Goal: Task Accomplishment & Management: Use online tool/utility

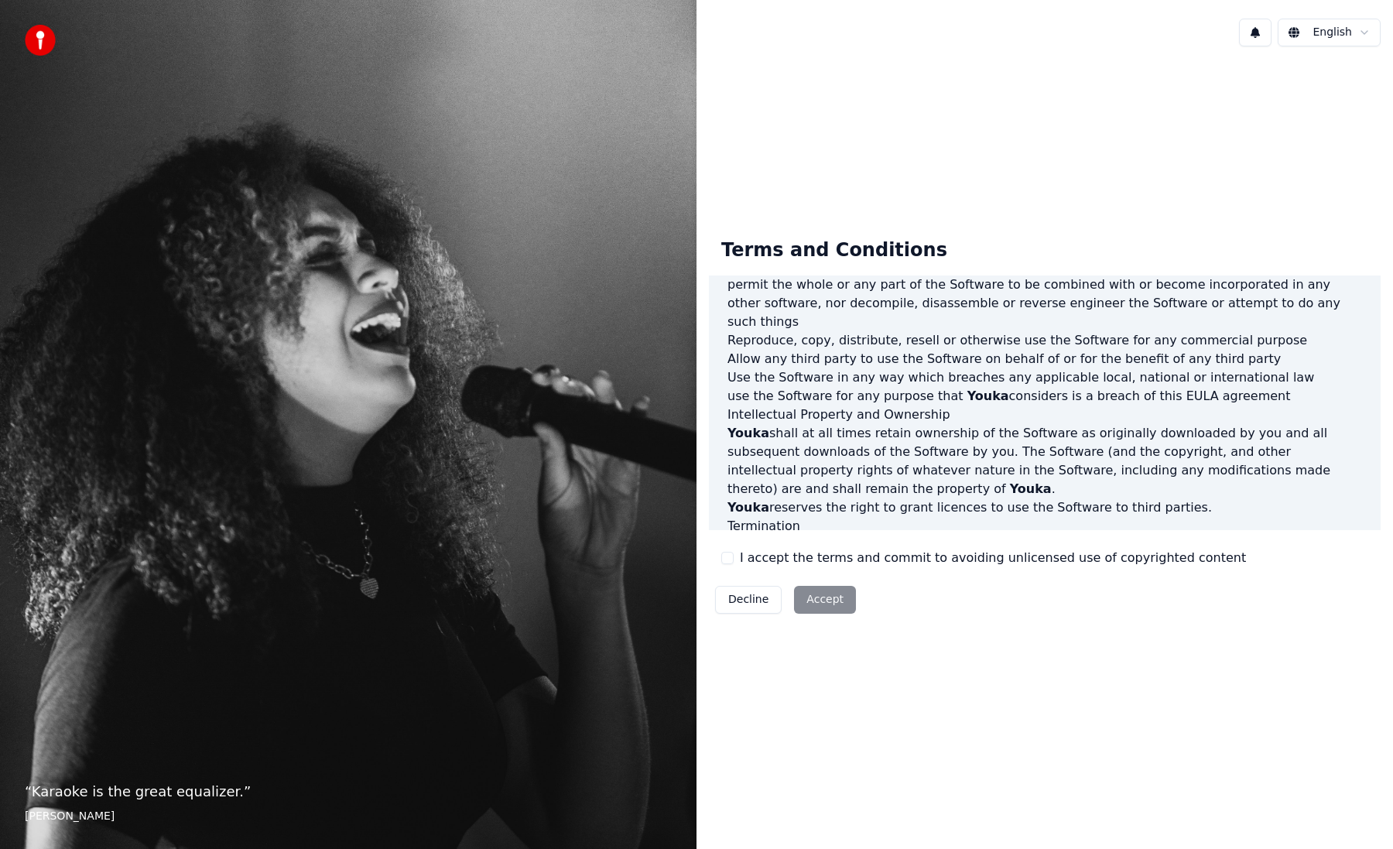
scroll to position [652, 0]
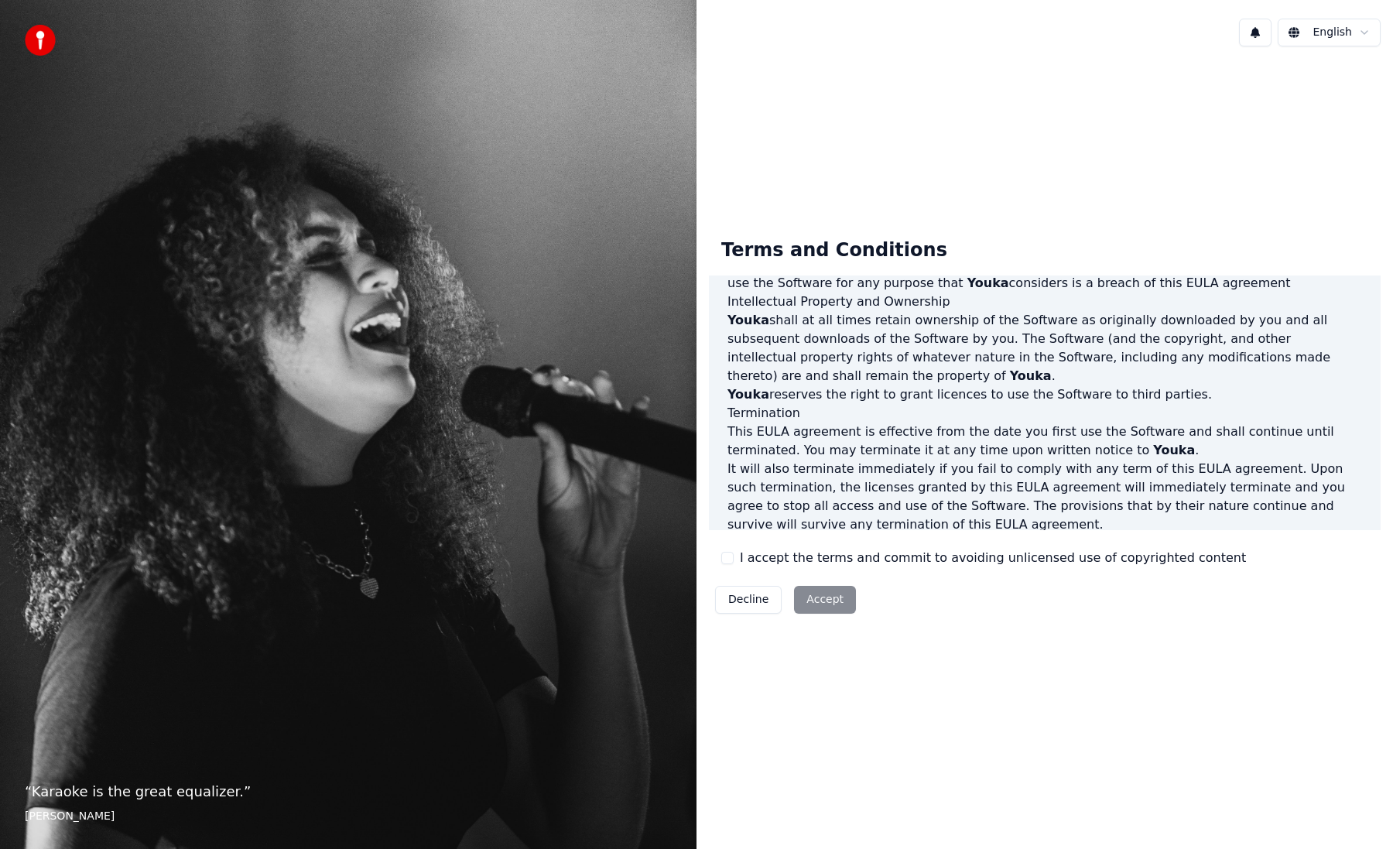
click at [878, 557] on label "I accept the terms and commit to avoiding unlicensed use of copyrighted content" at bounding box center [993, 558] width 506 height 19
click at [734, 557] on button "I accept the terms and commit to avoiding unlicensed use of copyrighted content" at bounding box center [727, 558] width 12 height 12
click at [825, 596] on button "Accept" at bounding box center [825, 600] width 62 height 28
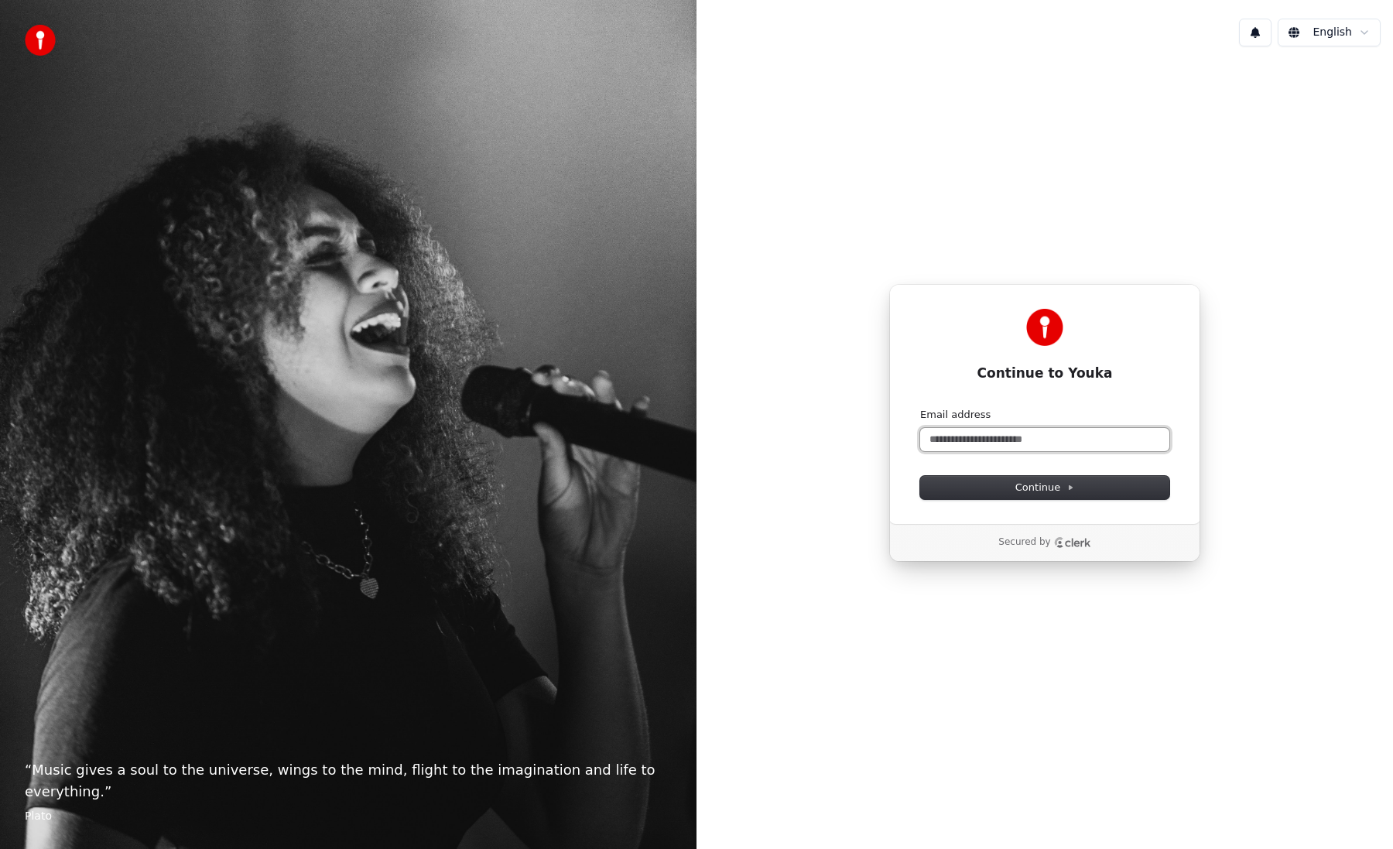
click at [1048, 428] on input "Email address" at bounding box center [1044, 439] width 249 height 23
click at [920, 408] on button "submit" at bounding box center [920, 408] width 0 height 0
type input "**********"
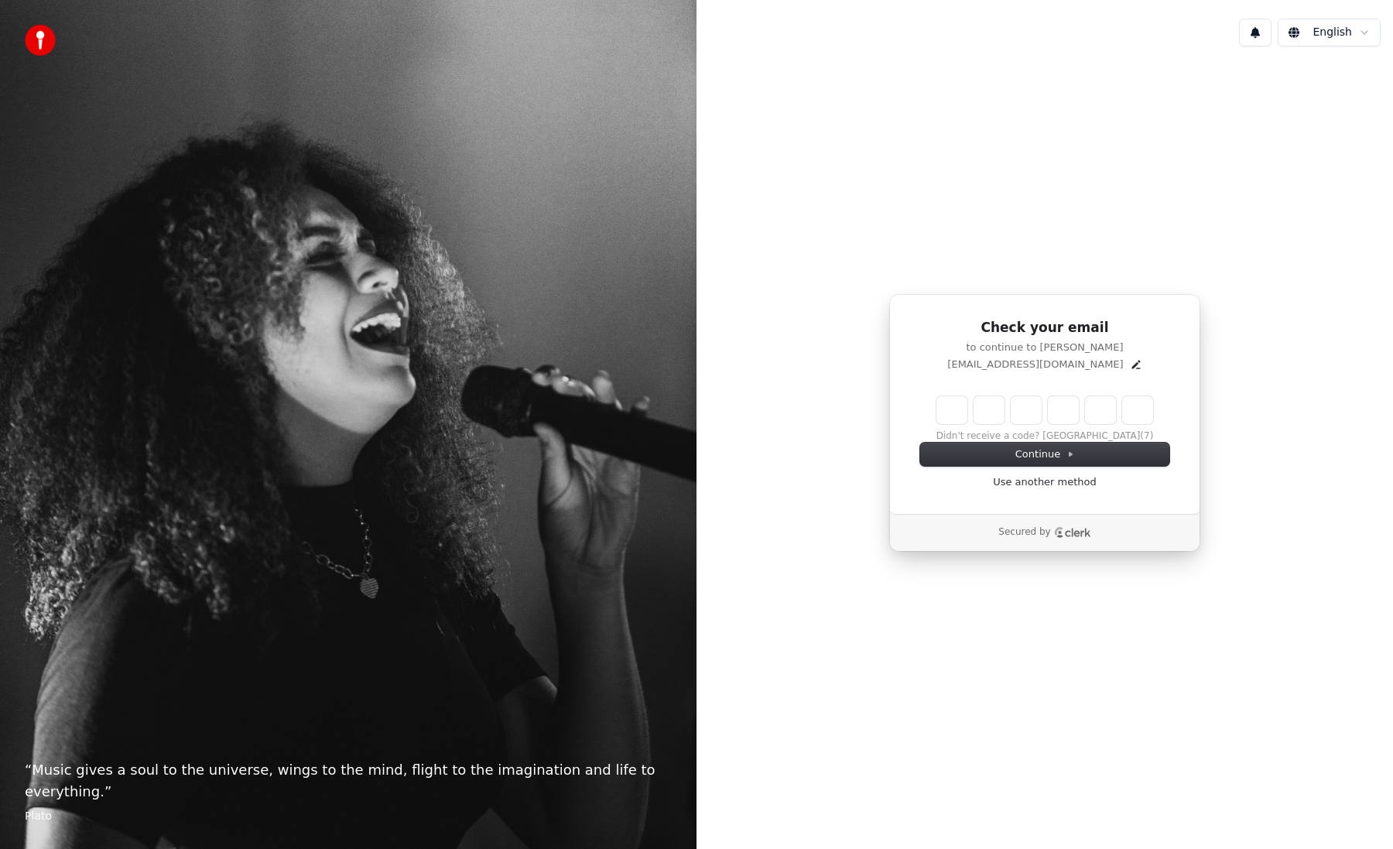
click at [1086, 436] on div "Didn't receive a code? Resend (7)" at bounding box center [1044, 419] width 249 height 46
click at [939, 416] on input "Enter verification code" at bounding box center [1044, 410] width 217 height 28
paste input "******"
type input "******"
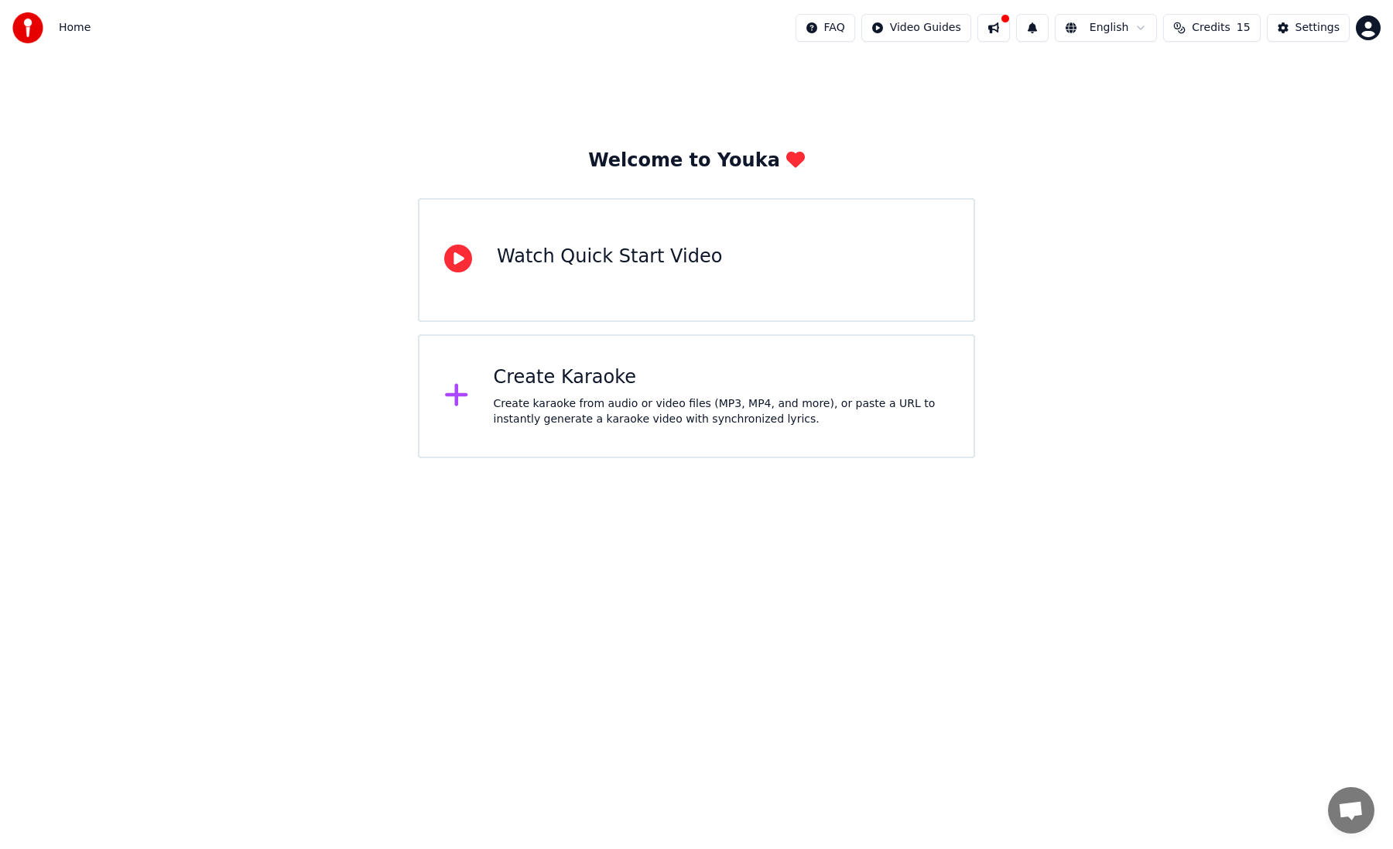
click at [578, 431] on div "Create Karaoke Create karaoke from audio or video files (MP3, MP4, and more), o…" at bounding box center [696, 396] width 557 height 124
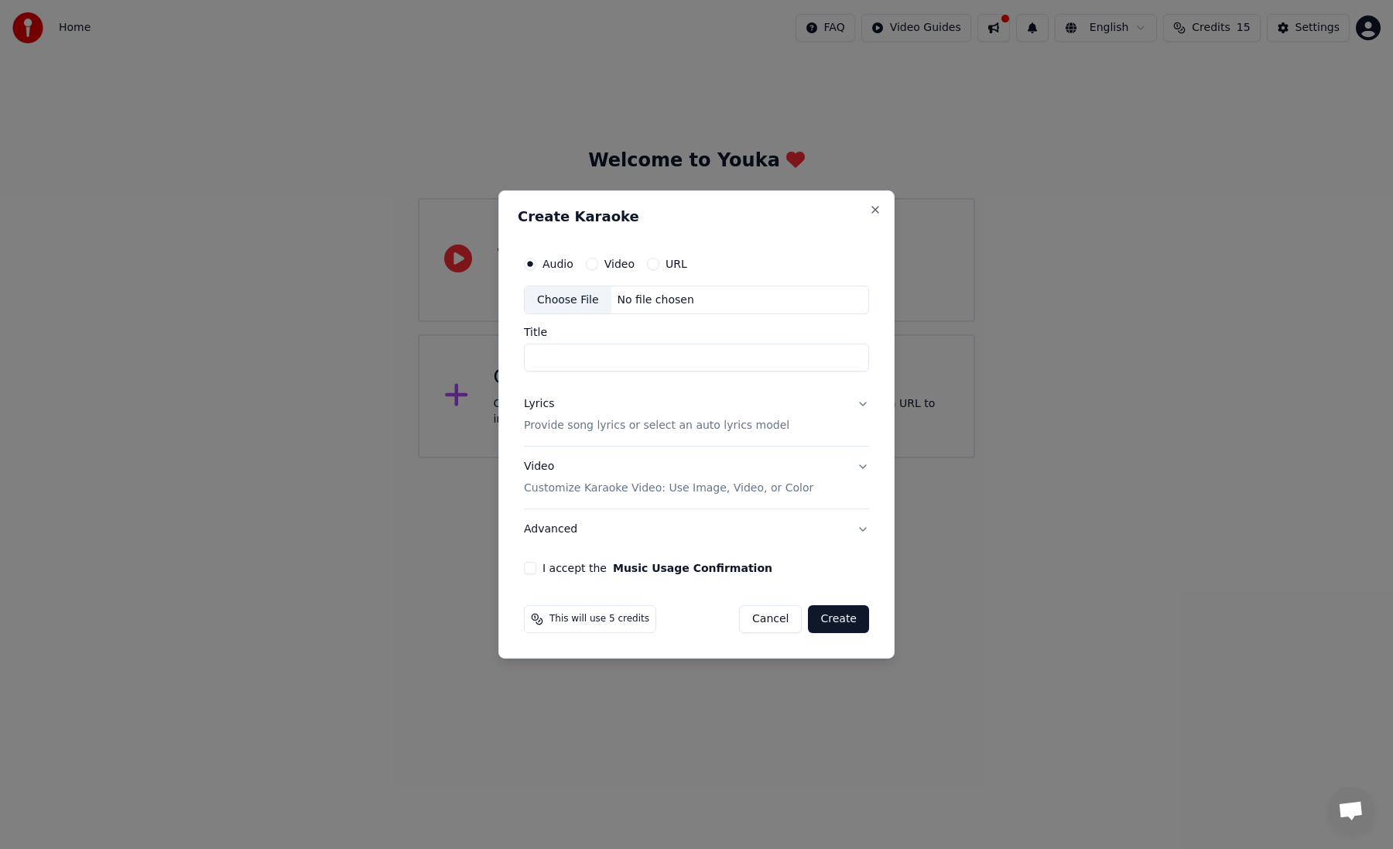
click at [671, 270] on div "Audio Video URL" at bounding box center [696, 263] width 345 height 31
click at [668, 261] on label "URL" at bounding box center [676, 263] width 22 height 11
click at [659, 261] on button "URL" at bounding box center [653, 264] width 12 height 12
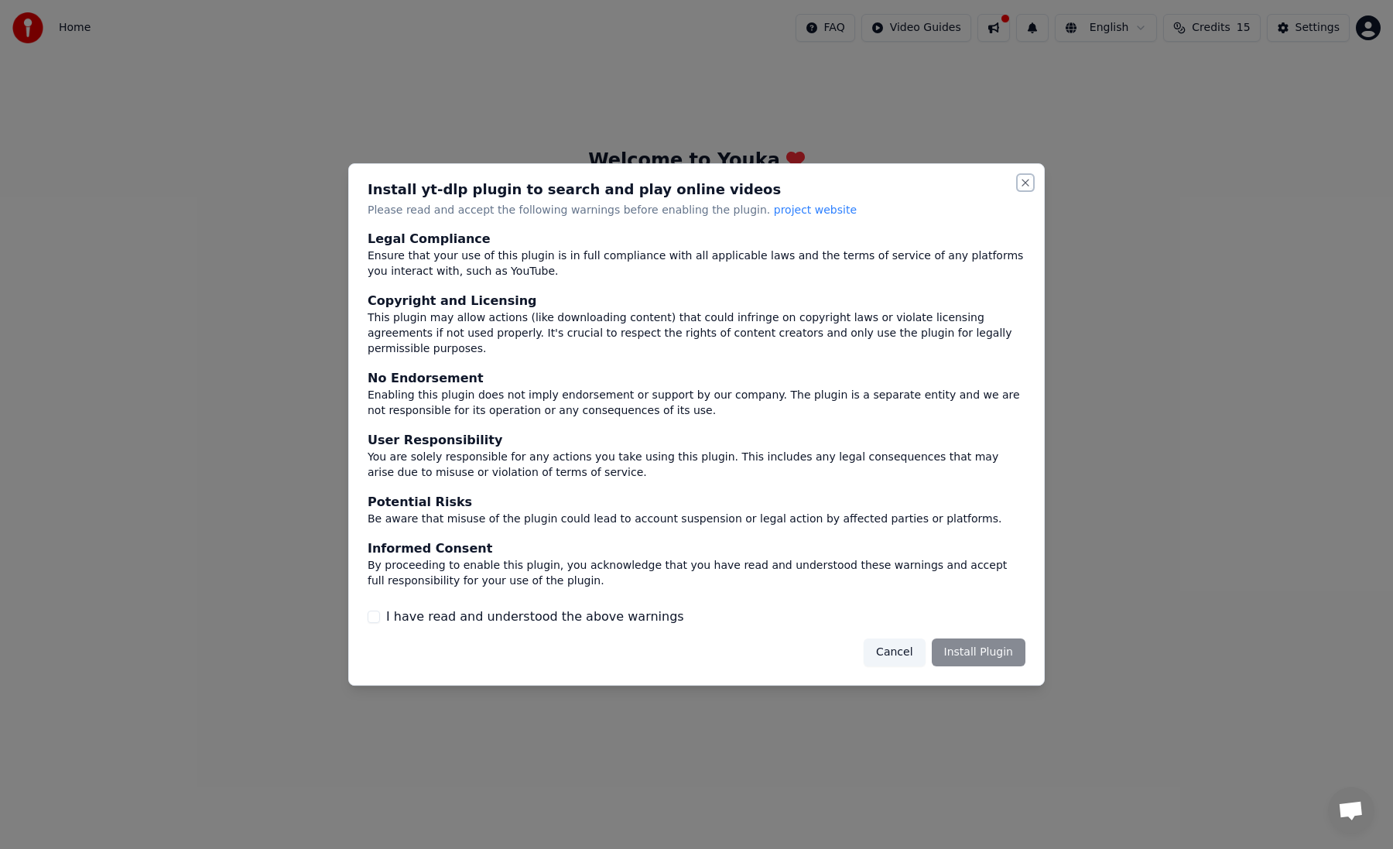
click at [1021, 186] on button "Close" at bounding box center [1025, 182] width 12 height 12
click at [627, 613] on label "I have read and understood the above warnings" at bounding box center [535, 616] width 298 height 19
click at [380, 613] on button "I have read and understood the above warnings" at bounding box center [374, 616] width 12 height 12
click at [1011, 650] on button "Install Plugin" at bounding box center [979, 652] width 94 height 28
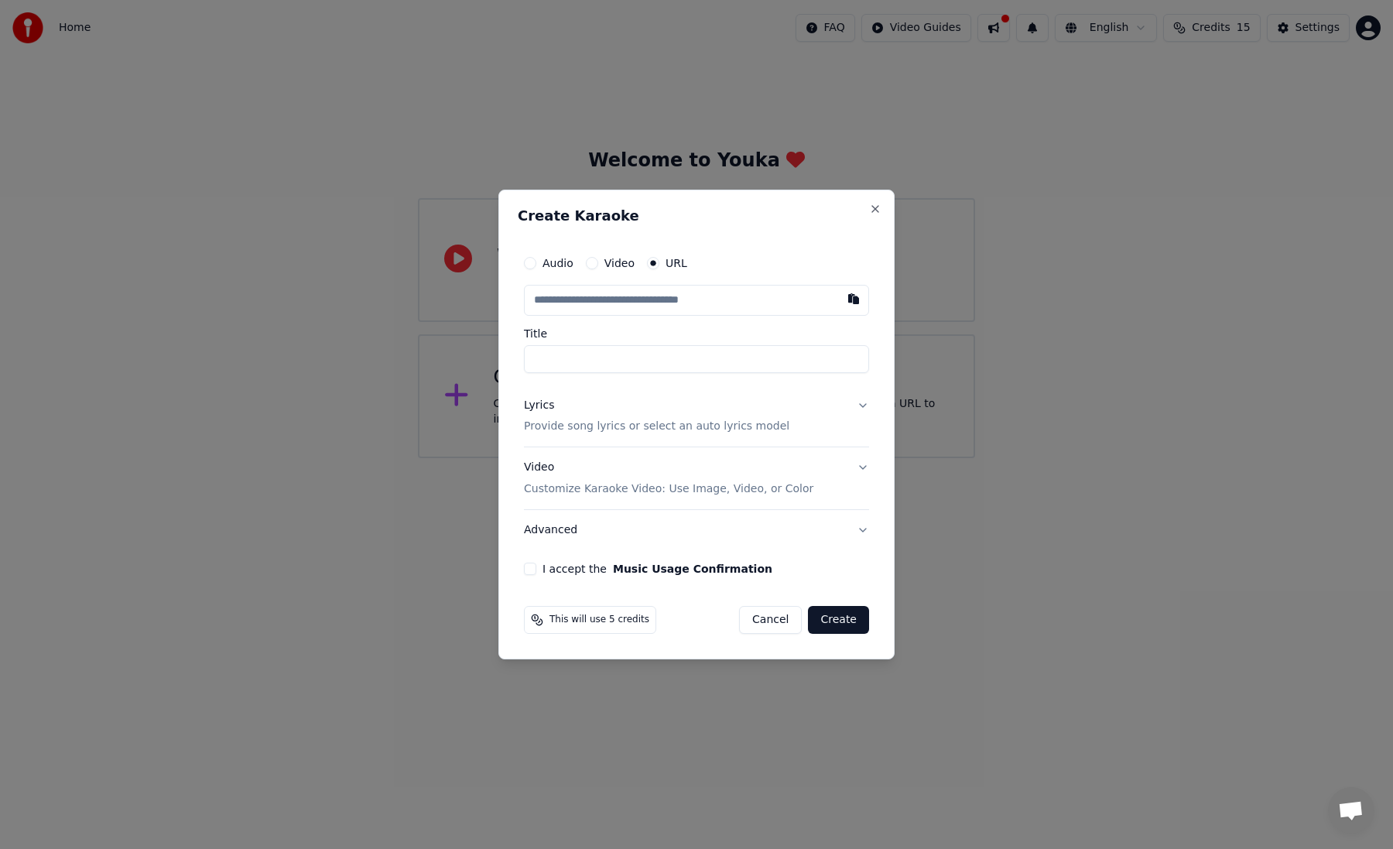
click at [596, 625] on span "This will use 5 credits" at bounding box center [599, 620] width 100 height 12
click at [598, 617] on span "This will use 5 credits" at bounding box center [599, 620] width 100 height 12
click at [593, 426] on p "Provide song lyrics or select an auto lyrics model" at bounding box center [656, 426] width 265 height 15
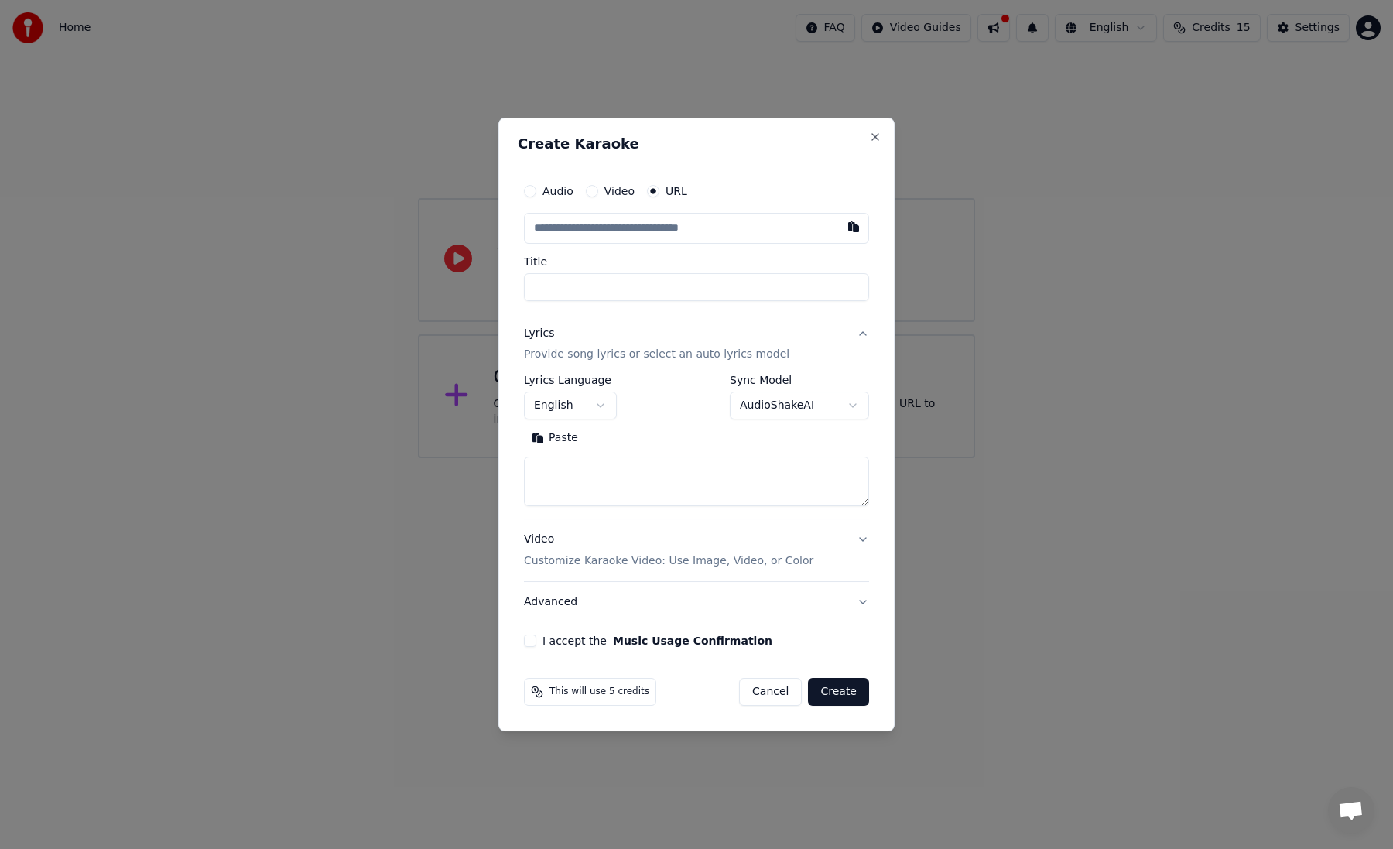
click at [627, 489] on textarea at bounding box center [696, 482] width 345 height 50
paste textarea "**********"
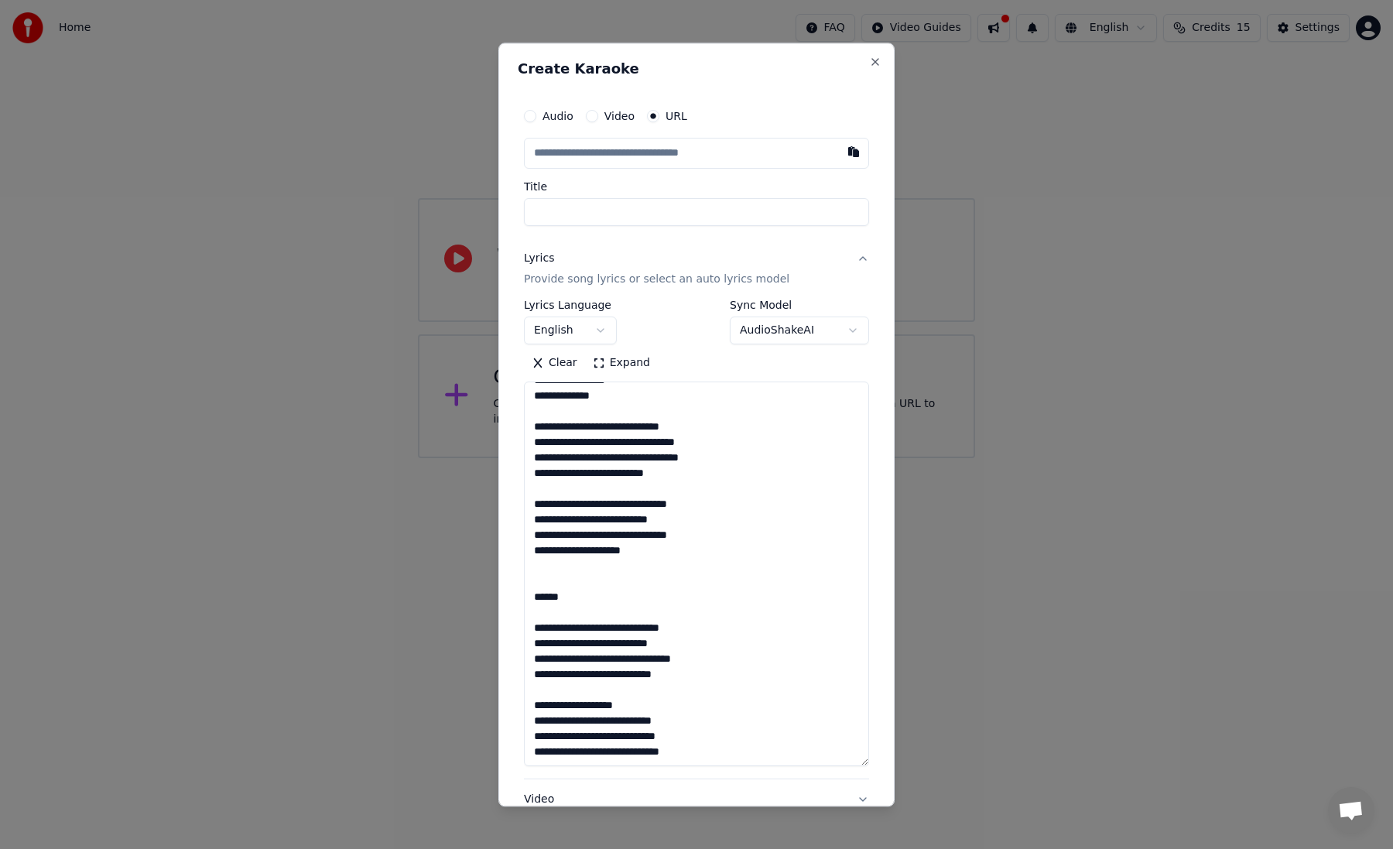
scroll to position [325, 0]
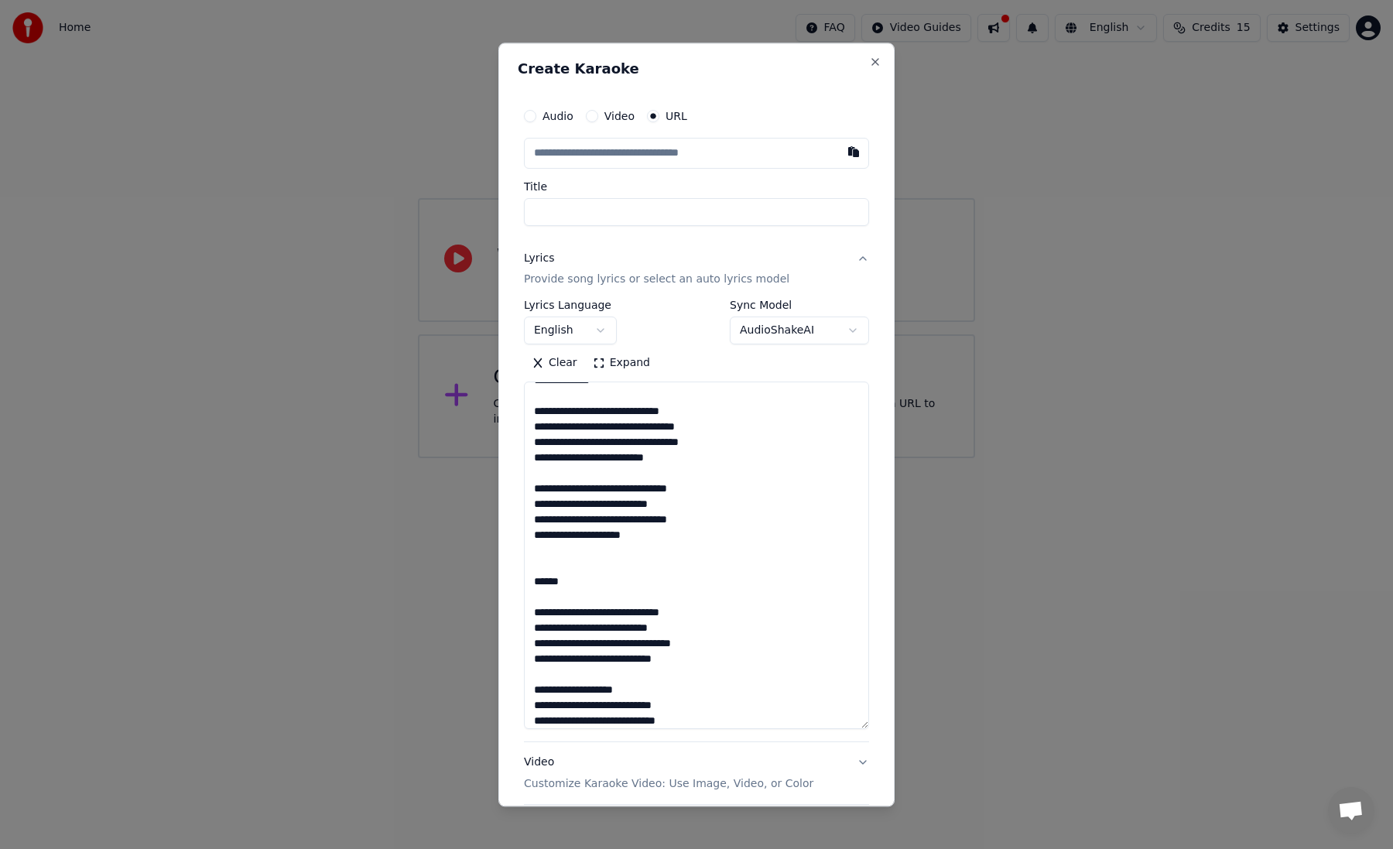
drag, startPoint x: 863, startPoint y: 498, endPoint x: 877, endPoint y: 709, distance: 211.7
click at [877, 709] on div "**********" at bounding box center [696, 425] width 396 height 764
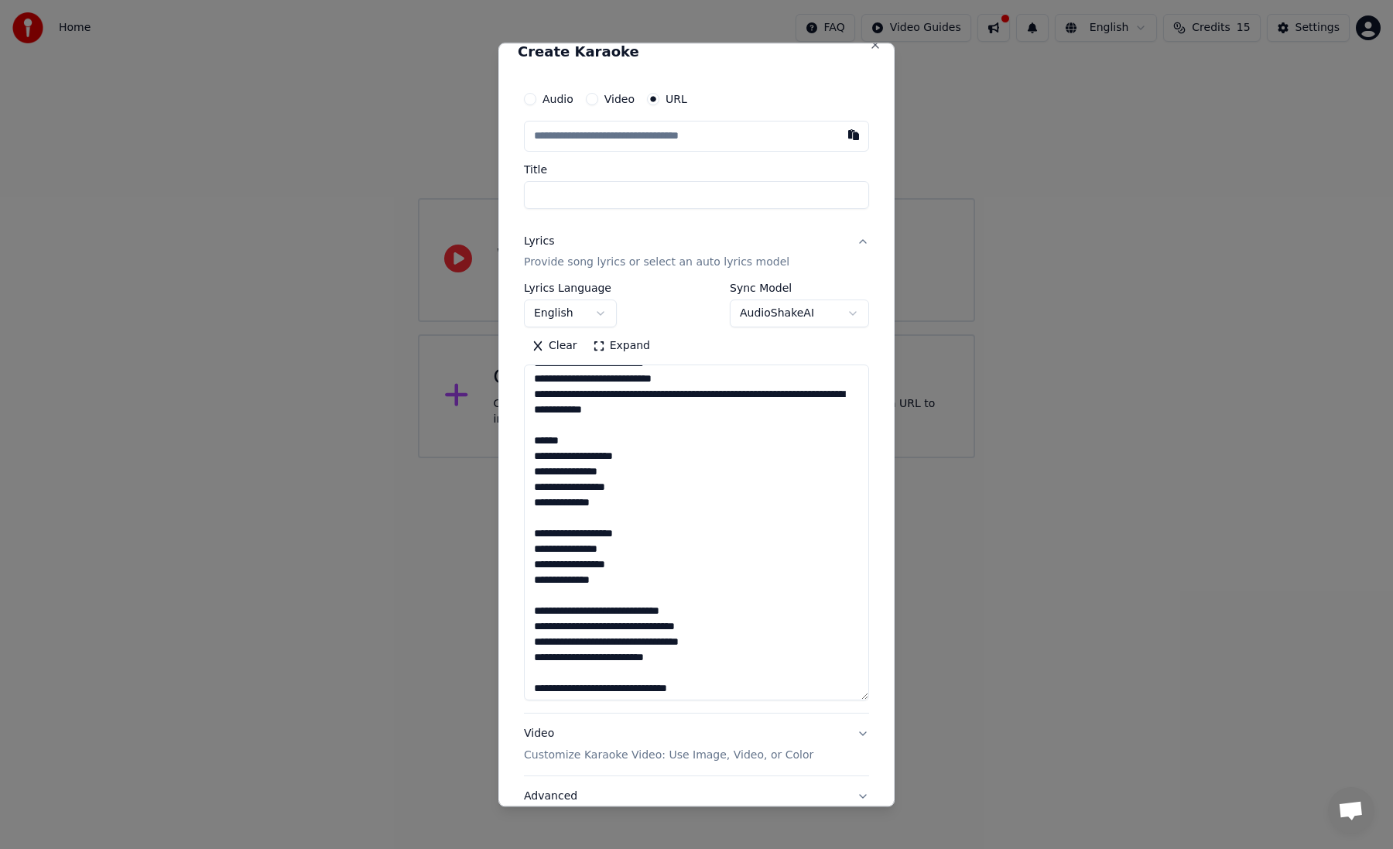
scroll to position [0, 0]
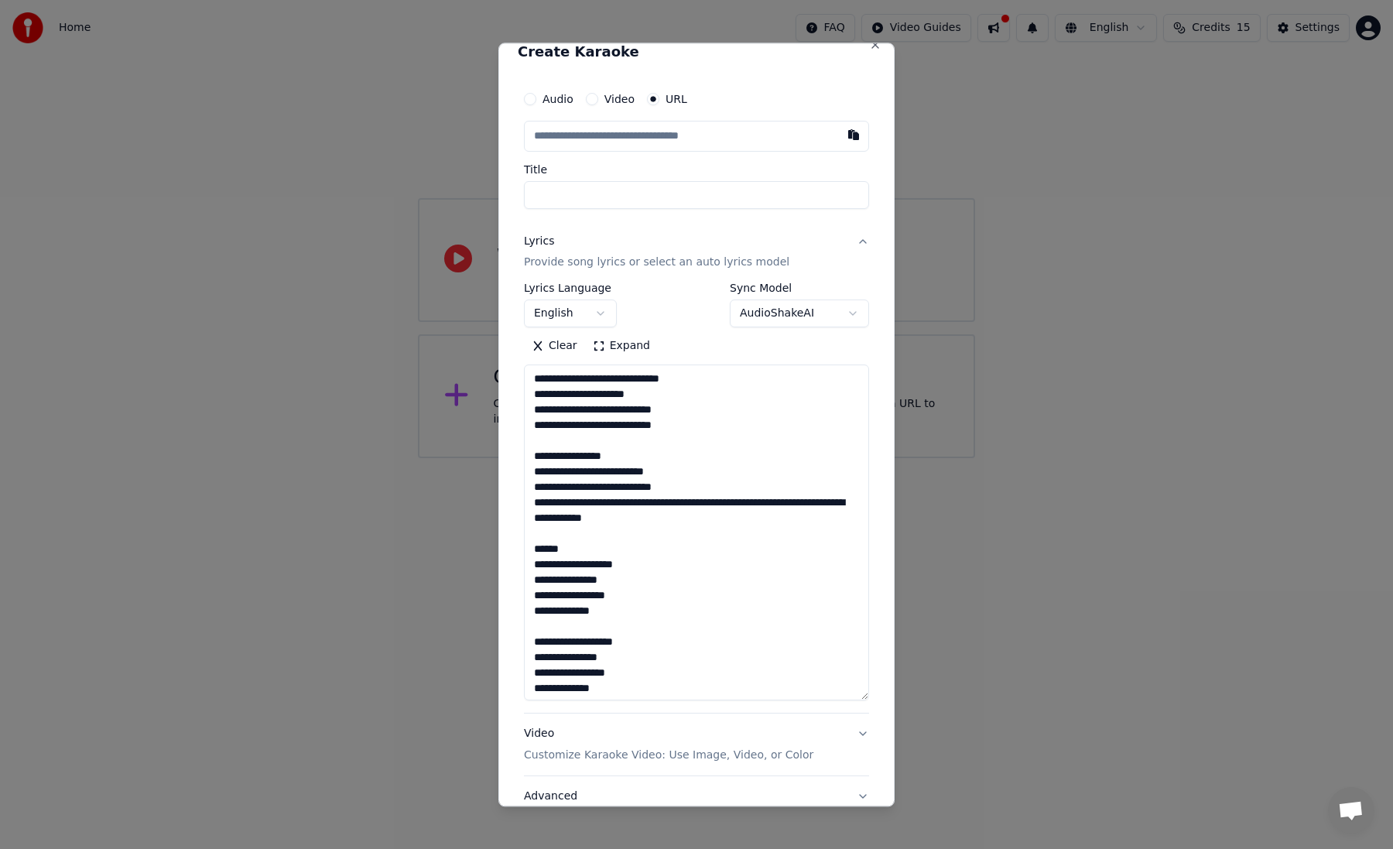
click at [535, 563] on textarea "**********" at bounding box center [696, 533] width 345 height 336
click at [623, 676] on textarea "**********" at bounding box center [696, 533] width 345 height 336
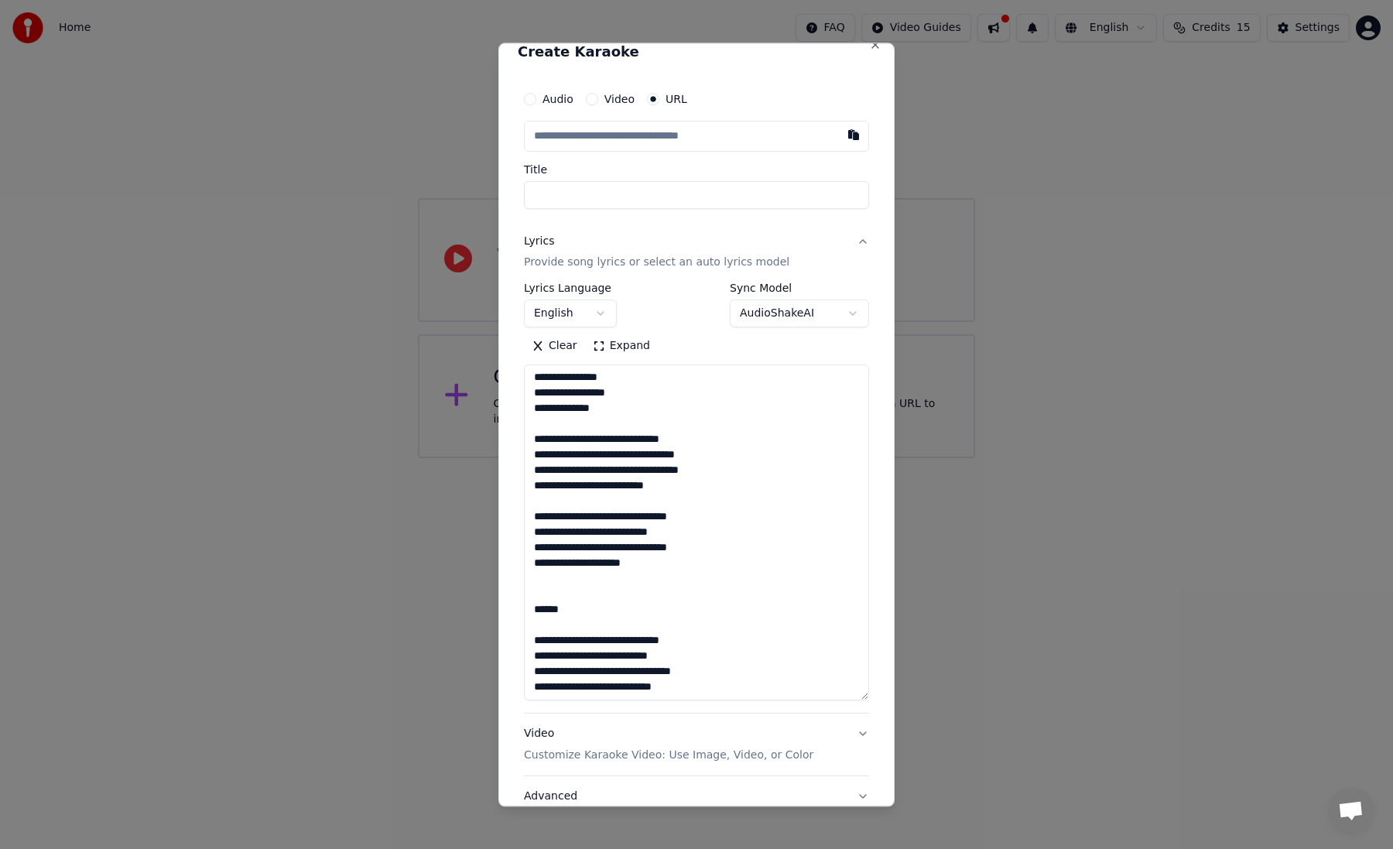
scroll to position [340, 0]
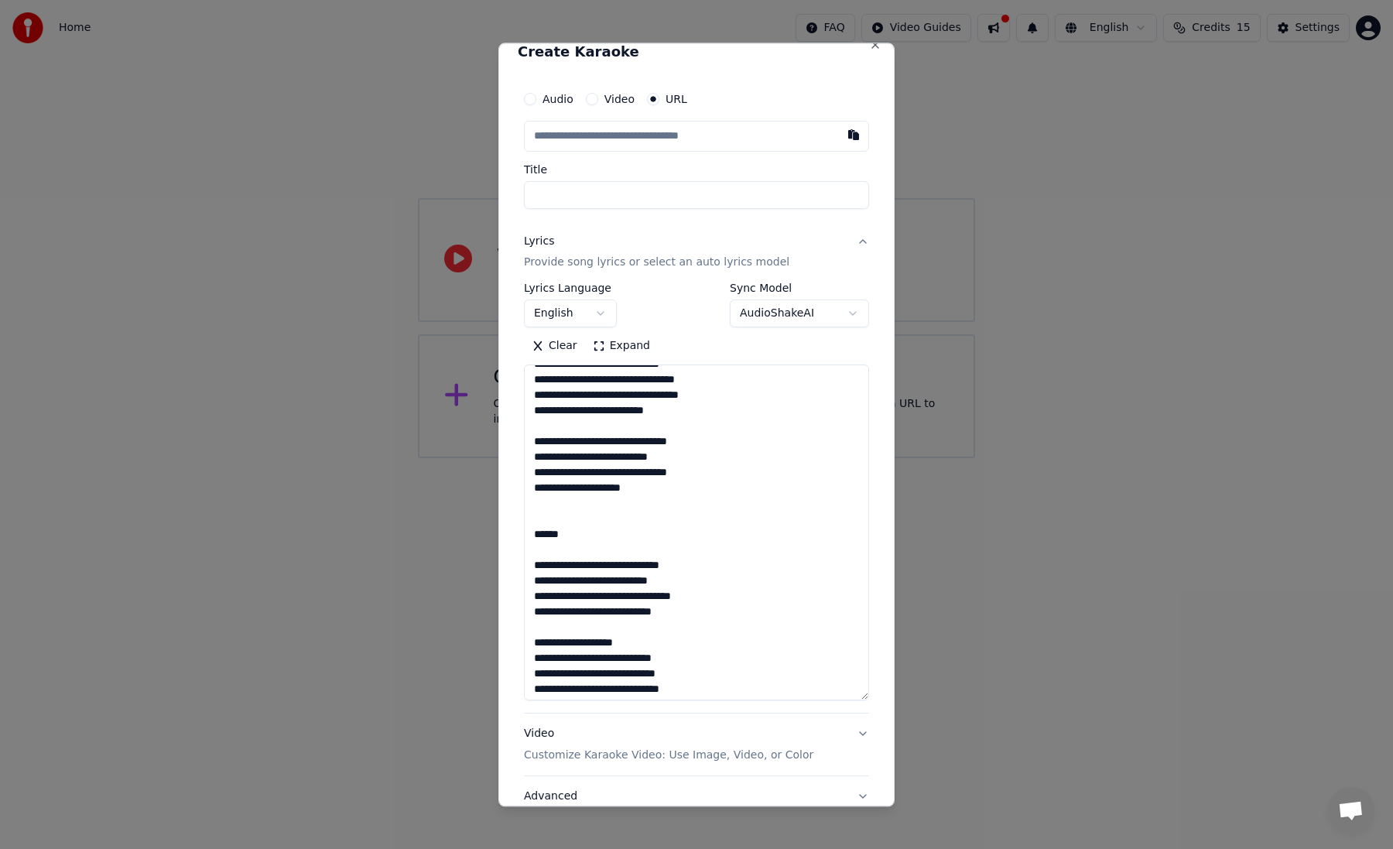
click at [547, 541] on textarea "**********" at bounding box center [696, 533] width 345 height 336
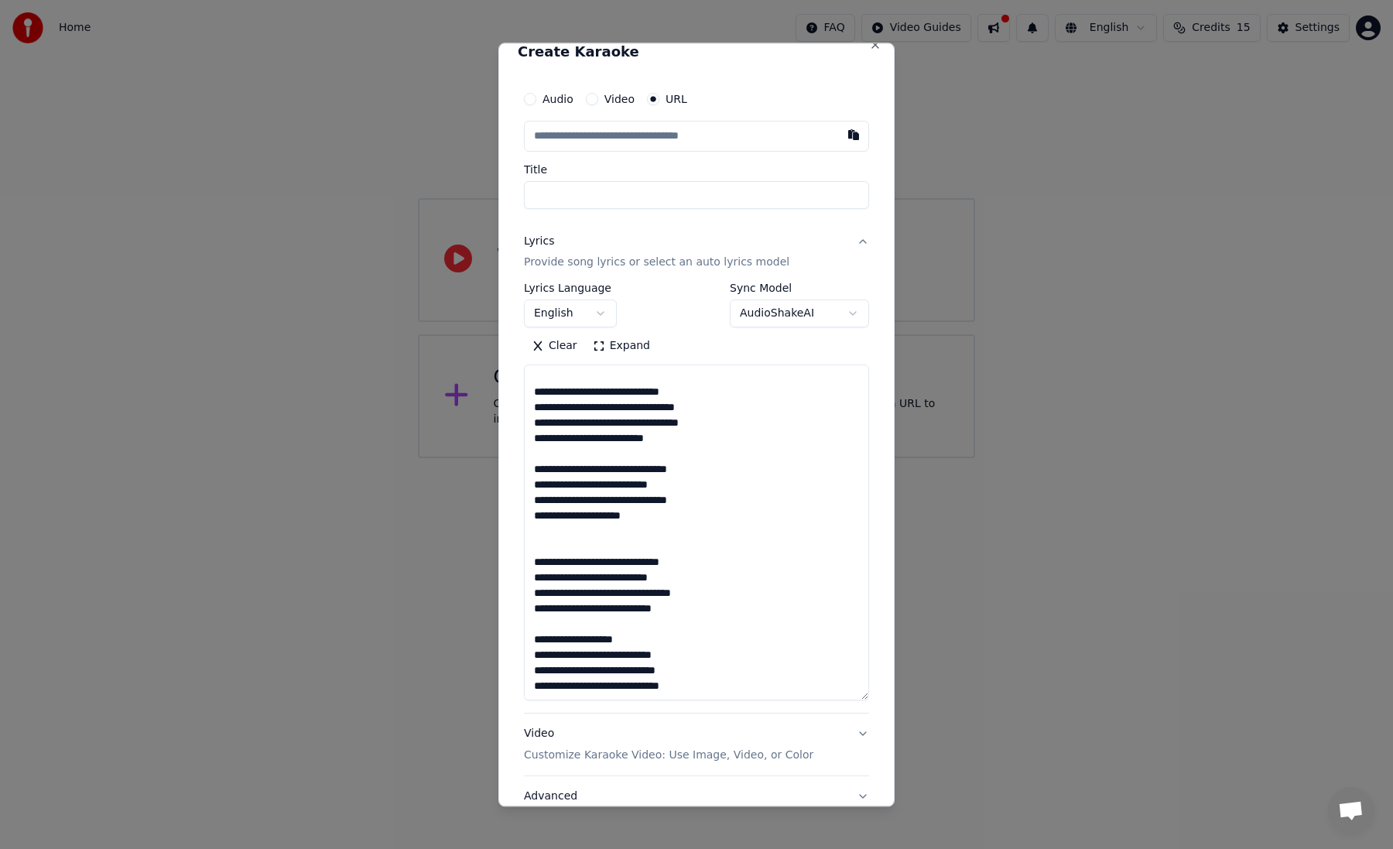
scroll to position [327, 0]
paste textarea "**********"
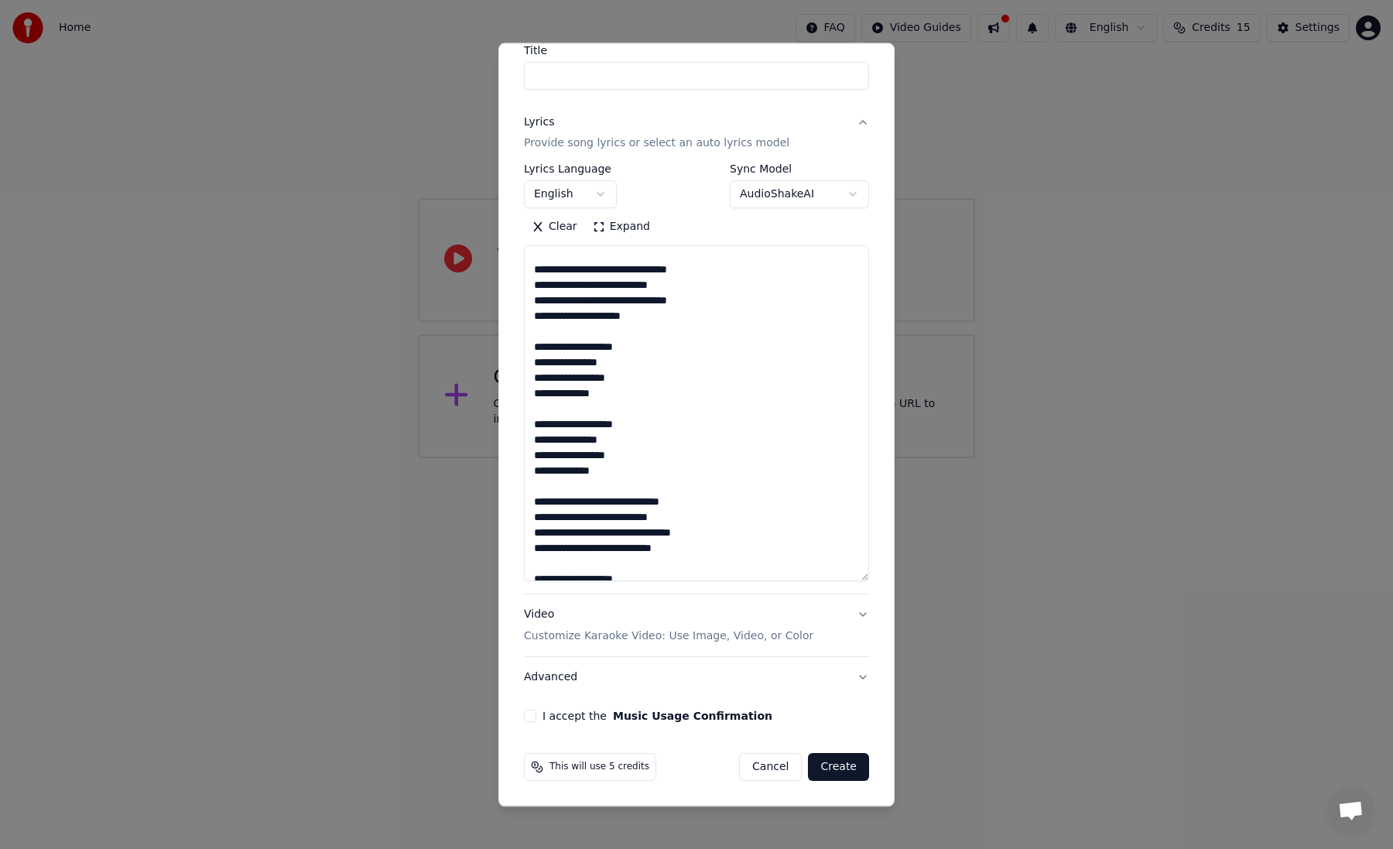
scroll to position [467, 0]
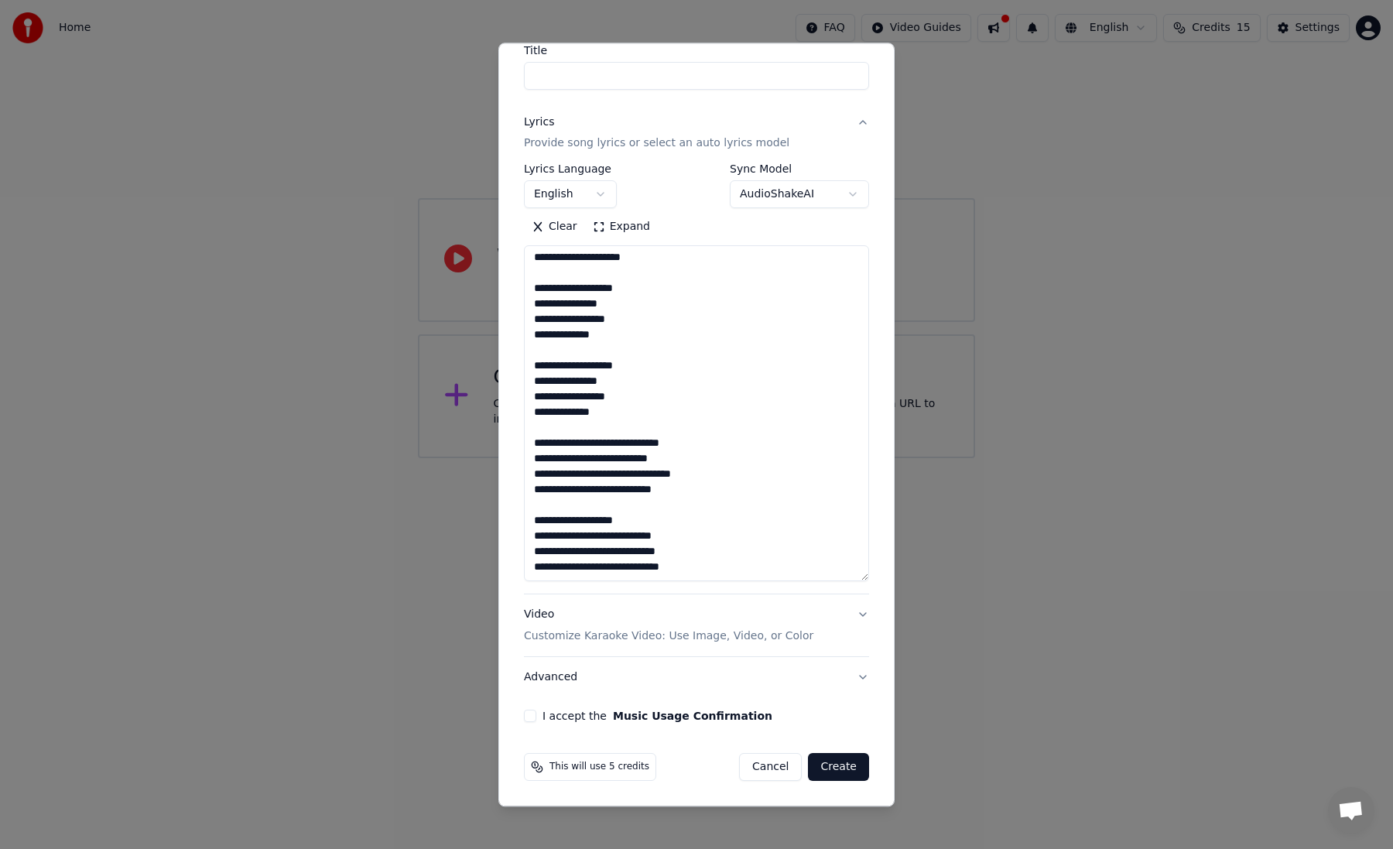
click at [725, 556] on textarea at bounding box center [696, 414] width 345 height 336
paste textarea "**********"
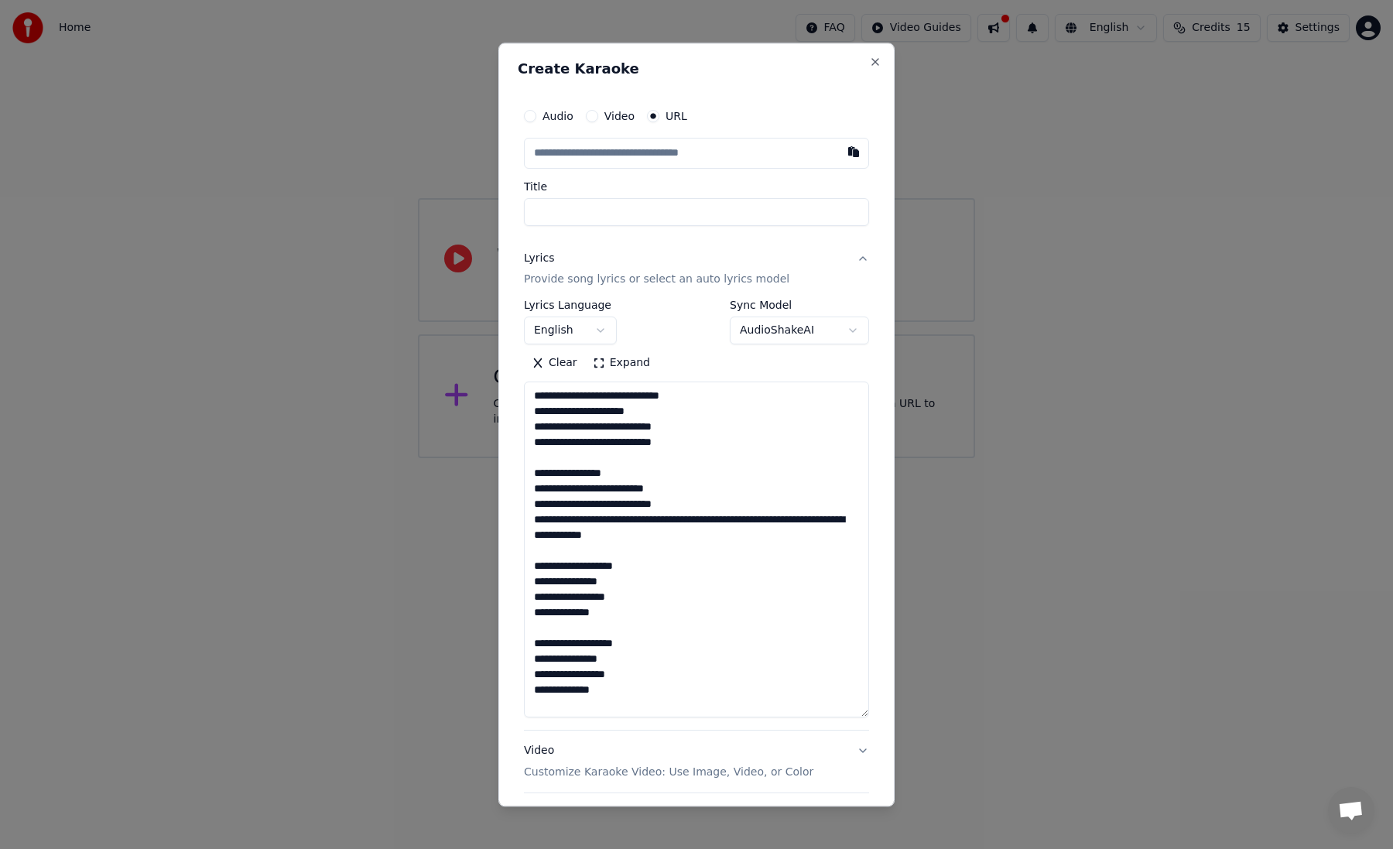
scroll to position [136, 0]
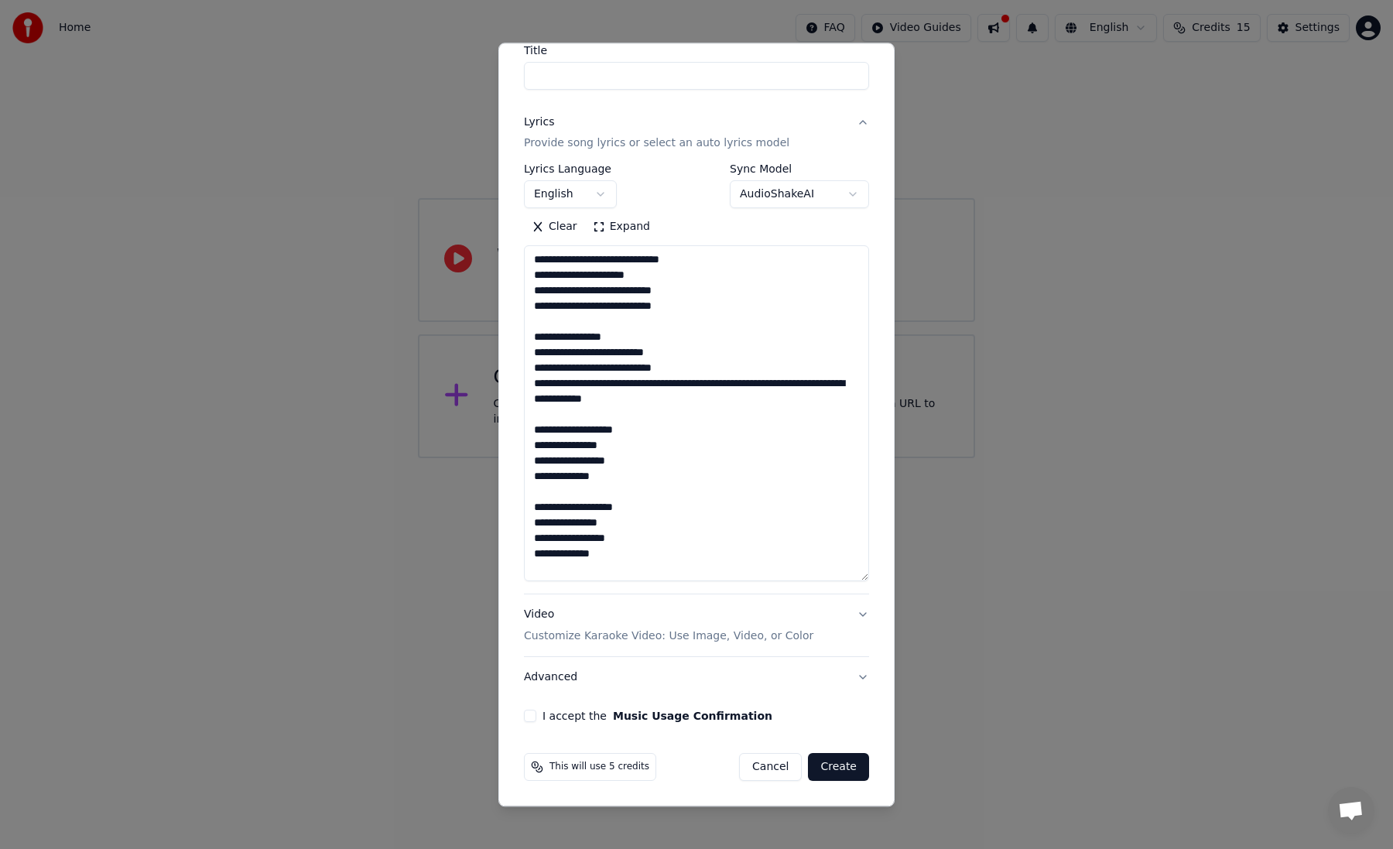
type textarea "**********"
click at [843, 773] on button "Create" at bounding box center [838, 768] width 61 height 28
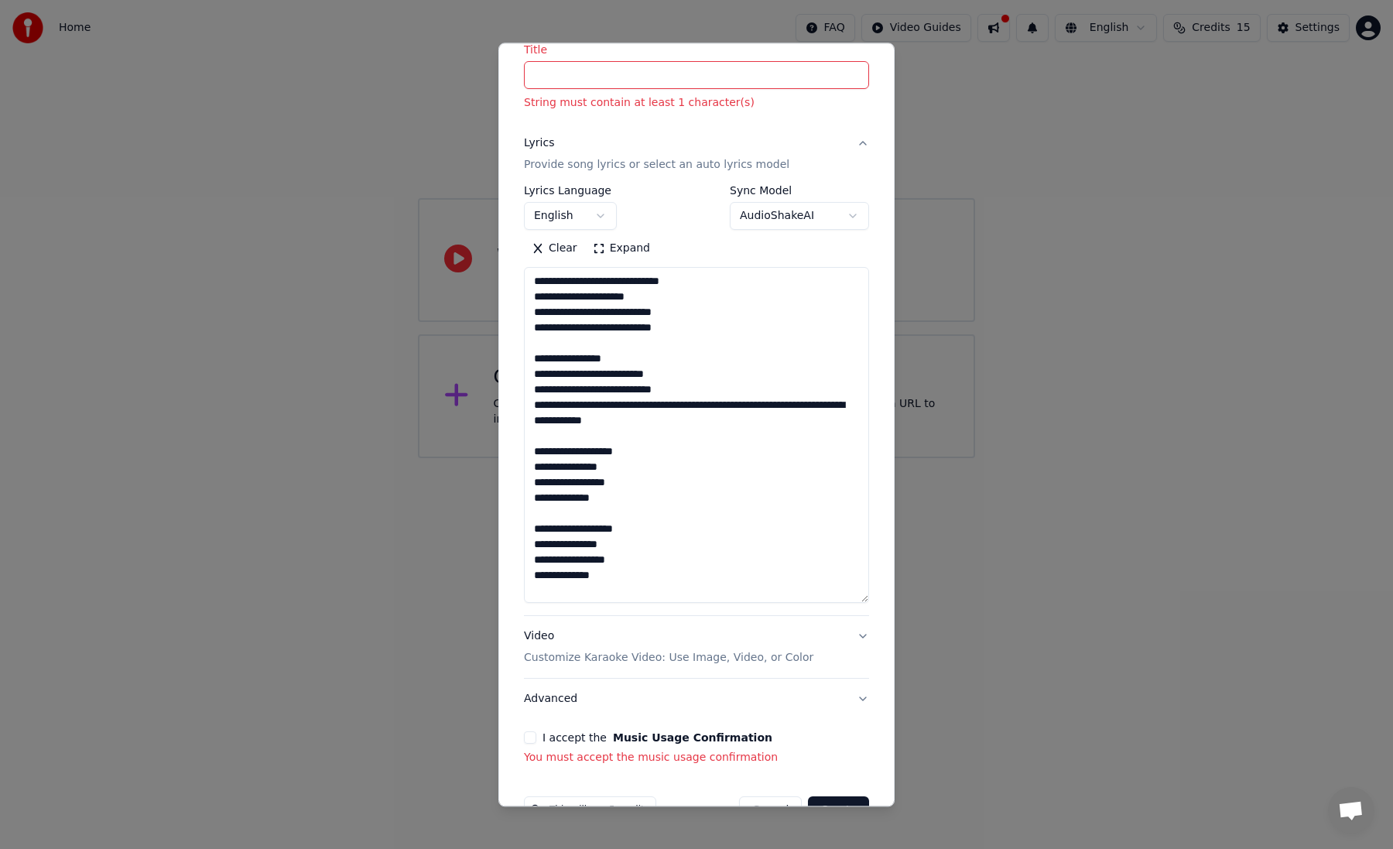
scroll to position [53, 0]
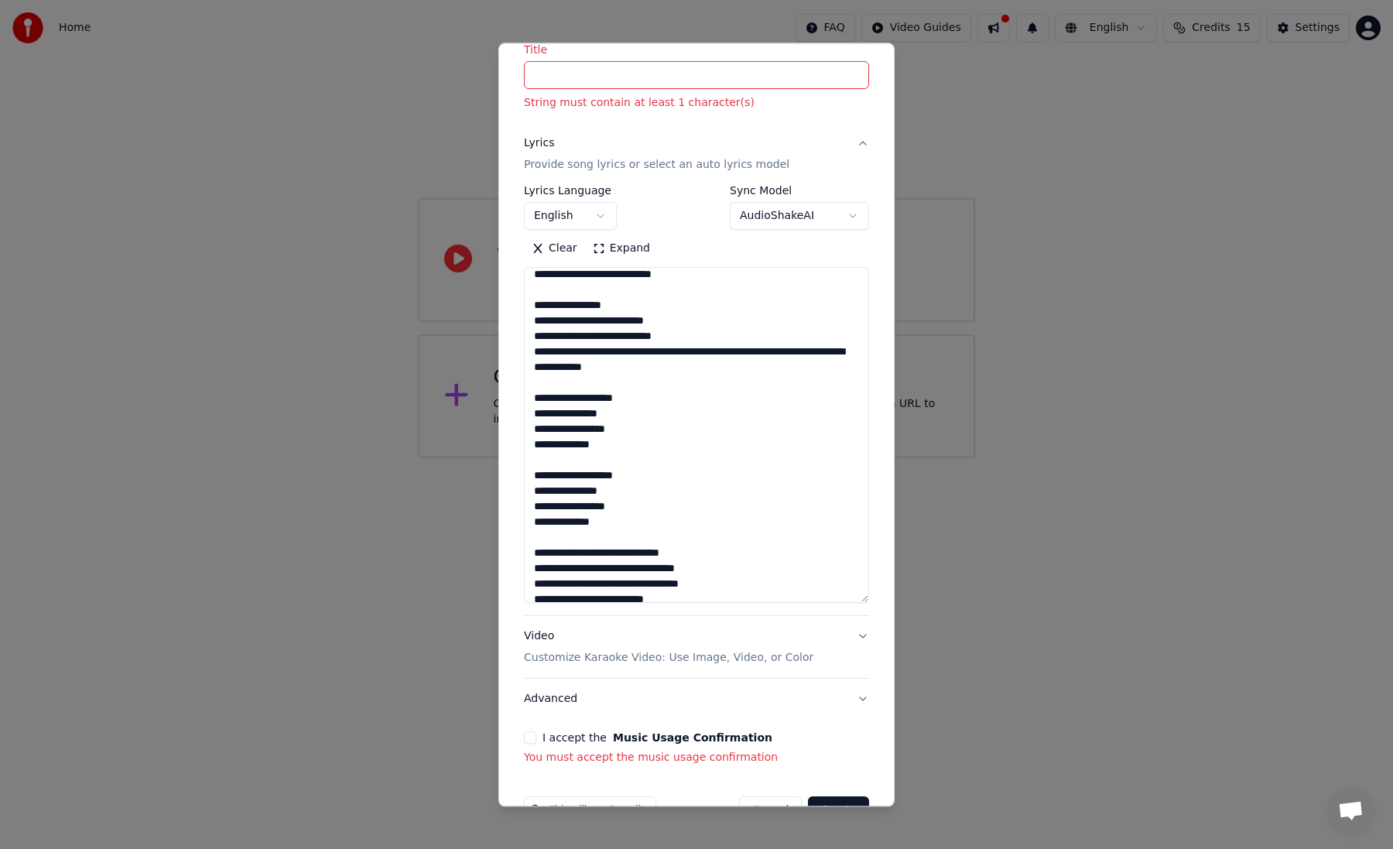
click at [536, 734] on div "I accept the Music Usage Confirmation" at bounding box center [696, 738] width 345 height 12
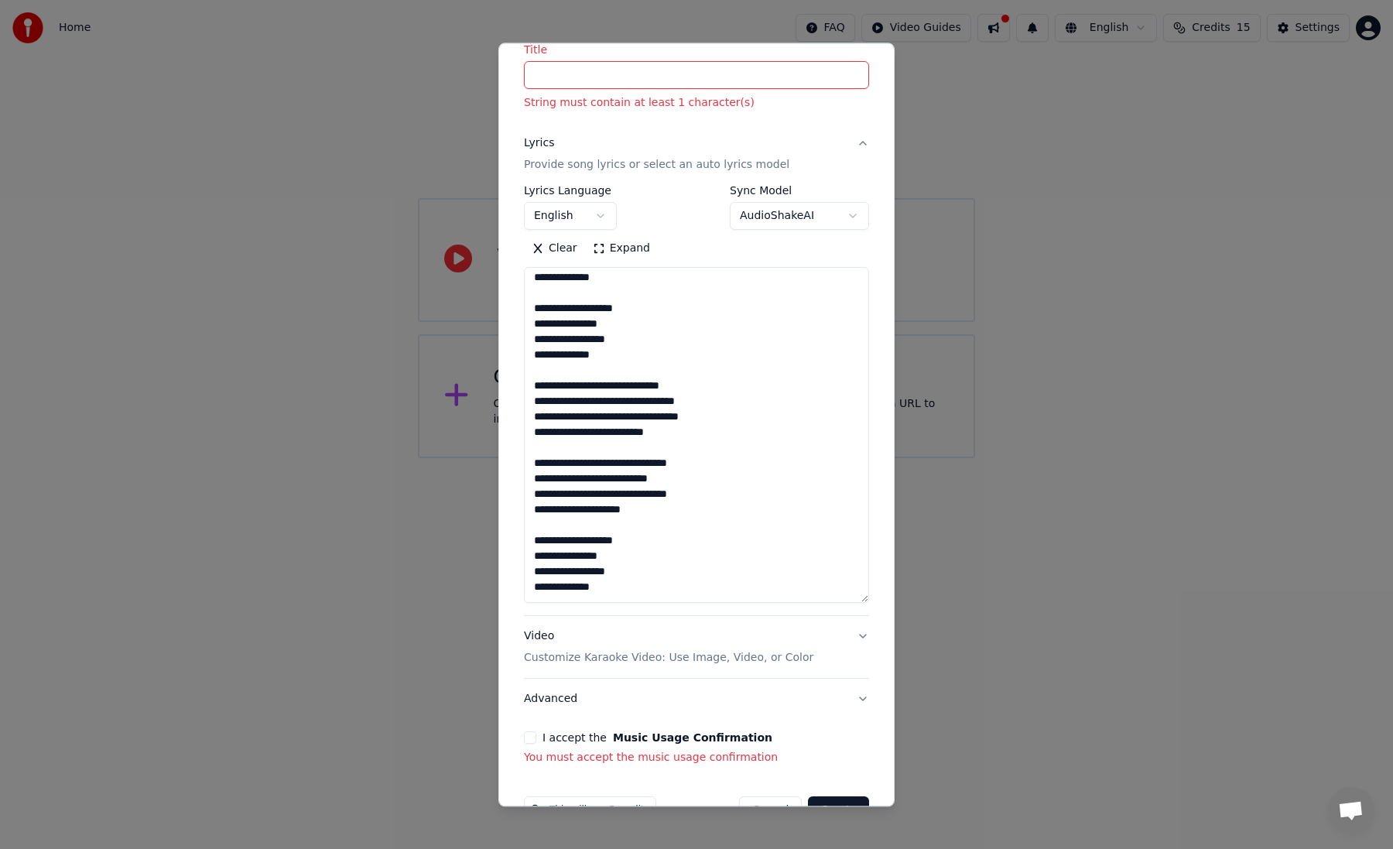
scroll to position [201, 0]
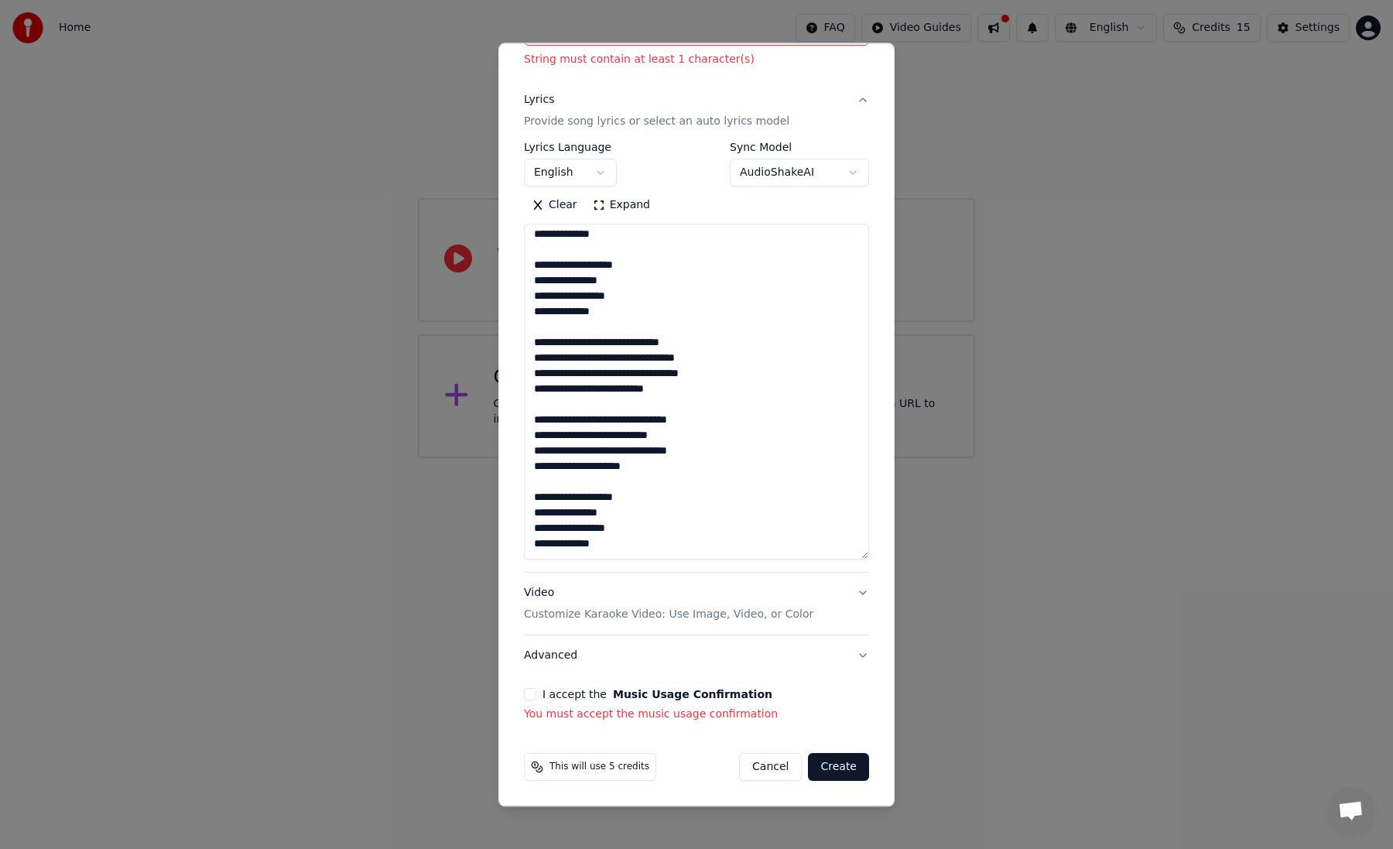
click at [860, 589] on button "Video Customize Karaoke Video: Use Image, Video, or Color" at bounding box center [696, 604] width 345 height 62
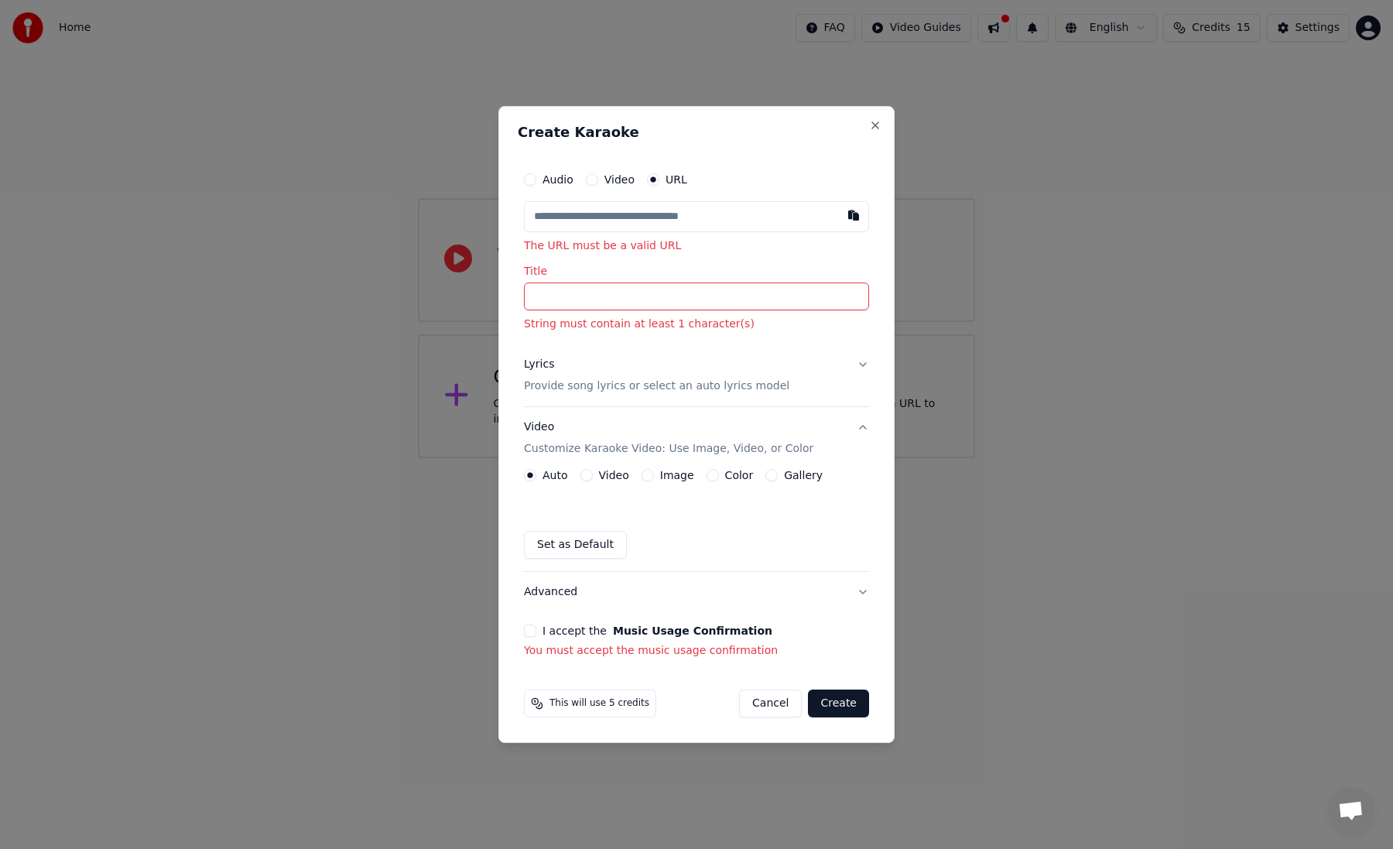
click at [718, 485] on div "Auto Video Image Color Gallery Set as Default" at bounding box center [696, 514] width 345 height 90
click at [711, 477] on button "Color" at bounding box center [712, 475] width 12 height 12
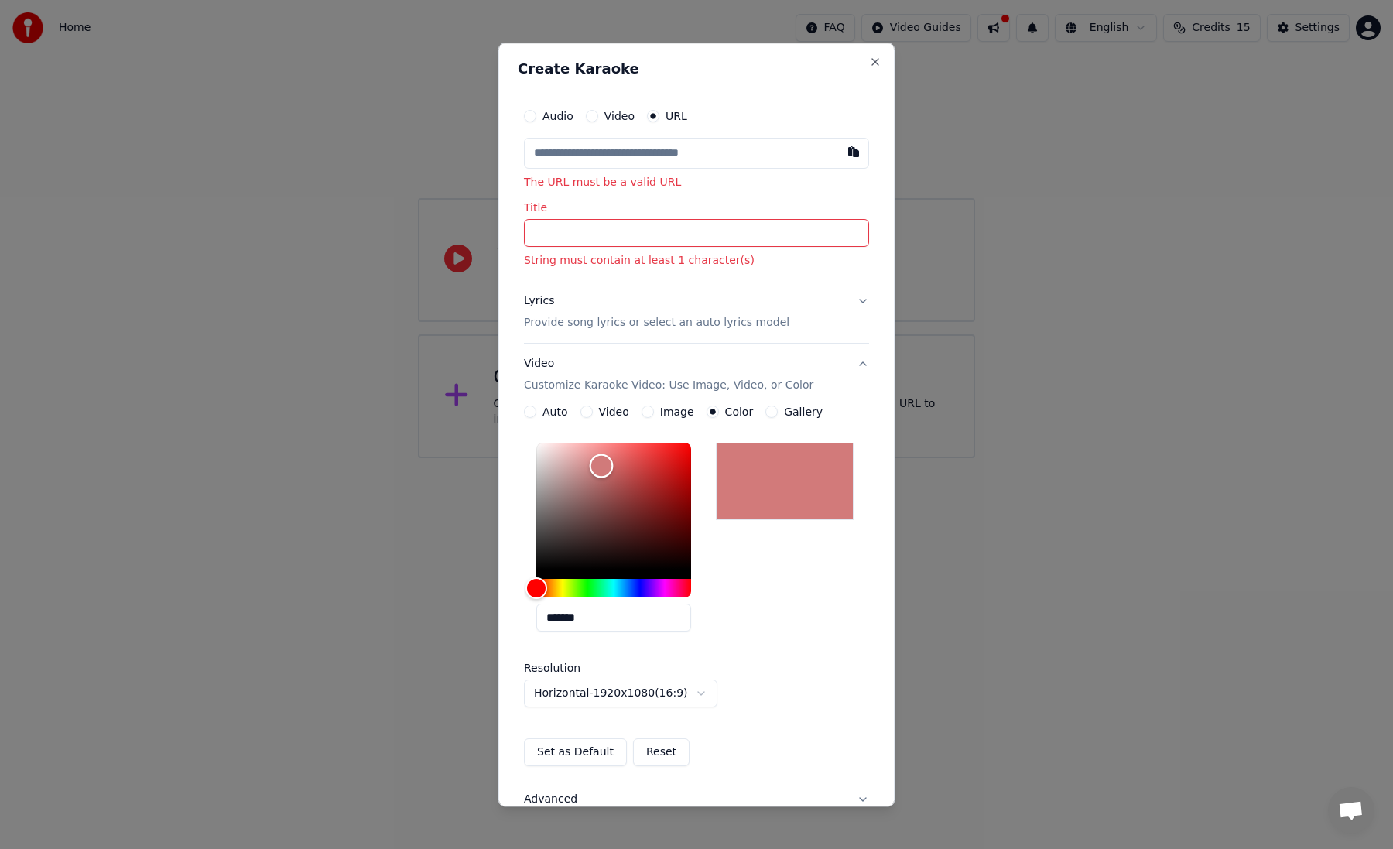
type input "*******"
drag, startPoint x: 591, startPoint y: 511, endPoint x: 601, endPoint y: 467, distance: 45.2
click at [601, 467] on div "Color" at bounding box center [613, 506] width 155 height 127
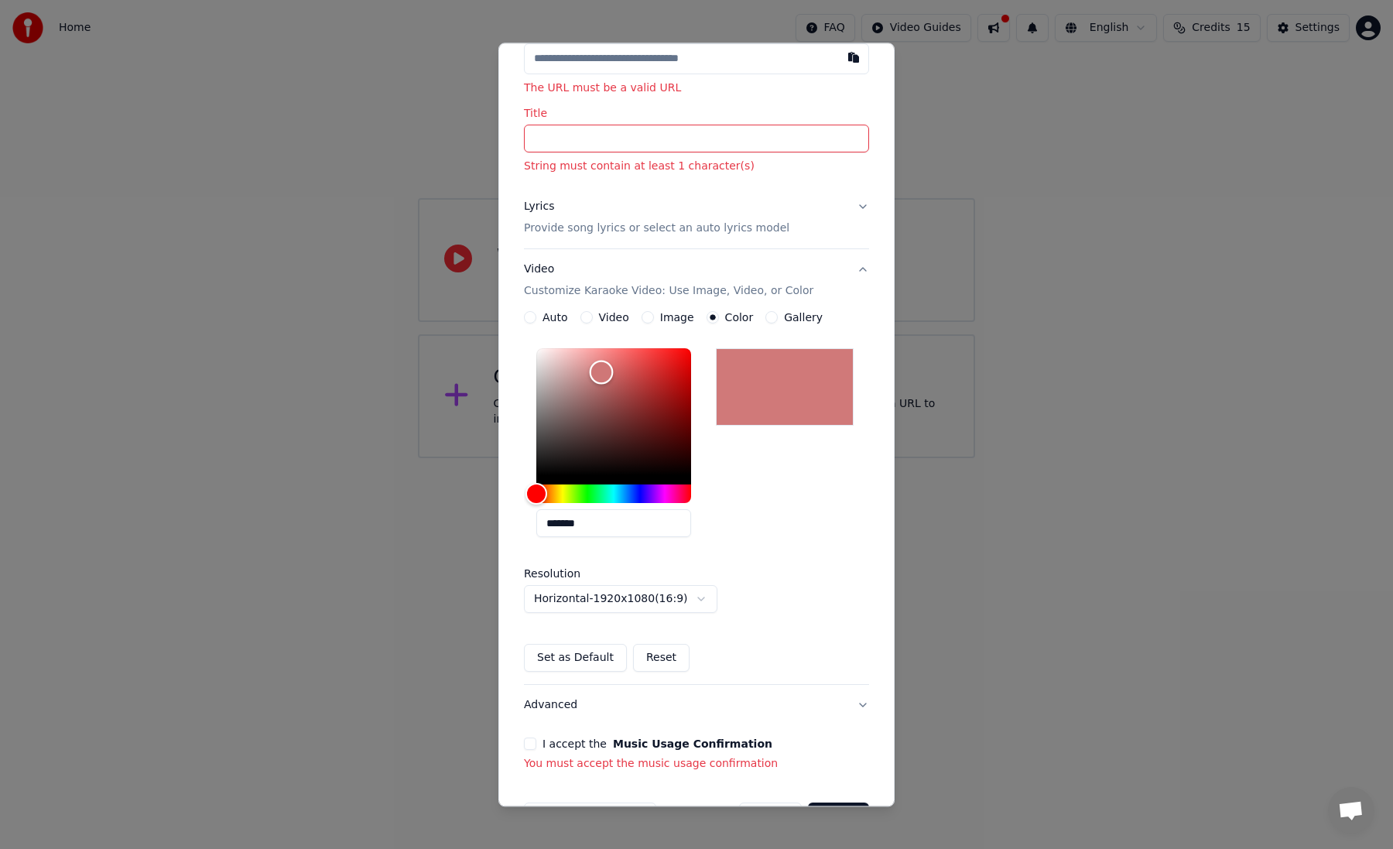
scroll to position [99, 0]
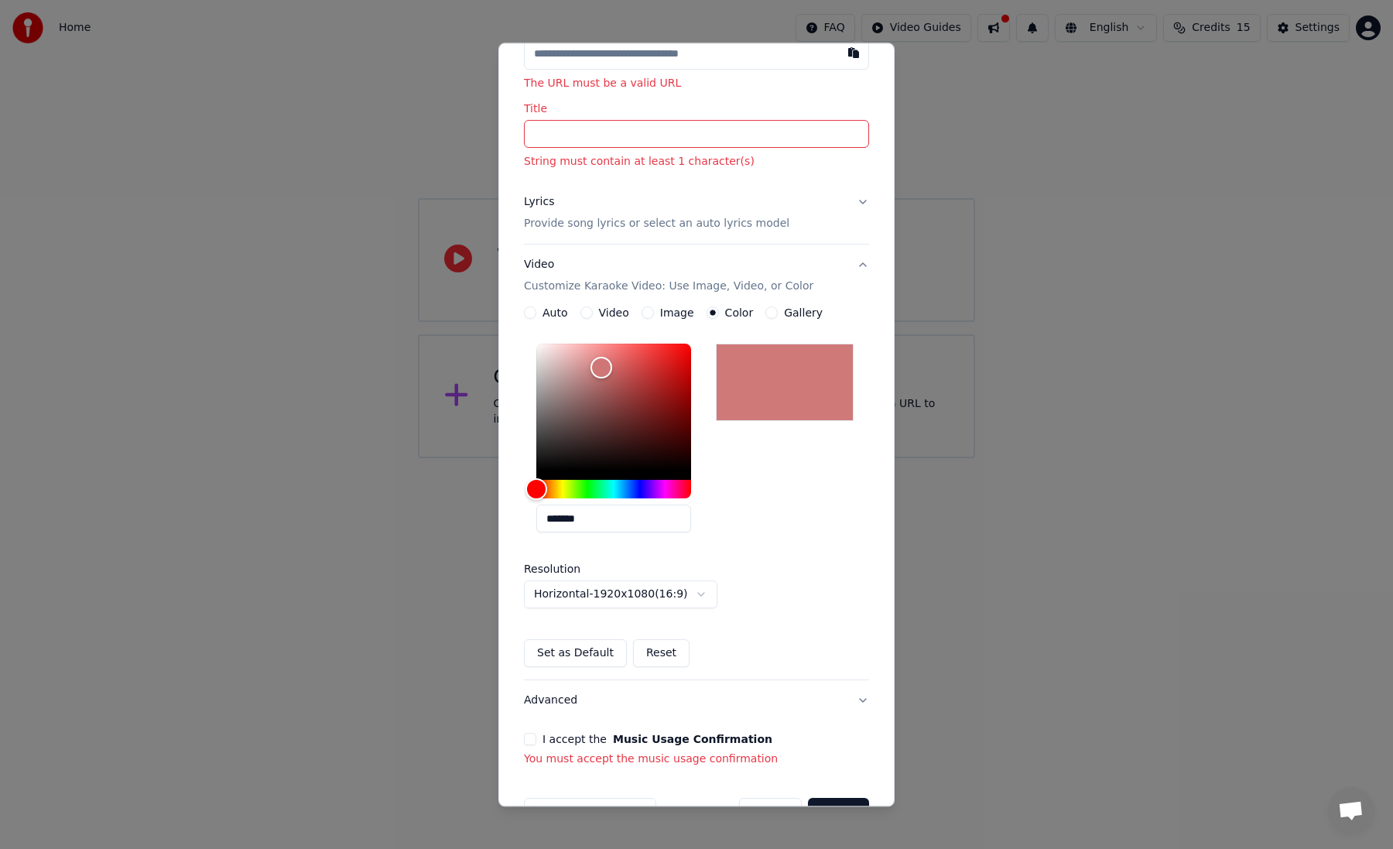
click at [686, 458] on body "**********" at bounding box center [696, 229] width 1393 height 458
click at [689, 458] on body "**********" at bounding box center [696, 229] width 1393 height 458
click at [726, 458] on body "**********" at bounding box center [696, 229] width 1393 height 458
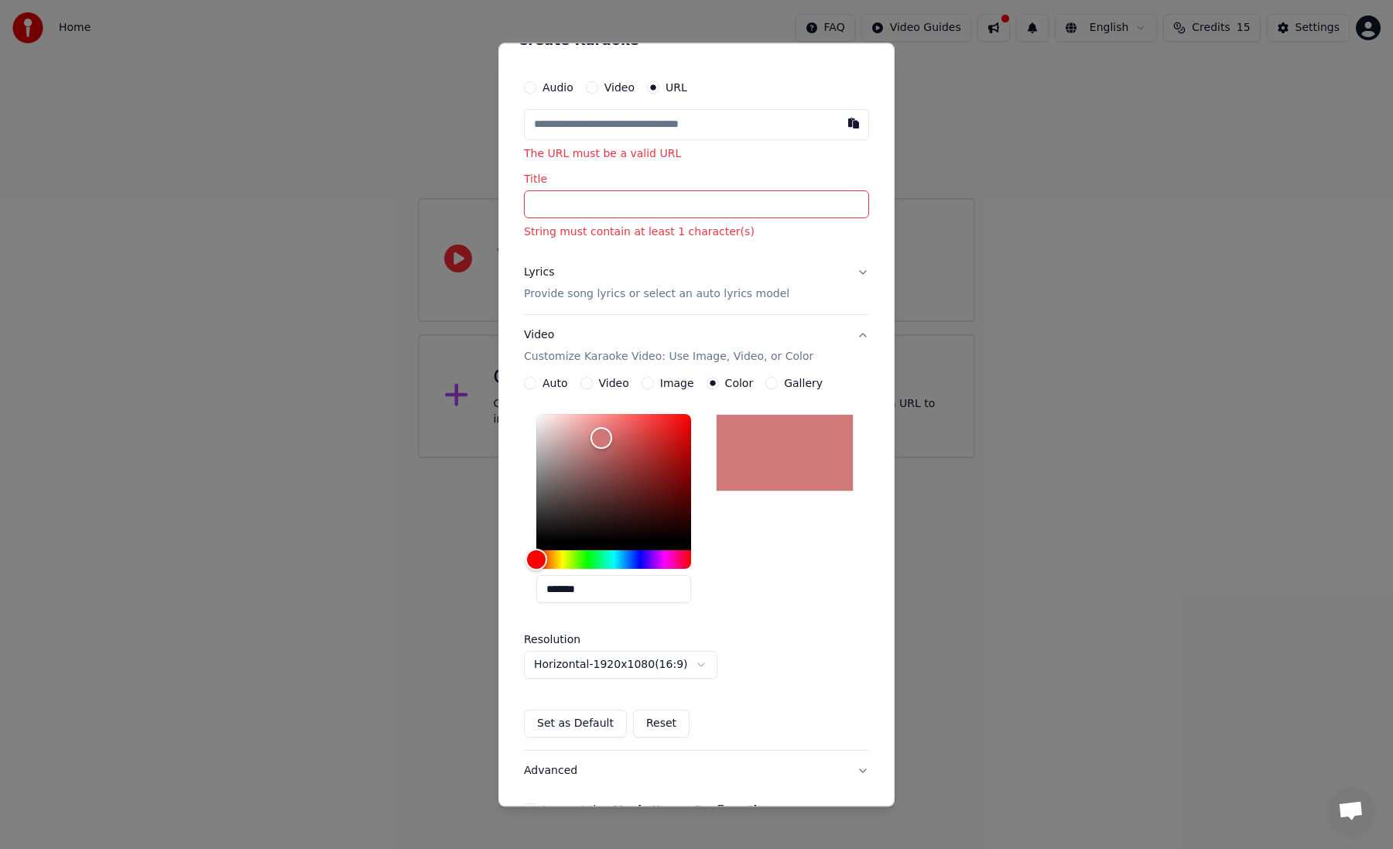
scroll to position [15, 0]
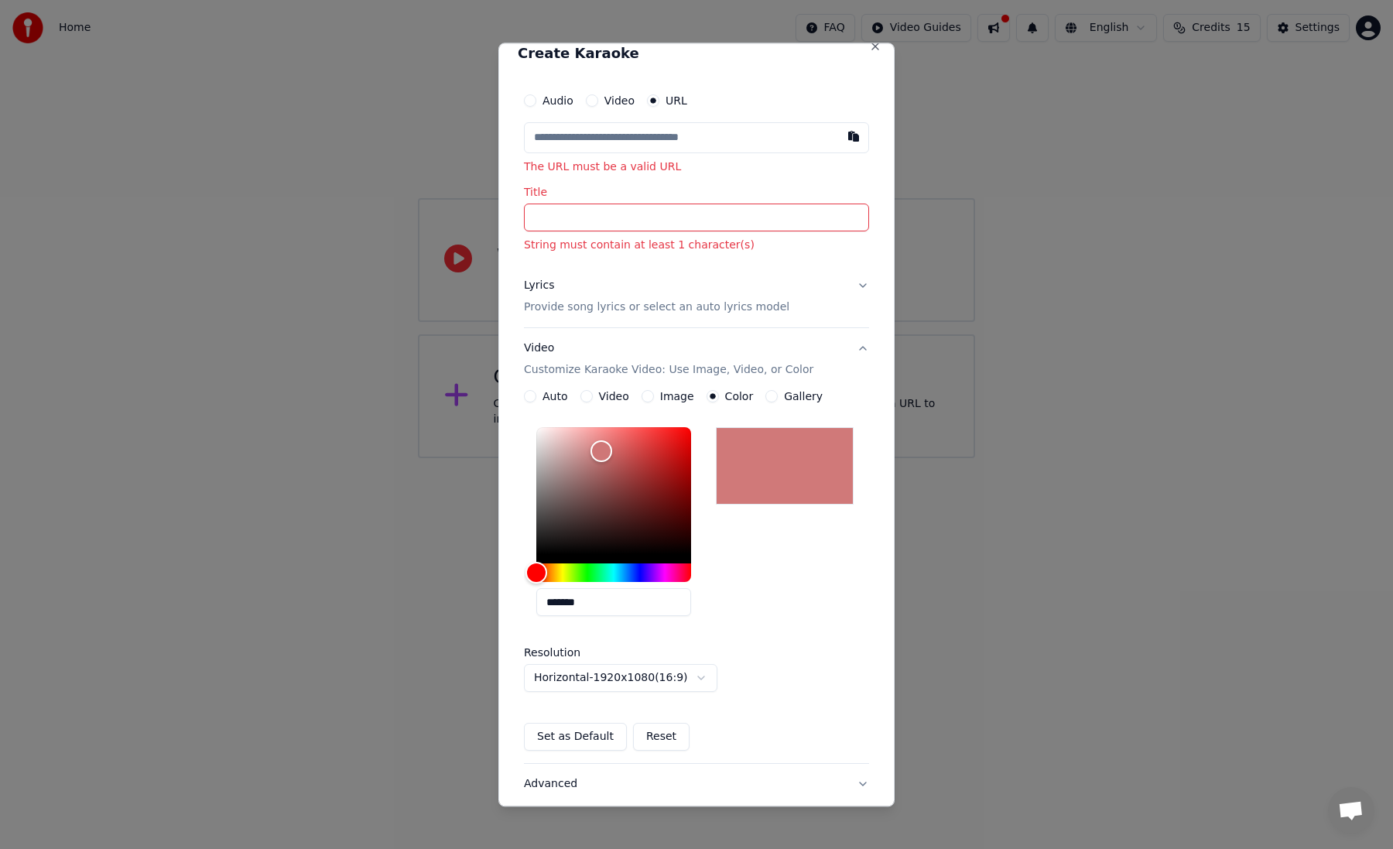
click at [666, 230] on input "Title" at bounding box center [696, 218] width 345 height 28
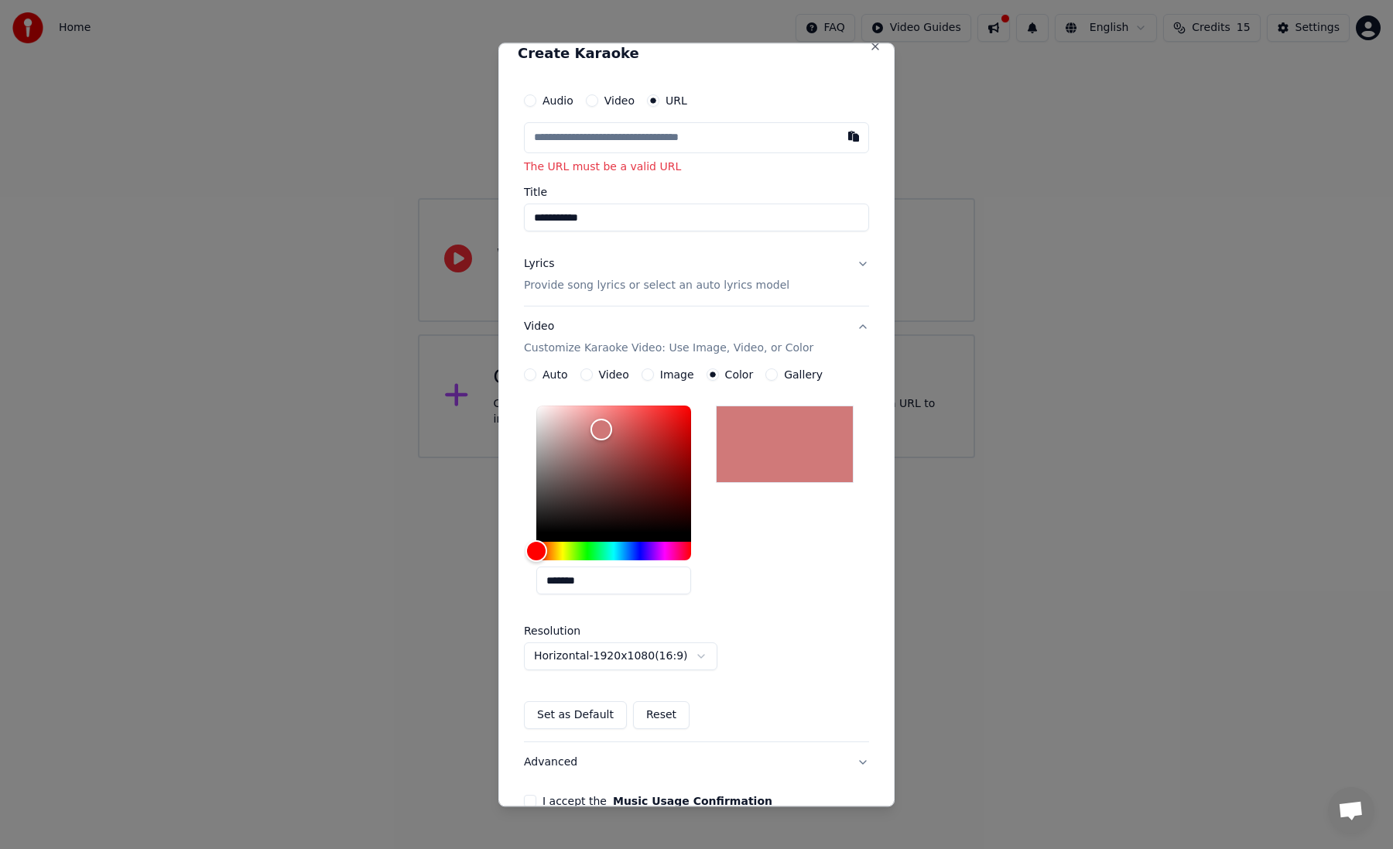
type input "**********"
click at [613, 796] on button "Music Usage Confirmation" at bounding box center [692, 801] width 159 height 11
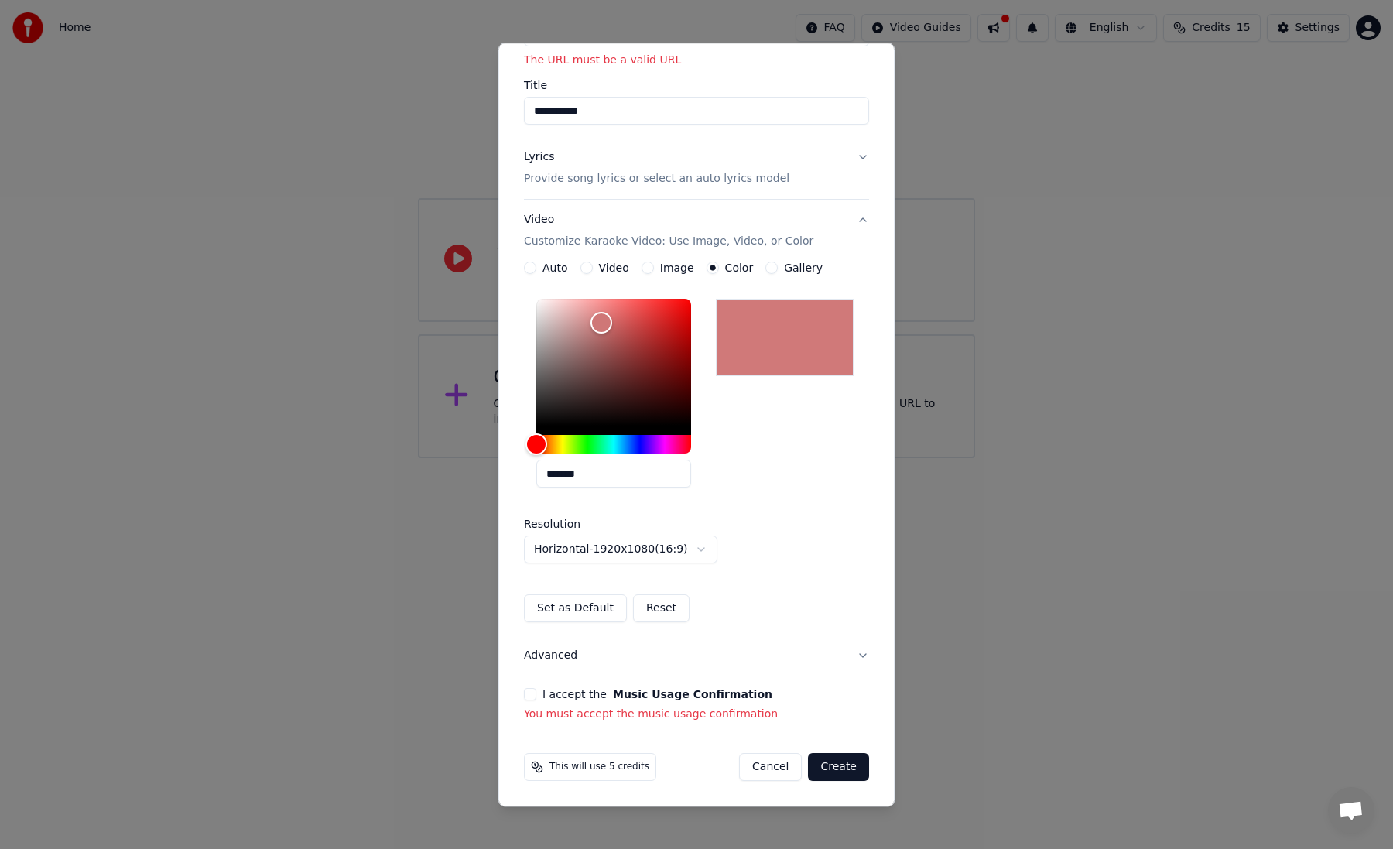
click at [839, 768] on button "Create" at bounding box center [838, 768] width 61 height 28
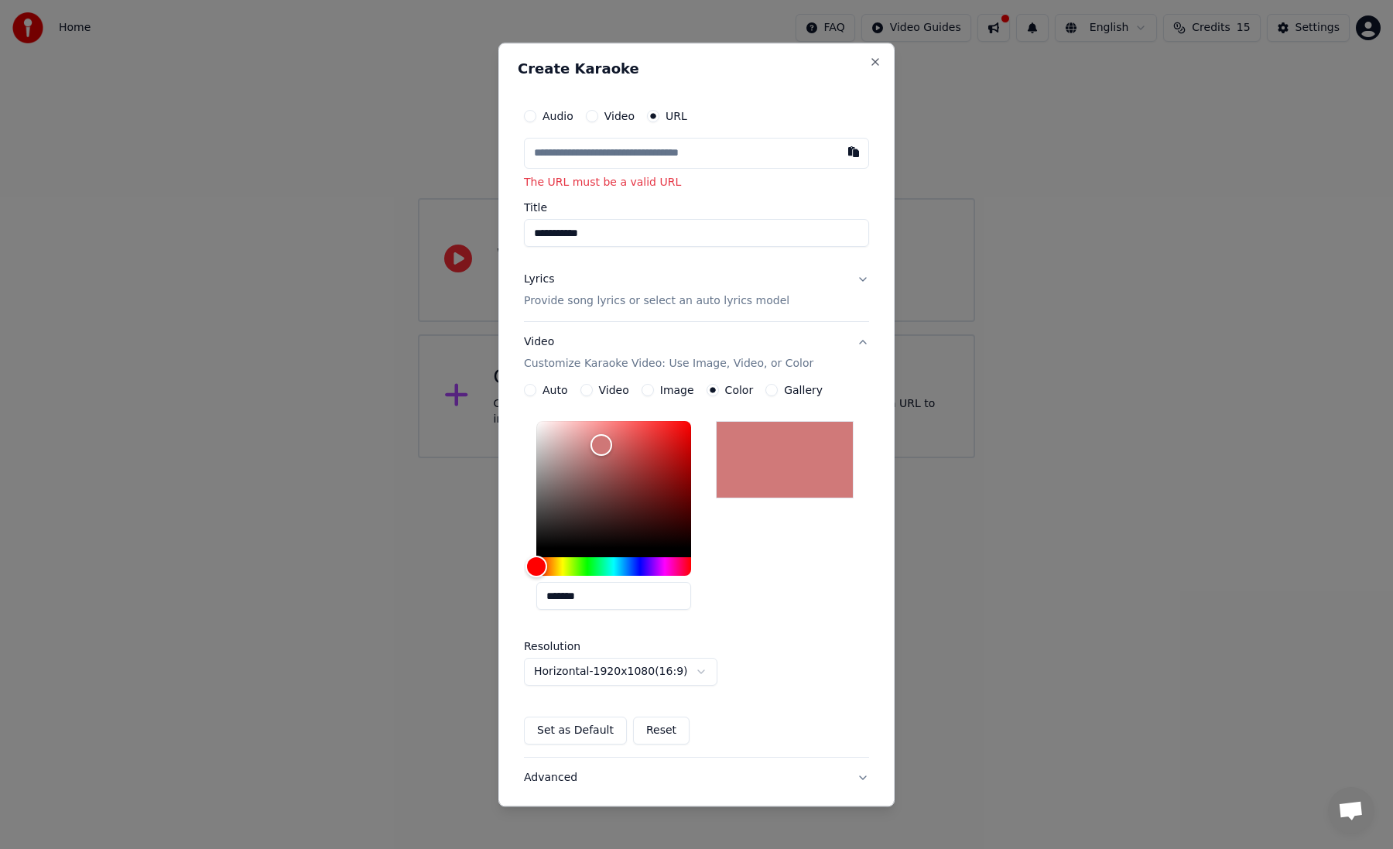
click at [542, 116] on div "Audio" at bounding box center [549, 116] width 50 height 12
click at [530, 116] on button "Audio" at bounding box center [530, 116] width 12 height 12
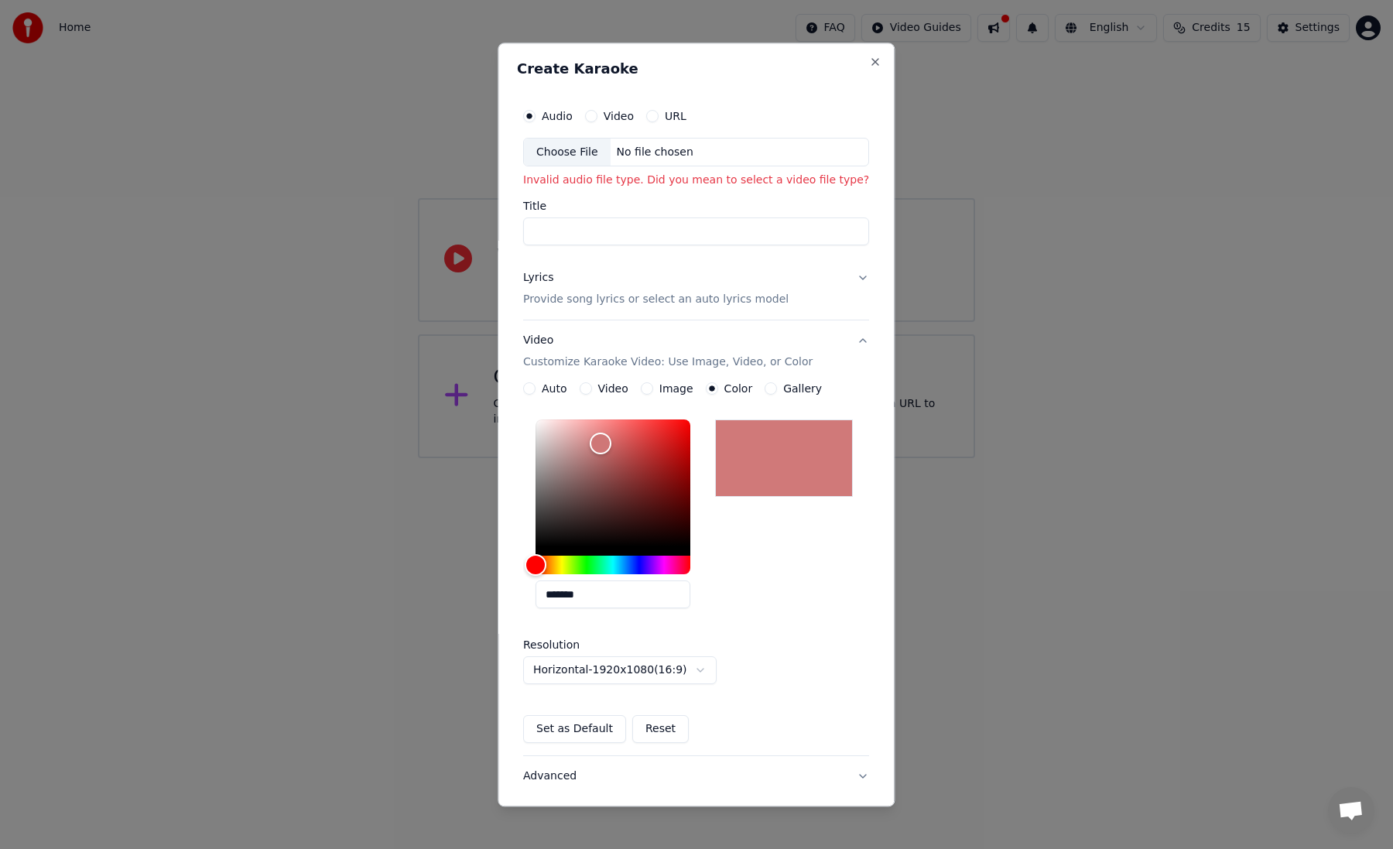
type button "audio"
click at [671, 296] on p "Provide song lyrics or select an auto lyrics model" at bounding box center [655, 299] width 265 height 15
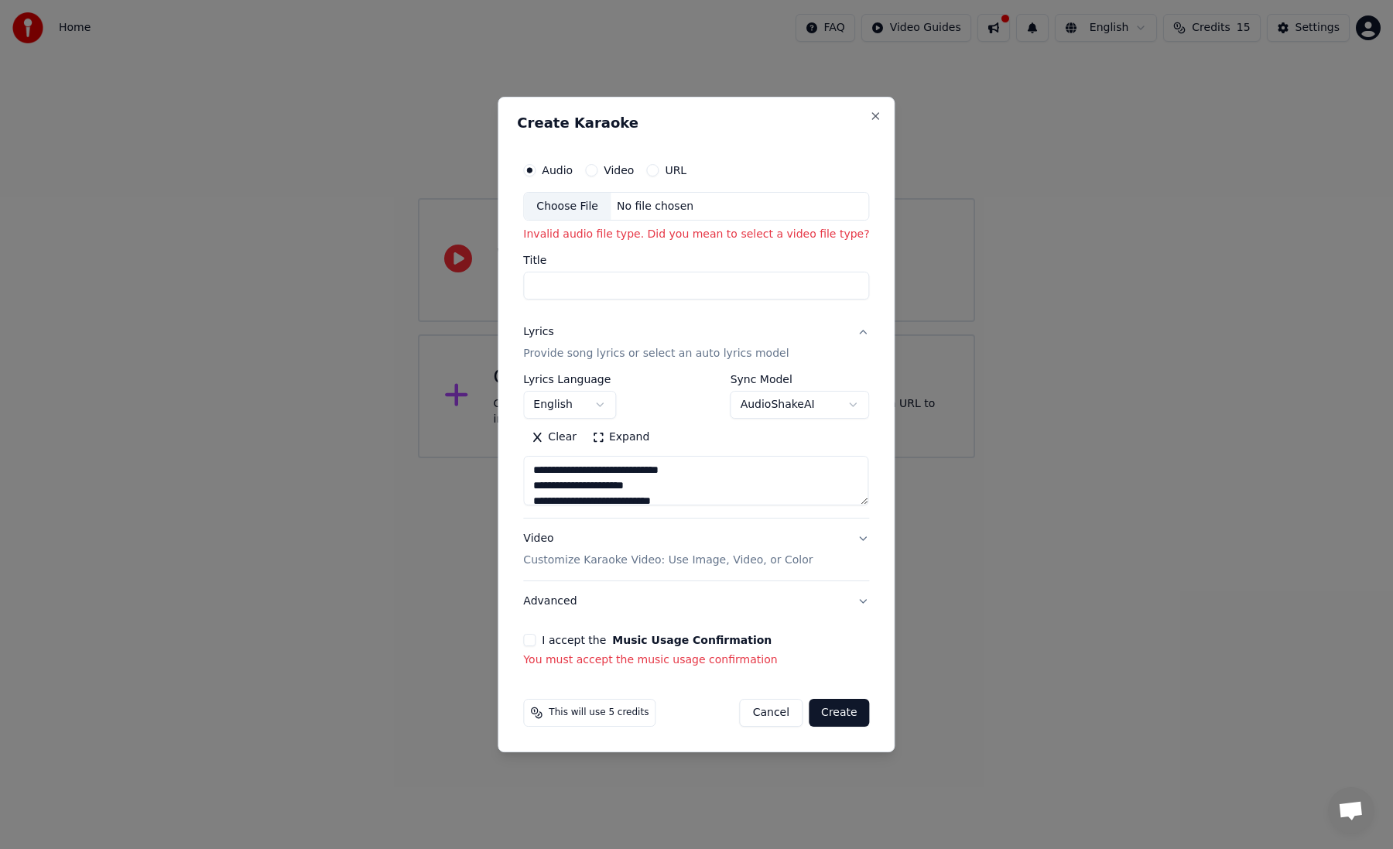
click at [617, 442] on button "Expand" at bounding box center [620, 438] width 73 height 25
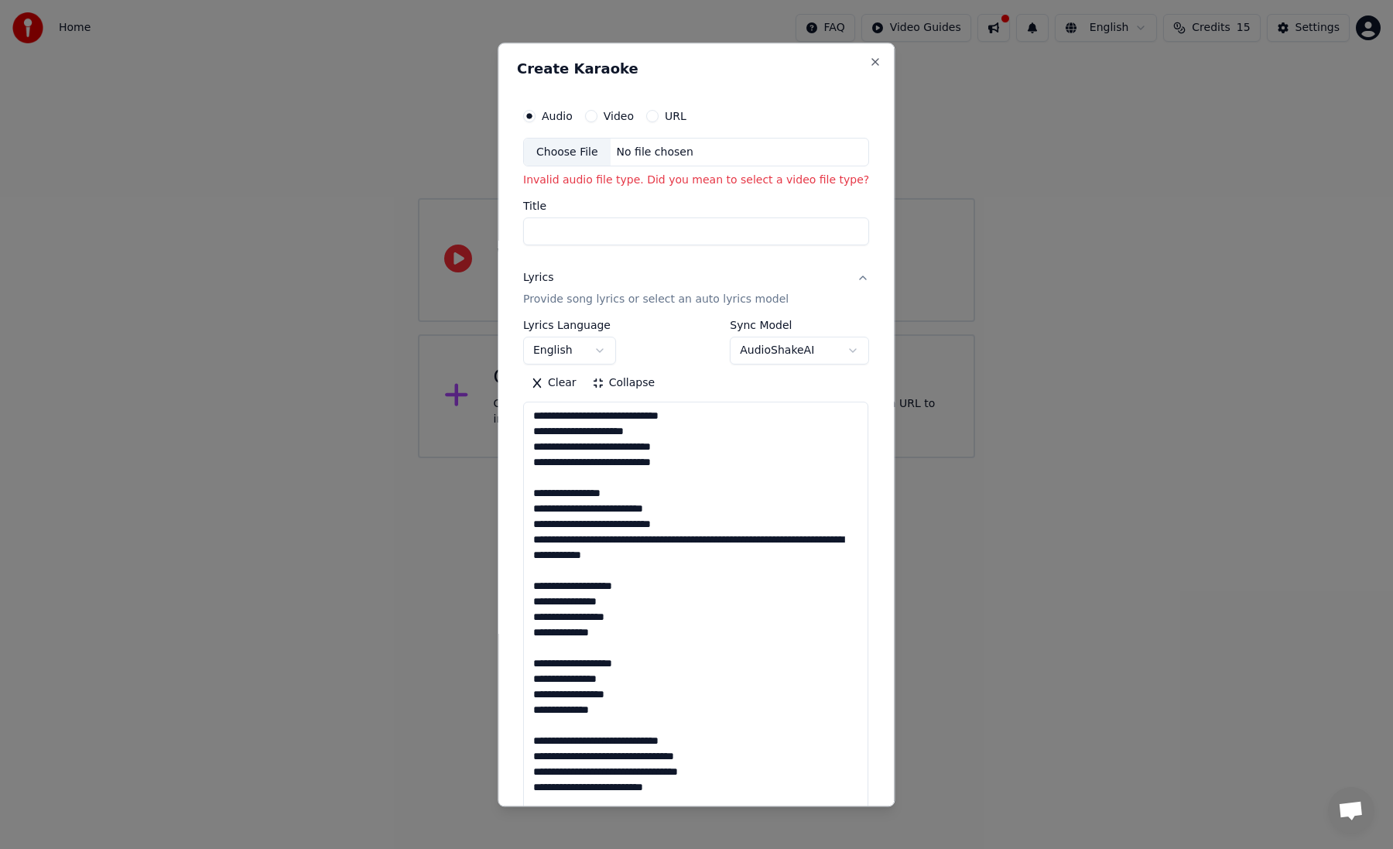
click at [675, 118] on label "URL" at bounding box center [676, 116] width 22 height 11
click at [658, 118] on button "URL" at bounding box center [652, 116] width 12 height 12
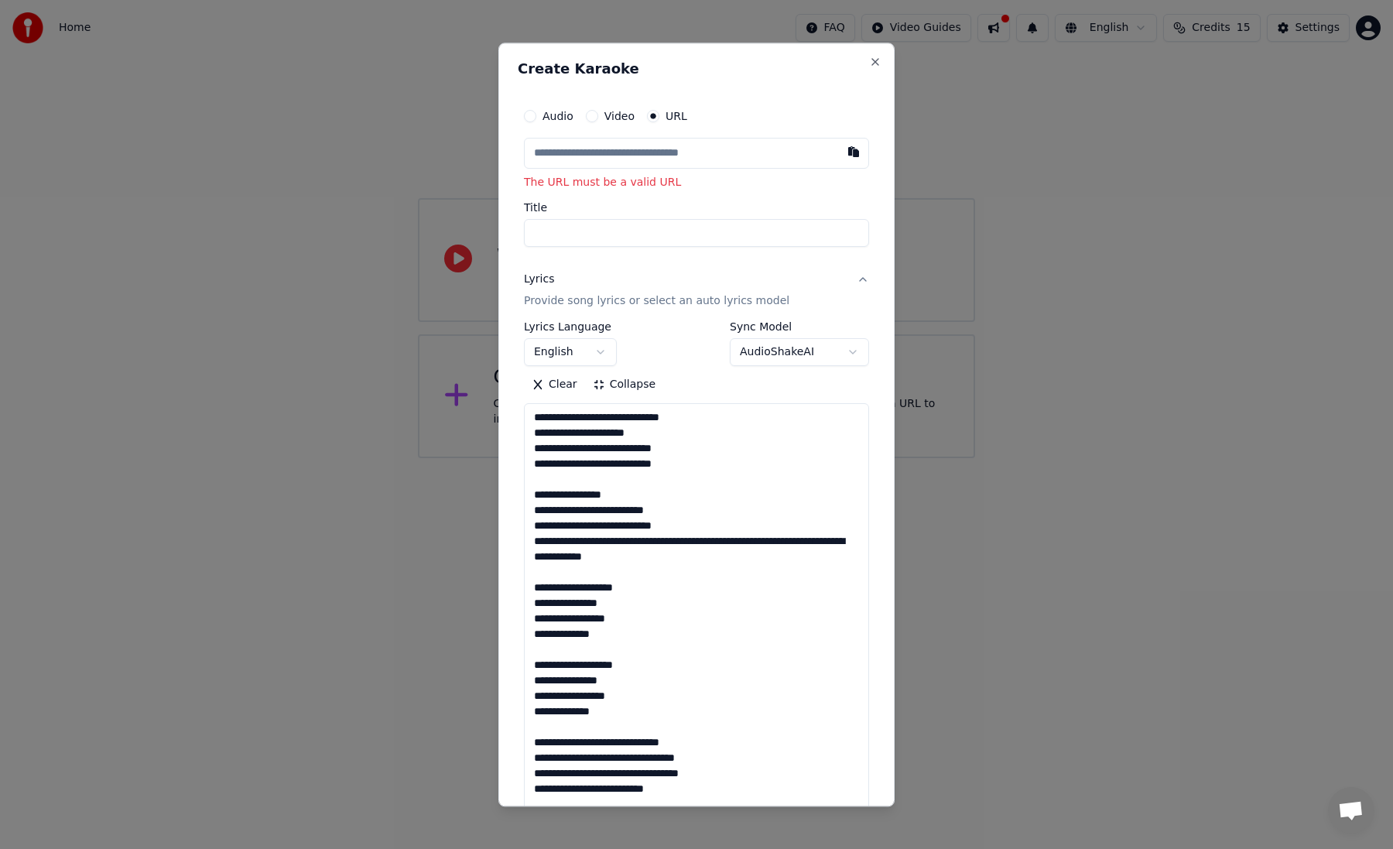
click at [549, 122] on div "audio Audio Video URL" at bounding box center [696, 116] width 345 height 31
click at [548, 116] on label "Audio" at bounding box center [557, 116] width 31 height 11
click at [536, 116] on button "audio" at bounding box center [530, 116] width 12 height 12
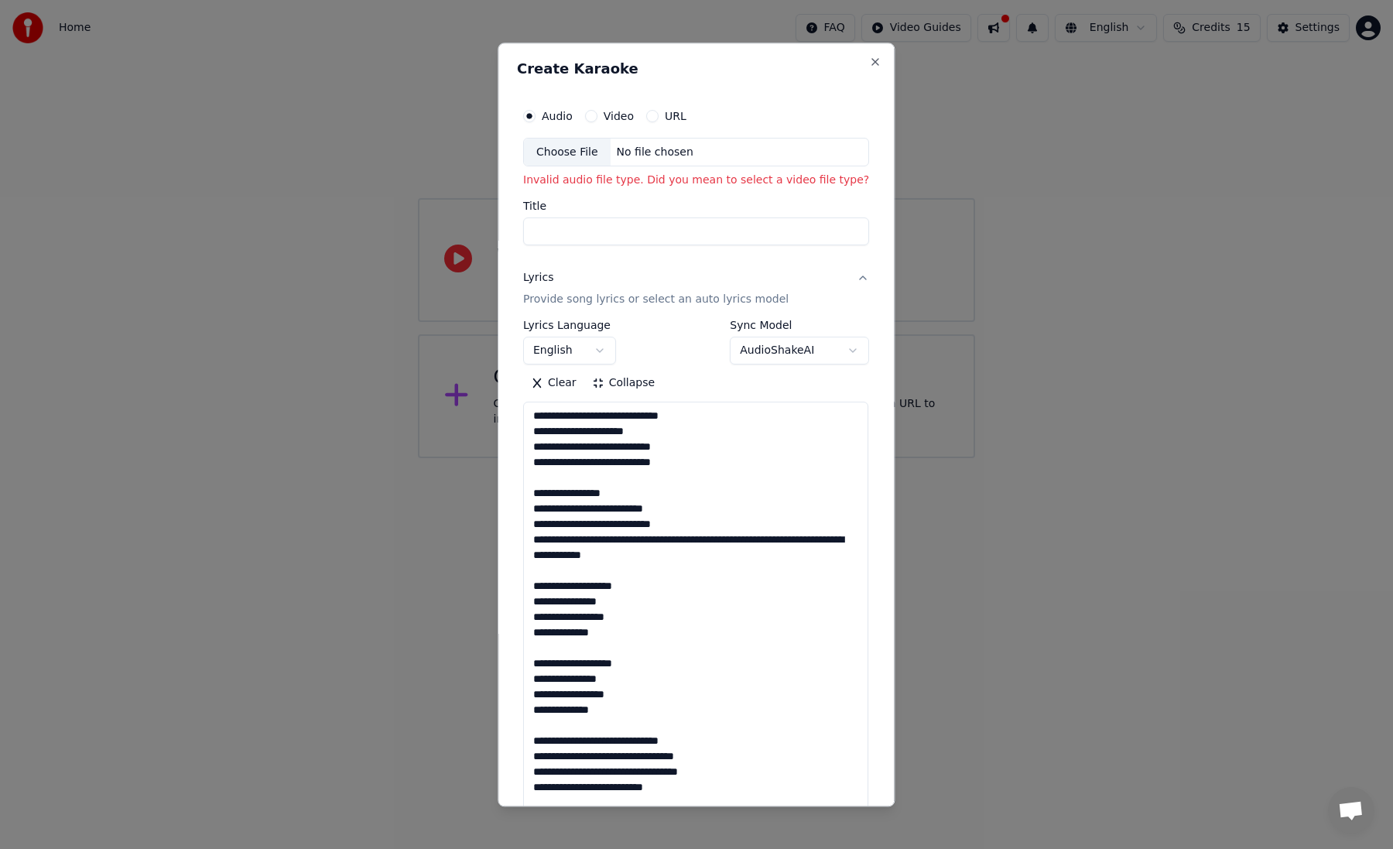
click at [801, 349] on body "**********" at bounding box center [696, 229] width 1393 height 458
click at [590, 108] on div "Audio Video URL" at bounding box center [696, 116] width 346 height 31
click at [590, 116] on button "Video" at bounding box center [591, 116] width 12 height 12
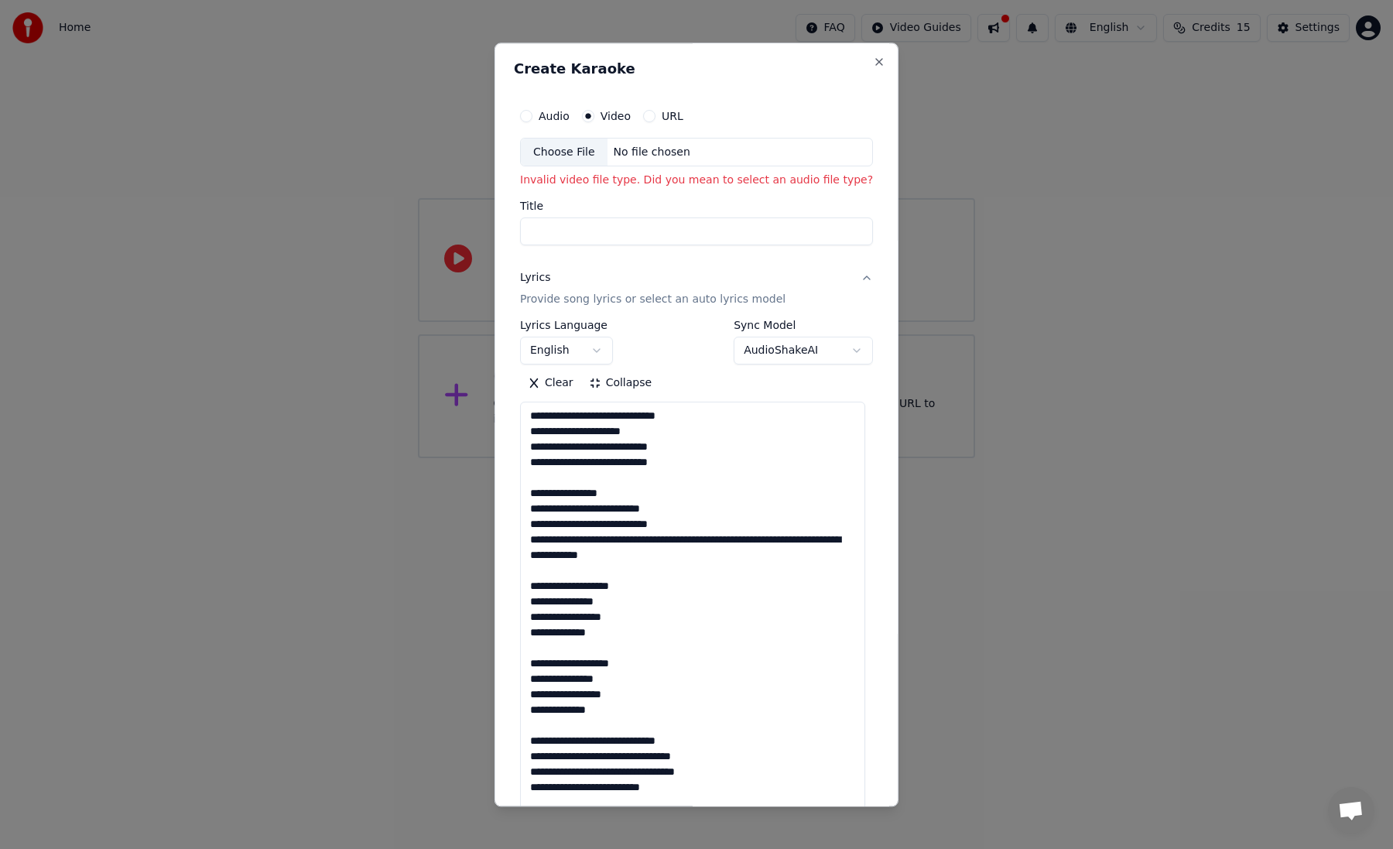
click at [590, 150] on div "Choose File" at bounding box center [564, 153] width 87 height 28
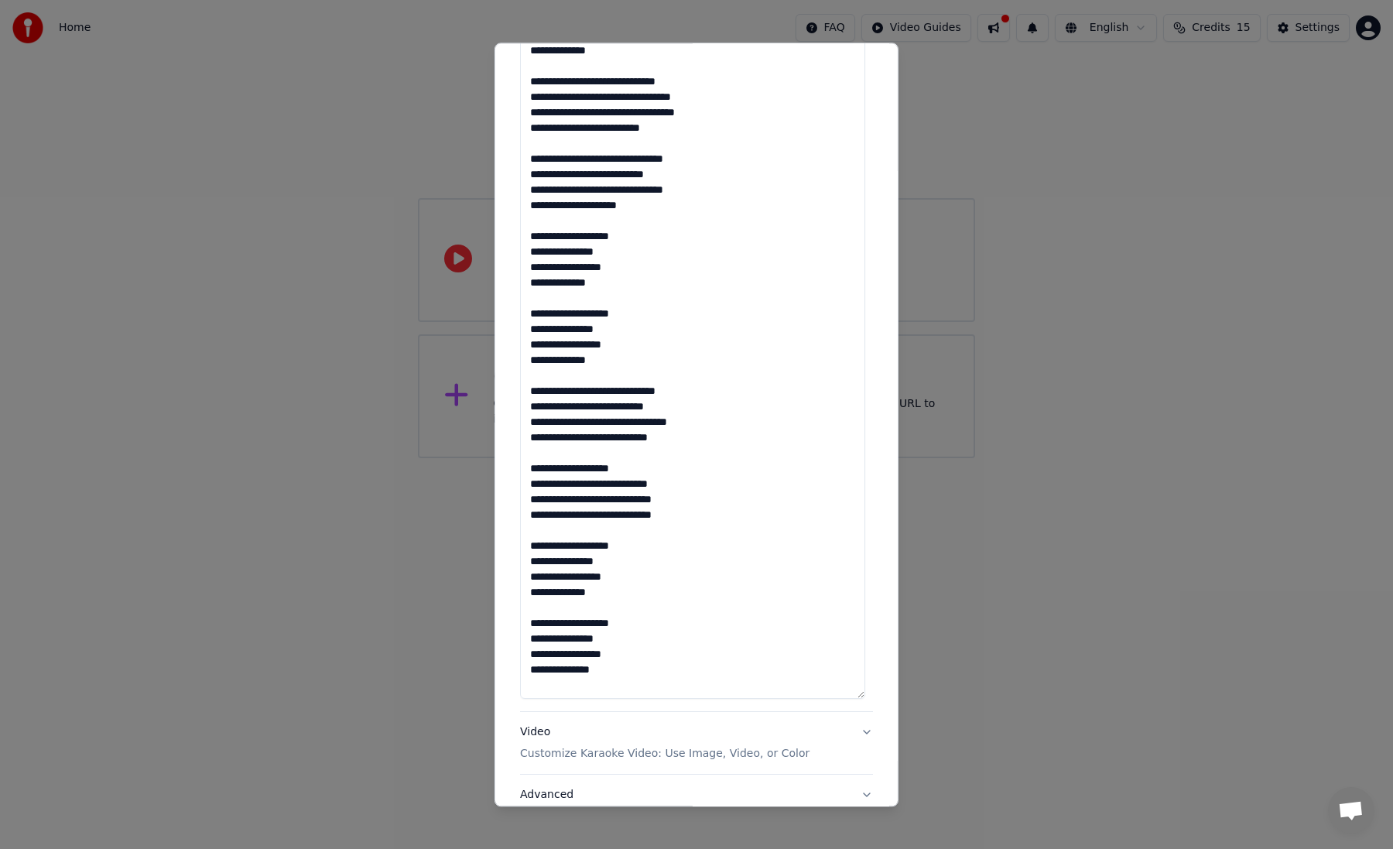
type input "*********"
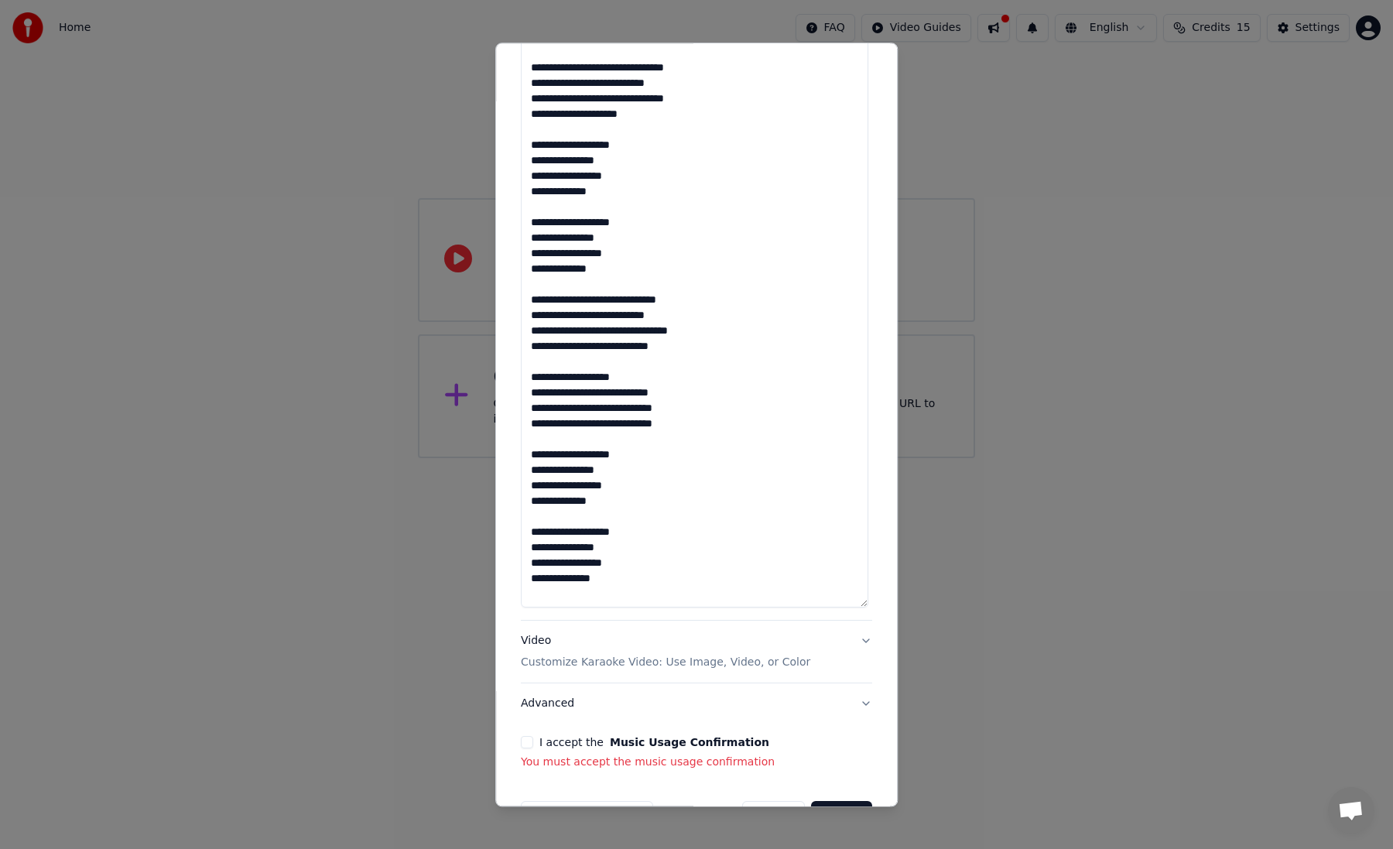
scroll to position [777, 0]
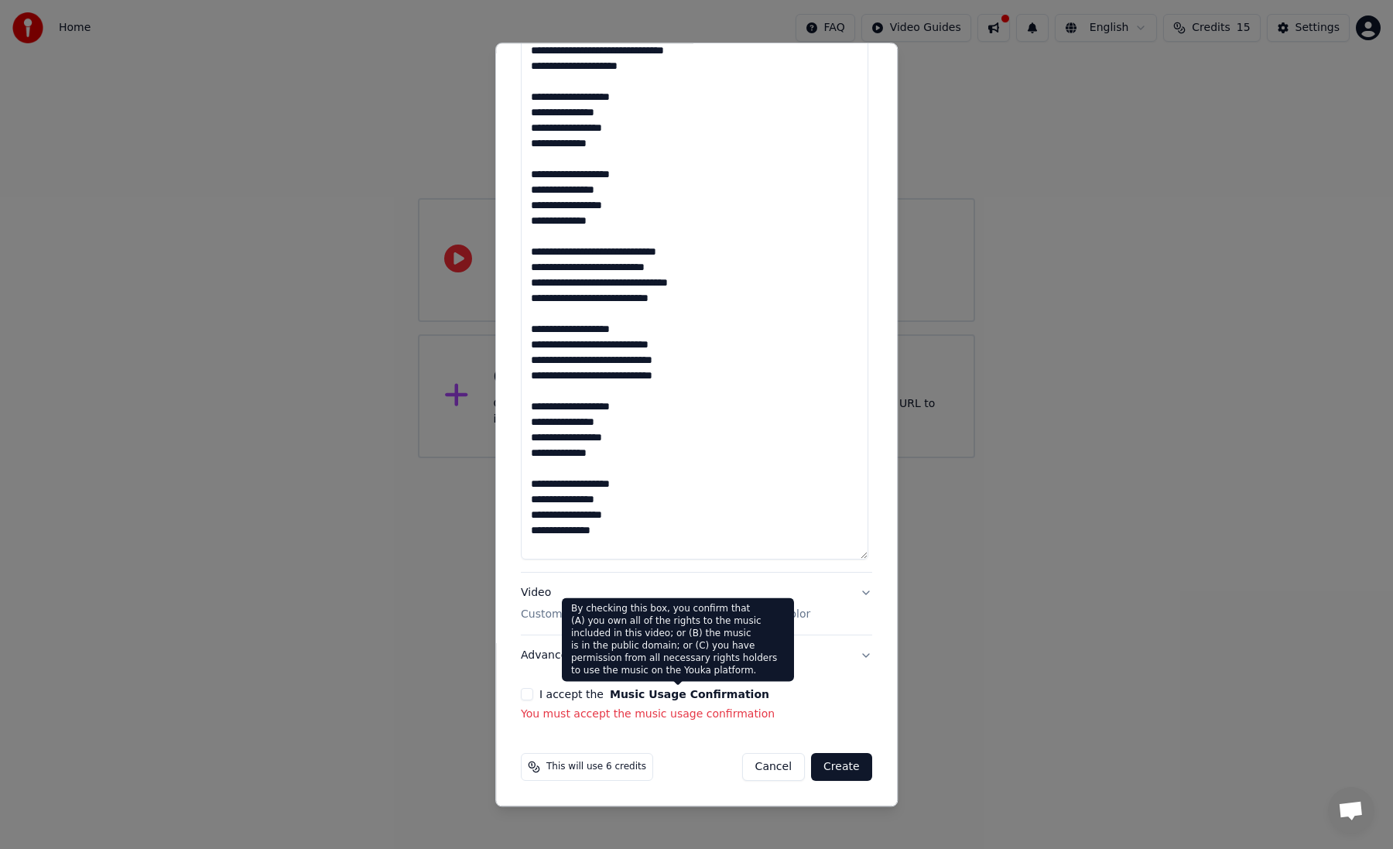
click at [578, 692] on label "I accept the Music Usage Confirmation" at bounding box center [654, 694] width 230 height 11
click at [533, 692] on button "I accept the Music Usage Confirmation" at bounding box center [527, 695] width 12 height 12
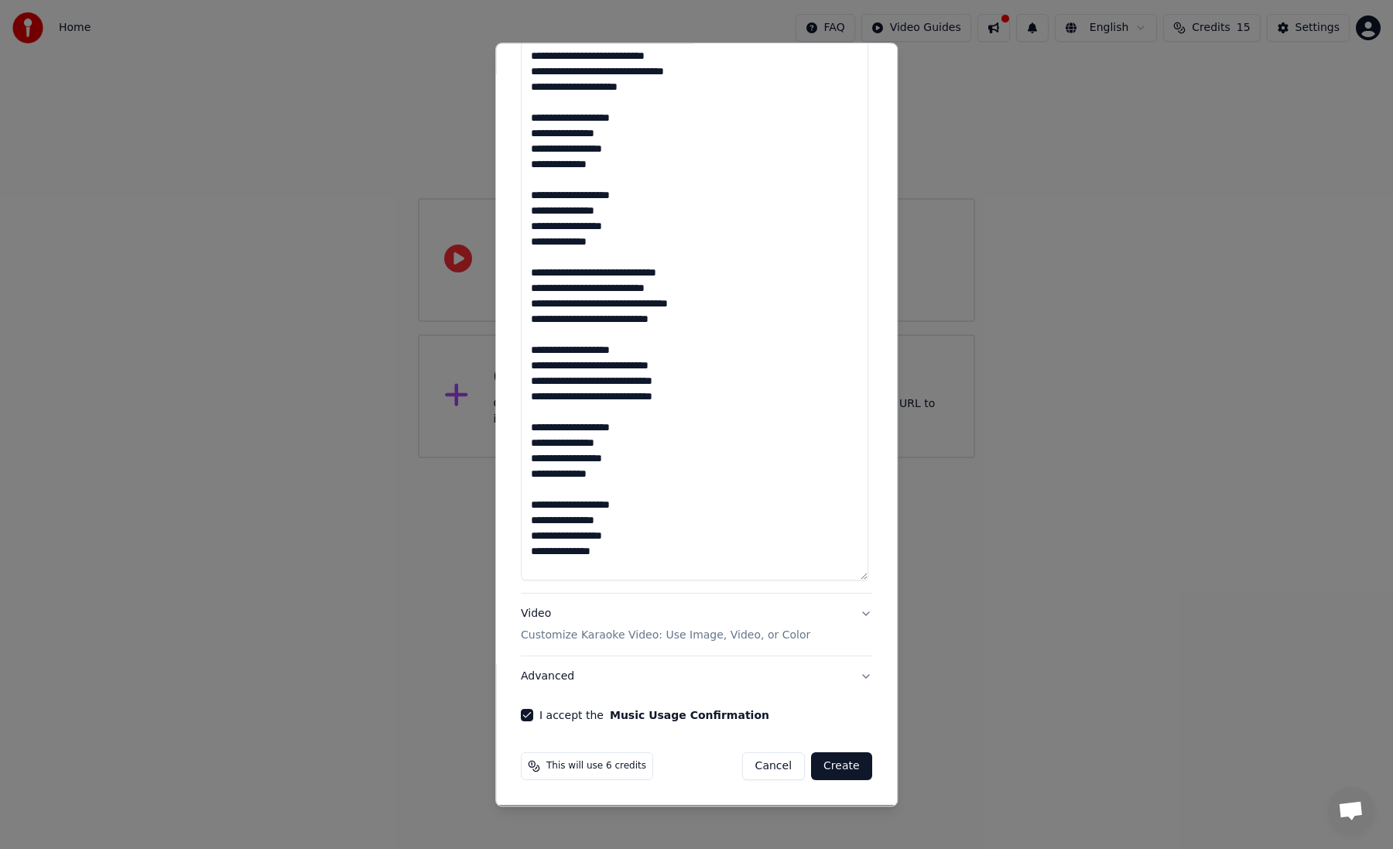
scroll to position [755, 0]
click at [798, 634] on button "Video Customize Karaoke Video: Use Image, Video, or Color" at bounding box center [696, 626] width 351 height 62
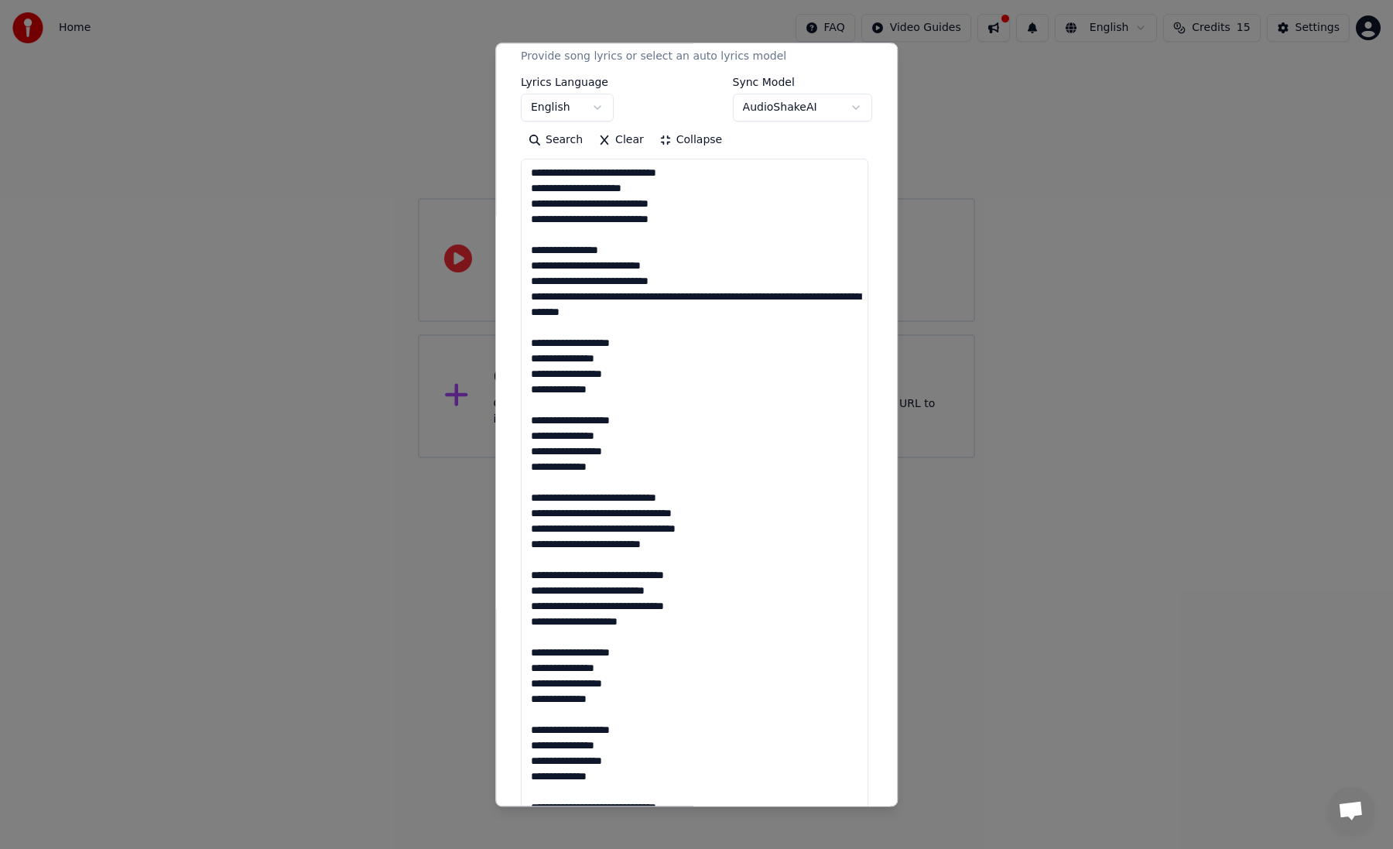
scroll to position [77, 0]
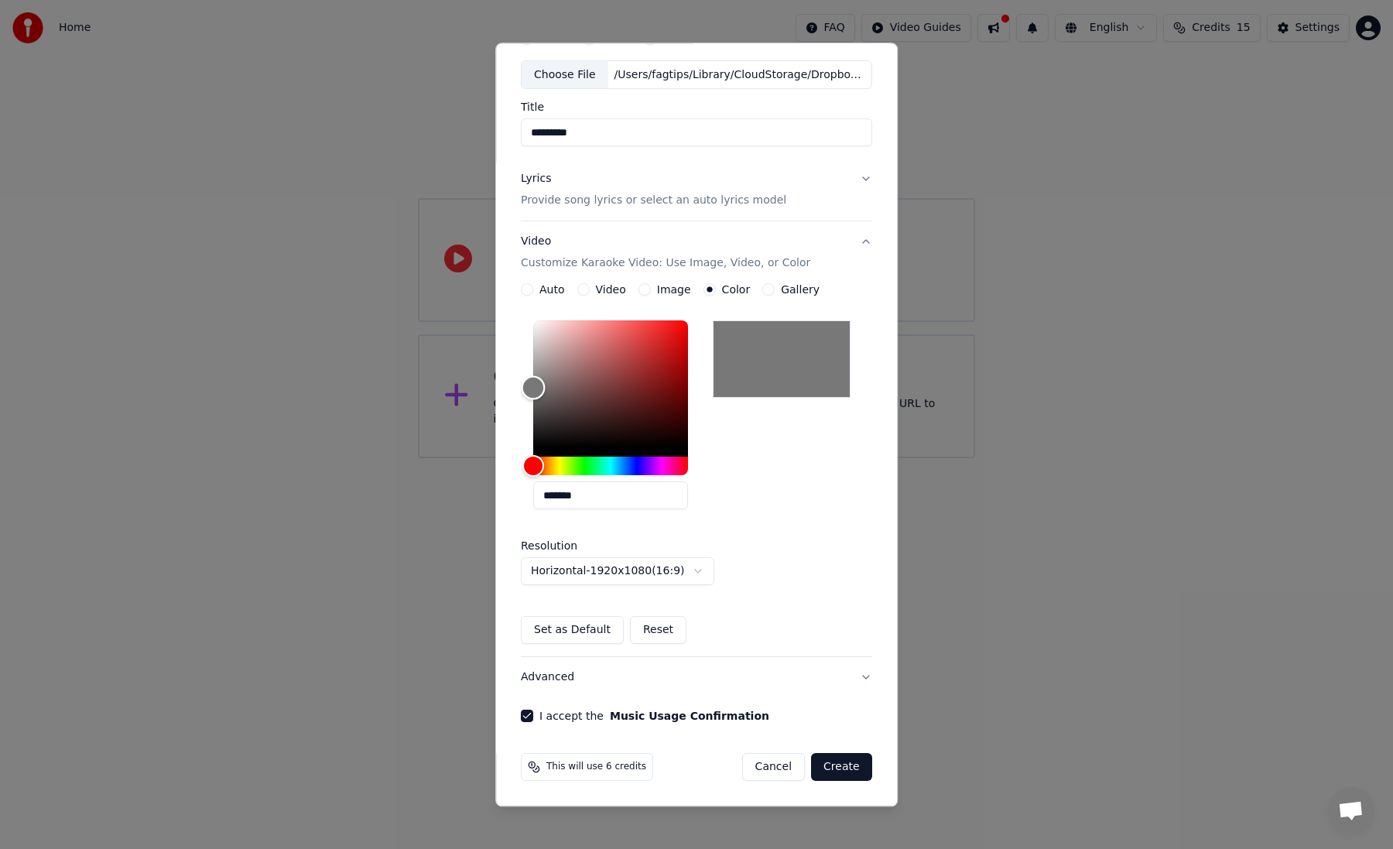
type input "*******"
drag, startPoint x: 662, startPoint y: 342, endPoint x: 484, endPoint y: 515, distance: 247.9
click at [484, 458] on body "**********" at bounding box center [696, 229] width 1393 height 458
click at [843, 771] on button "Create" at bounding box center [841, 768] width 61 height 28
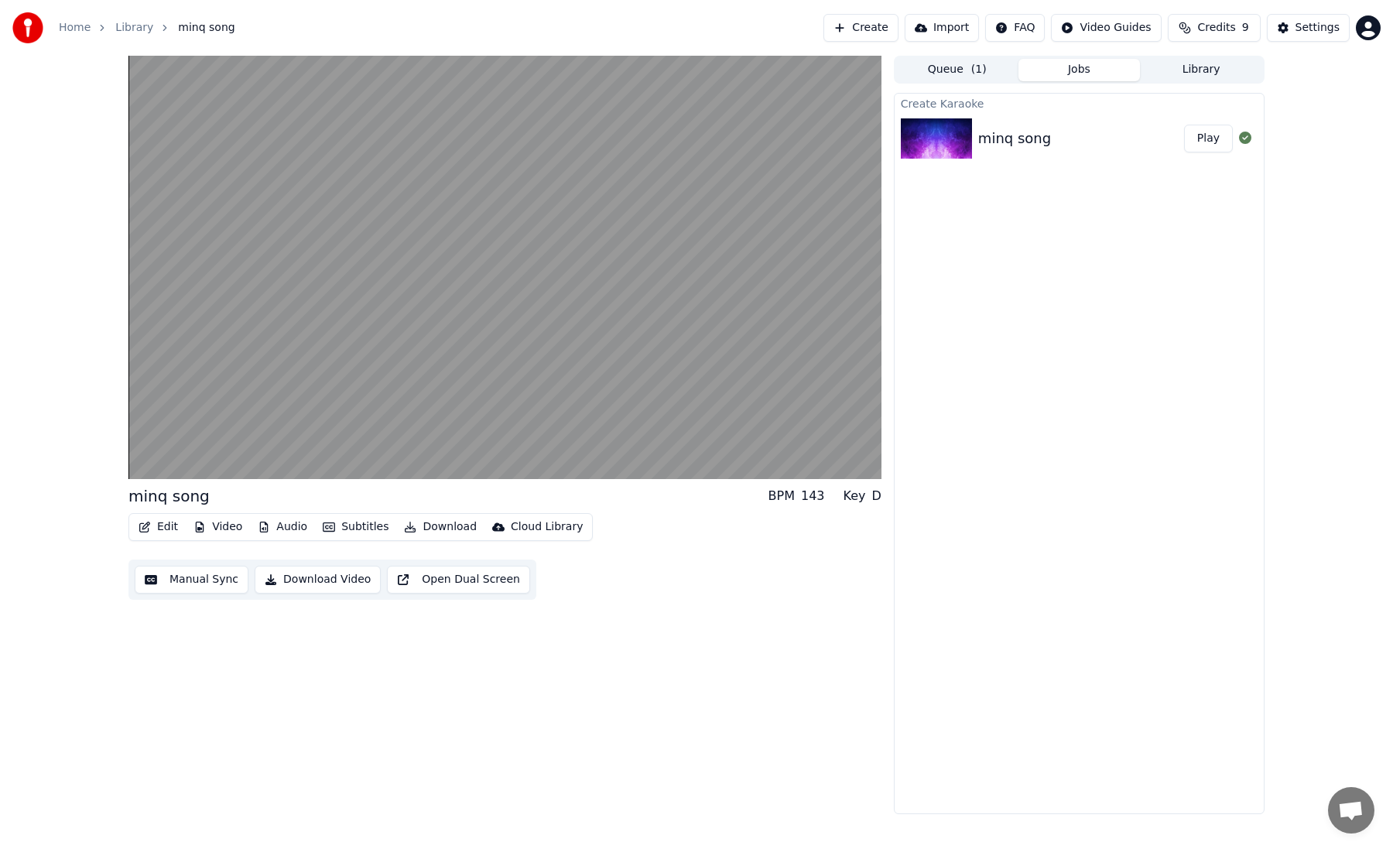
click at [166, 522] on button "Edit" at bounding box center [158, 527] width 52 height 22
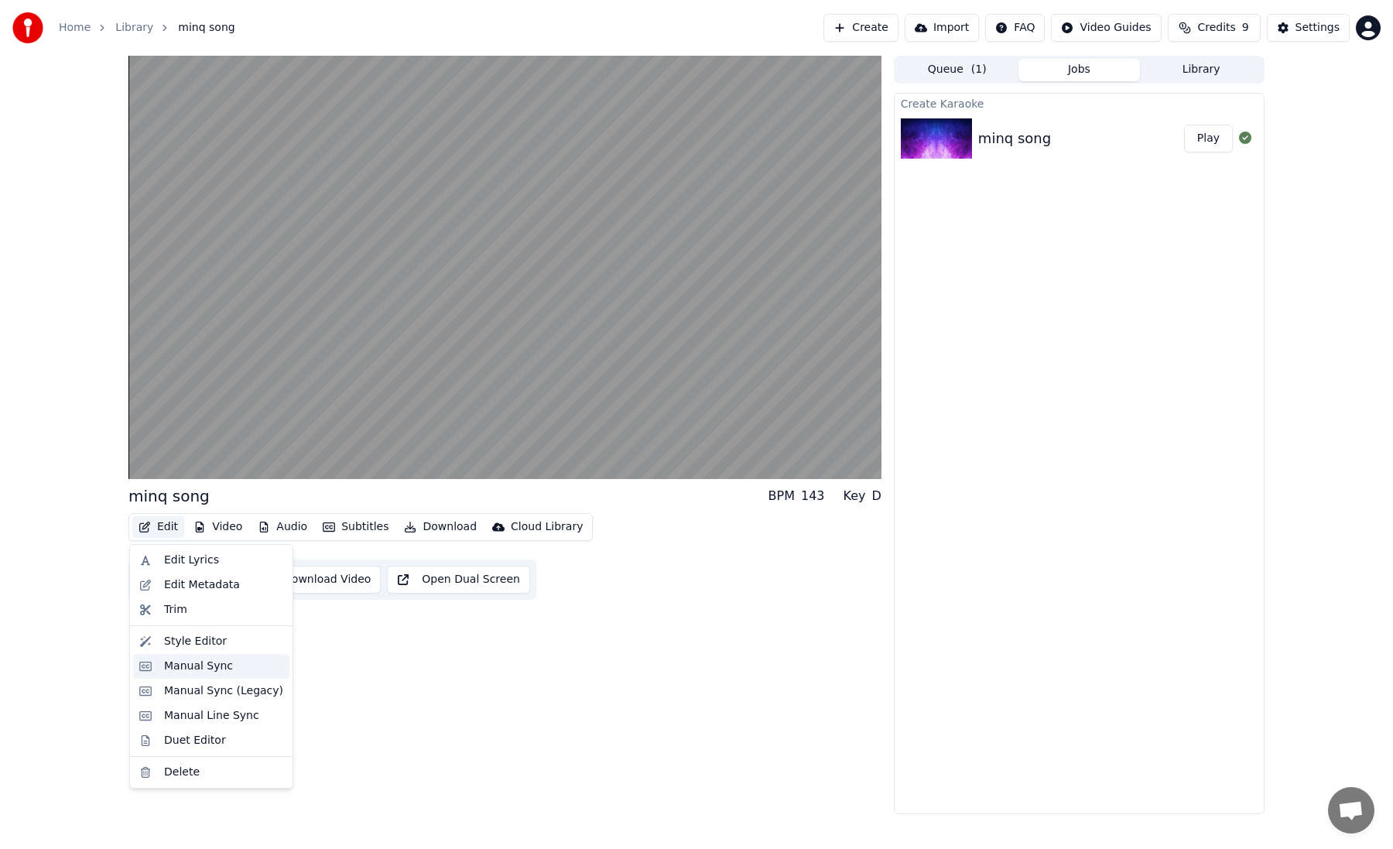
click at [219, 662] on div "Manual Sync" at bounding box center [198, 665] width 69 height 15
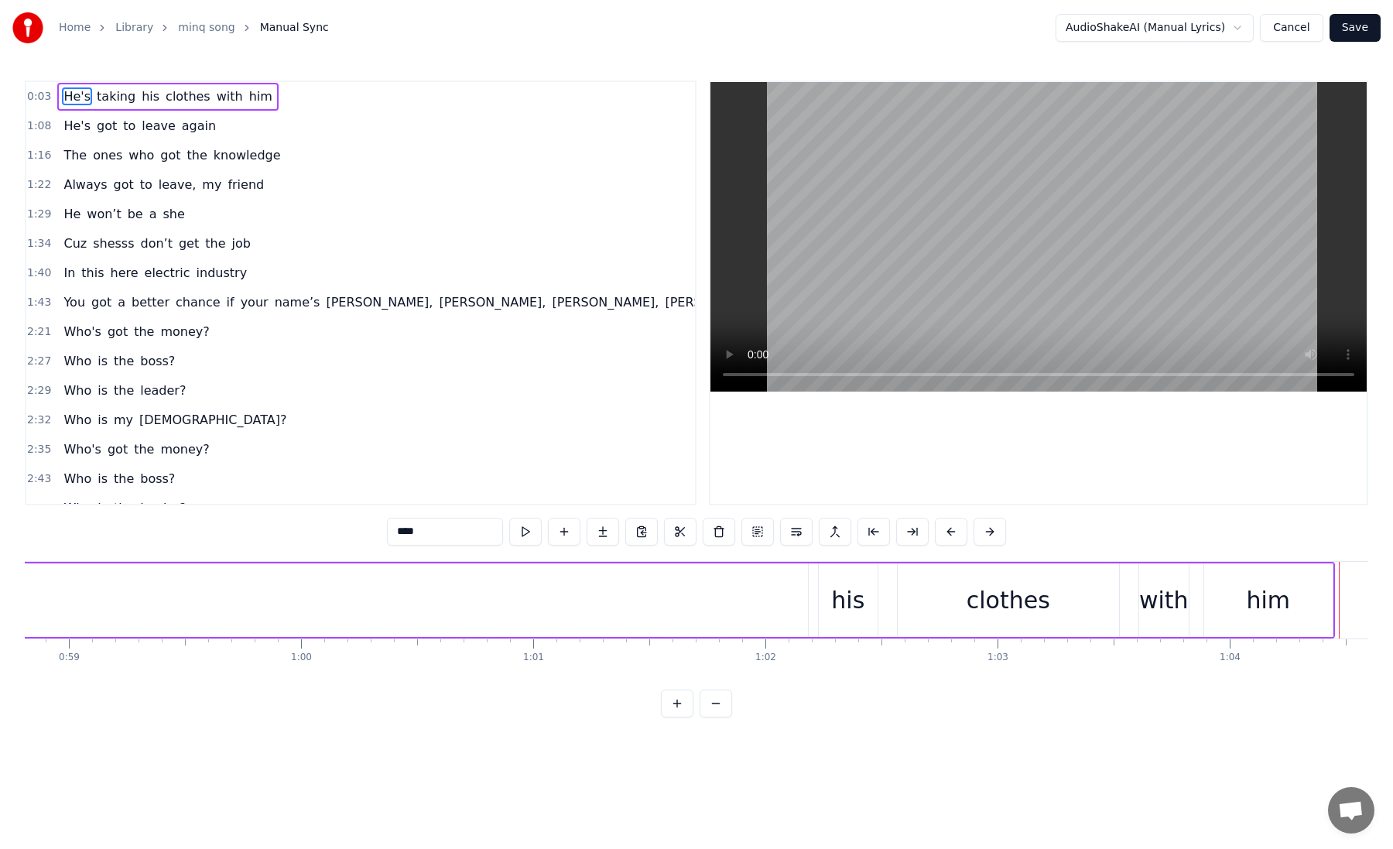
scroll to position [0, 13653]
type input "******"
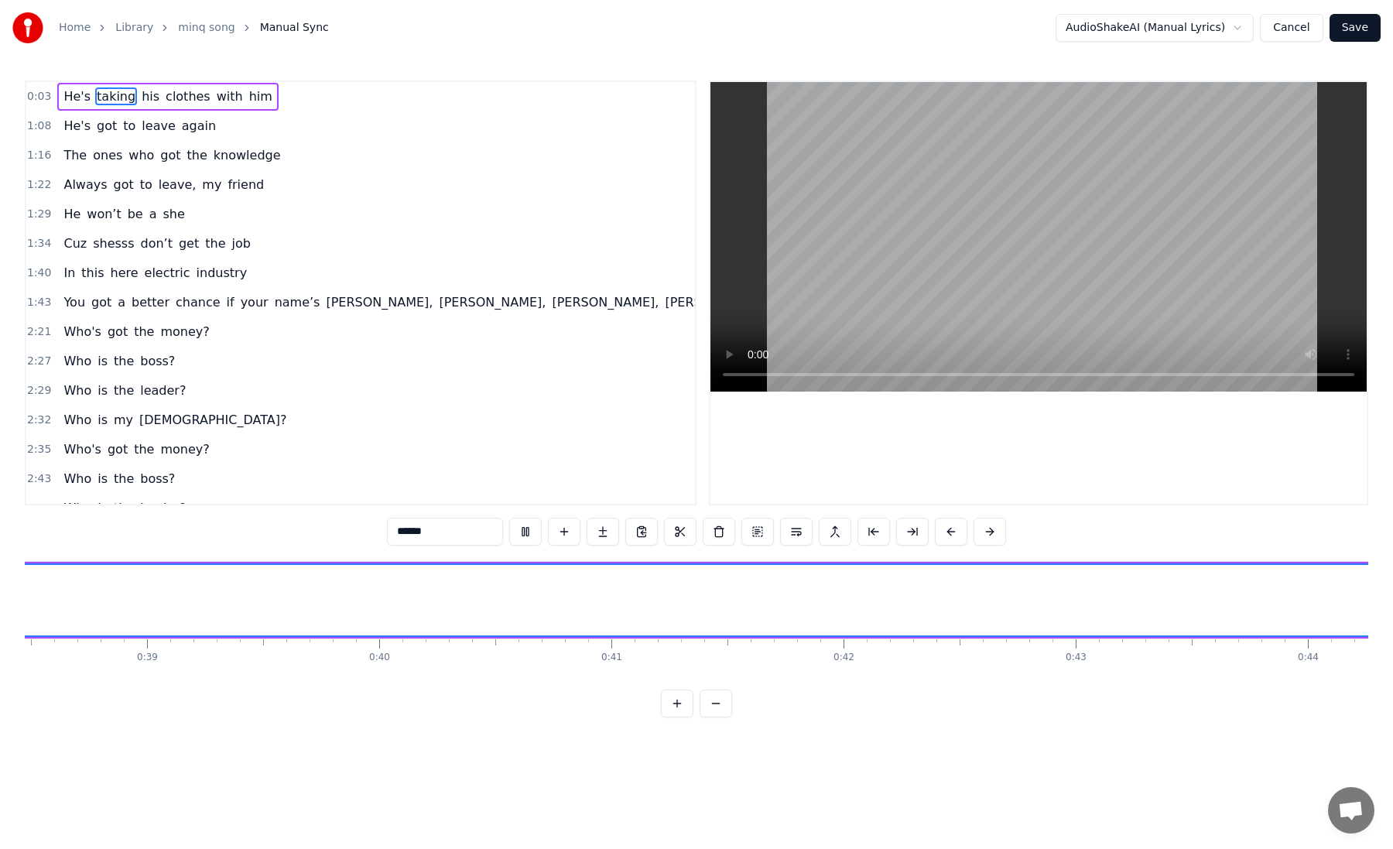
click at [37, 97] on span "0:03" at bounding box center [39, 96] width 24 height 15
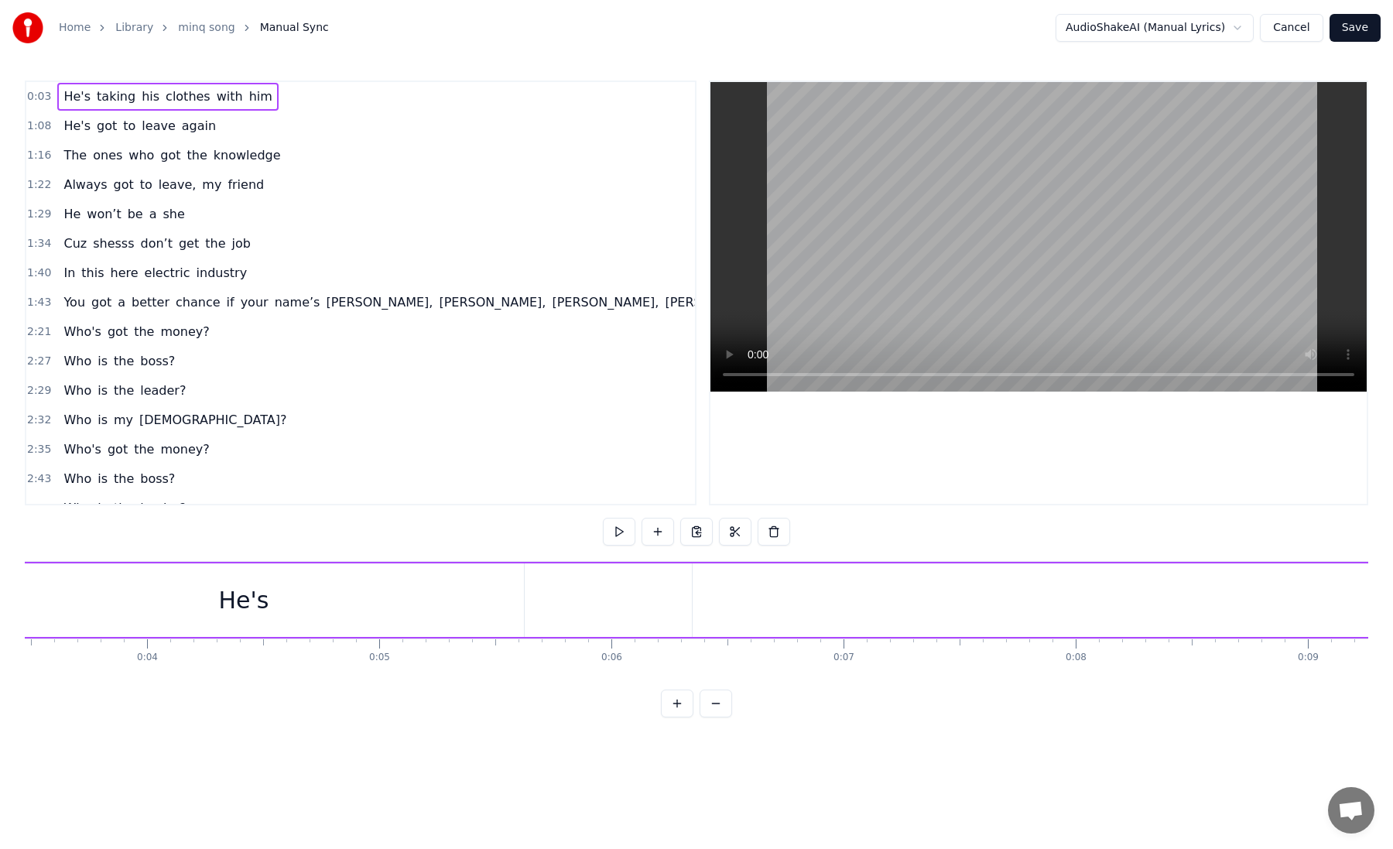
click at [22, 97] on div "Home Library minq song Manual Sync AudioShakeAI (Manual Lyrics) Cancel Save 0:0…" at bounding box center [696, 358] width 1393 height 717
click at [29, 97] on span "0:03" at bounding box center [39, 96] width 24 height 15
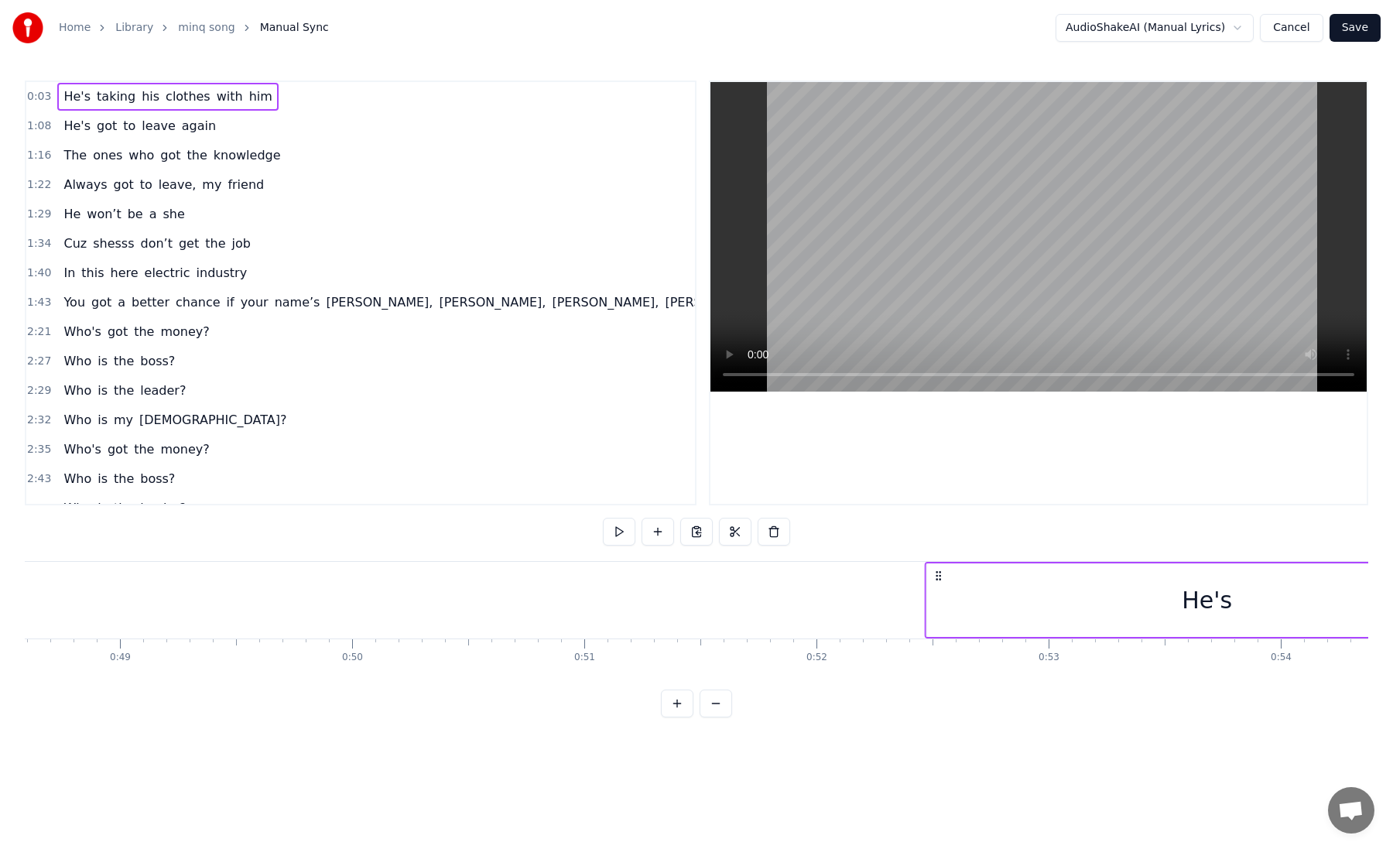
scroll to position [0, 11282]
drag, startPoint x: 118, startPoint y: 576, endPoint x: 717, endPoint y: 587, distance: 599.0
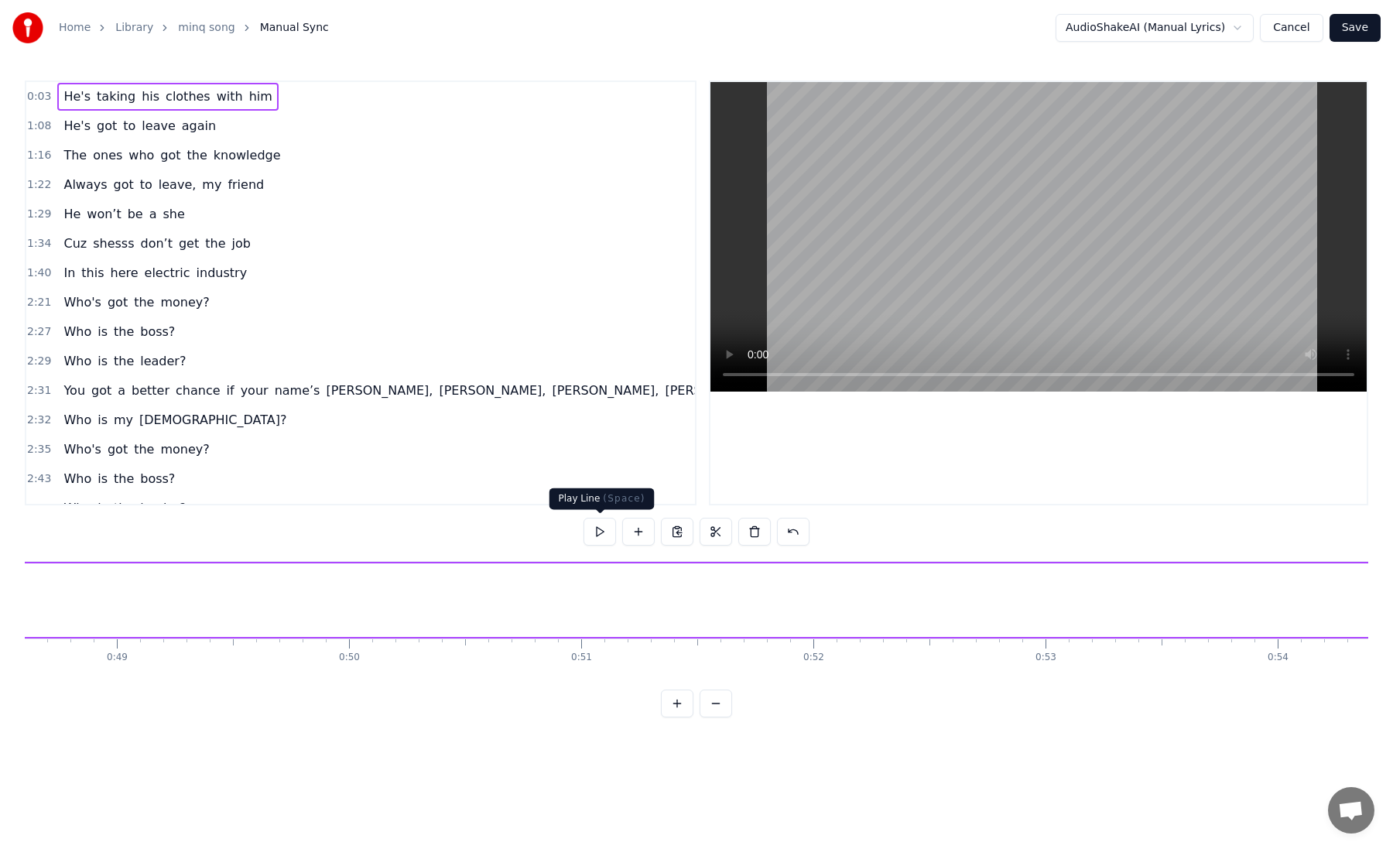
click at [599, 532] on button at bounding box center [599, 532] width 32 height 28
click at [50, 95] on span "0:03" at bounding box center [39, 96] width 24 height 15
click at [77, 95] on span "He's" at bounding box center [77, 96] width 30 height 18
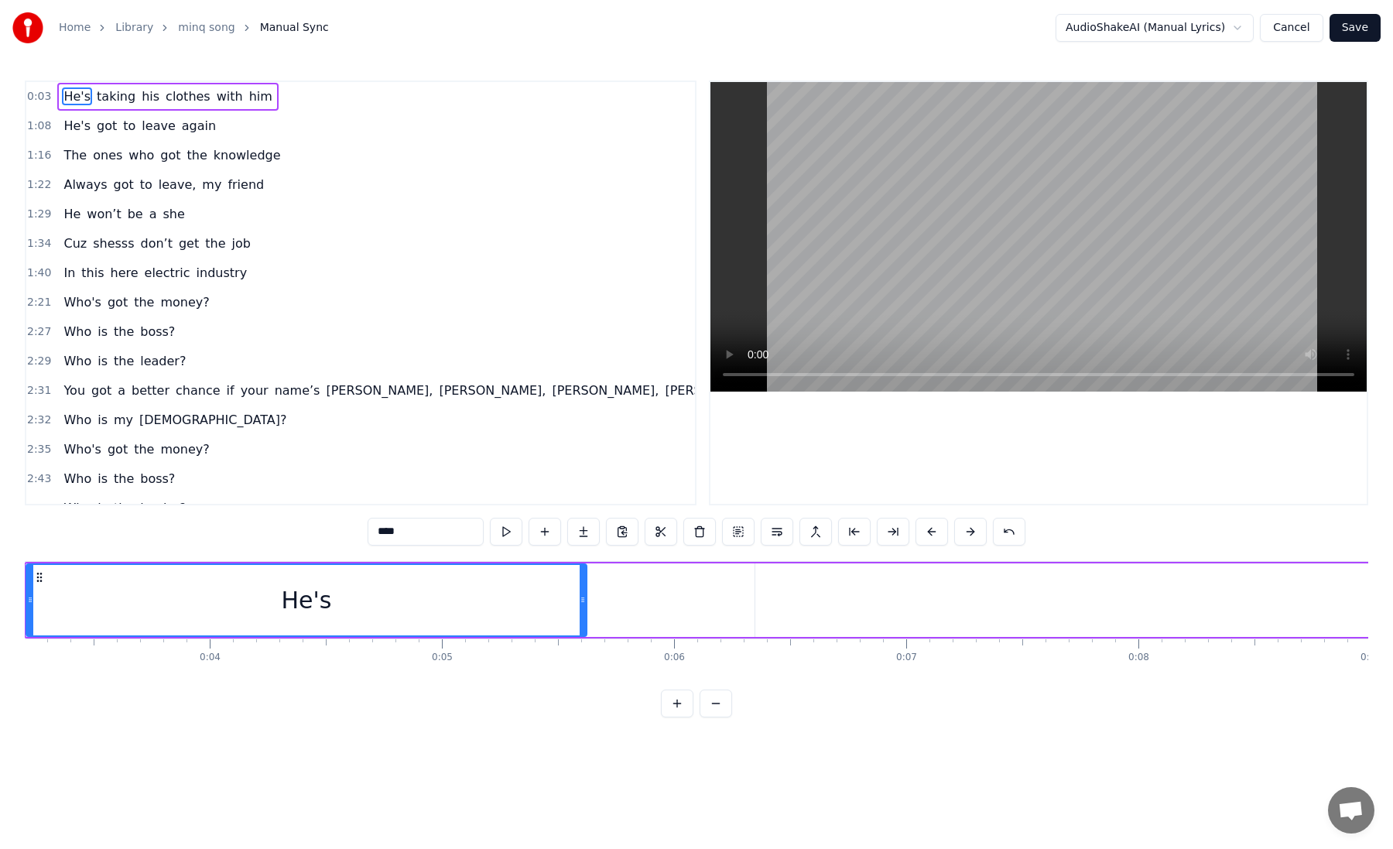
scroll to position [0, 665]
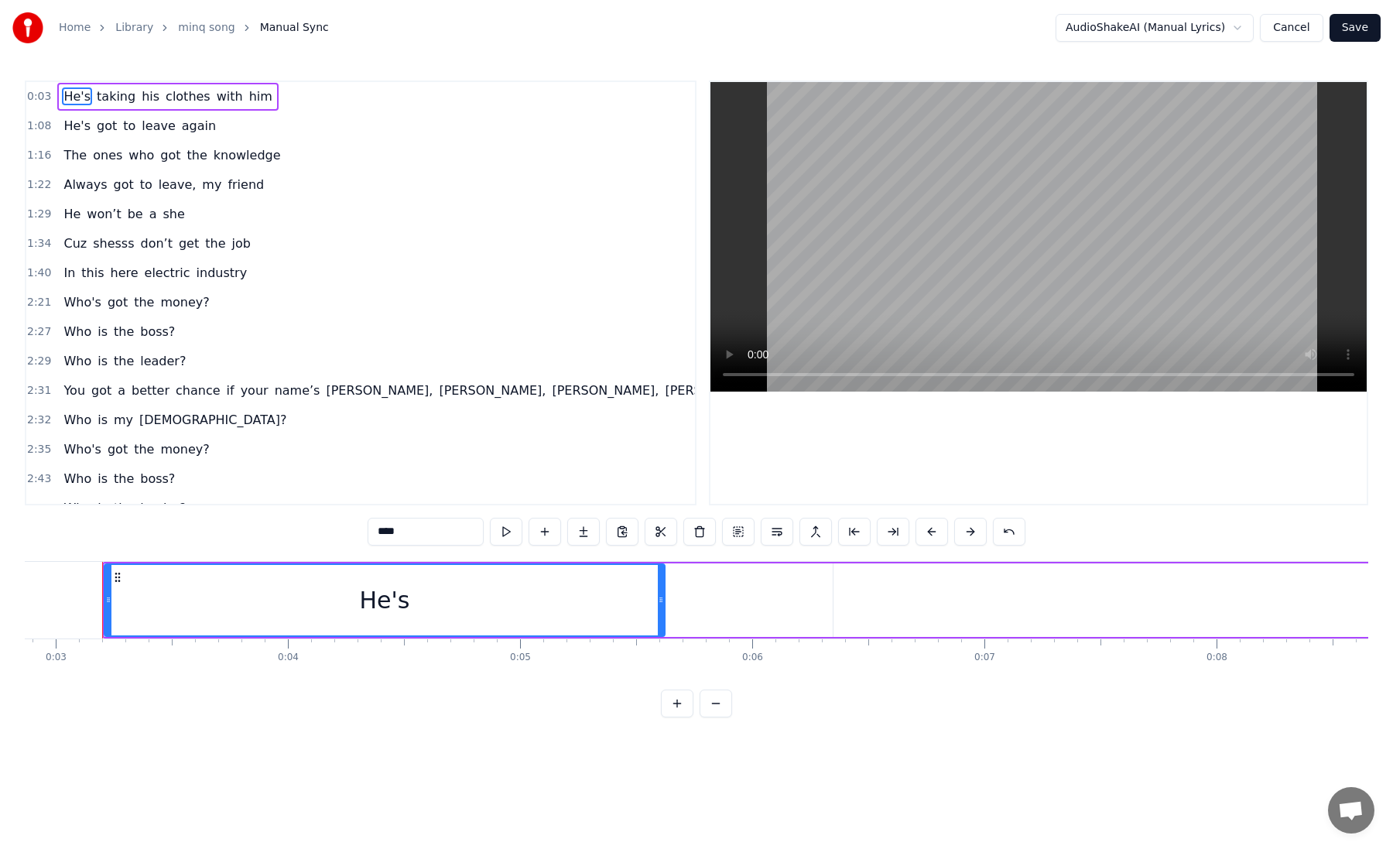
drag, startPoint x: 606, startPoint y: 607, endPoint x: 706, endPoint y: 604, distance: 99.9
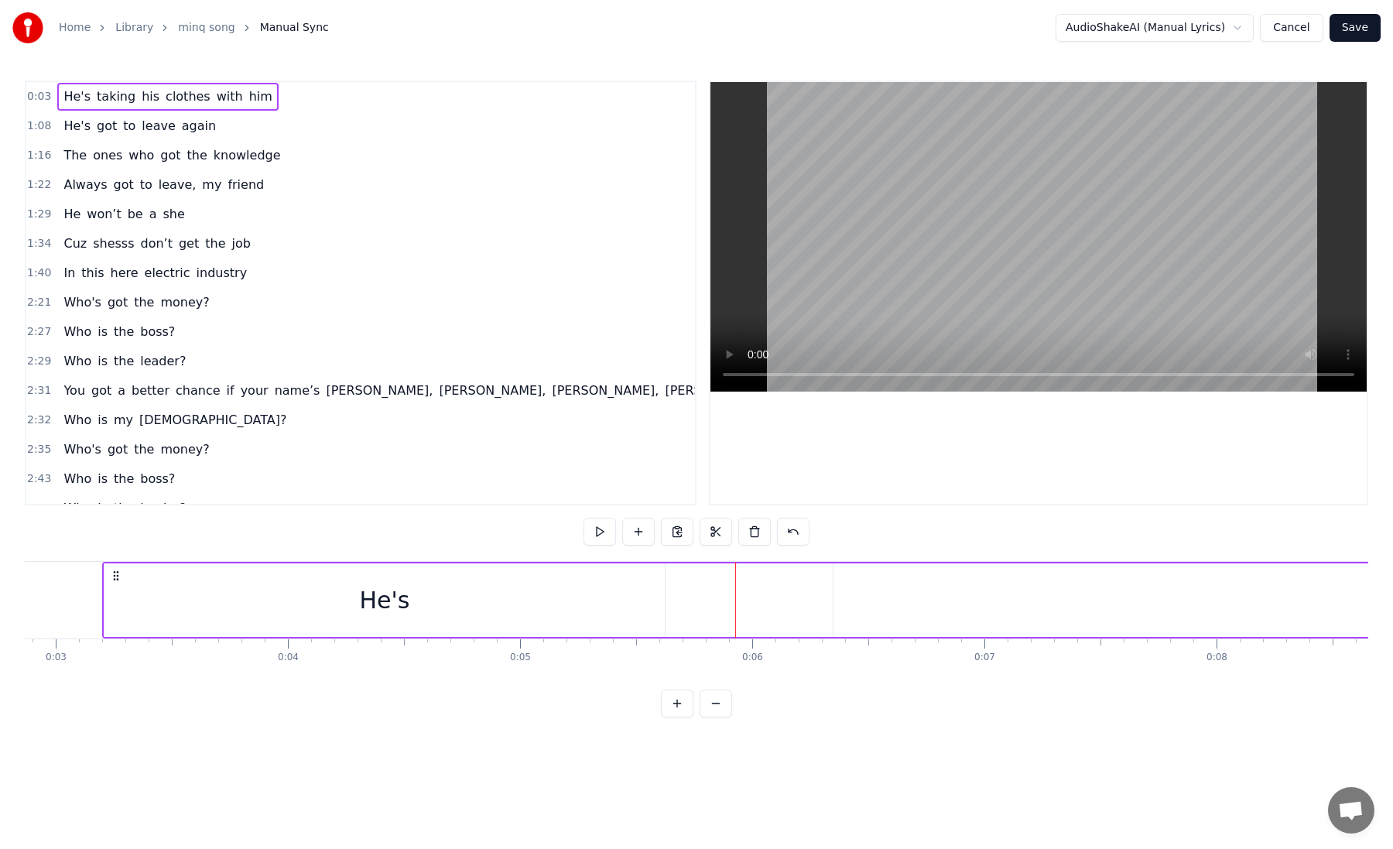
drag, startPoint x: 437, startPoint y: 593, endPoint x: 547, endPoint y: 593, distance: 109.9
click at [547, 593] on div "He's" at bounding box center [384, 600] width 560 height 74
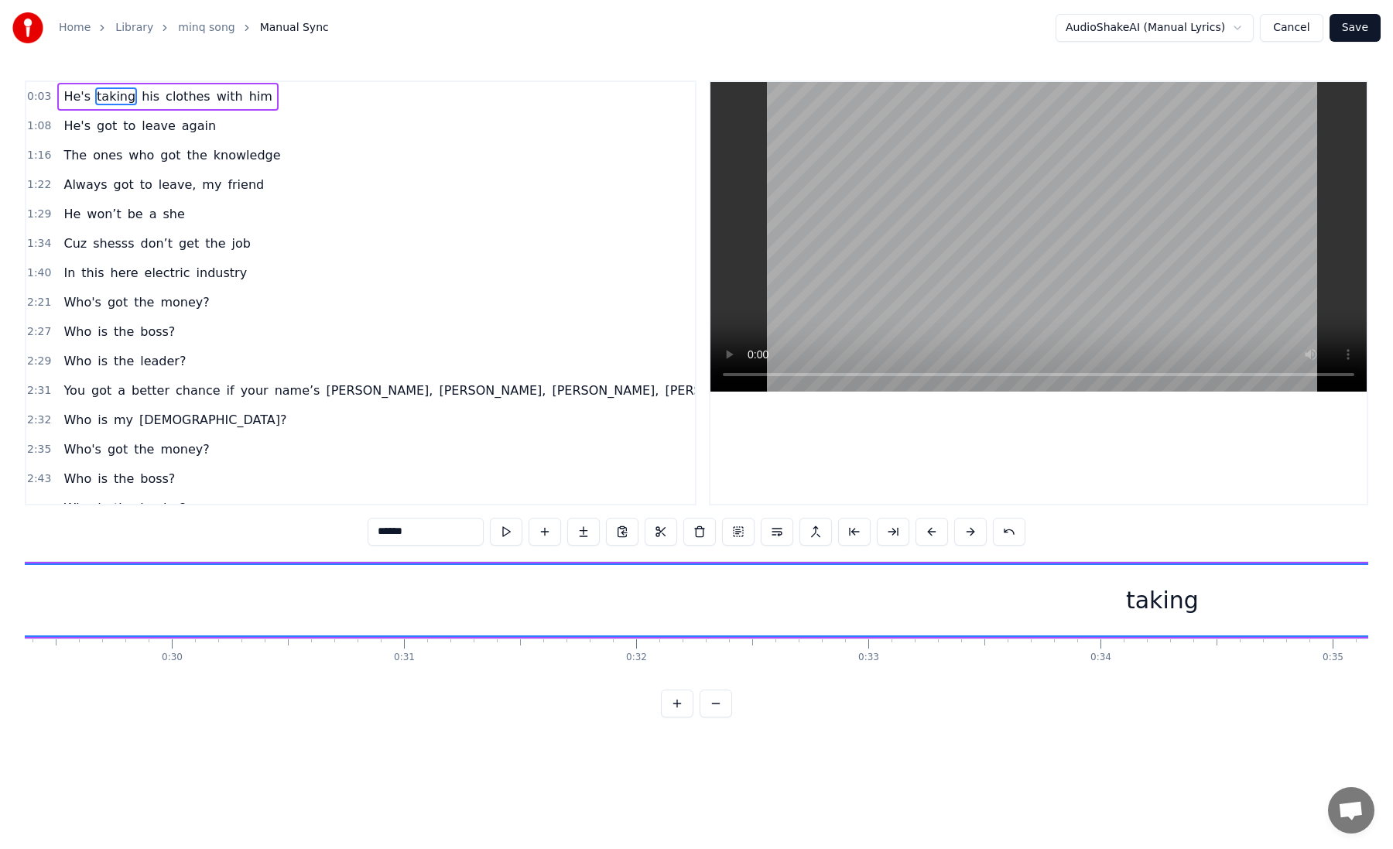
scroll to position [0, 7023]
click at [725, 707] on button at bounding box center [715, 703] width 32 height 28
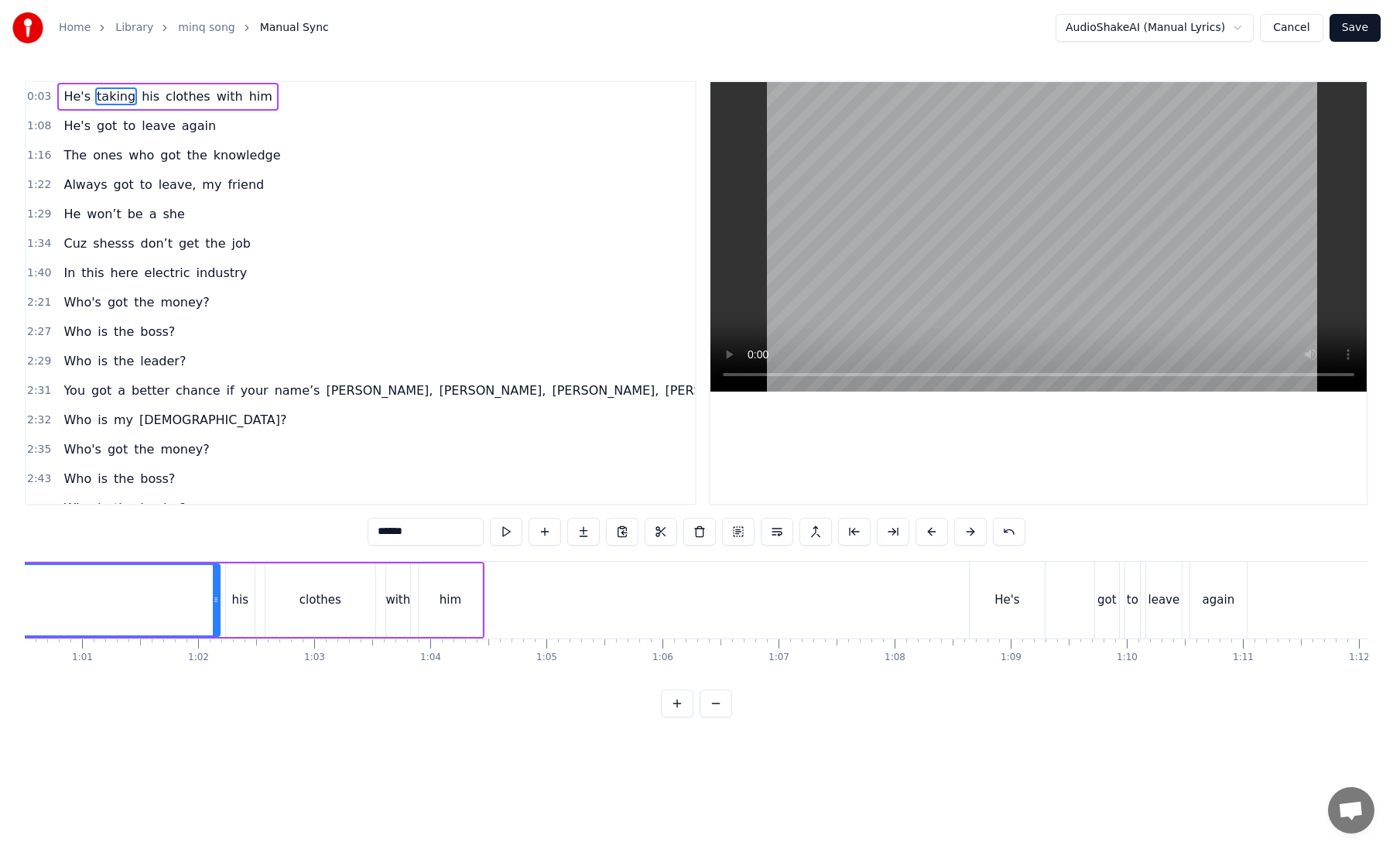
click at [725, 707] on button at bounding box center [715, 703] width 32 height 28
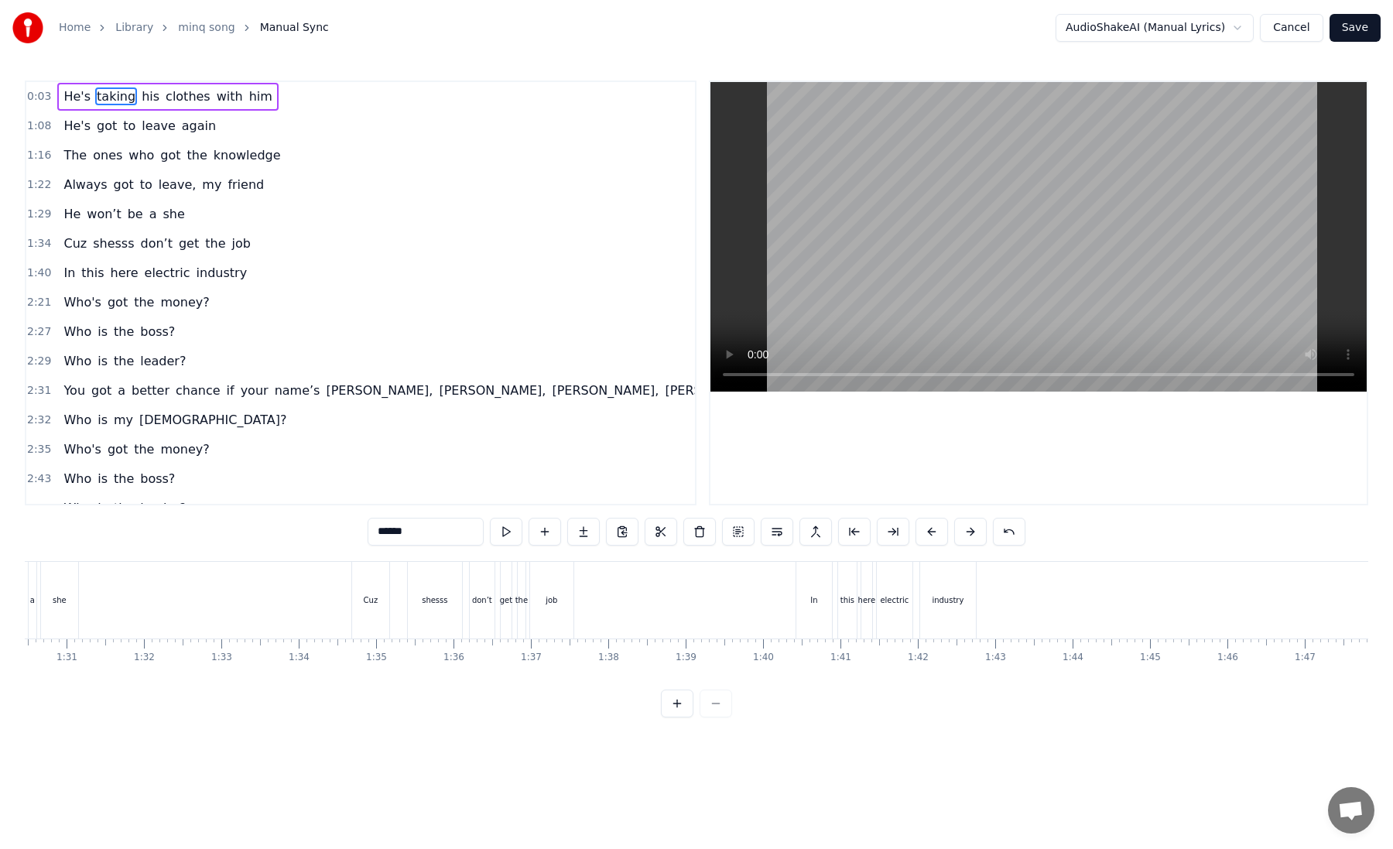
click at [725, 707] on div at bounding box center [696, 703] width 71 height 28
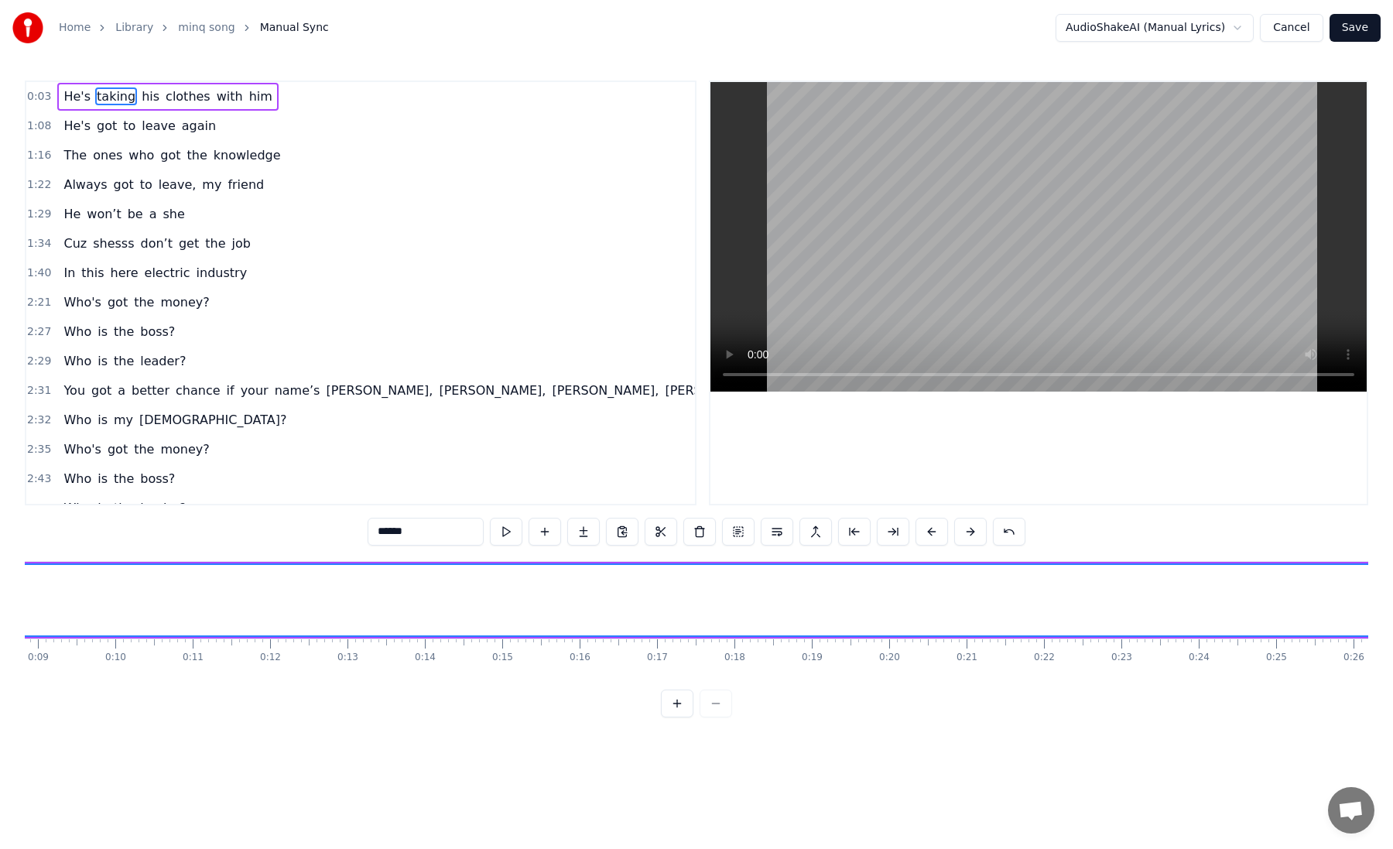
scroll to position [0, 413]
click at [689, 703] on button at bounding box center [677, 703] width 32 height 28
click at [705, 703] on button at bounding box center [715, 703] width 32 height 28
click at [705, 703] on div at bounding box center [696, 703] width 71 height 28
click at [710, 703] on div at bounding box center [696, 703] width 71 height 28
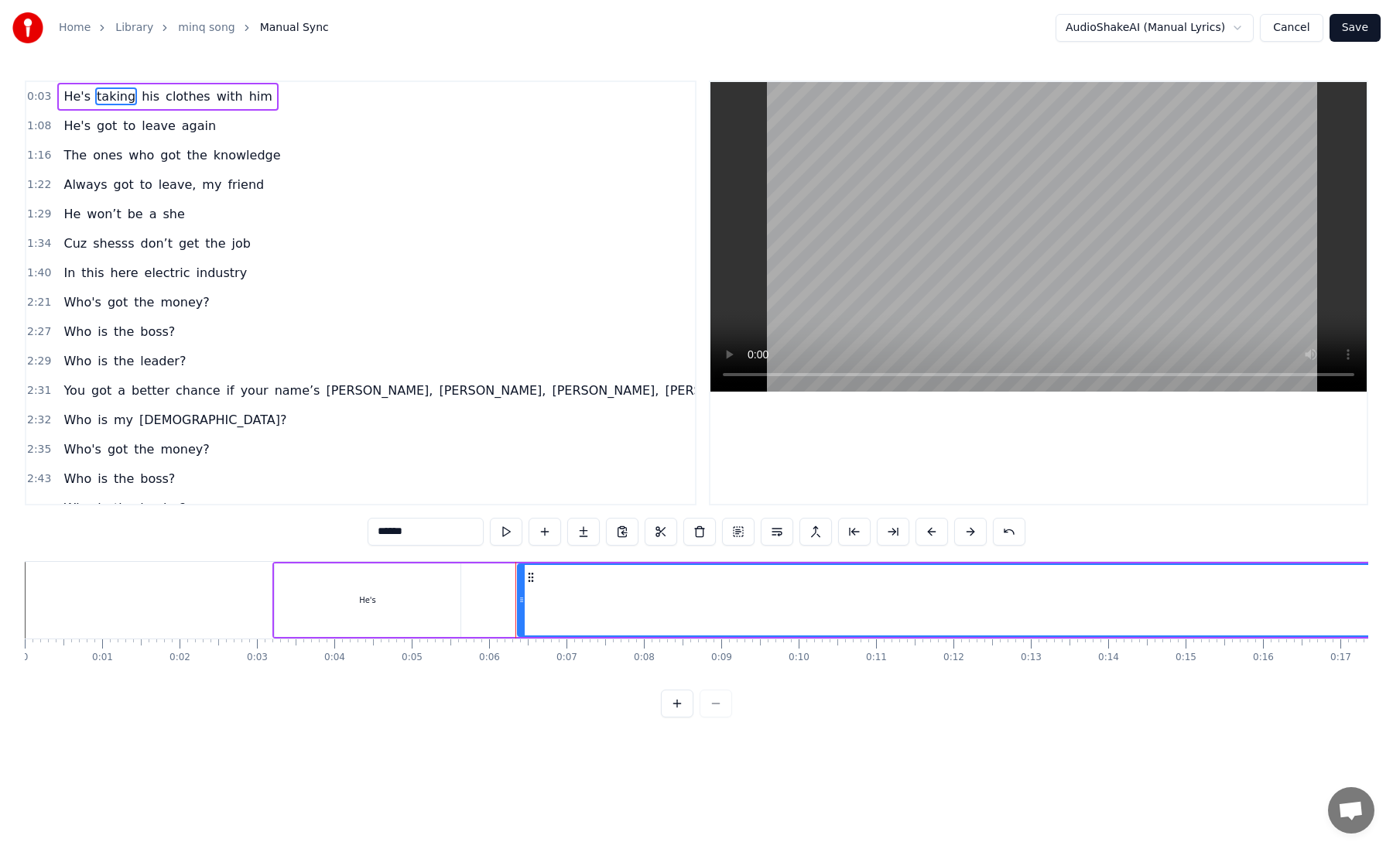
scroll to position [0, 15]
type input "***"
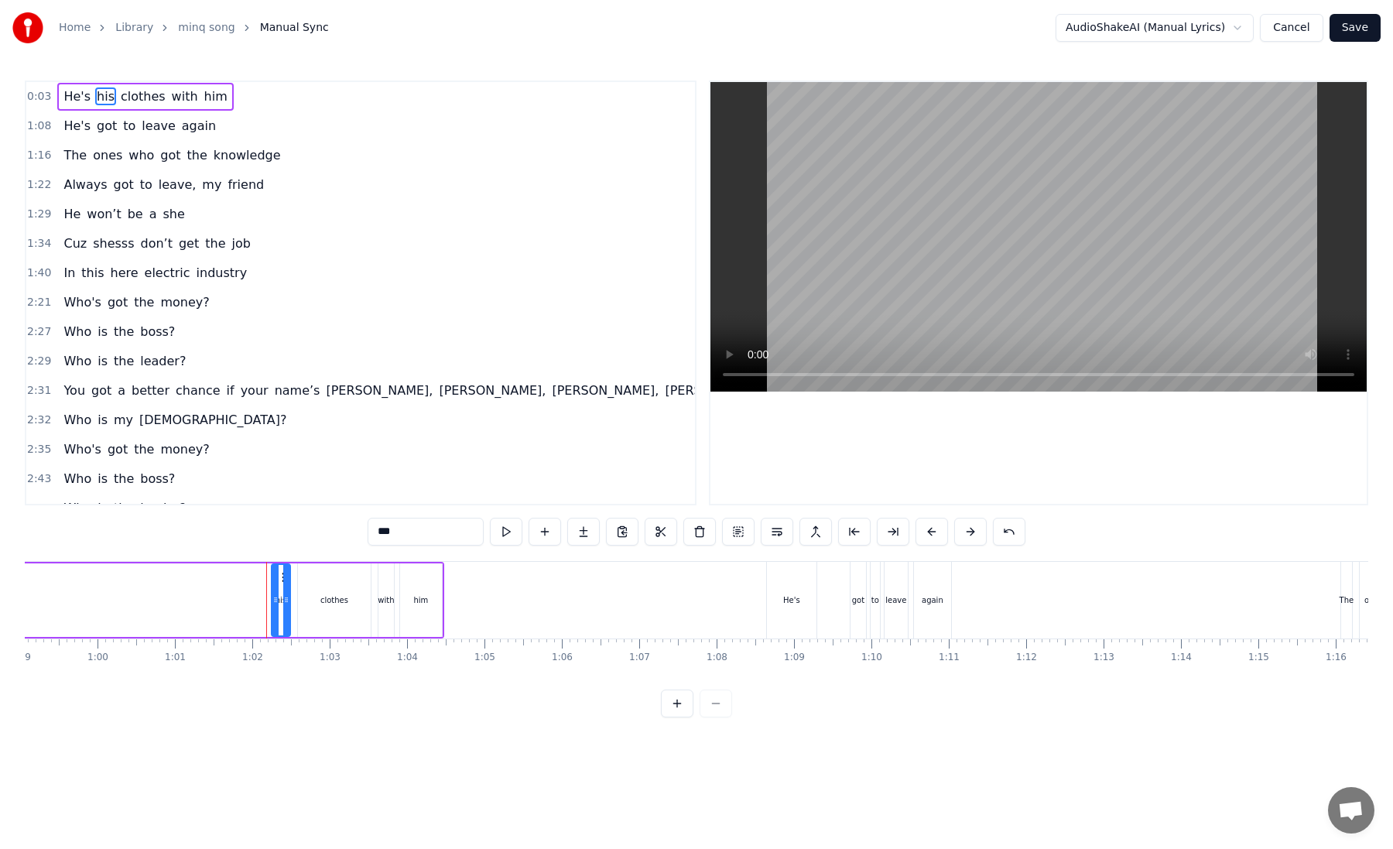
scroll to position [0, 4553]
drag, startPoint x: 291, startPoint y: 602, endPoint x: 280, endPoint y: 604, distance: 11.1
click at [280, 604] on icon at bounding box center [281, 599] width 6 height 12
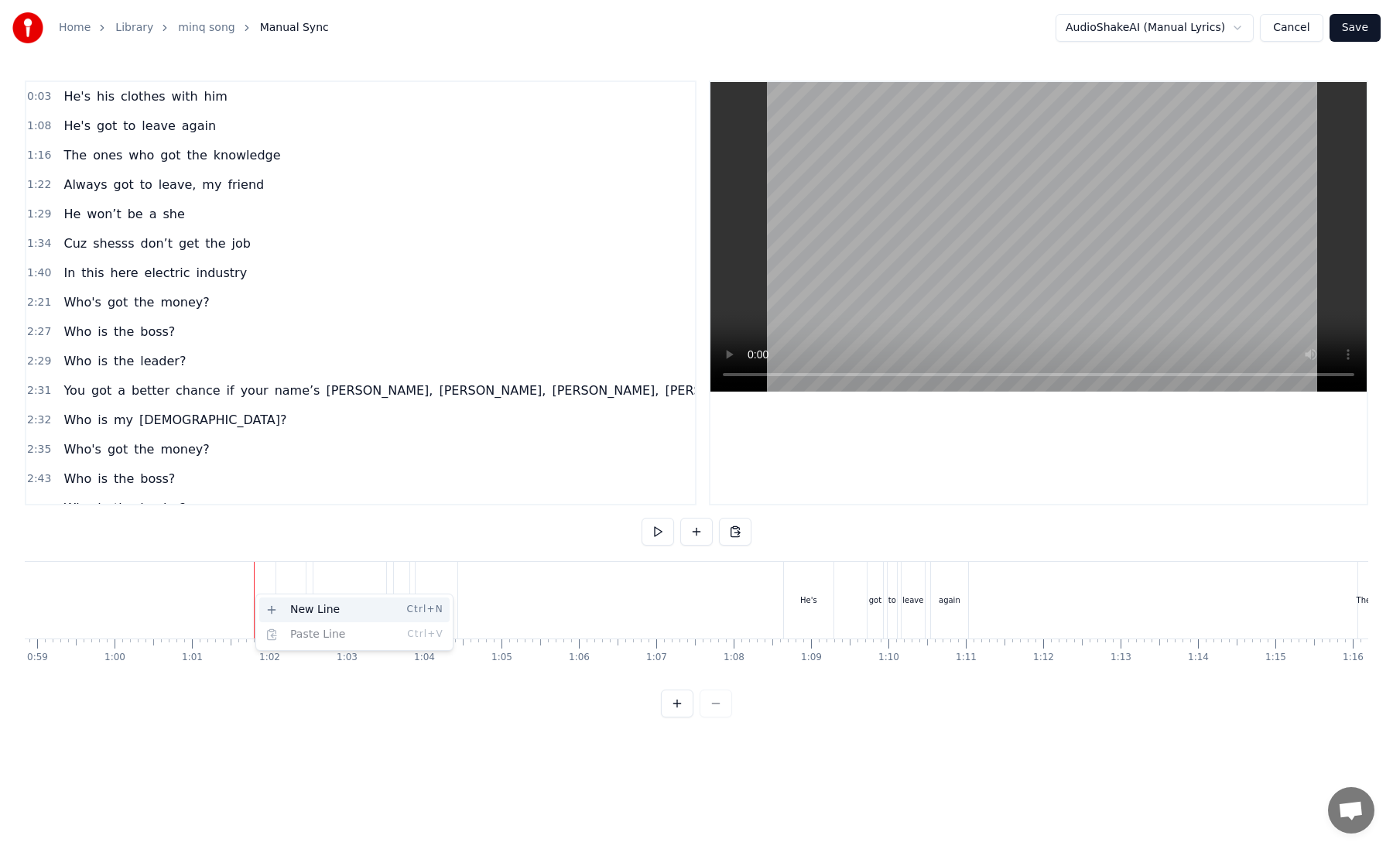
click at [272, 610] on div "New Line Ctrl+N" at bounding box center [354, 609] width 190 height 25
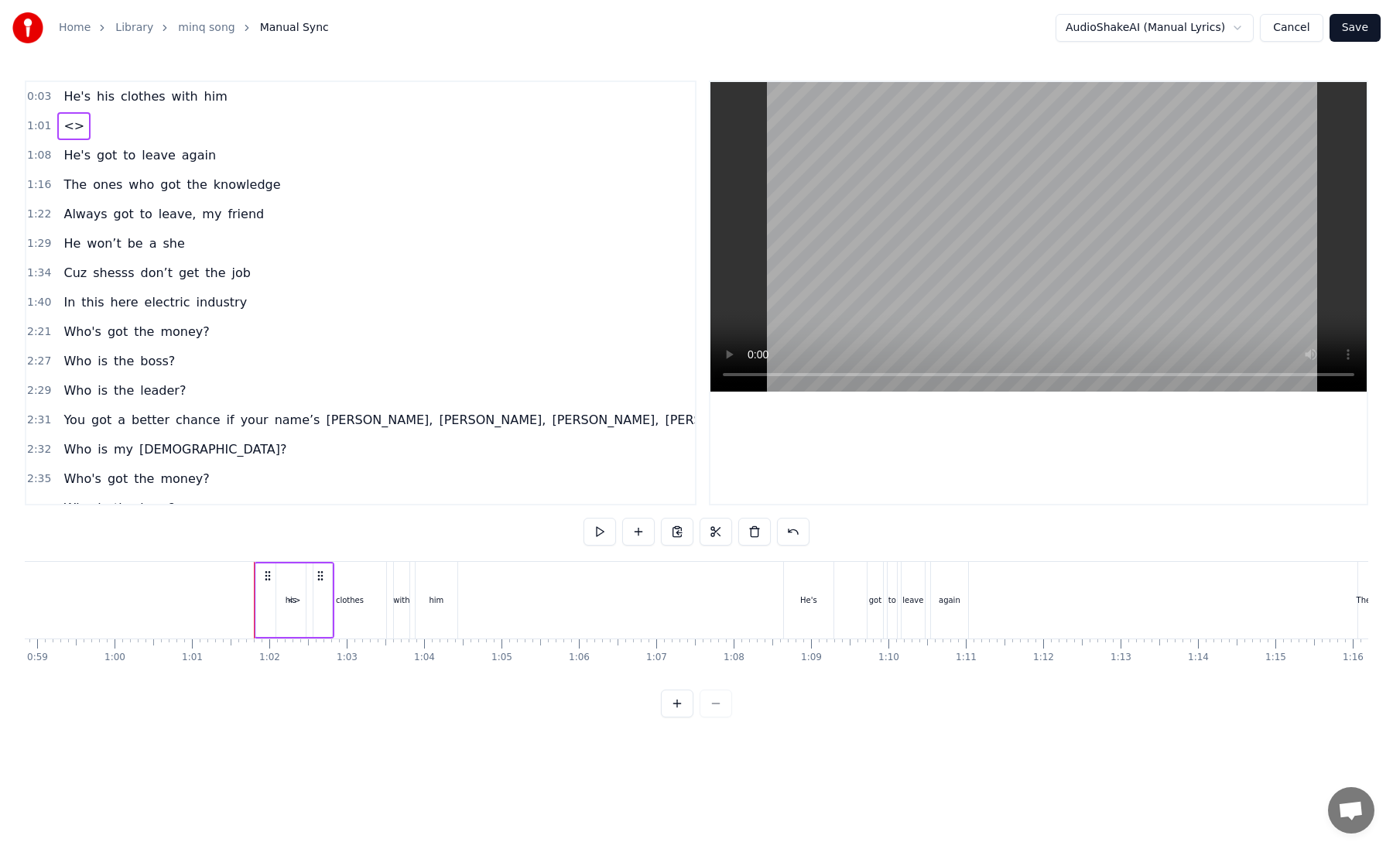
click at [288, 593] on div "<>" at bounding box center [294, 600] width 76 height 74
click at [288, 593] on div "<>" at bounding box center [294, 600] width 74 height 70
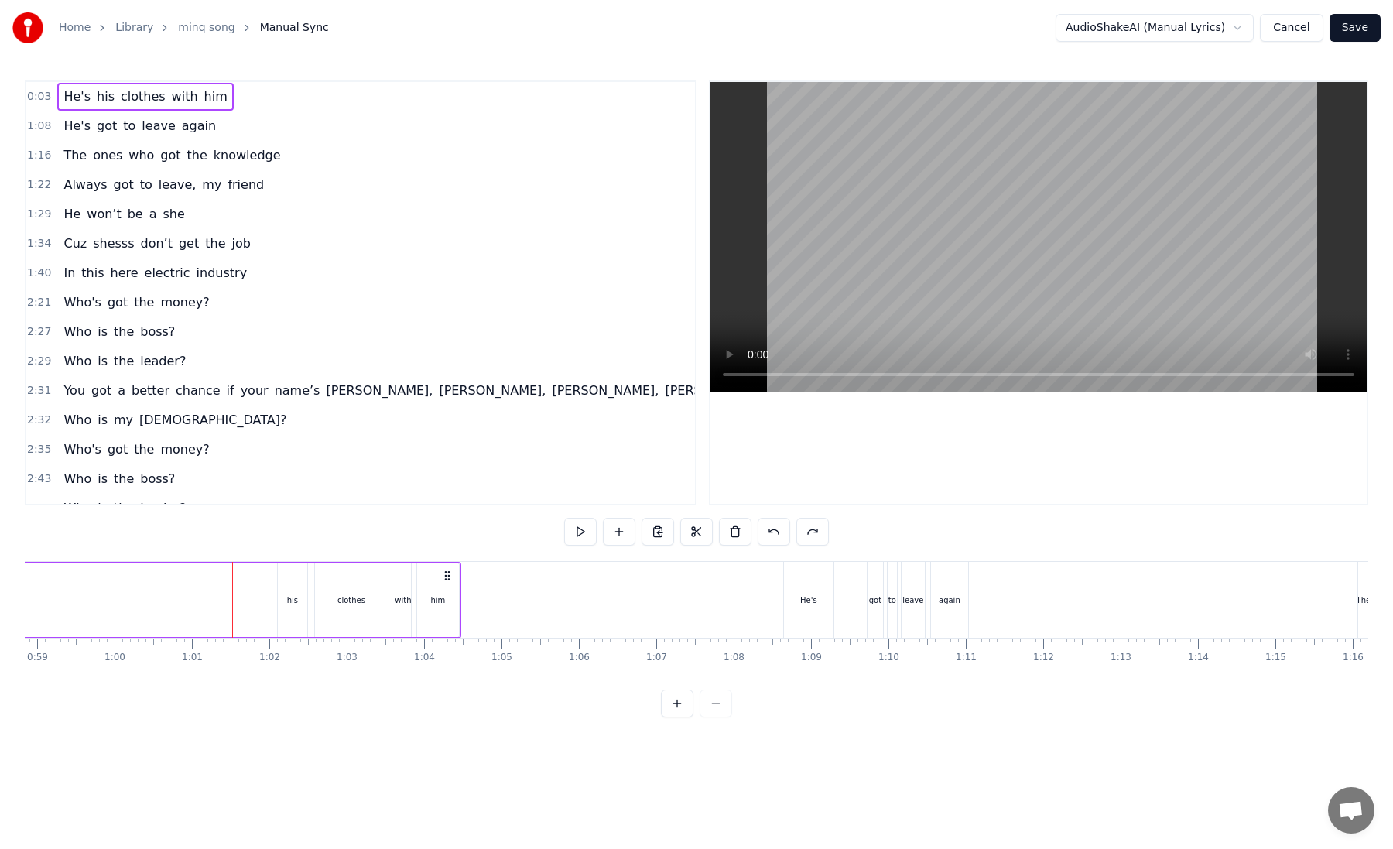
click at [289, 675] on div "He's his clothes with him He's got to leave again The ones who got the knowledg…" at bounding box center [696, 619] width 1343 height 116
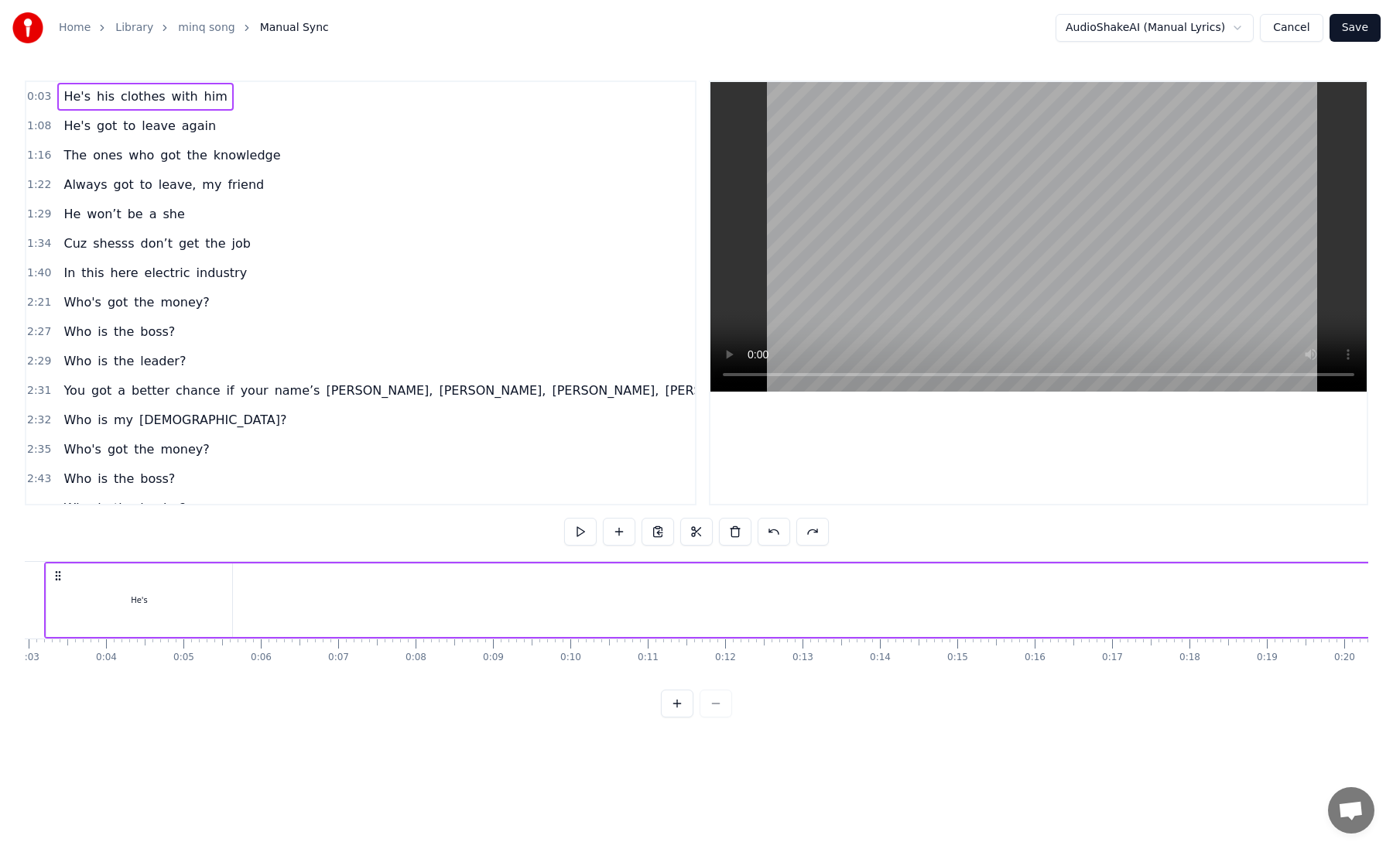
scroll to position [0, 0]
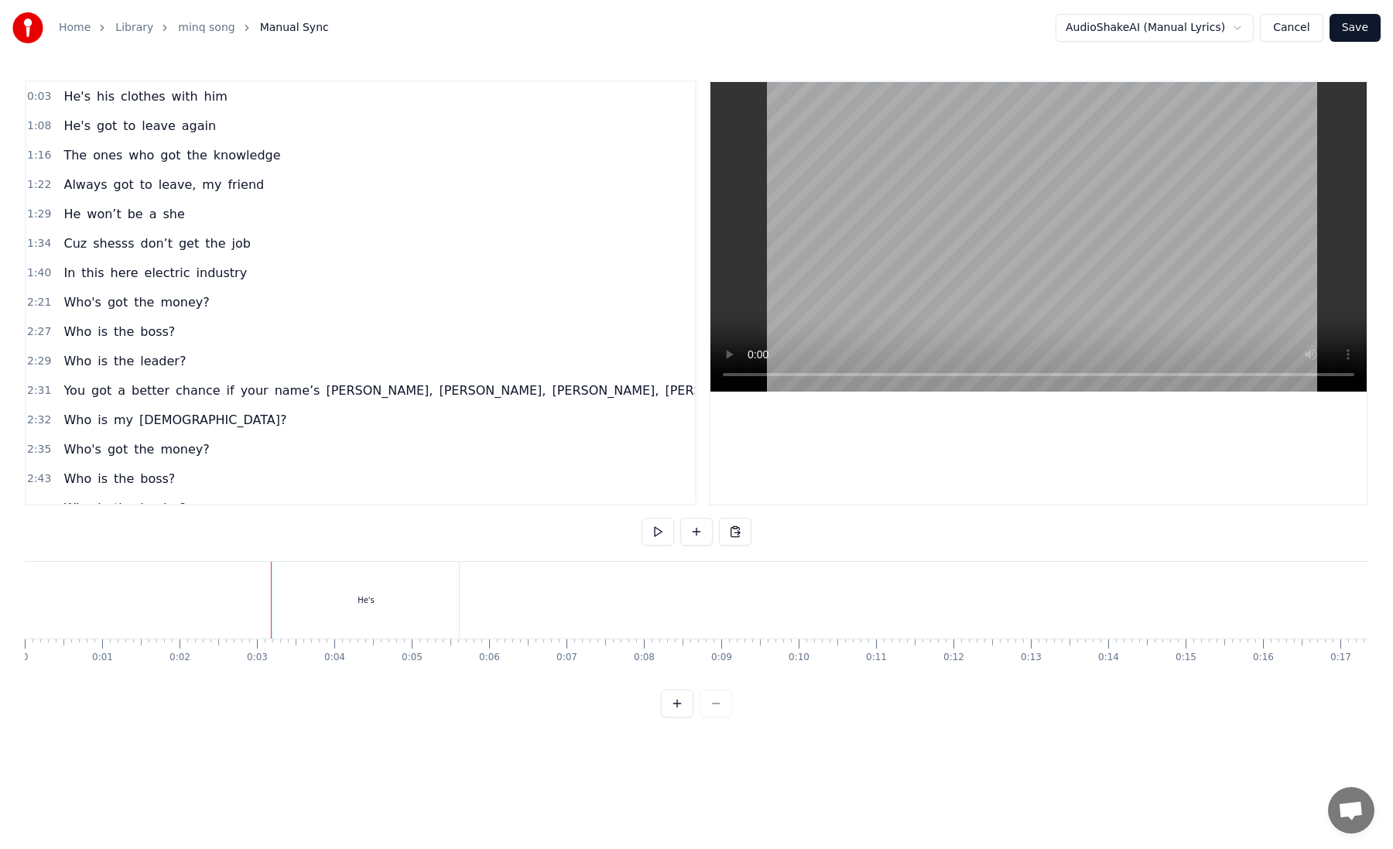
drag, startPoint x: 273, startPoint y: 584, endPoint x: 306, endPoint y: 584, distance: 32.5
click at [306, 584] on div "He's" at bounding box center [365, 600] width 187 height 77
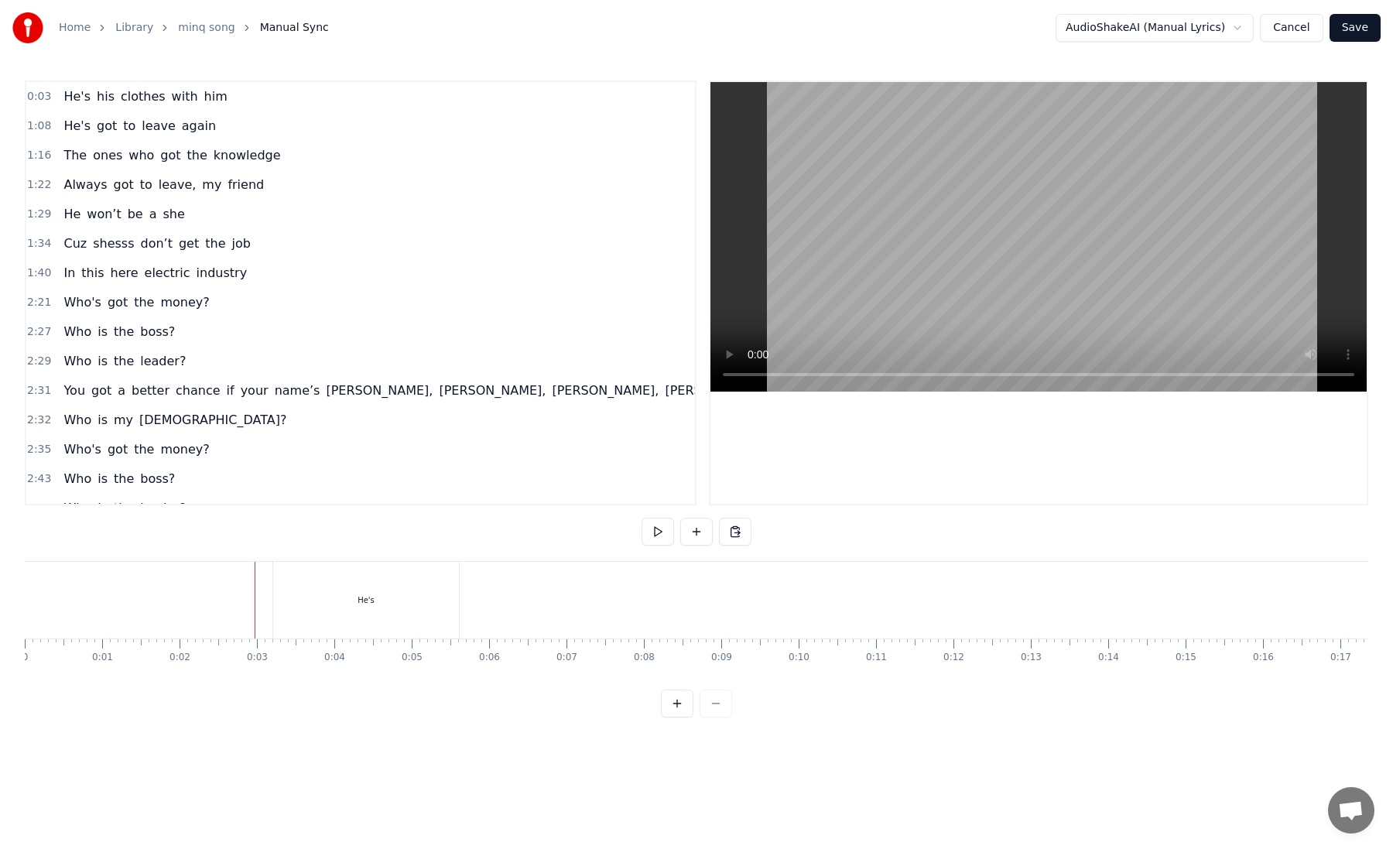
click at [280, 572] on div "He's" at bounding box center [366, 600] width 186 height 77
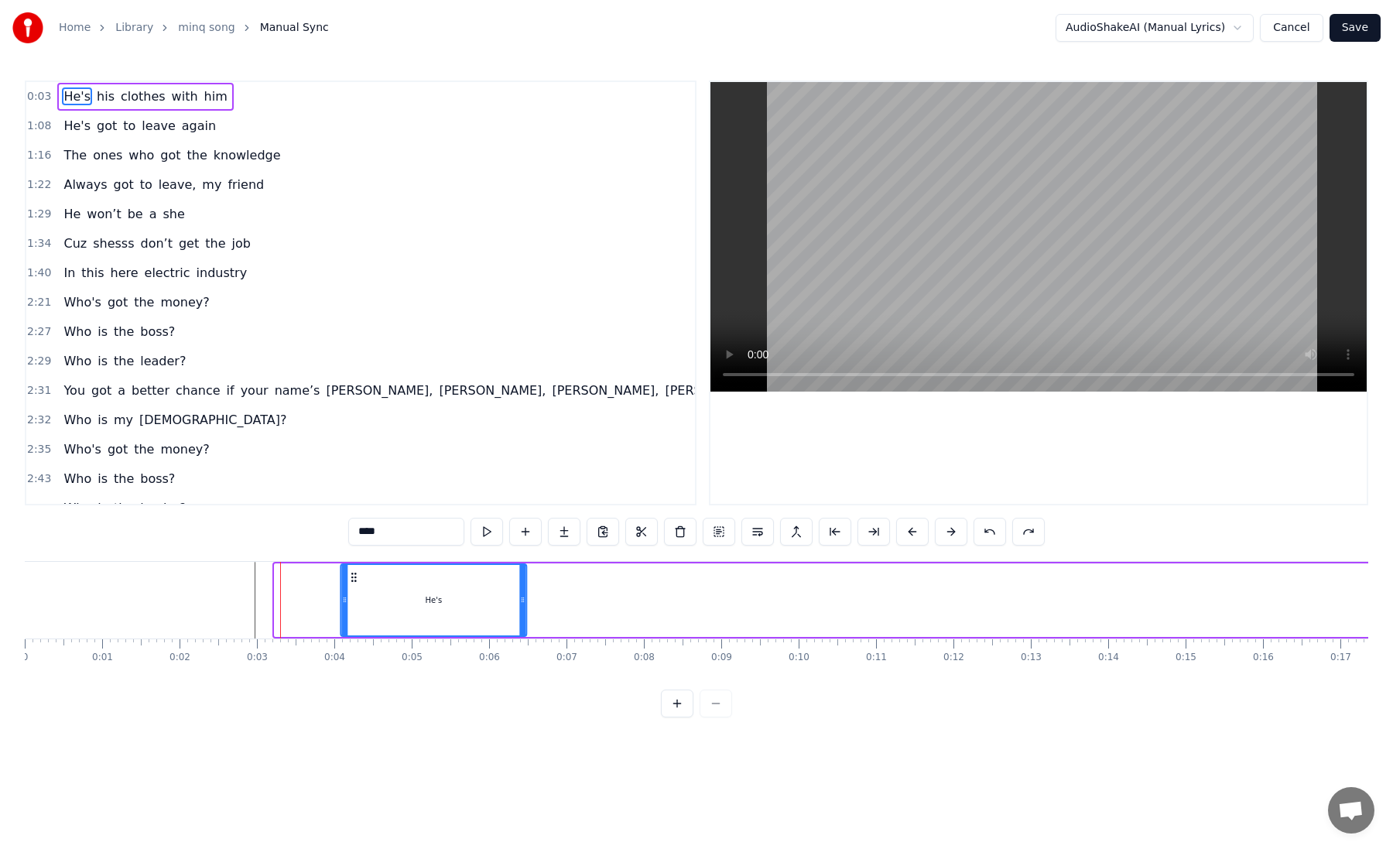
drag, startPoint x: 286, startPoint y: 575, endPoint x: 353, endPoint y: 575, distance: 66.5
click at [353, 575] on icon at bounding box center [353, 577] width 12 height 12
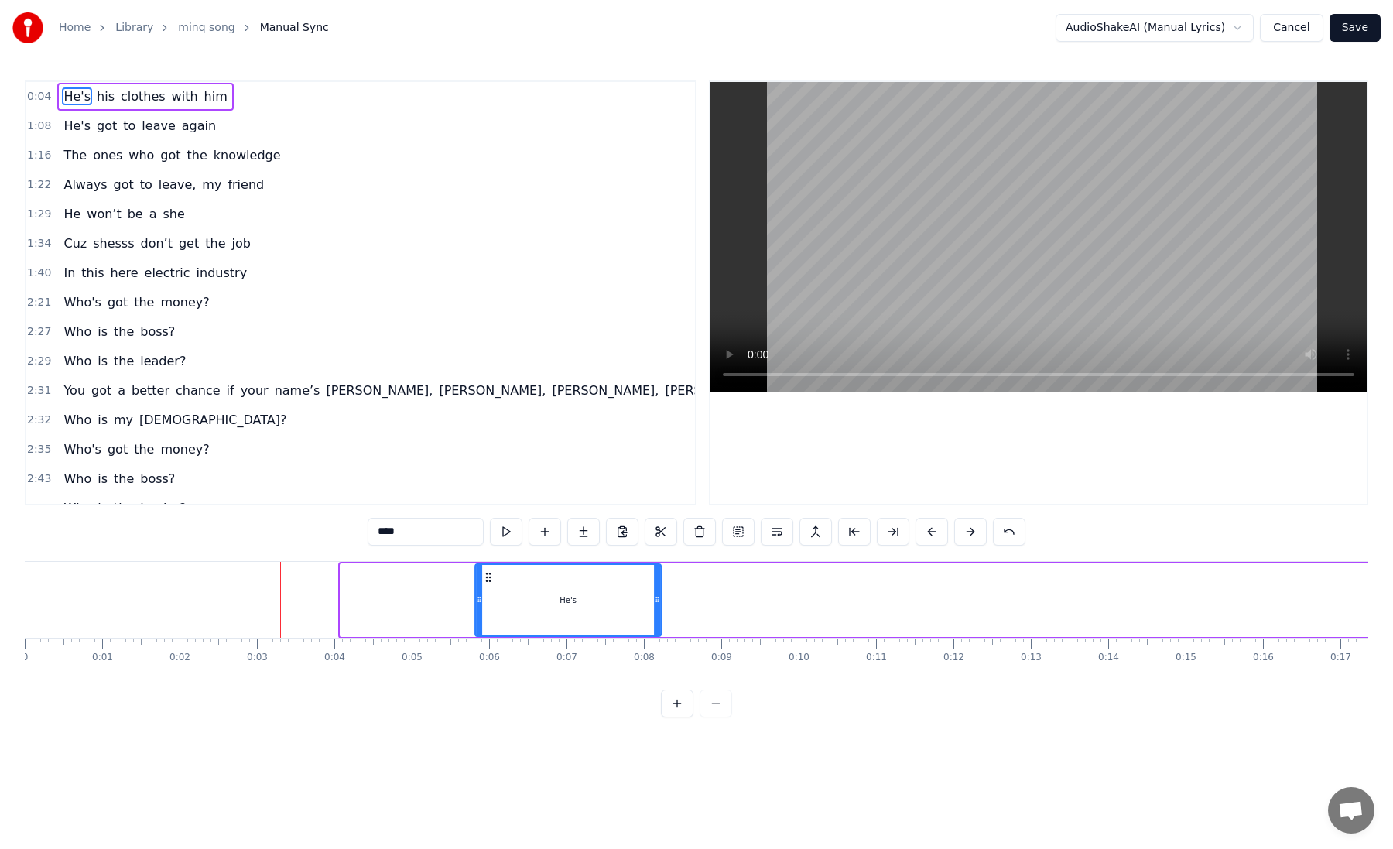
drag, startPoint x: 353, startPoint y: 575, endPoint x: 487, endPoint y: 598, distance: 136.6
click at [487, 598] on div "He's" at bounding box center [568, 600] width 184 height 70
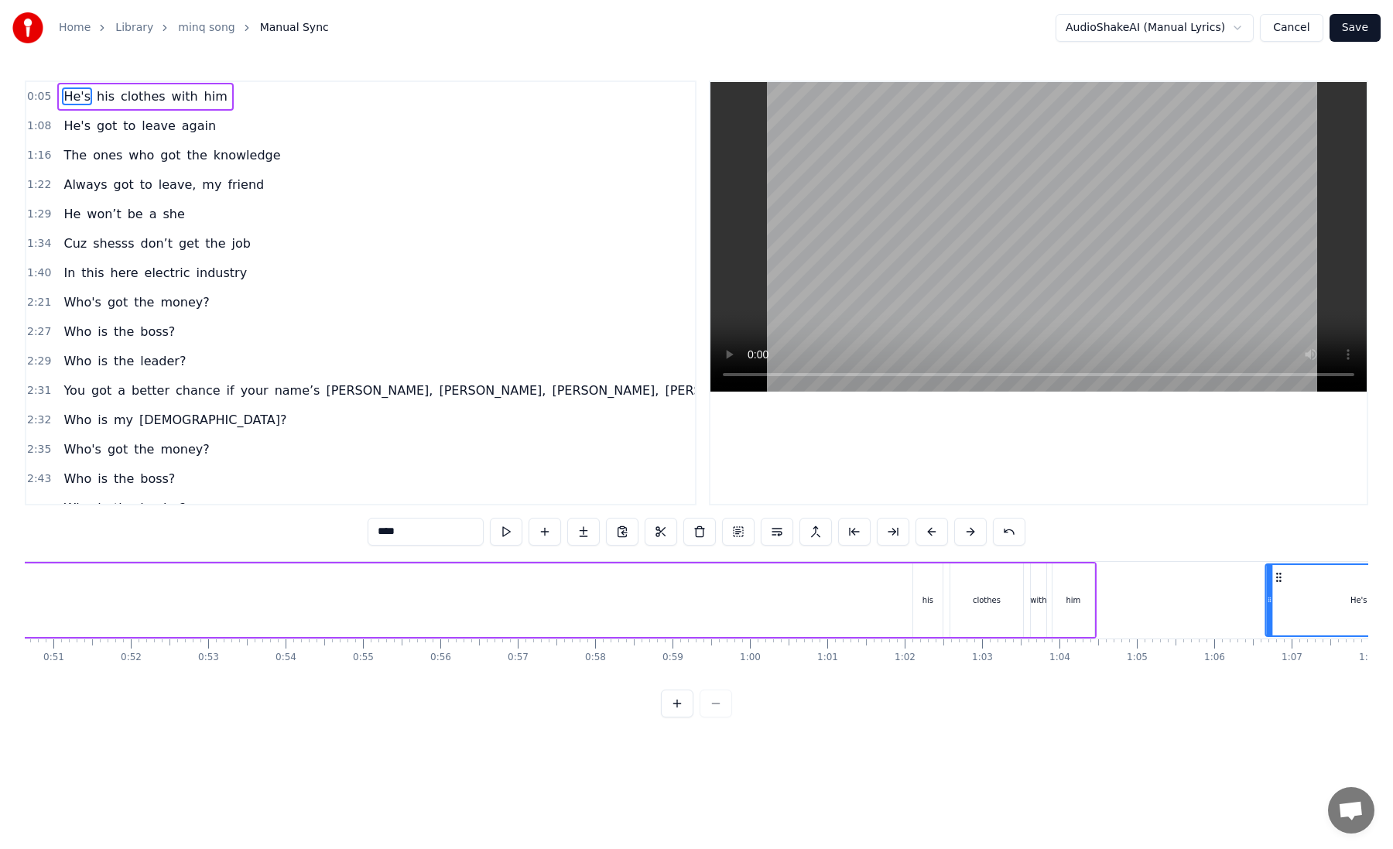
scroll to position [0, 3935]
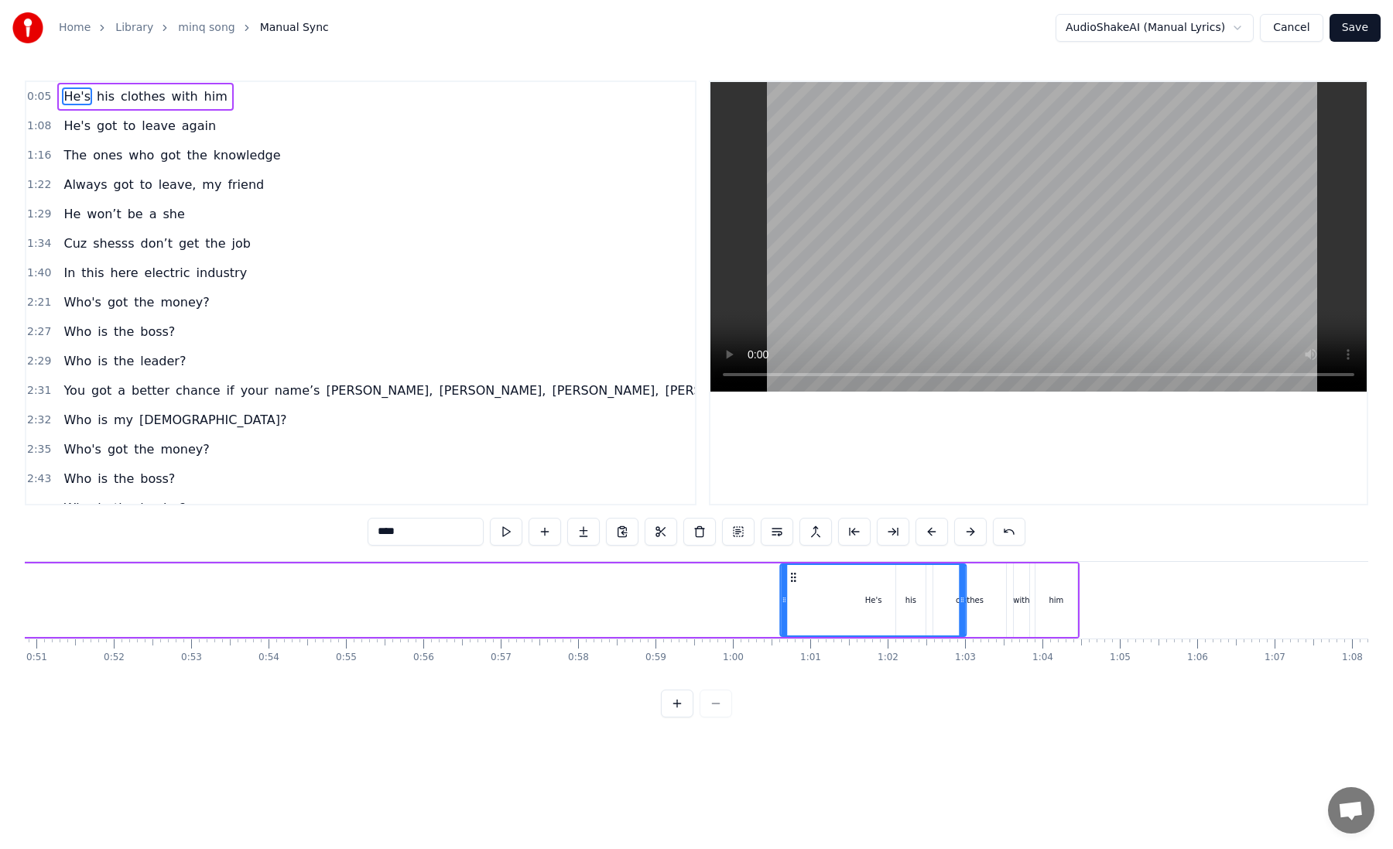
drag, startPoint x: 487, startPoint y: 578, endPoint x: 792, endPoint y: 587, distance: 305.0
click at [792, 587] on div "He's" at bounding box center [874, 600] width 184 height 70
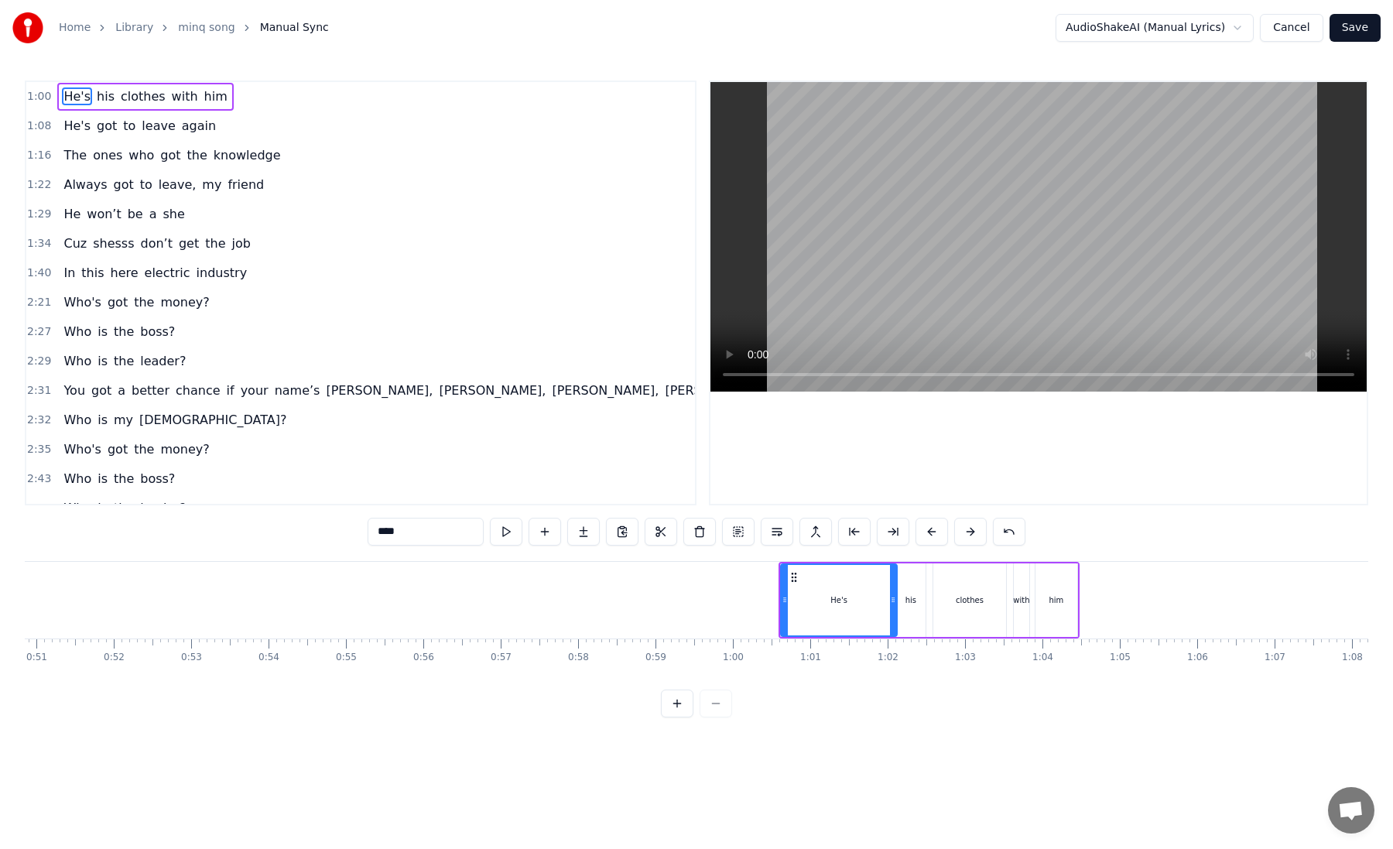
drag, startPoint x: 962, startPoint y: 598, endPoint x: 892, endPoint y: 593, distance: 69.8
click at [892, 593] on div at bounding box center [893, 600] width 6 height 70
drag, startPoint x: 782, startPoint y: 597, endPoint x: 872, endPoint y: 599, distance: 89.8
click at [872, 599] on icon at bounding box center [874, 599] width 6 height 12
drag, startPoint x: 872, startPoint y: 603, endPoint x: 843, endPoint y: 603, distance: 28.6
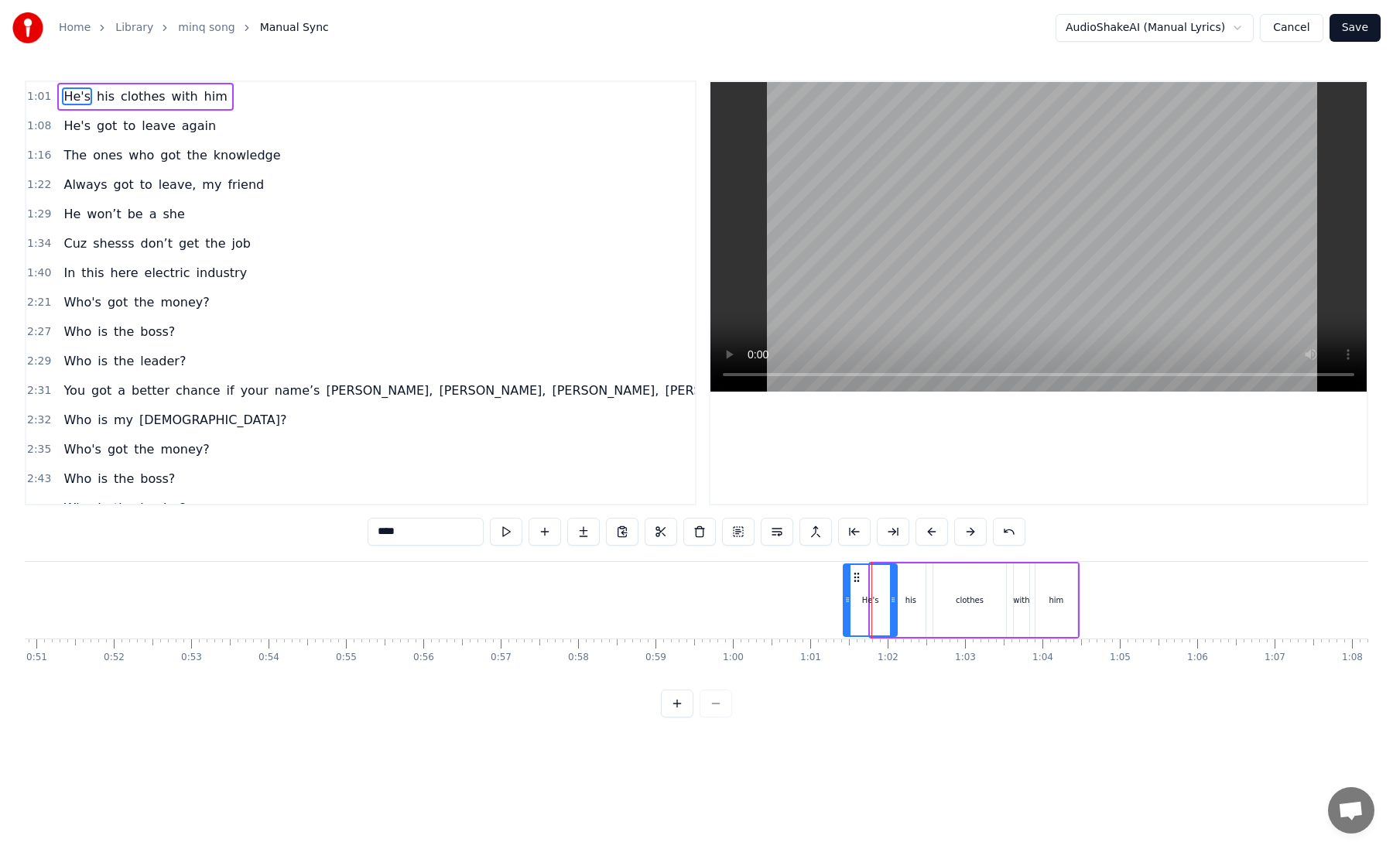
click at [844, 603] on icon at bounding box center [847, 599] width 6 height 12
drag, startPoint x: 867, startPoint y: 597, endPoint x: 855, endPoint y: 597, distance: 12.4
click at [855, 597] on div "He's" at bounding box center [869, 600] width 53 height 70
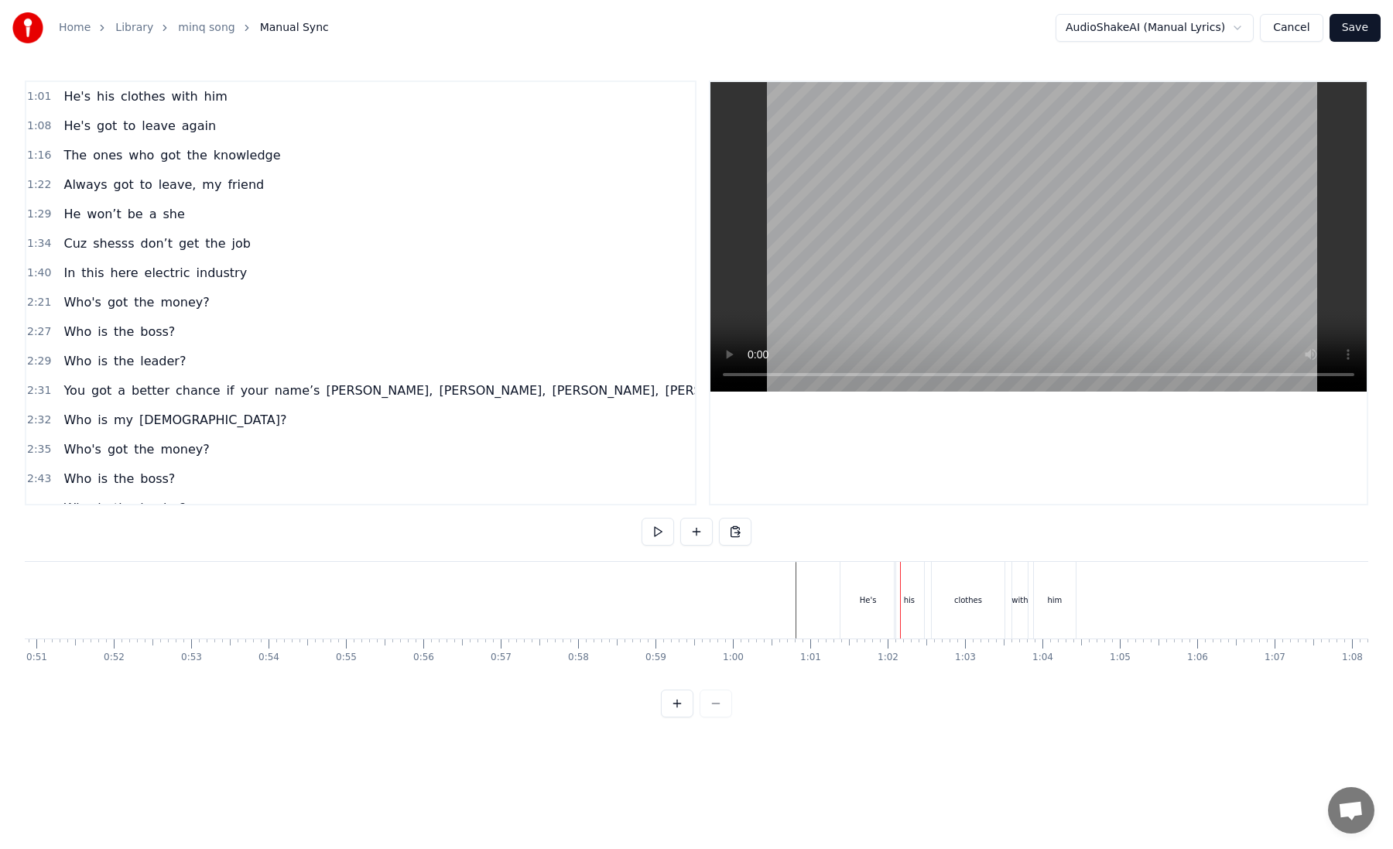
drag, startPoint x: 867, startPoint y: 596, endPoint x: 848, endPoint y: 598, distance: 19.5
click at [848, 598] on div "He's" at bounding box center [867, 600] width 55 height 77
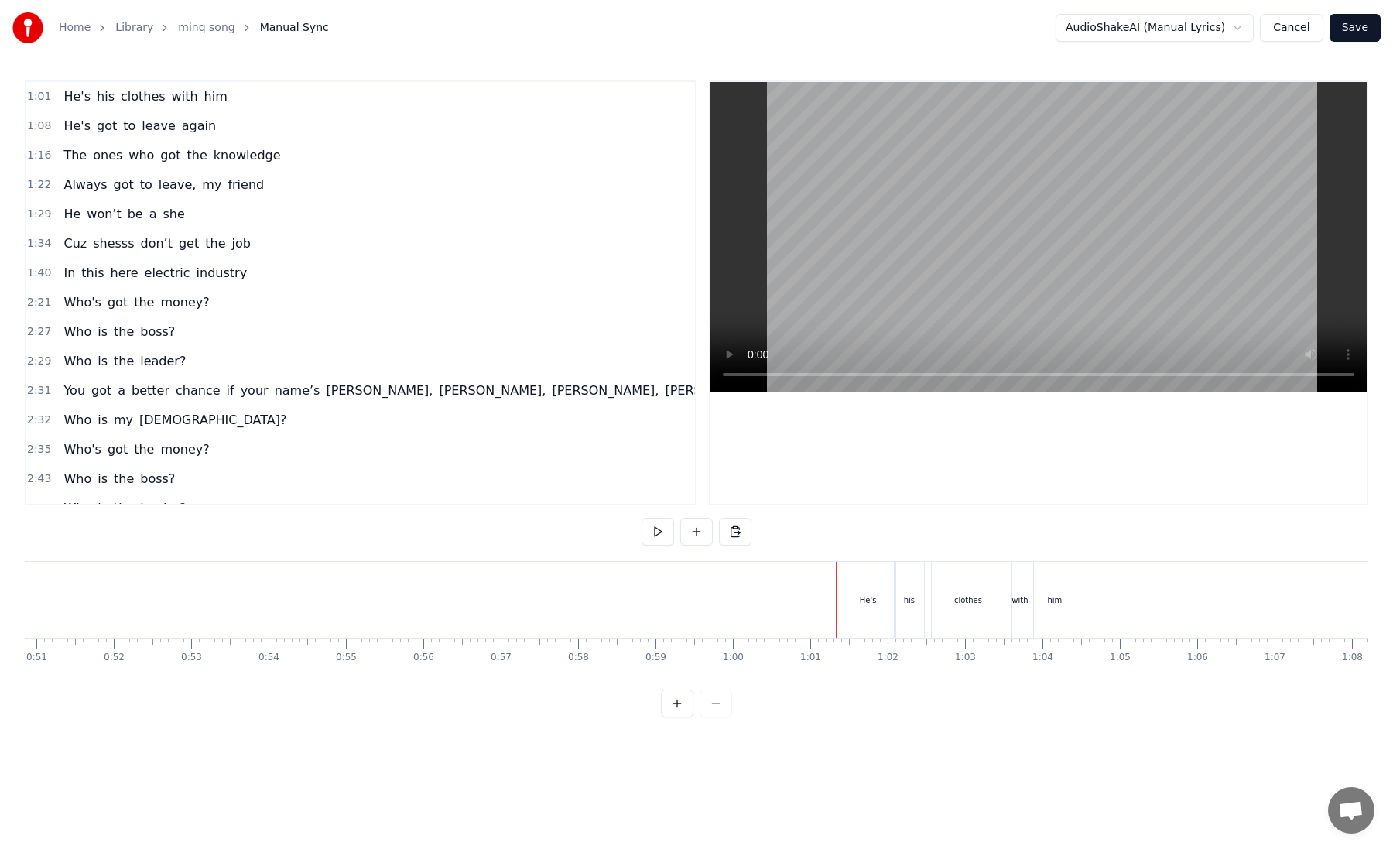
click at [849, 586] on div "He's" at bounding box center [867, 600] width 55 height 77
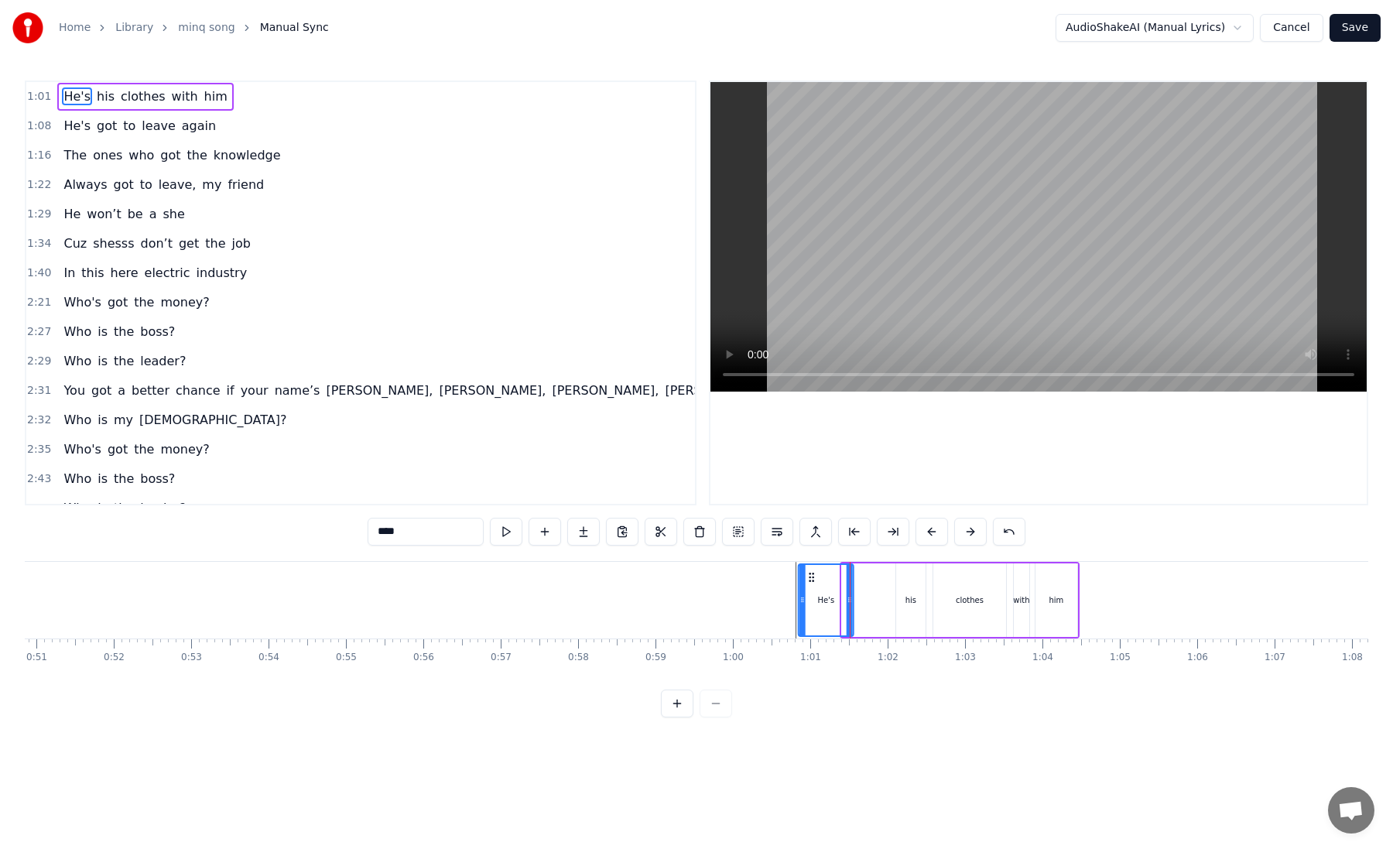
drag, startPoint x: 851, startPoint y: 576, endPoint x: 808, endPoint y: 578, distance: 43.4
click at [808, 578] on icon at bounding box center [811, 577] width 12 height 12
click at [877, 594] on div "He's his clothes with him" at bounding box center [938, 600] width 282 height 77
click at [924, 569] on div "his" at bounding box center [910, 600] width 29 height 74
click at [869, 581] on div "He's his clothes with him" at bounding box center [938, 600] width 282 height 77
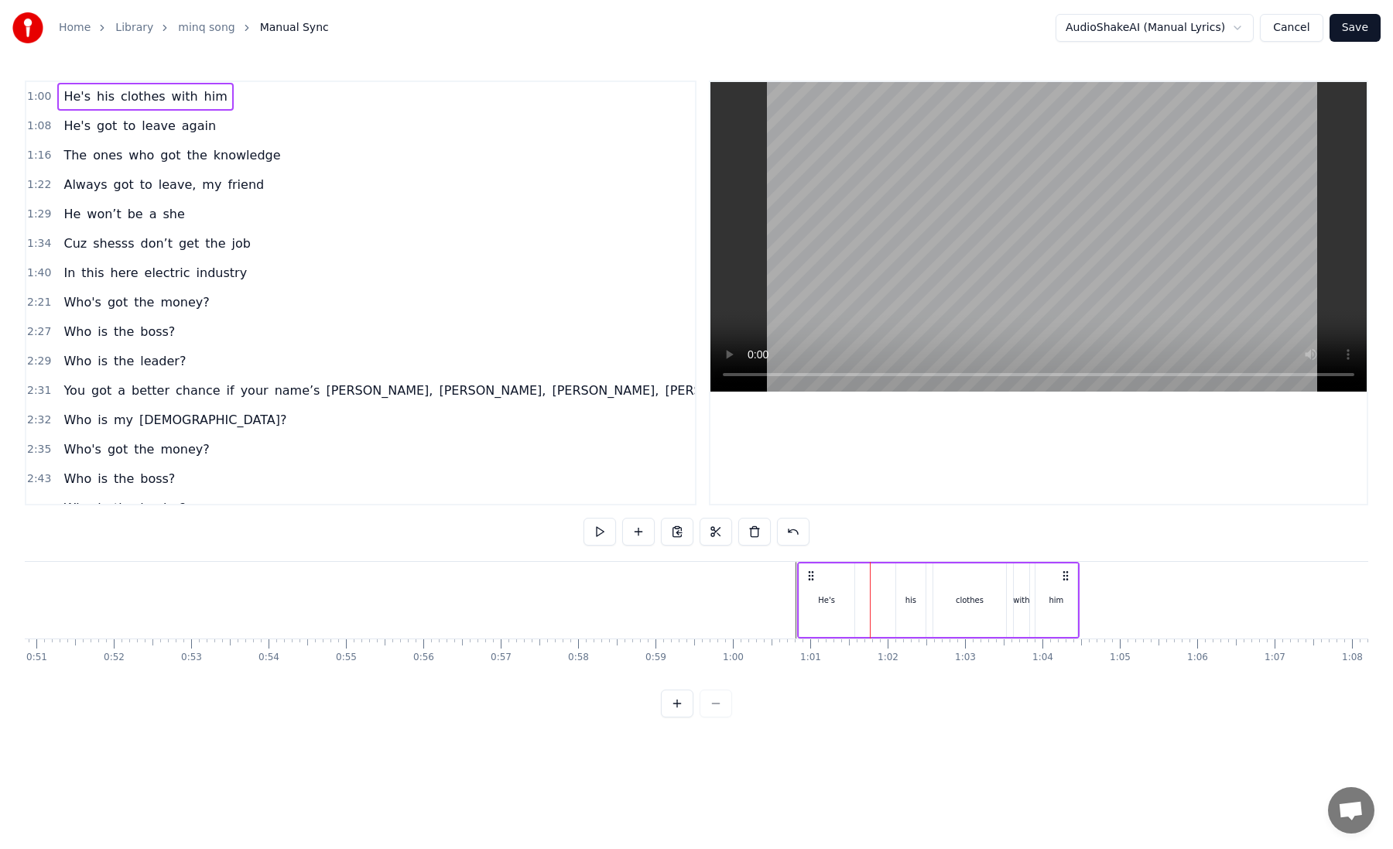
click at [865, 589] on div "He's his clothes with him" at bounding box center [938, 600] width 282 height 77
click at [886, 608] on div "Add Word Ctrl+N" at bounding box center [963, 607] width 190 height 25
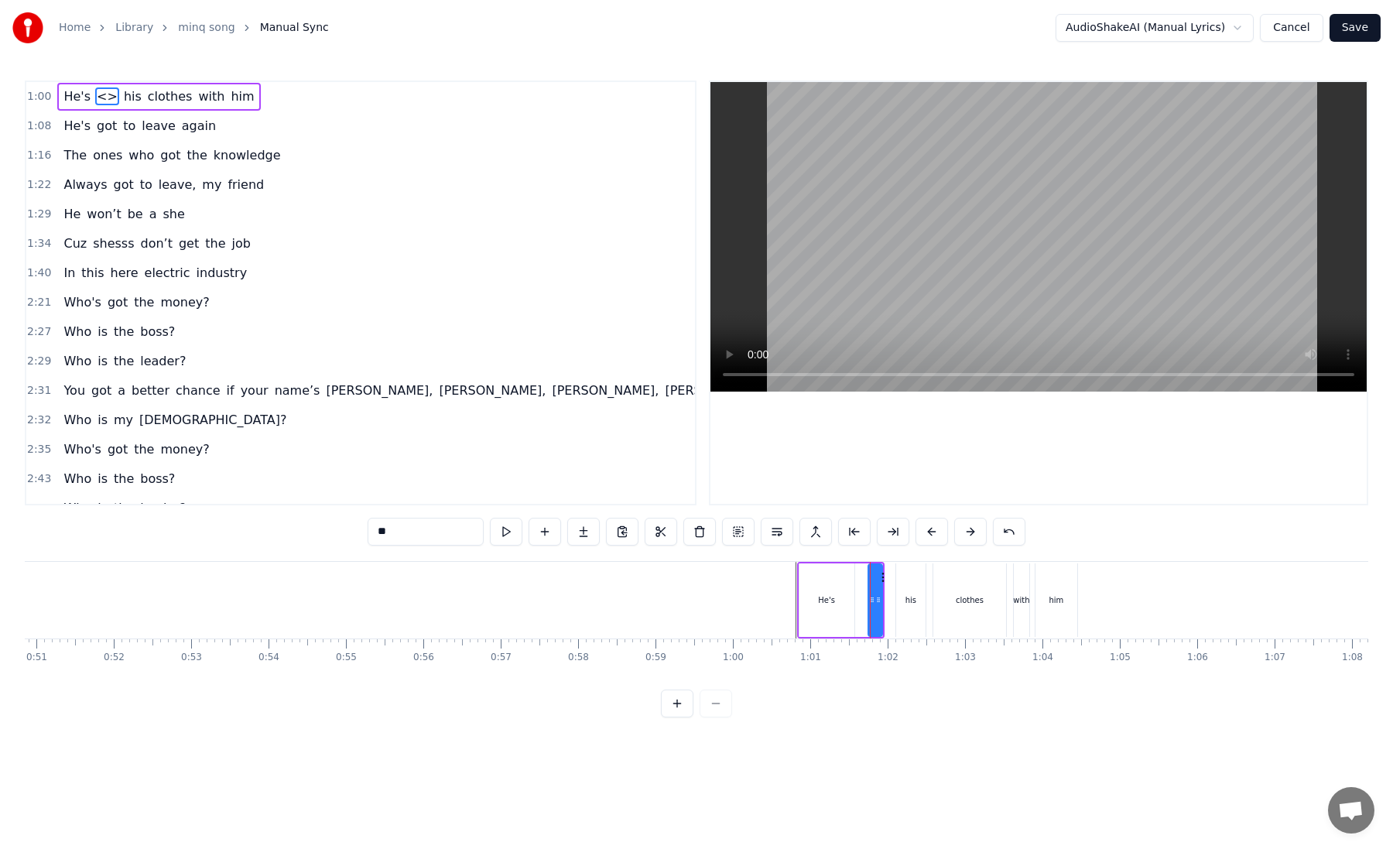
click at [101, 94] on span "<>" at bounding box center [107, 96] width 24 height 18
click at [104, 99] on span "<>" at bounding box center [107, 96] width 24 height 18
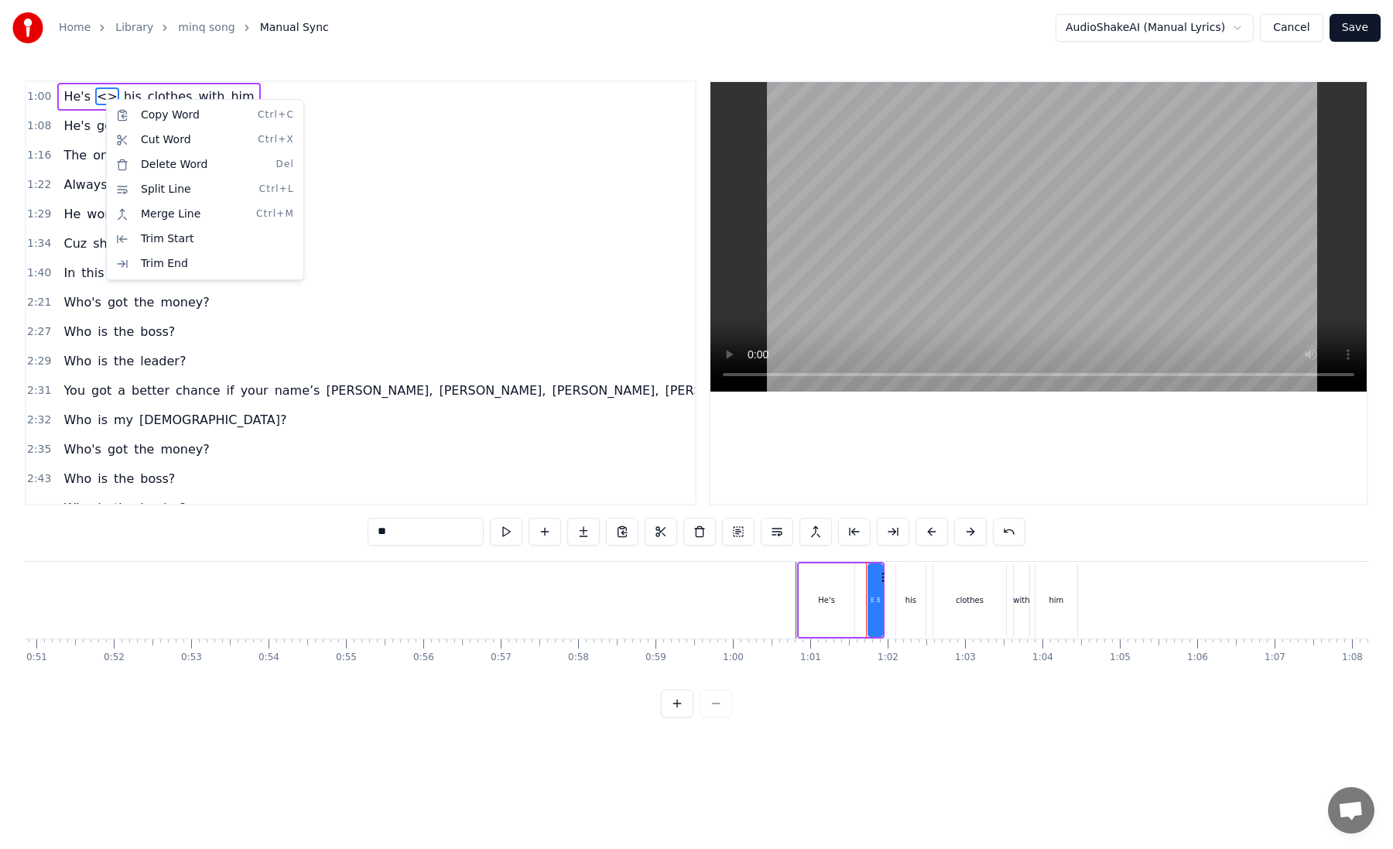
click at [79, 101] on html "Home Library minq song Manual Sync AudioShakeAI (Manual Lyrics) Cancel Save 1:0…" at bounding box center [696, 371] width 1393 height 742
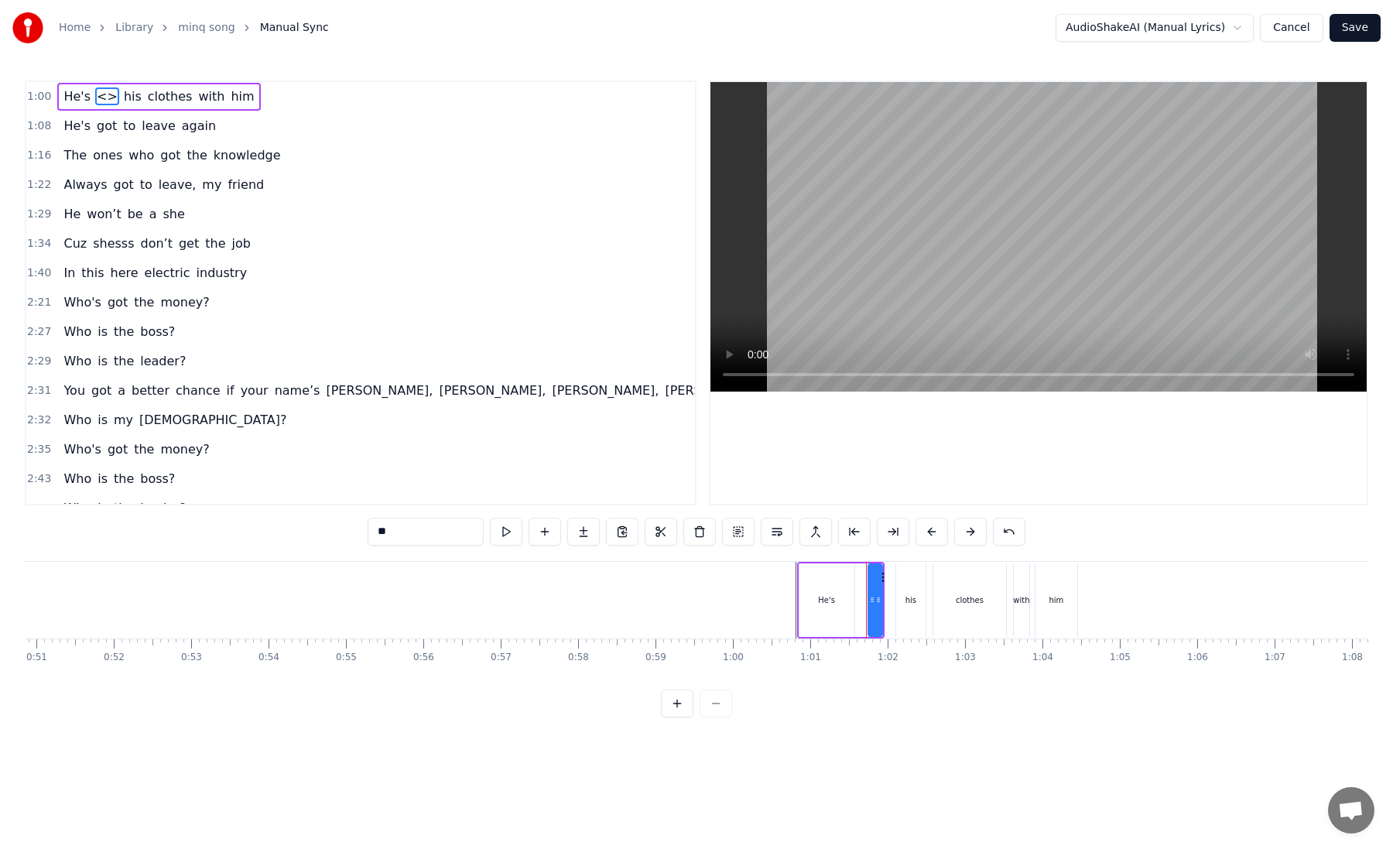
click at [87, 97] on div "He's <> his clothes with him" at bounding box center [158, 97] width 203 height 28
click at [95, 97] on span "<>" at bounding box center [107, 96] width 24 height 18
click at [667, 710] on button at bounding box center [677, 703] width 32 height 28
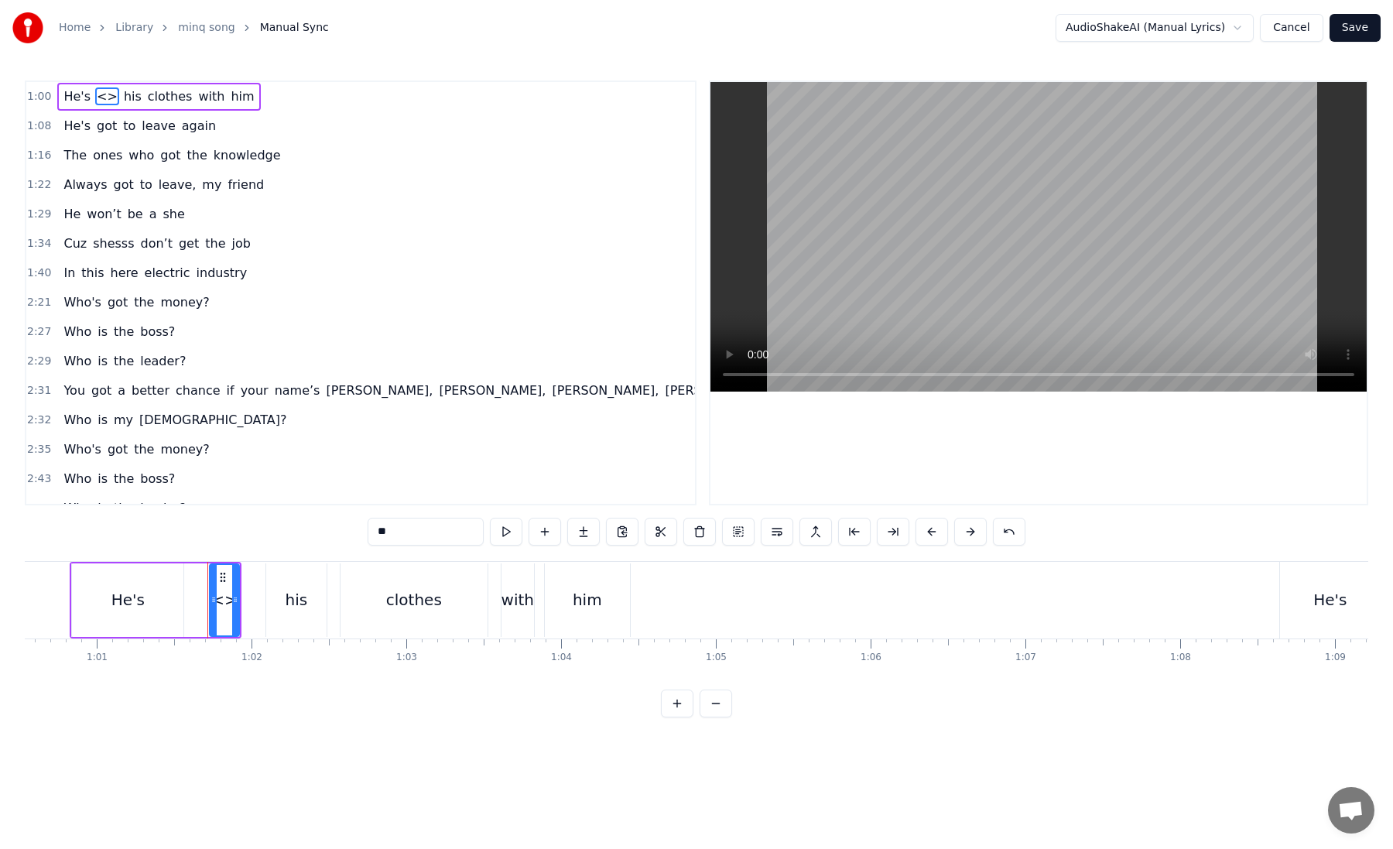
scroll to position [0, 9361]
drag, startPoint x: 243, startPoint y: 575, endPoint x: 282, endPoint y: 573, distance: 38.7
click at [282, 573] on div at bounding box center [278, 600] width 6 height 70
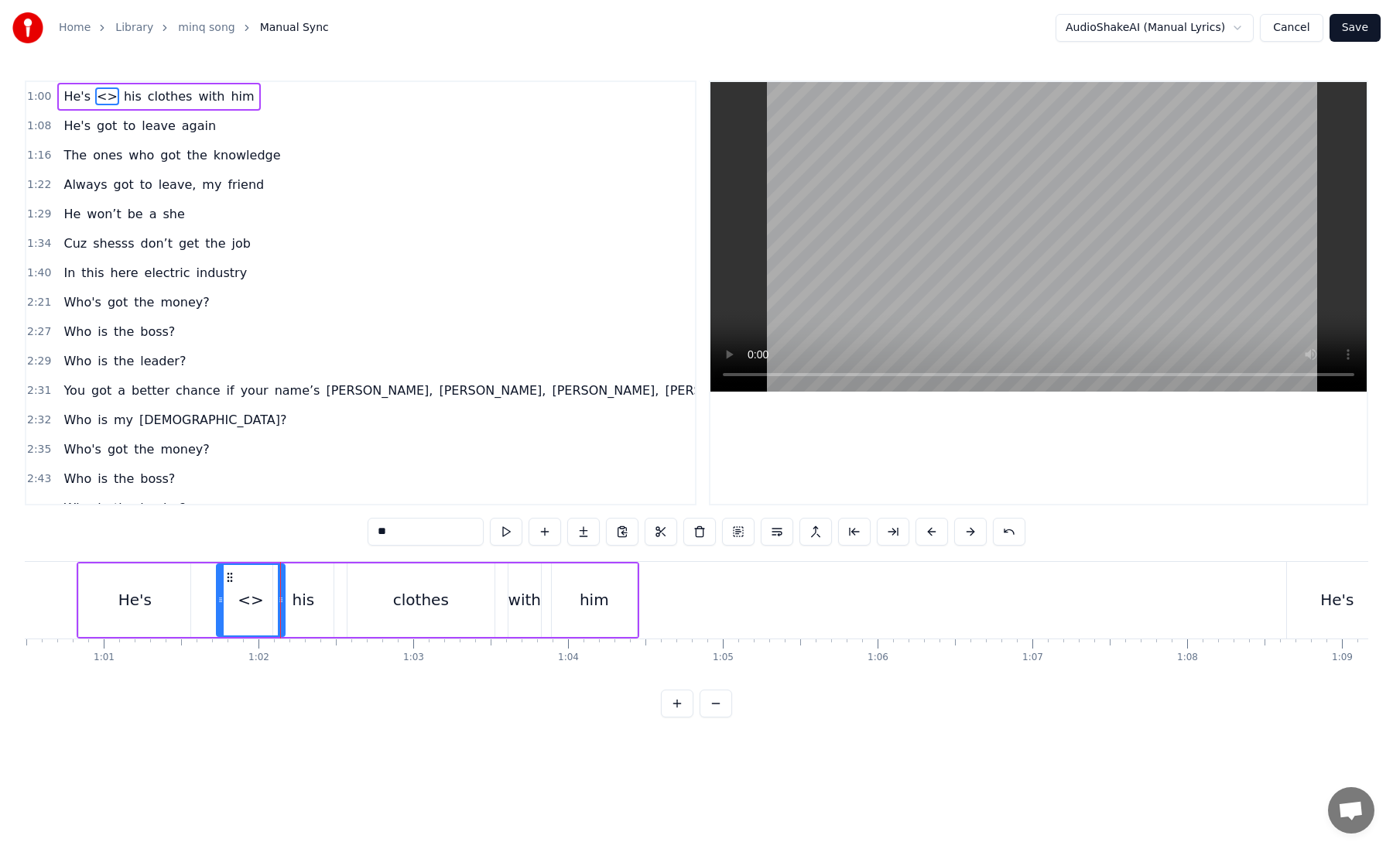
click at [248, 604] on div "<>" at bounding box center [251, 599] width 26 height 23
click at [251, 603] on div "<>" at bounding box center [251, 599] width 26 height 23
click at [305, 647] on div "Cut Word Ctrl+X" at bounding box center [351, 643] width 190 height 25
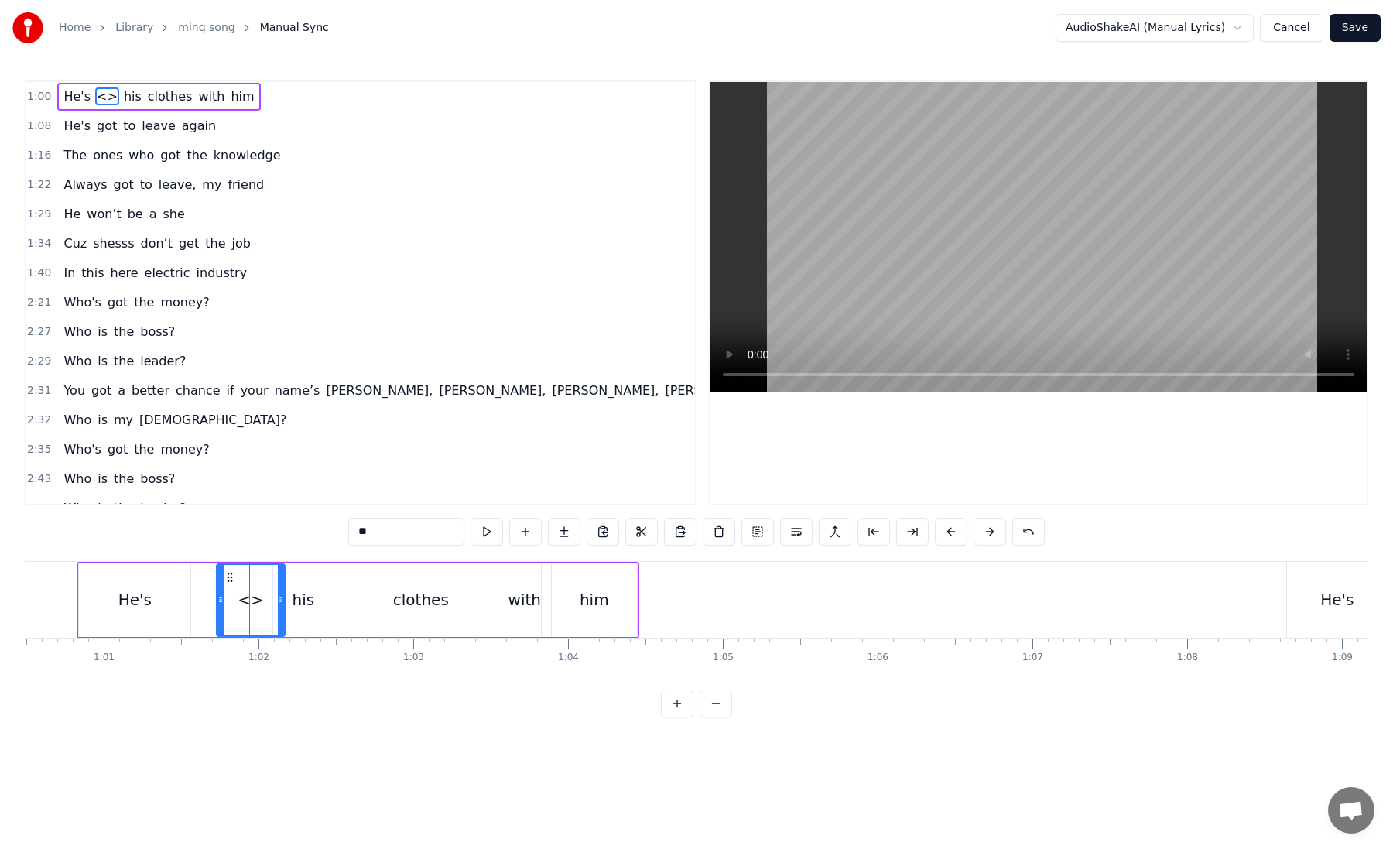
click at [400, 530] on input "**" at bounding box center [406, 532] width 116 height 28
type input "*"
type input "******"
click at [388, 713] on div "1:00 He's taking his clothes with him 1:08 He's got to leave again 1:16 The one…" at bounding box center [696, 398] width 1343 height 637
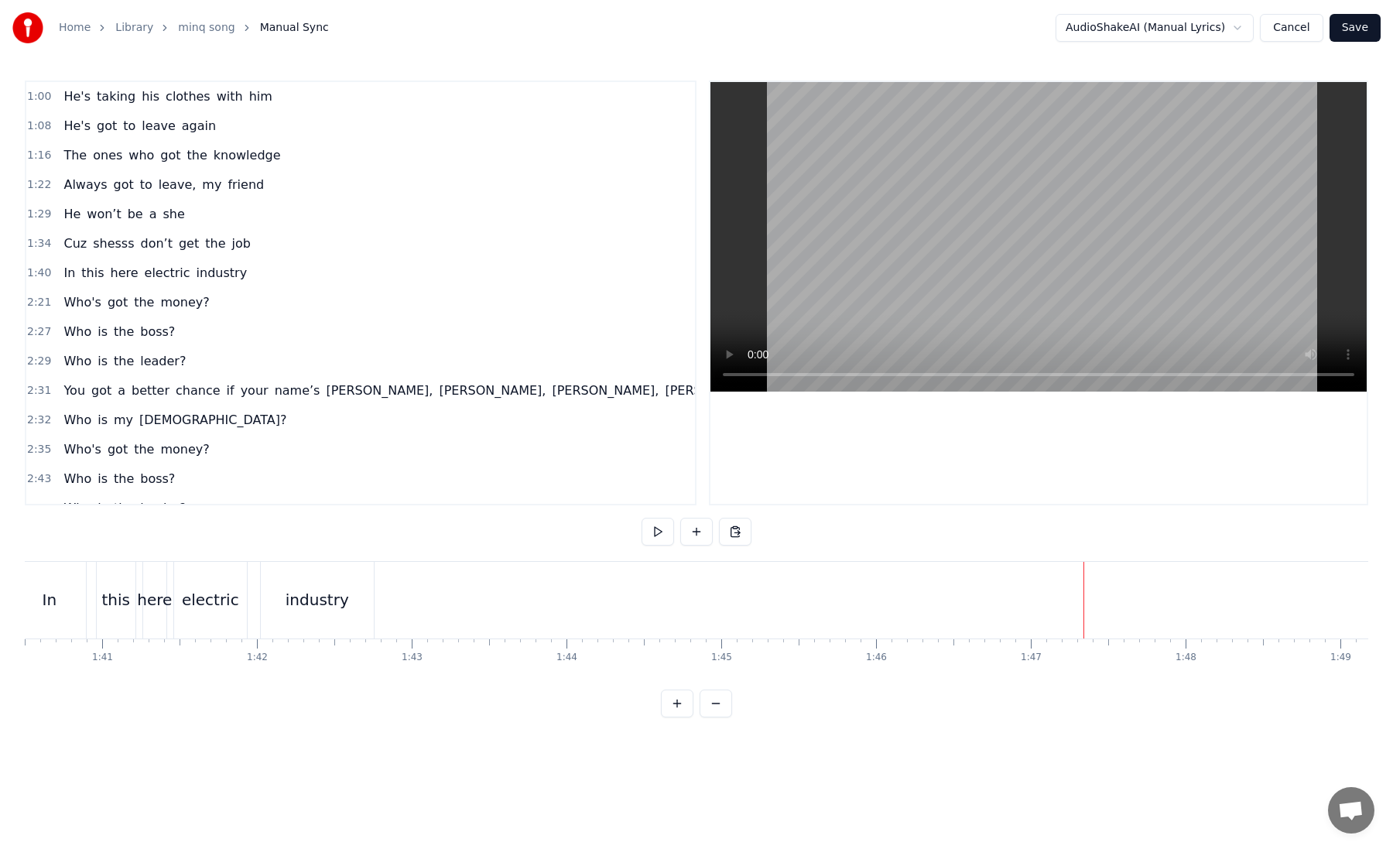
scroll to position [0, 15545]
click at [698, 535] on button at bounding box center [696, 532] width 32 height 28
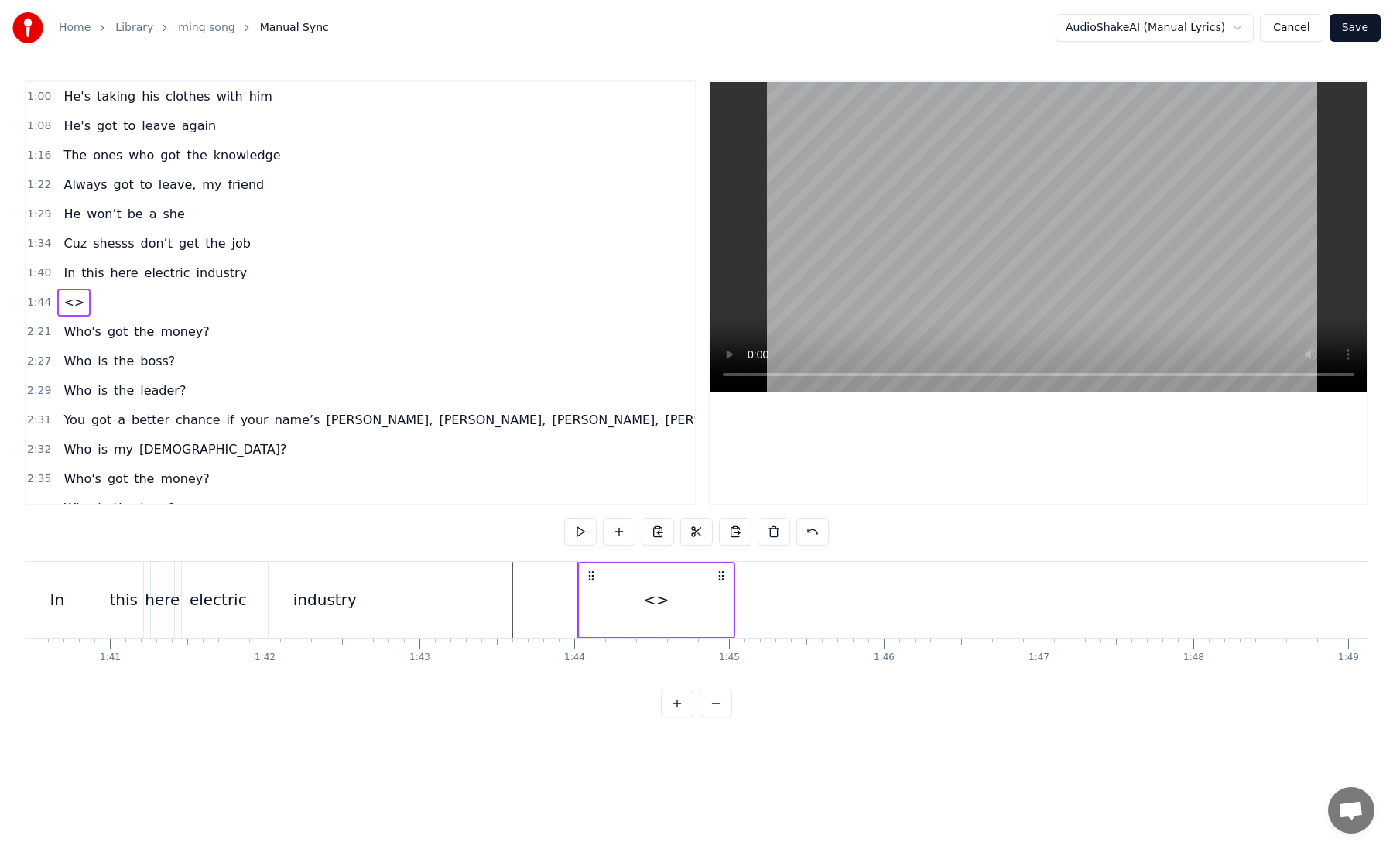
click at [589, 696] on div "1:00 He's taking his clothes with him 1:08 He's got to leave again 1:16 The one…" at bounding box center [696, 398] width 1343 height 637
click at [634, 611] on div "<>" at bounding box center [654, 600] width 153 height 77
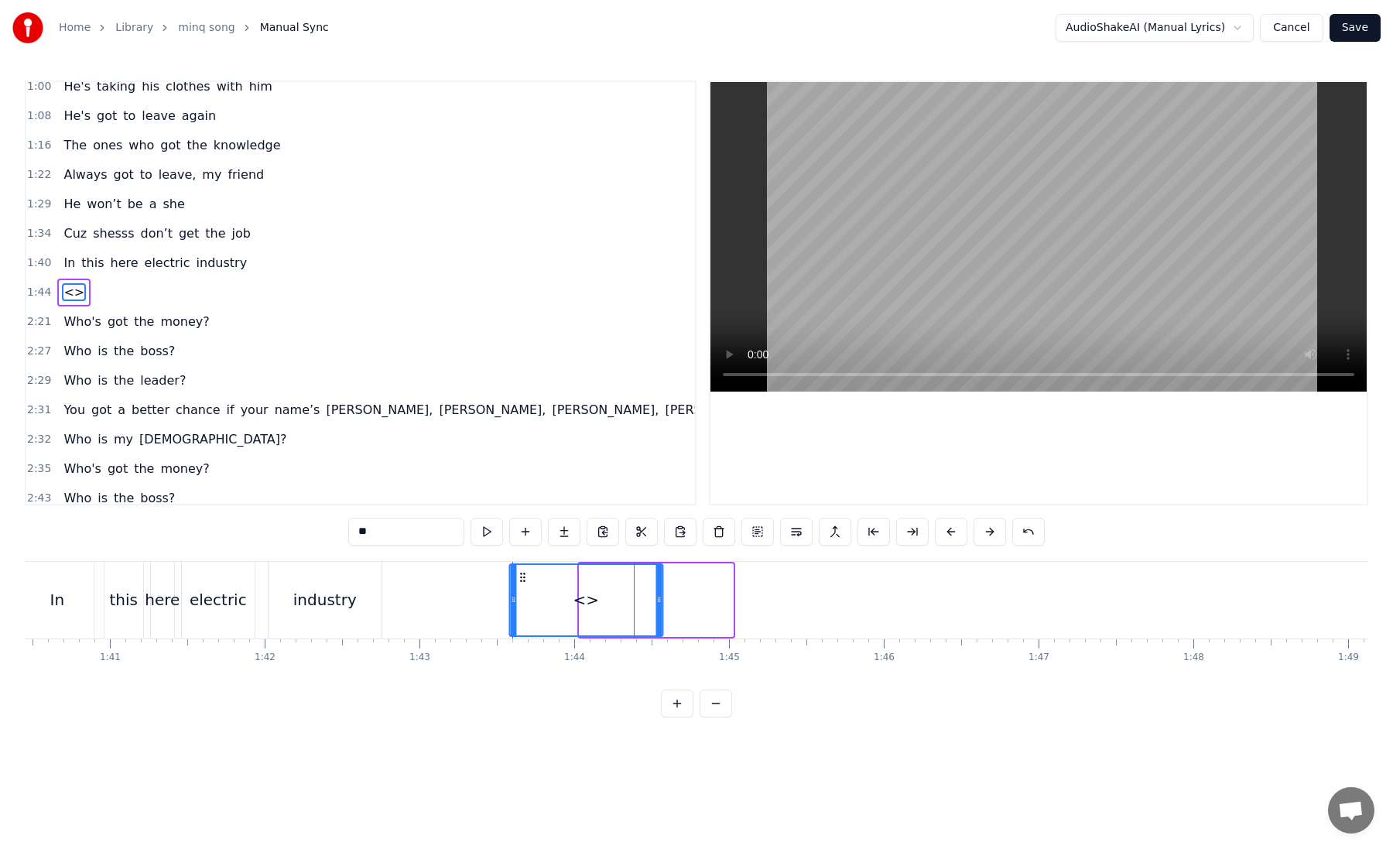
drag, startPoint x: 588, startPoint y: 576, endPoint x: 518, endPoint y: 583, distance: 70.7
click at [518, 583] on div "<>" at bounding box center [586, 600] width 152 height 70
drag, startPoint x: 660, startPoint y: 599, endPoint x: 569, endPoint y: 616, distance: 92.9
click at [569, 616] on div at bounding box center [566, 600] width 6 height 70
click at [401, 528] on input "**" at bounding box center [406, 532] width 116 height 28
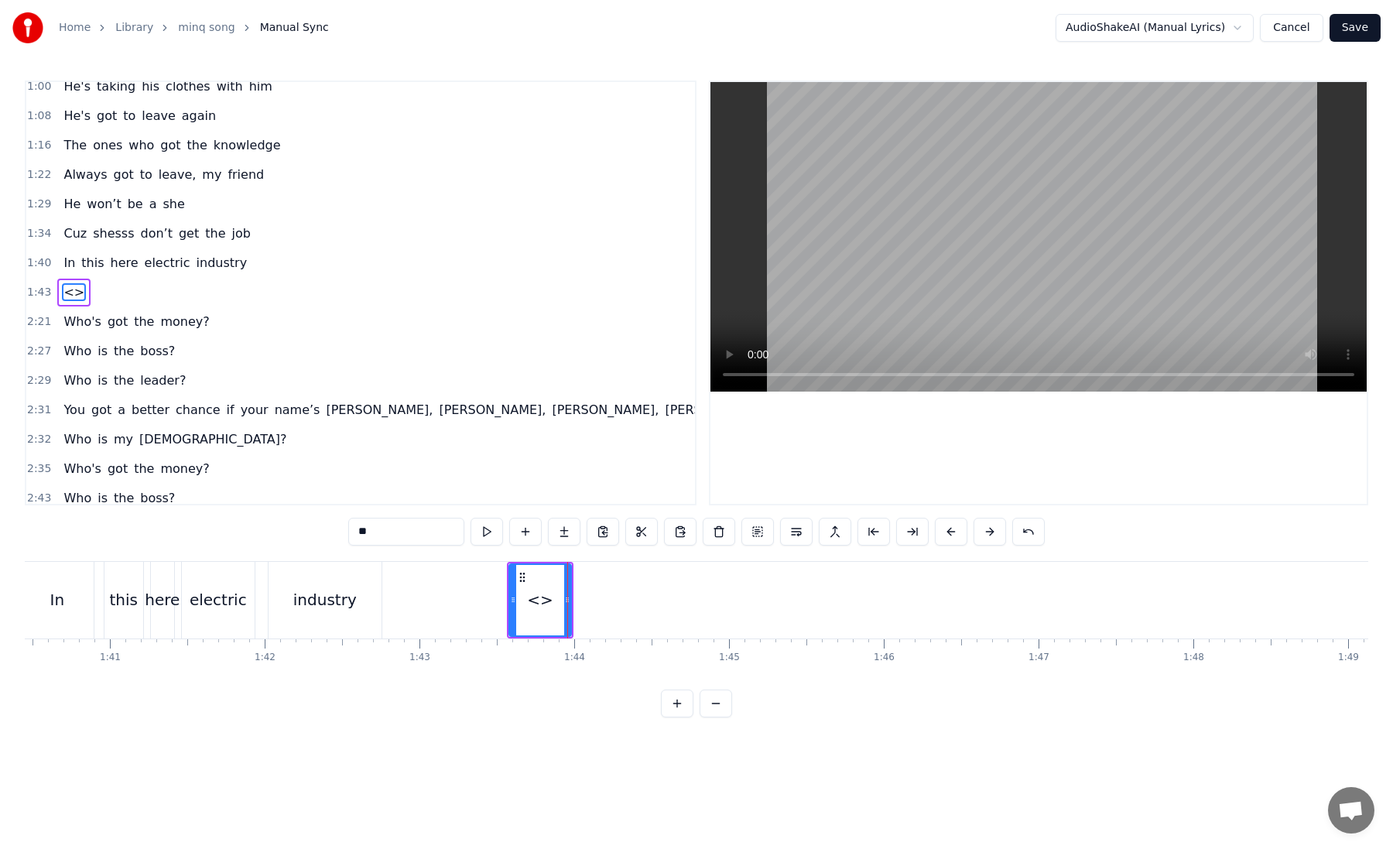
click at [401, 528] on input "**" at bounding box center [406, 532] width 116 height 28
type input "*"
type input "***"
click at [491, 533] on button at bounding box center [486, 532] width 32 height 28
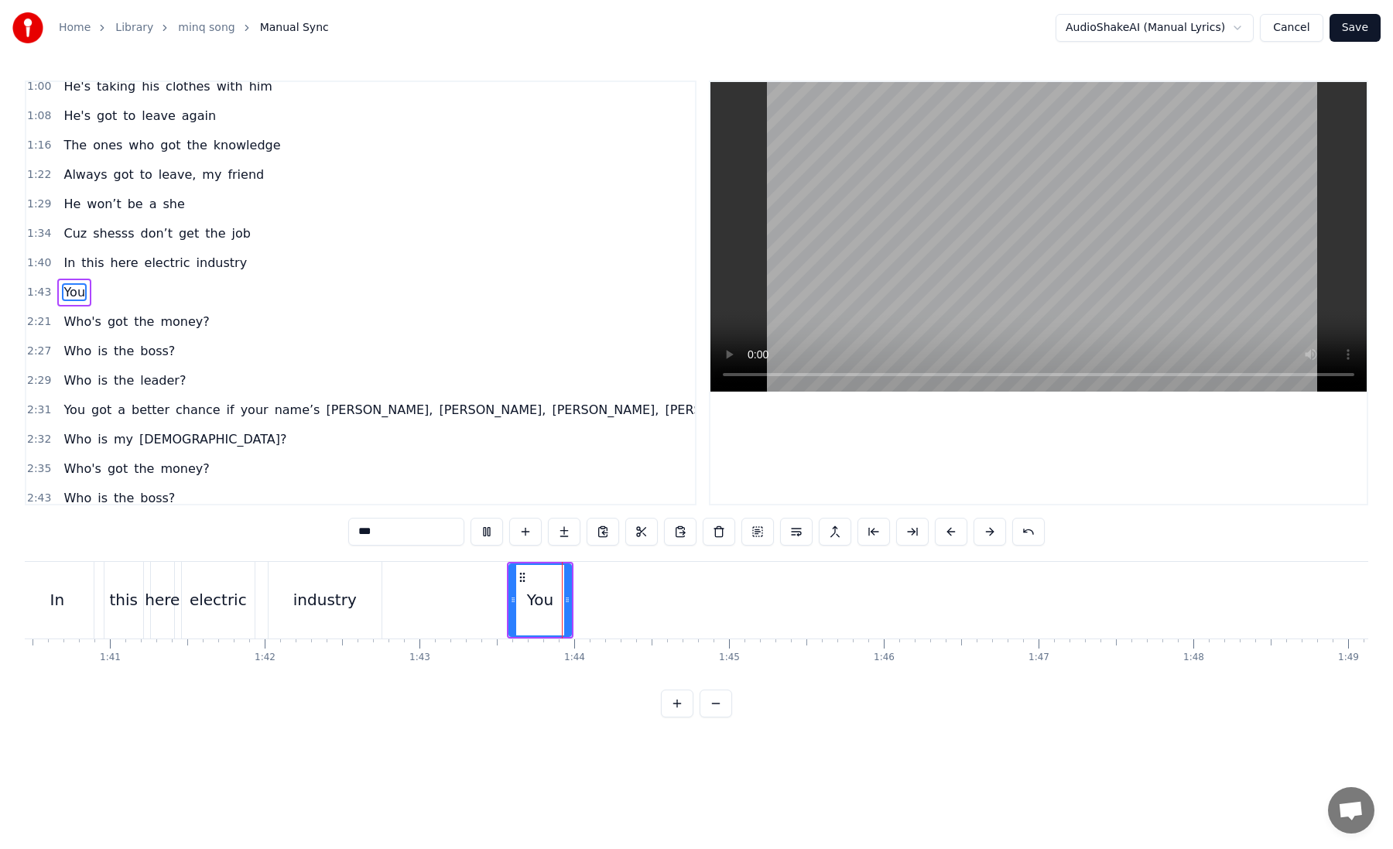
click at [491, 533] on button at bounding box center [486, 532] width 32 height 28
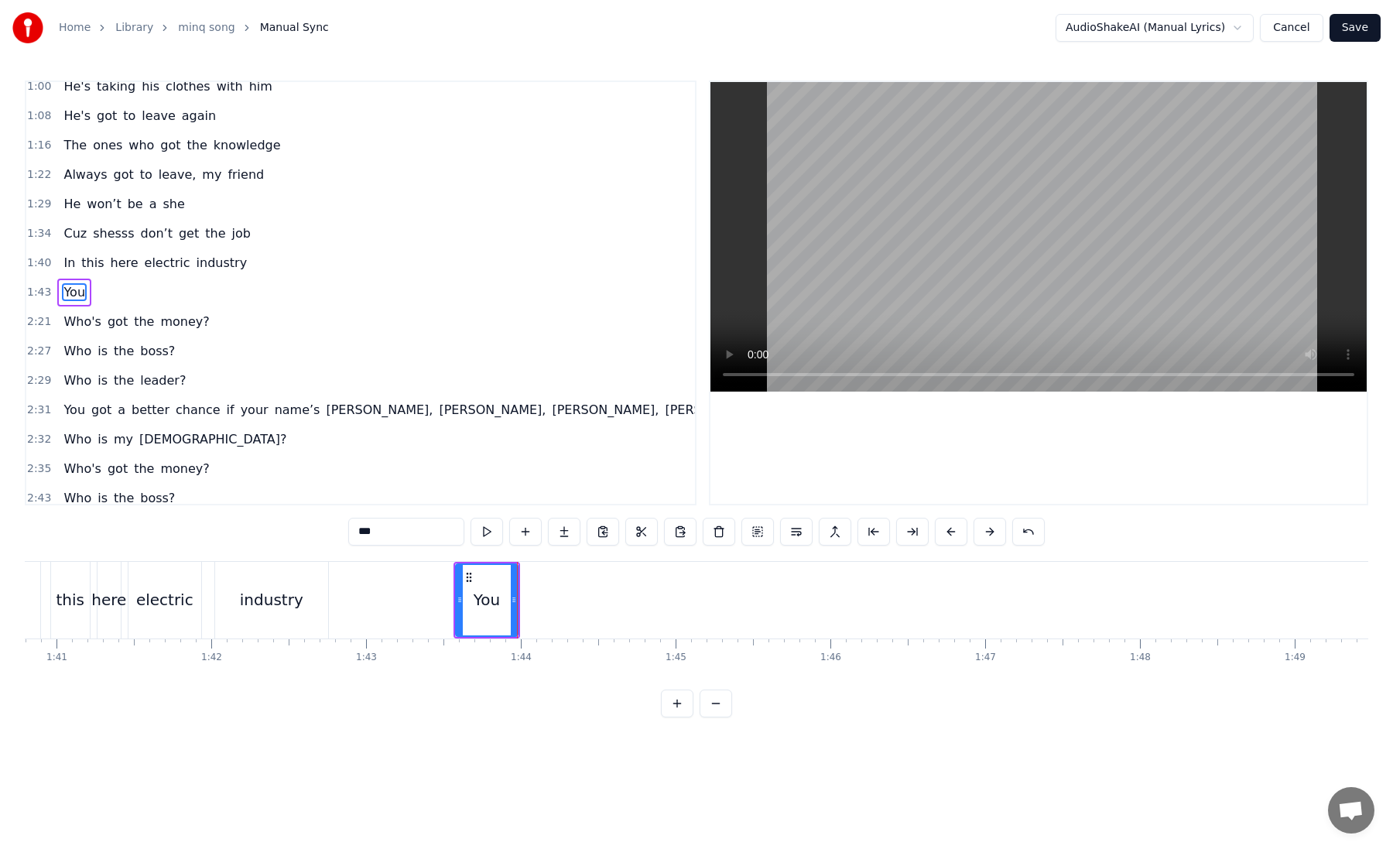
scroll to position [0, 15601]
click at [53, 409] on div "2:31 You got a better chance if your name’s Bob, Steve, Eric, Dave, Hans, Jan, …" at bounding box center [360, 409] width 669 height 29
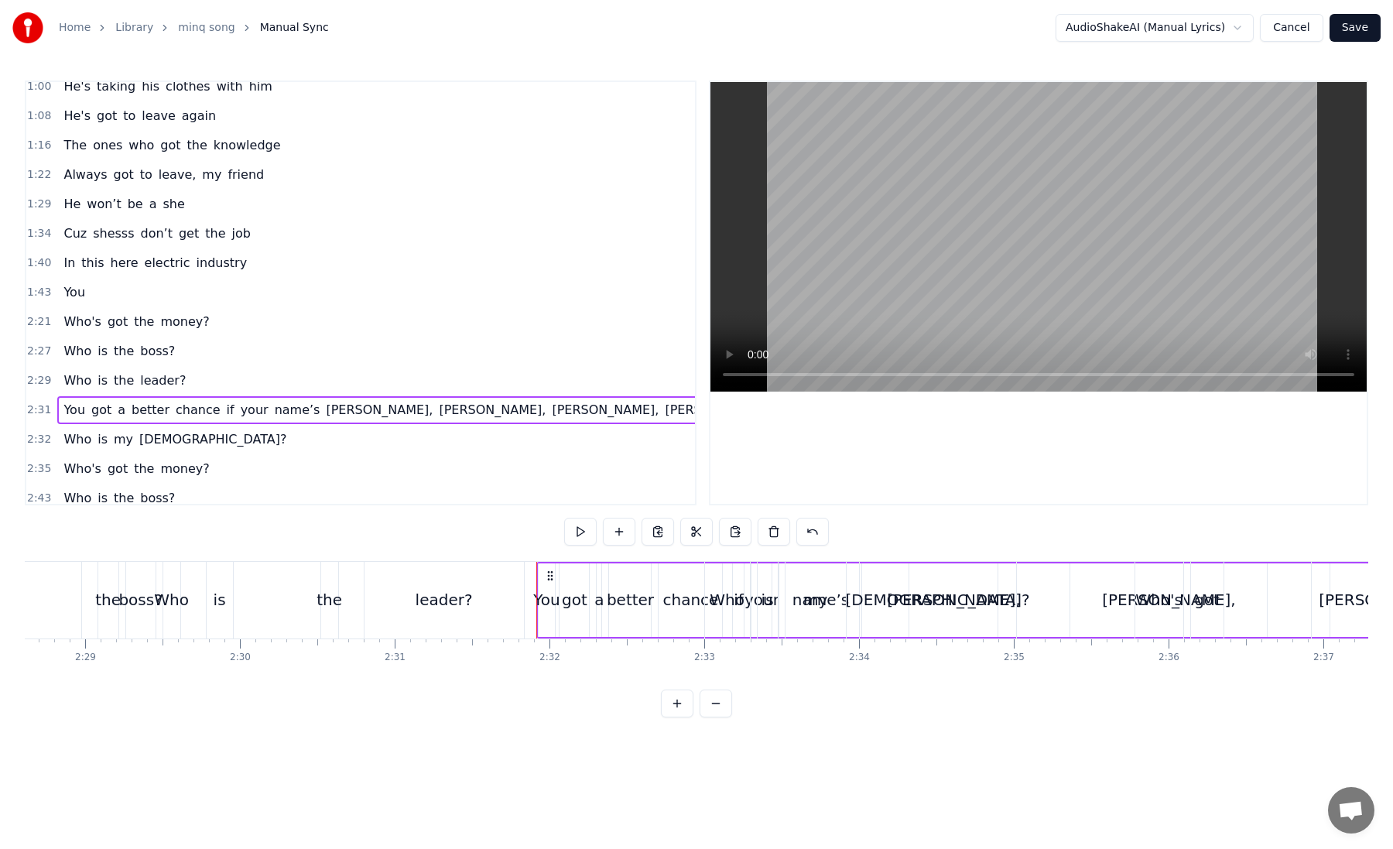
scroll to position [0, 23431]
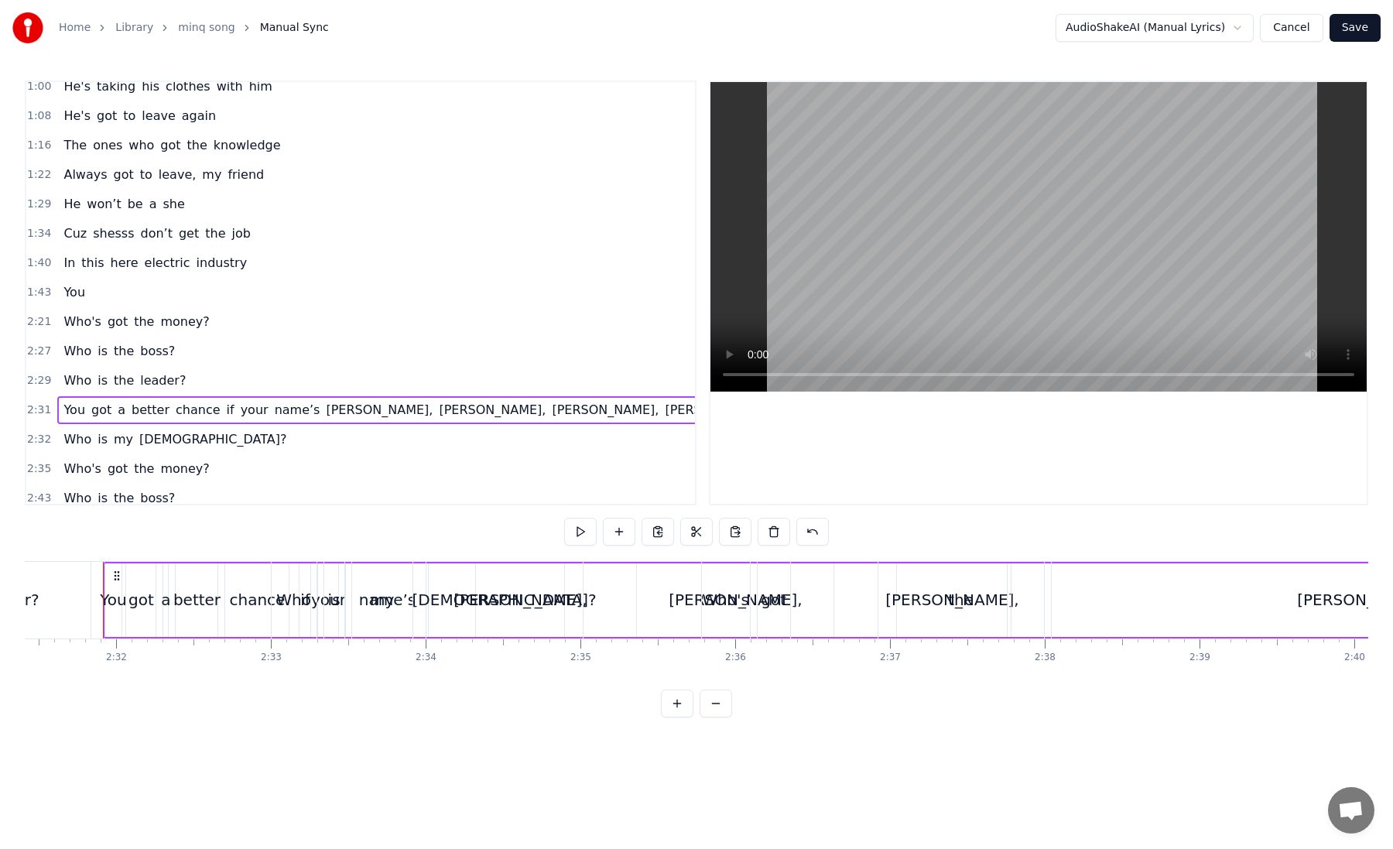
click at [36, 289] on span "1:43" at bounding box center [39, 292] width 24 height 15
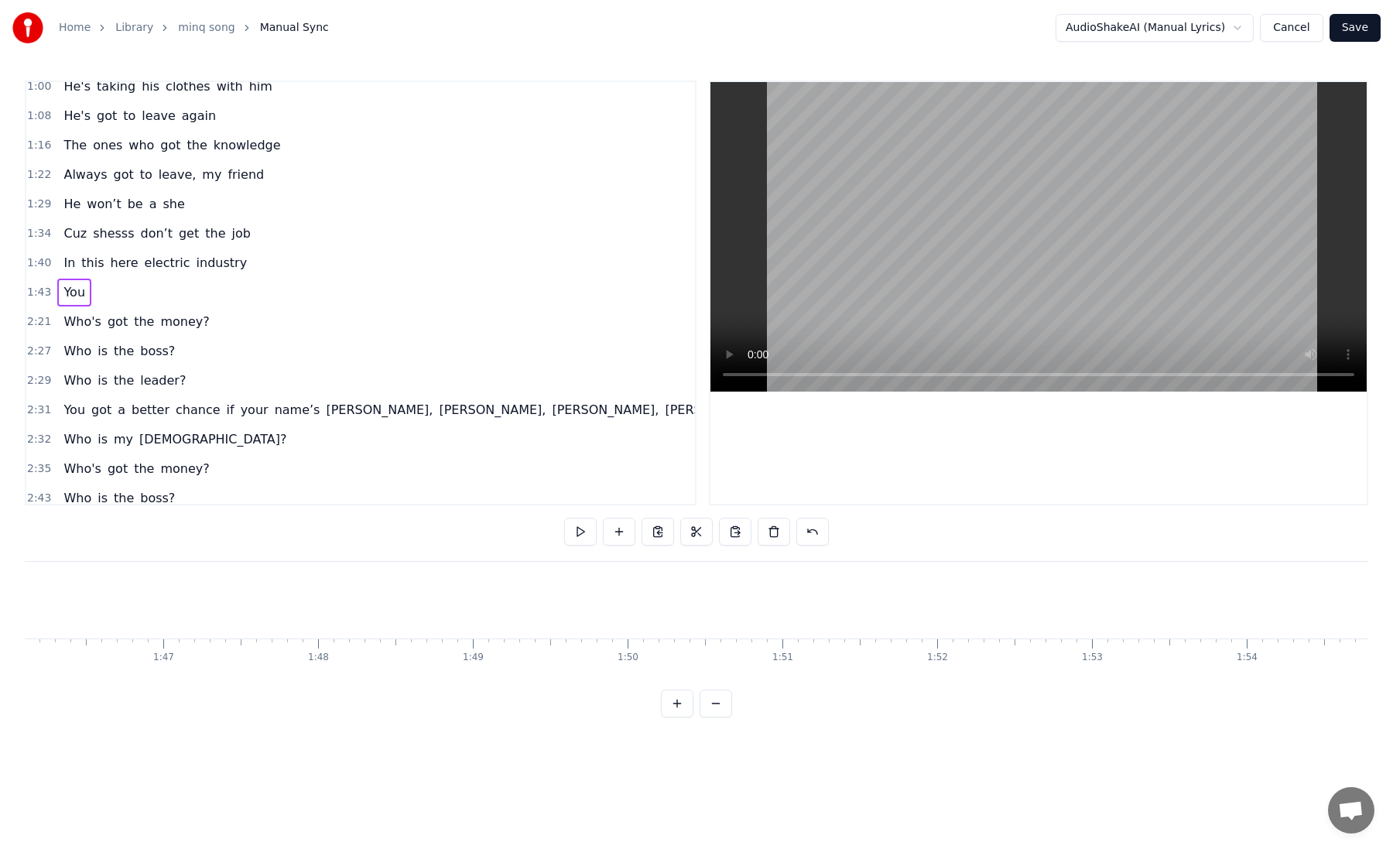
scroll to position [0, 15950]
click at [619, 531] on button at bounding box center [619, 532] width 32 height 28
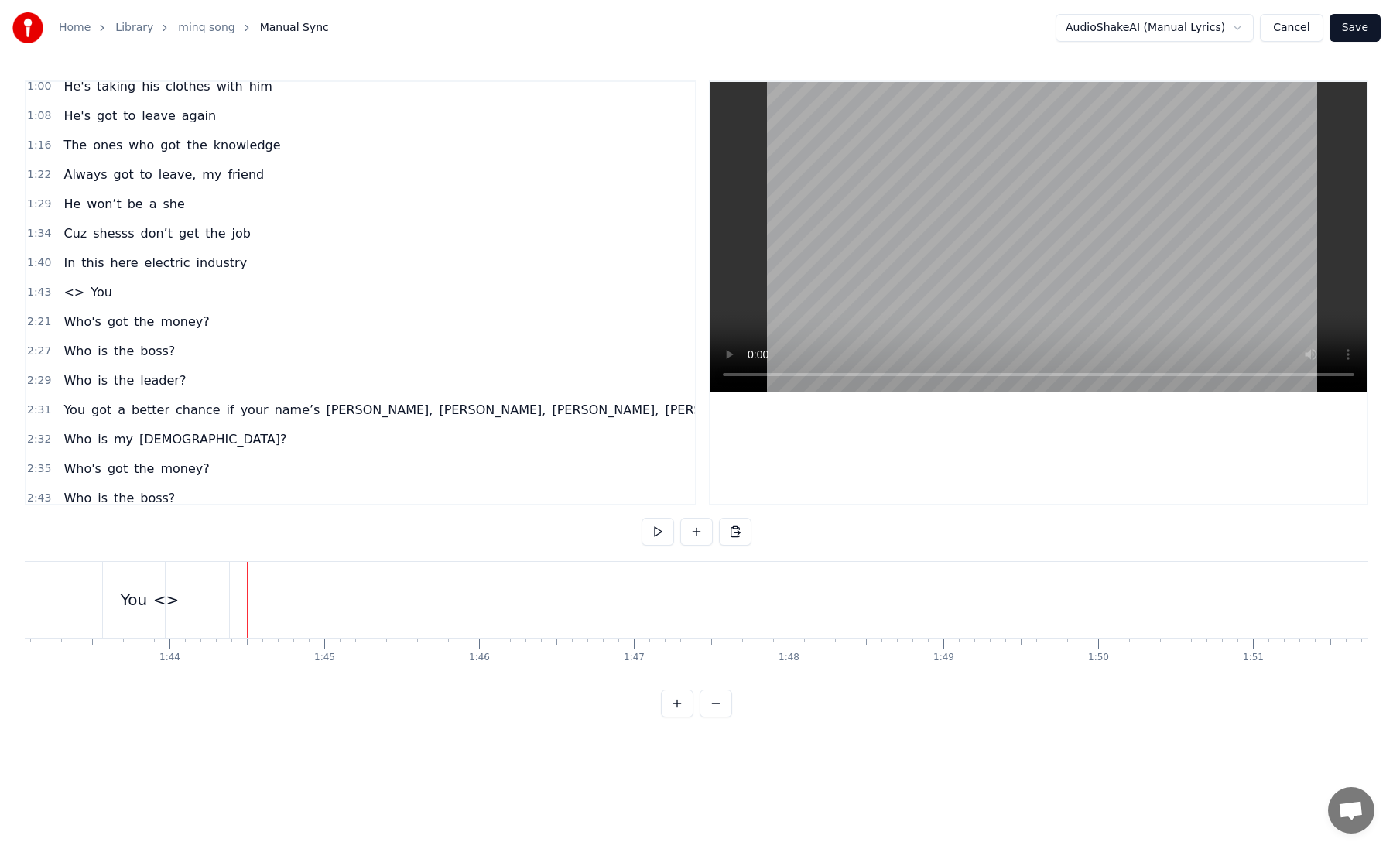
drag, startPoint x: 114, startPoint y: 576, endPoint x: 167, endPoint y: 576, distance: 53.4
click at [167, 576] on div "<> You" at bounding box center [135, 600] width 67 height 77
click at [198, 593] on div "<>" at bounding box center [167, 600] width 126 height 74
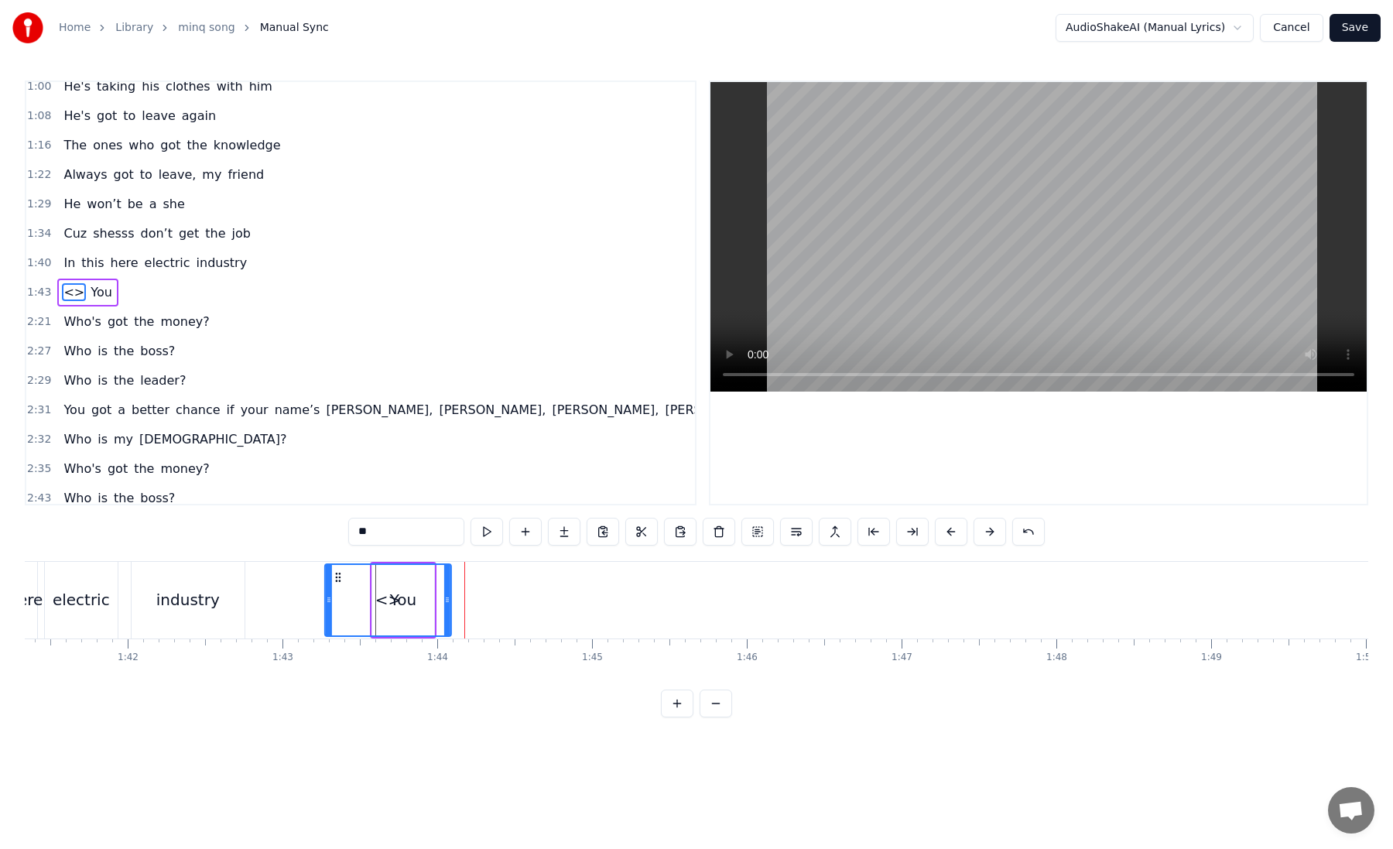
scroll to position [0, 15676]
drag, startPoint x: 118, startPoint y: 574, endPoint x: 443, endPoint y: 600, distance: 326.8
drag, startPoint x: 553, startPoint y: 598, endPoint x: 499, endPoint y: 599, distance: 54.2
click at [499, 599] on icon at bounding box center [498, 599] width 6 height 12
click at [471, 603] on div "<>" at bounding box center [467, 599] width 26 height 23
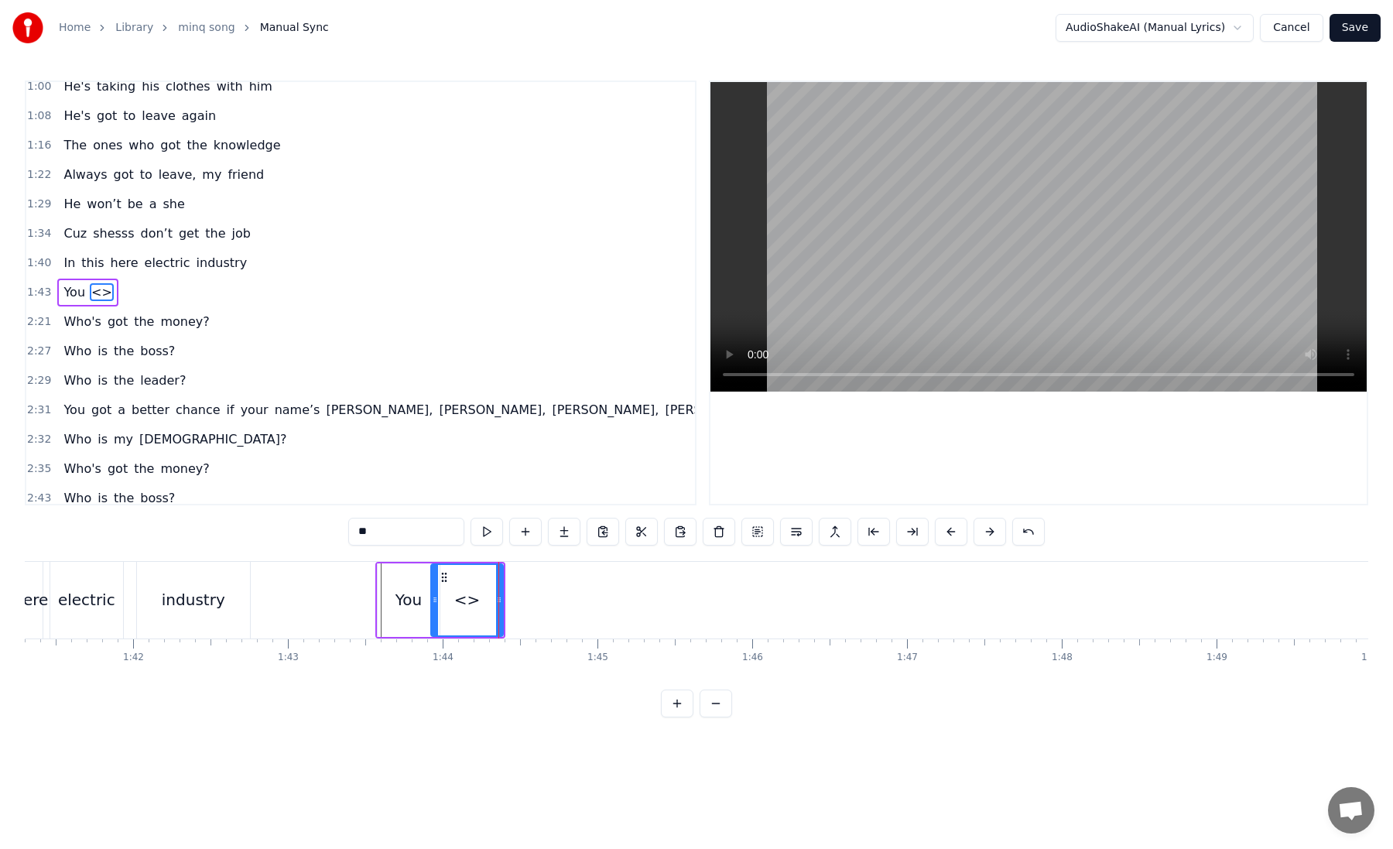
click at [471, 603] on div "<>" at bounding box center [467, 599] width 26 height 23
click at [375, 528] on input "**" at bounding box center [406, 532] width 116 height 28
type input "*****"
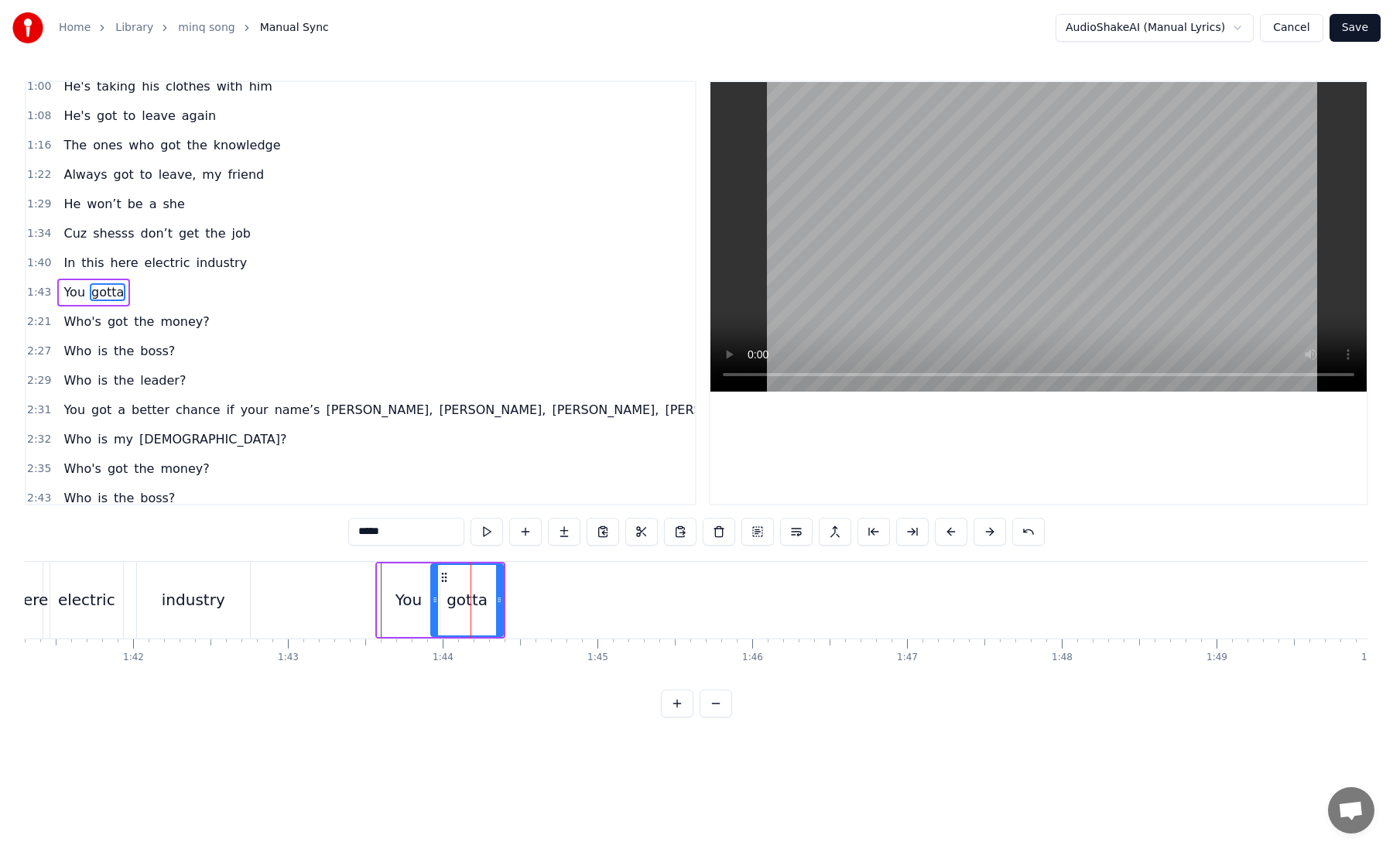
click at [675, 699] on button at bounding box center [677, 703] width 32 height 28
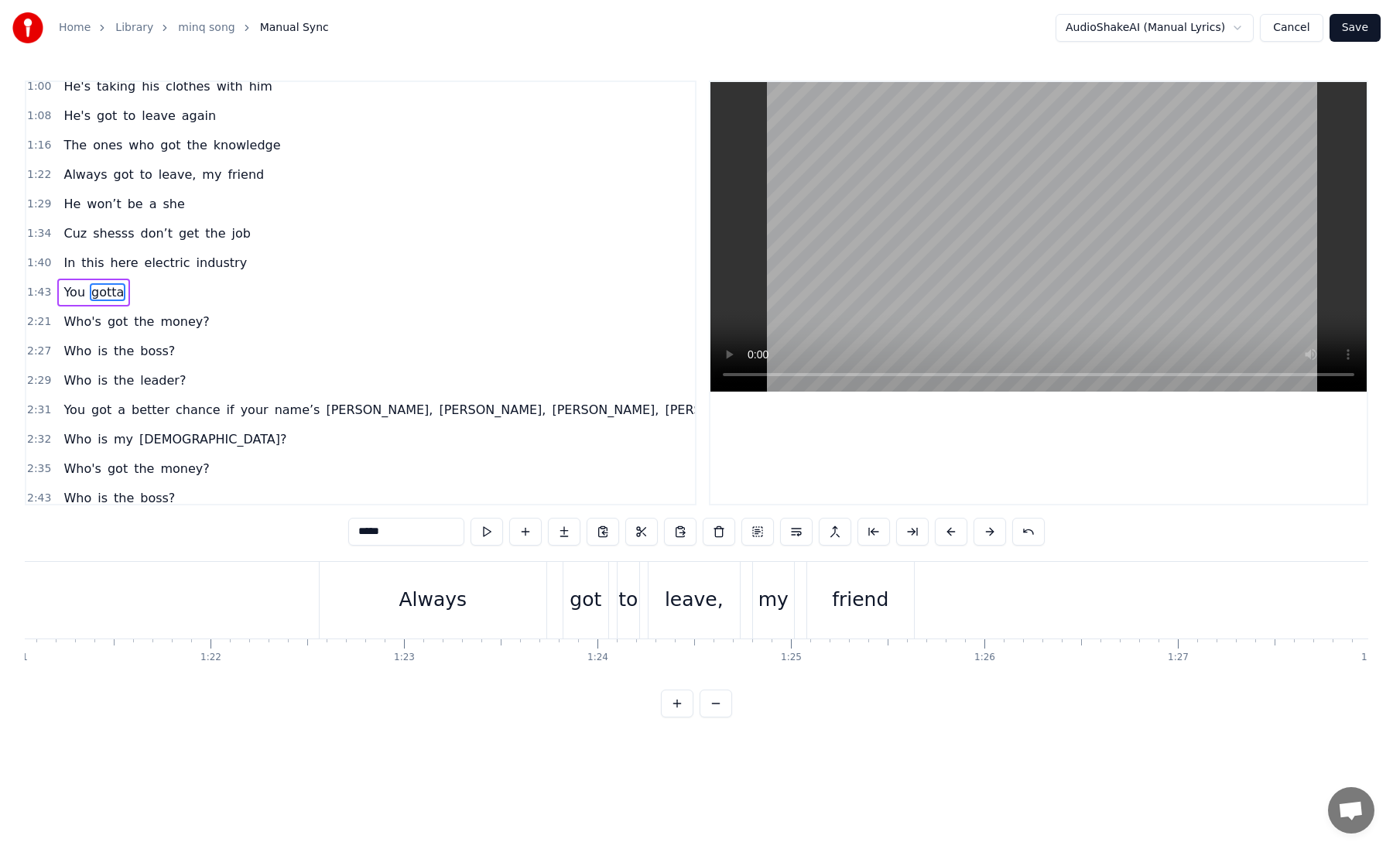
click at [675, 699] on button at bounding box center [677, 703] width 32 height 28
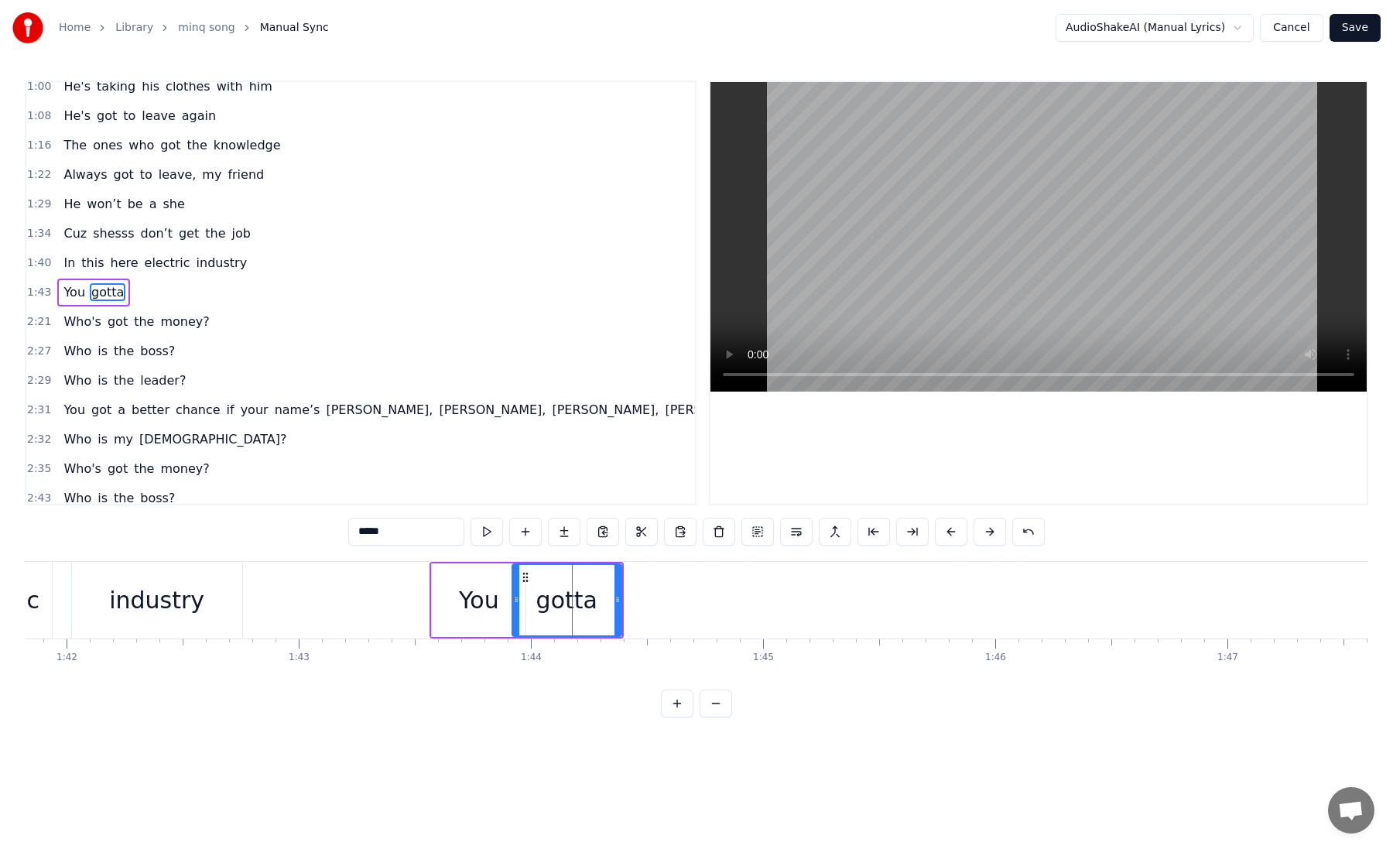
scroll to position [0, 24105]
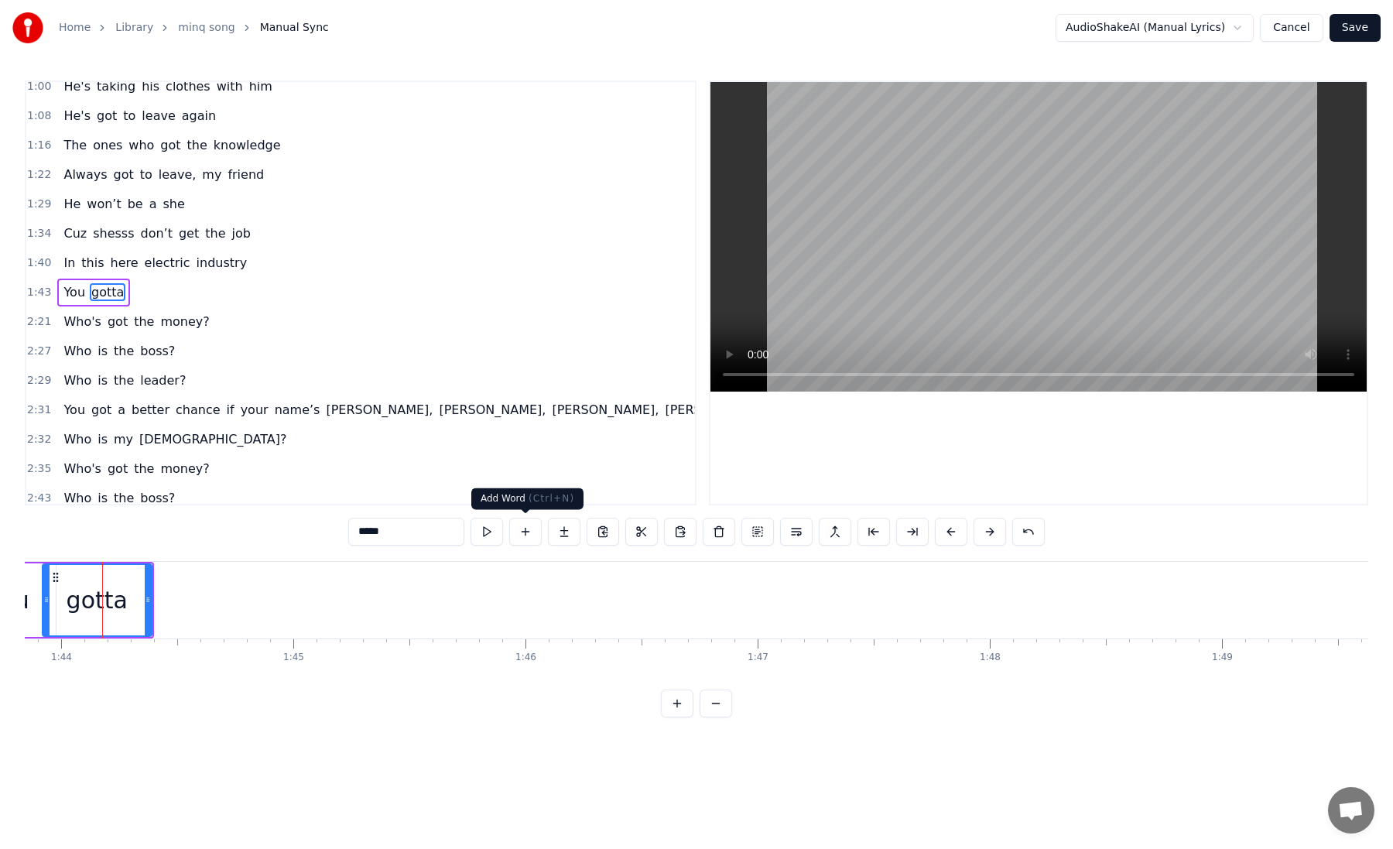
click at [522, 534] on button at bounding box center [525, 532] width 32 height 28
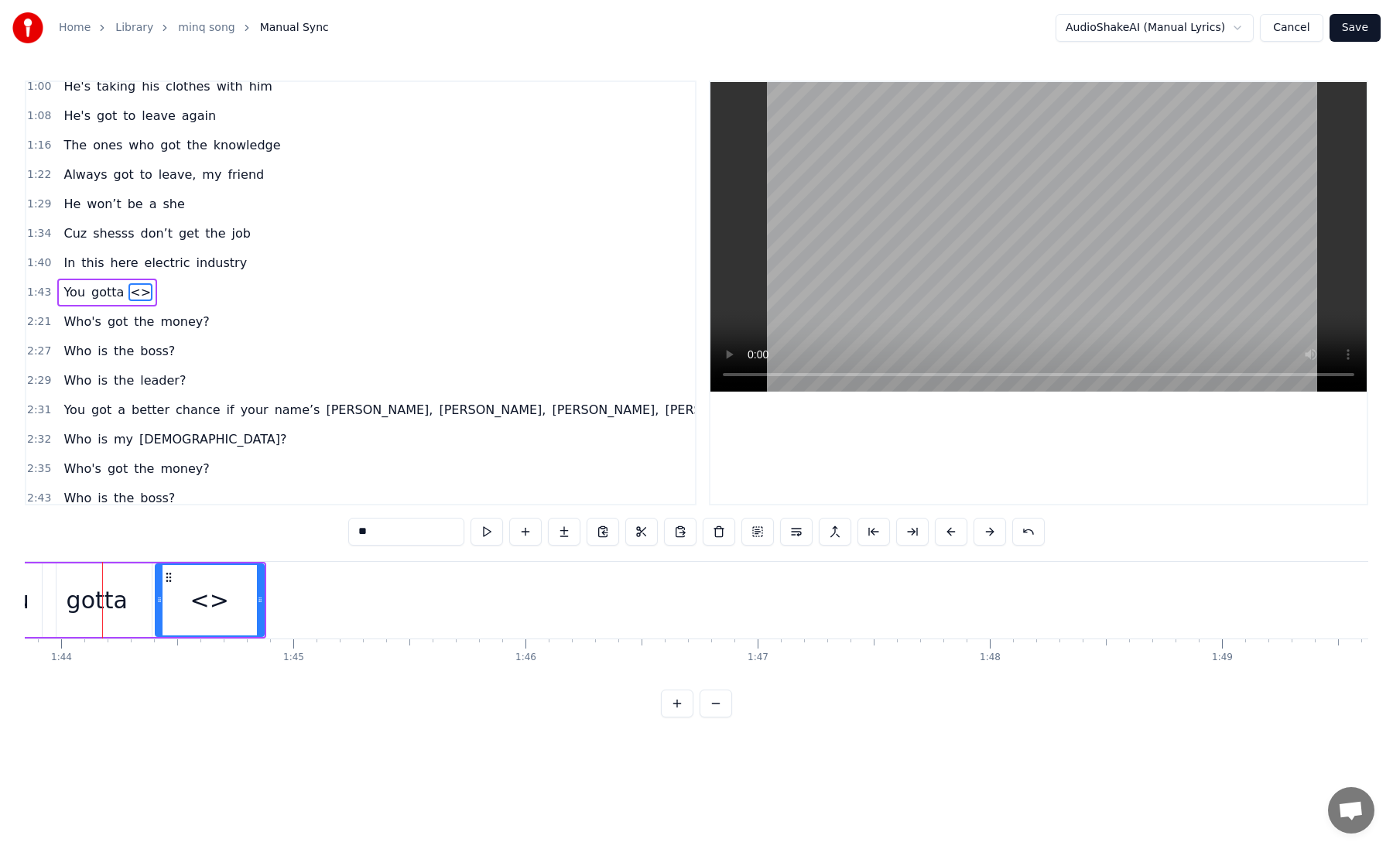
click at [207, 596] on div "<>" at bounding box center [209, 600] width 39 height 35
click at [134, 293] on span "<>" at bounding box center [140, 292] width 24 height 18
click at [130, 286] on span "<>" at bounding box center [140, 292] width 24 height 18
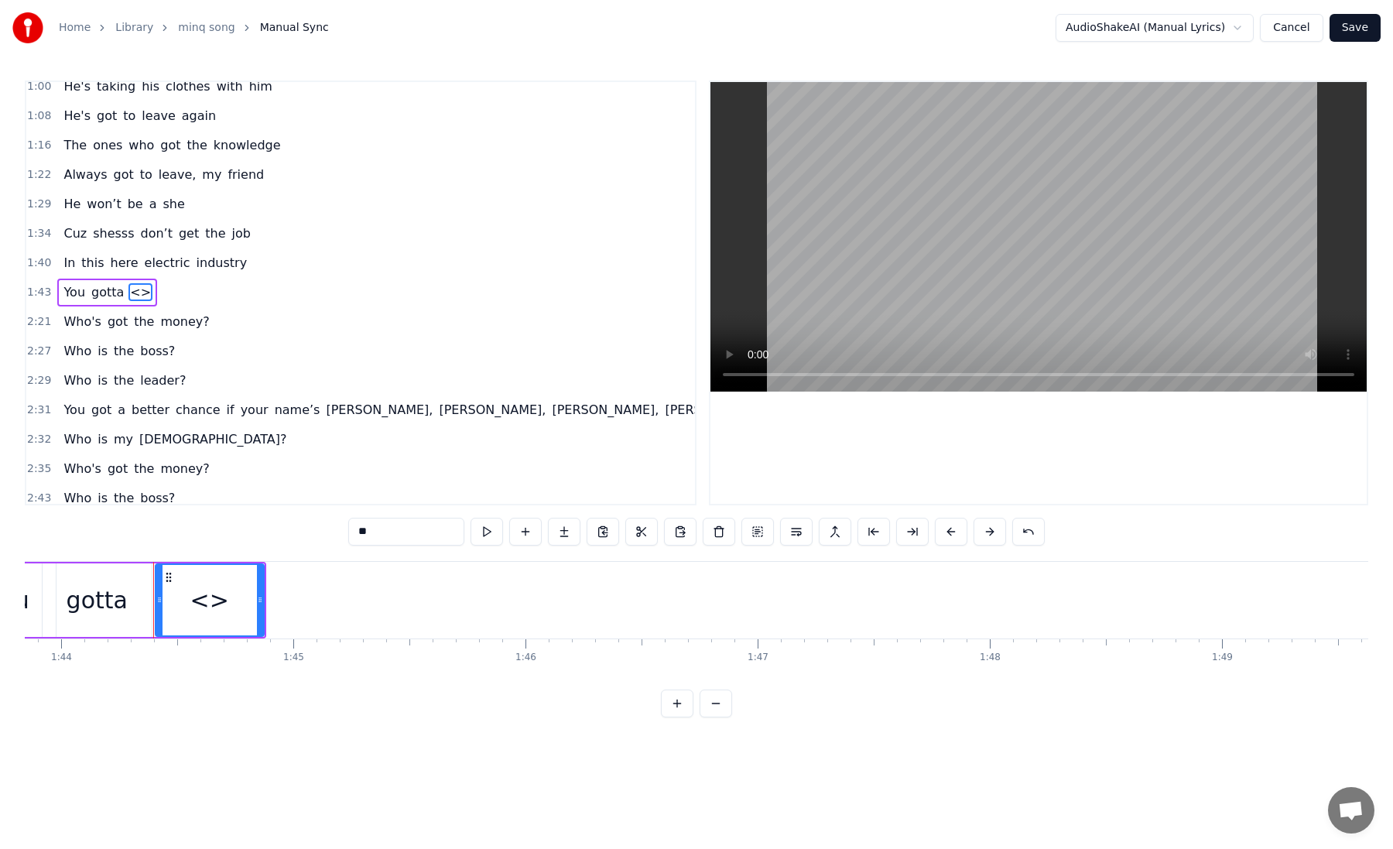
click at [130, 286] on span "<>" at bounding box center [140, 292] width 24 height 18
click at [420, 535] on input "**" at bounding box center [406, 532] width 116 height 28
type input "*"
type input "**********"
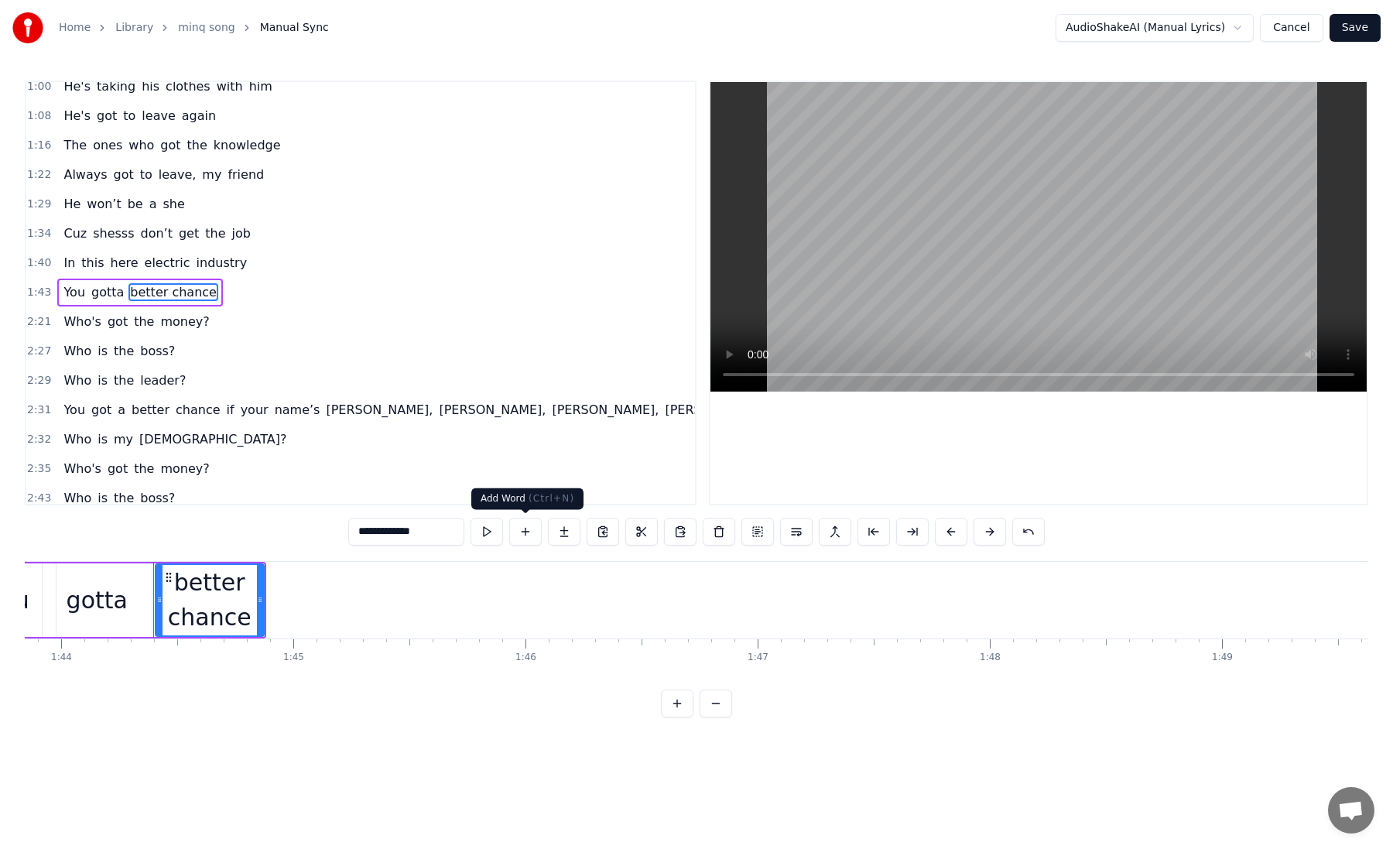
click at [526, 531] on button at bounding box center [525, 532] width 32 height 28
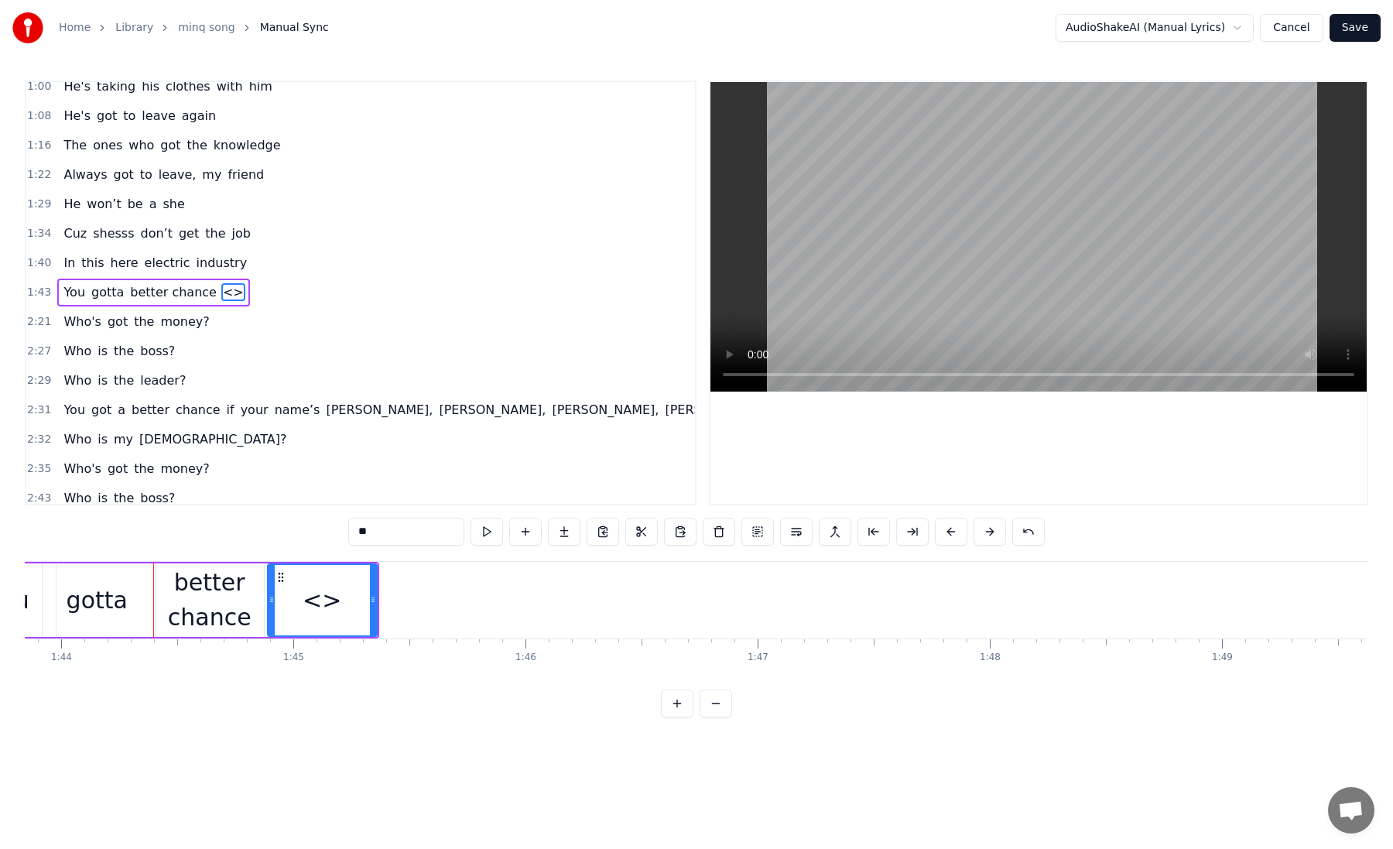
click at [380, 534] on input "**" at bounding box center [406, 532] width 116 height 28
click at [481, 527] on button at bounding box center [486, 532] width 32 height 28
click at [439, 532] on input "**" at bounding box center [406, 532] width 116 height 28
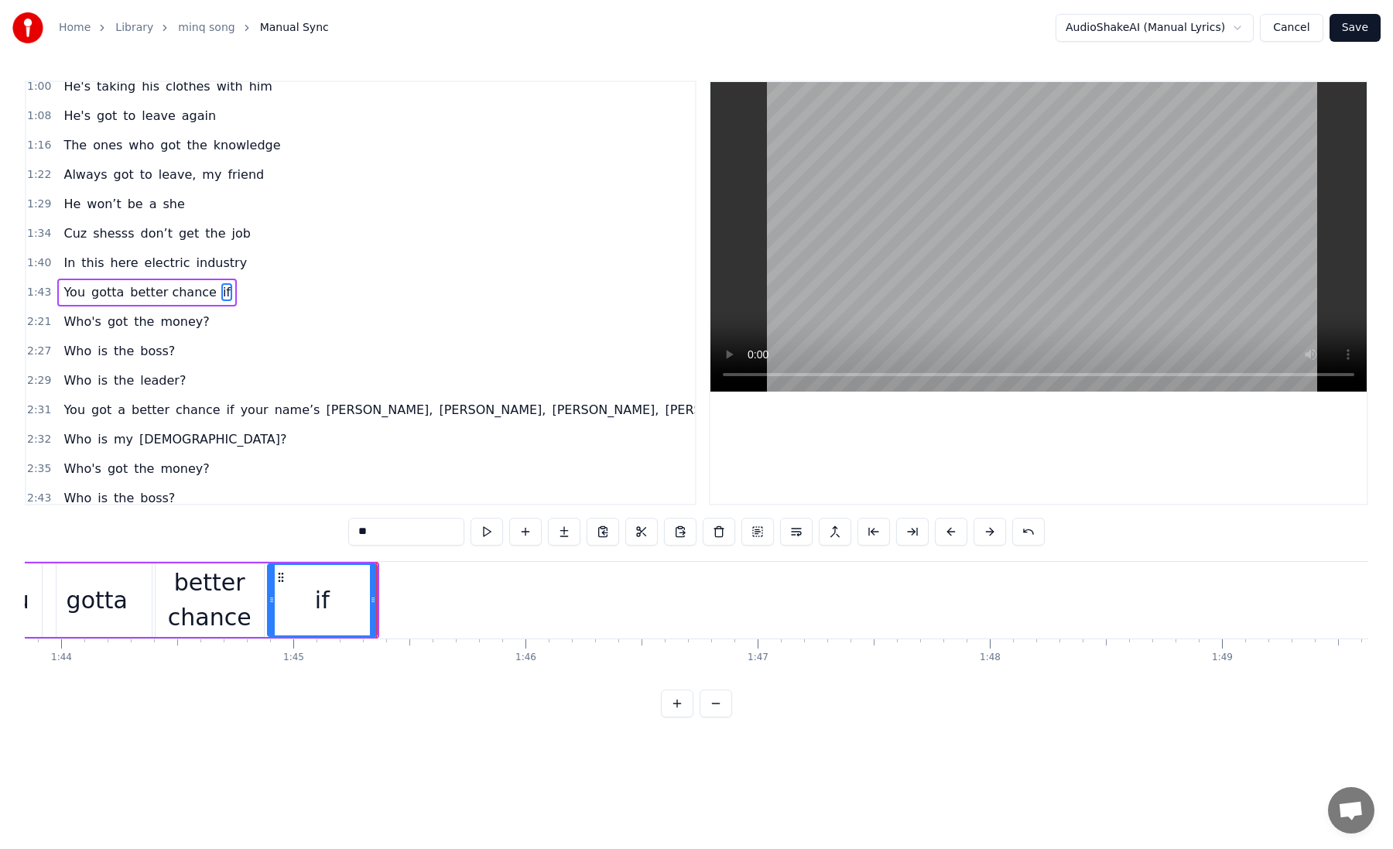
click at [242, 609] on div "better chance" at bounding box center [210, 600] width 109 height 70
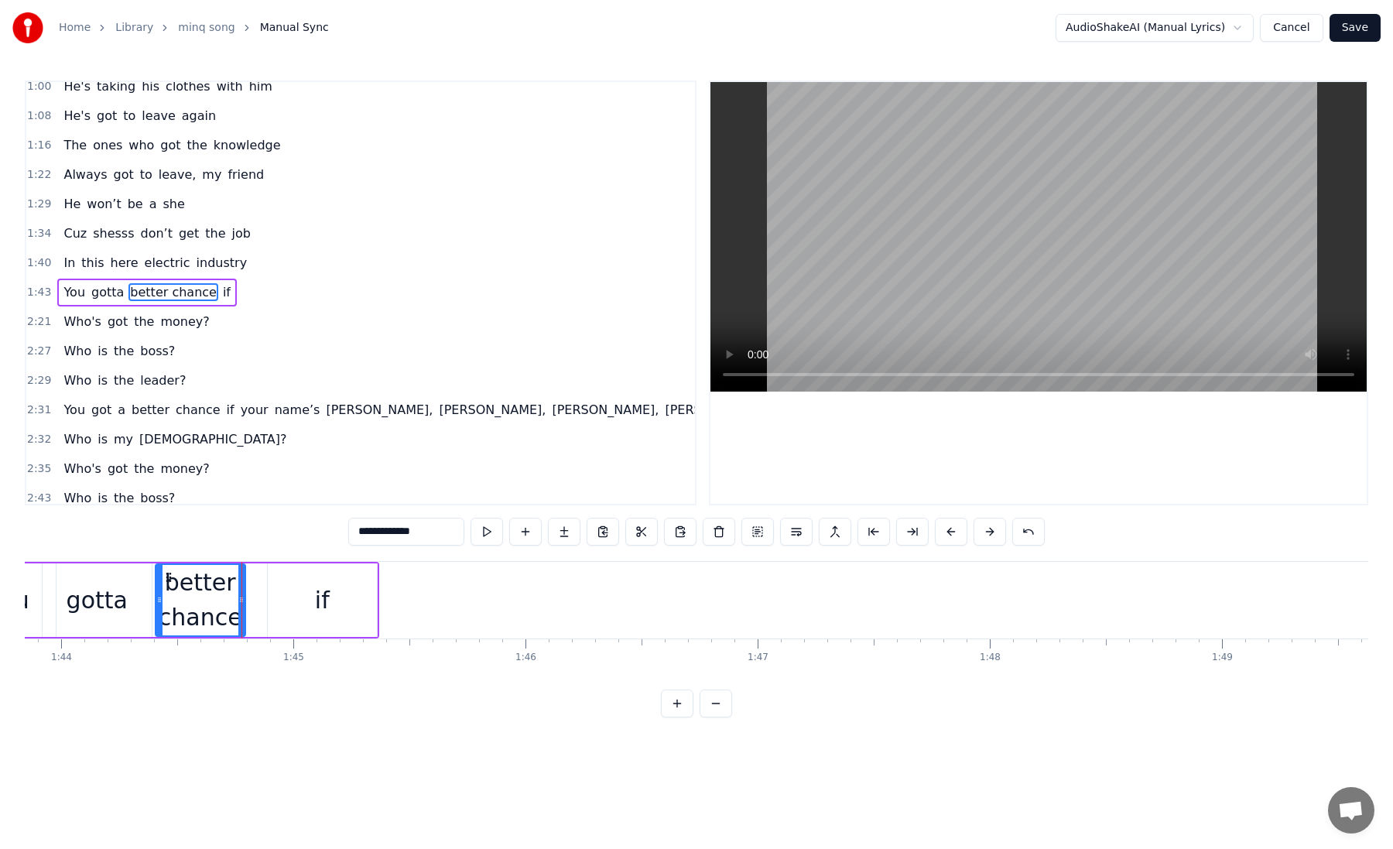
drag, startPoint x: 259, startPoint y: 602, endPoint x: 238, endPoint y: 602, distance: 20.9
click at [238, 602] on icon at bounding box center [241, 599] width 6 height 12
drag, startPoint x: 330, startPoint y: 601, endPoint x: 315, endPoint y: 601, distance: 15.5
click at [315, 601] on div "if" at bounding box center [322, 600] width 109 height 74
type input "**"
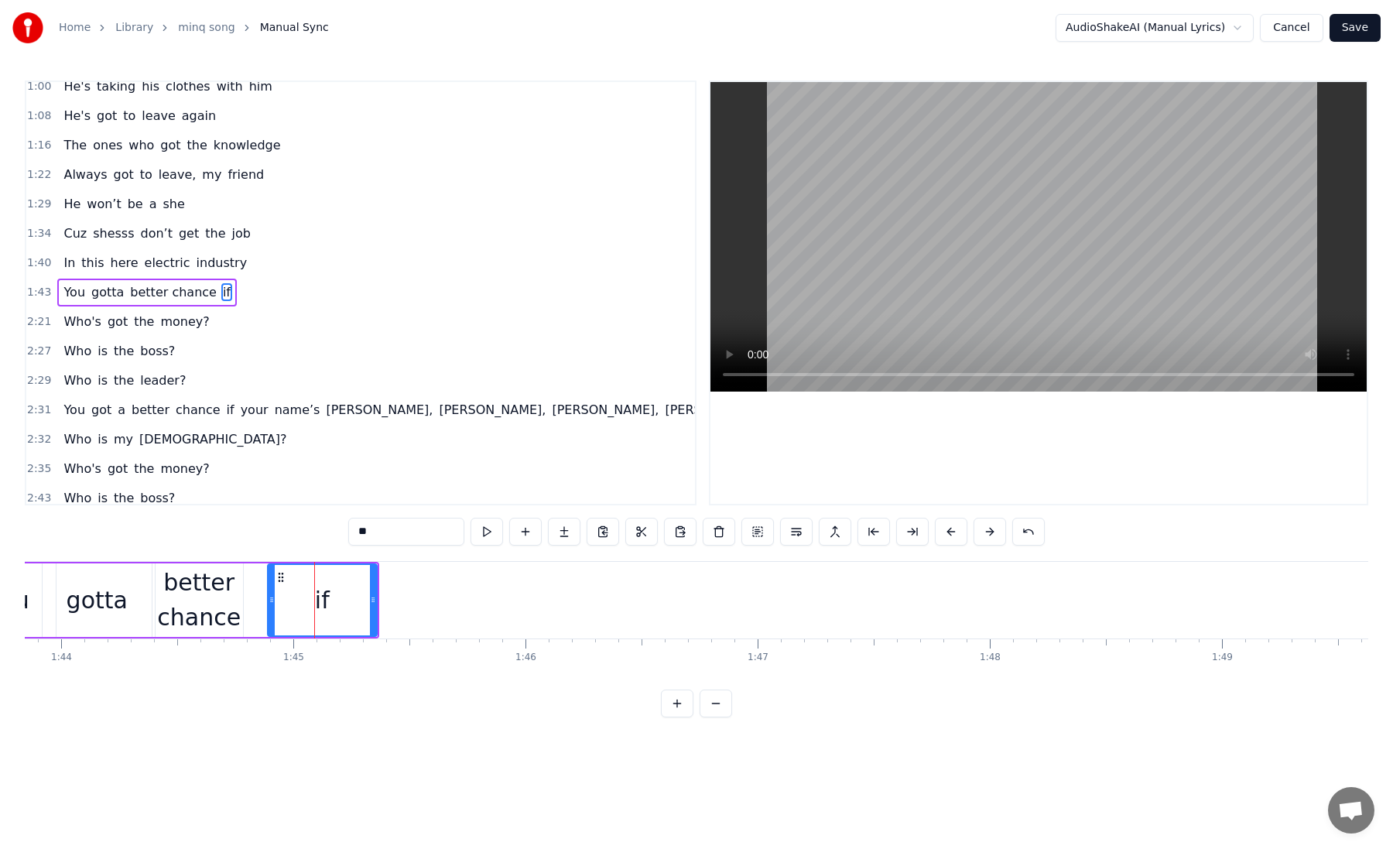
click at [315, 601] on div "if" at bounding box center [322, 600] width 15 height 35
drag, startPoint x: 271, startPoint y: 602, endPoint x: 249, endPoint y: 602, distance: 21.7
click at [249, 602] on icon at bounding box center [250, 599] width 6 height 12
drag, startPoint x: 372, startPoint y: 598, endPoint x: 335, endPoint y: 598, distance: 37.1
click at [333, 598] on icon at bounding box center [334, 599] width 6 height 12
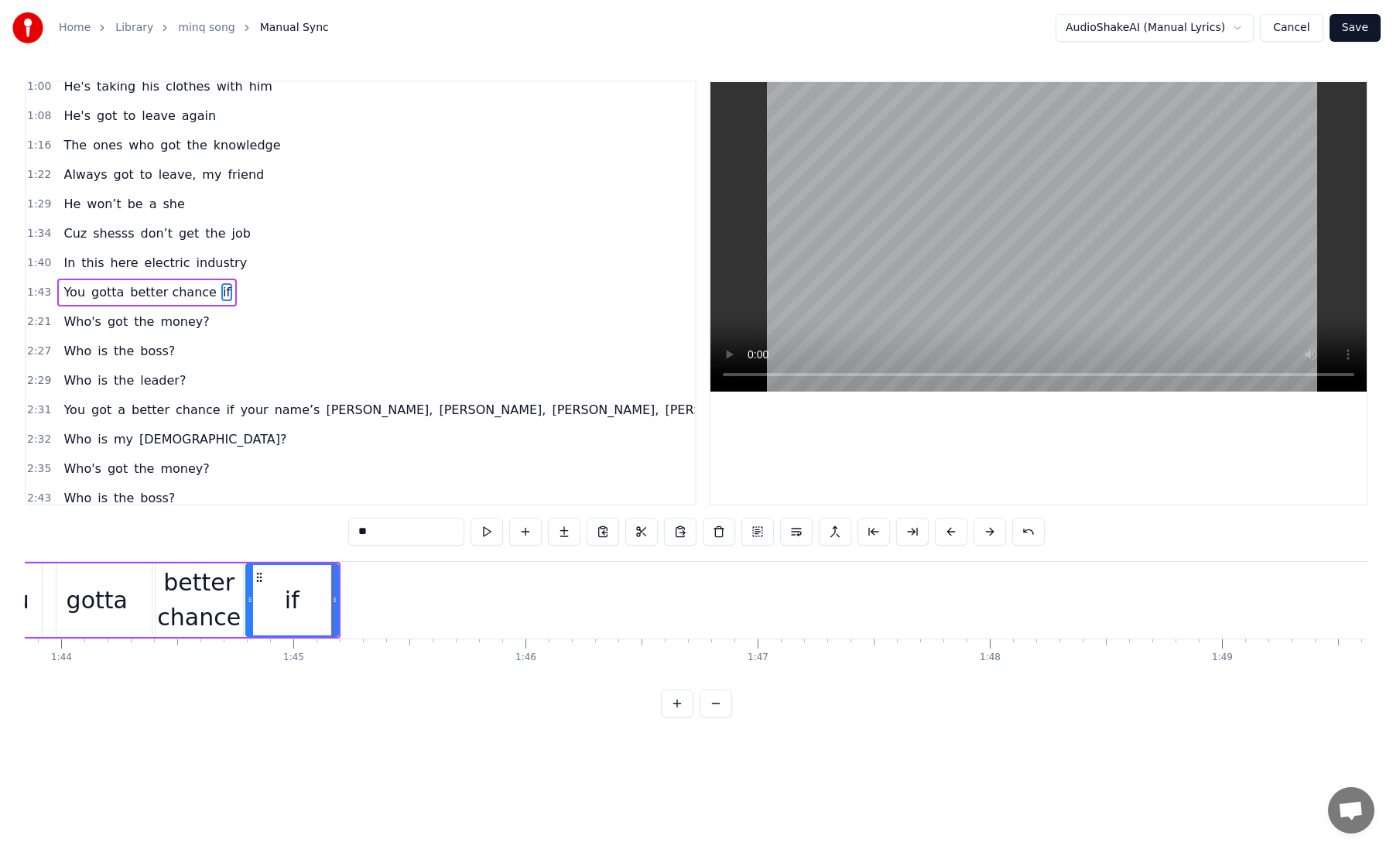
click at [361, 532] on input "**" at bounding box center [406, 532] width 116 height 28
click at [519, 533] on button at bounding box center [525, 532] width 32 height 28
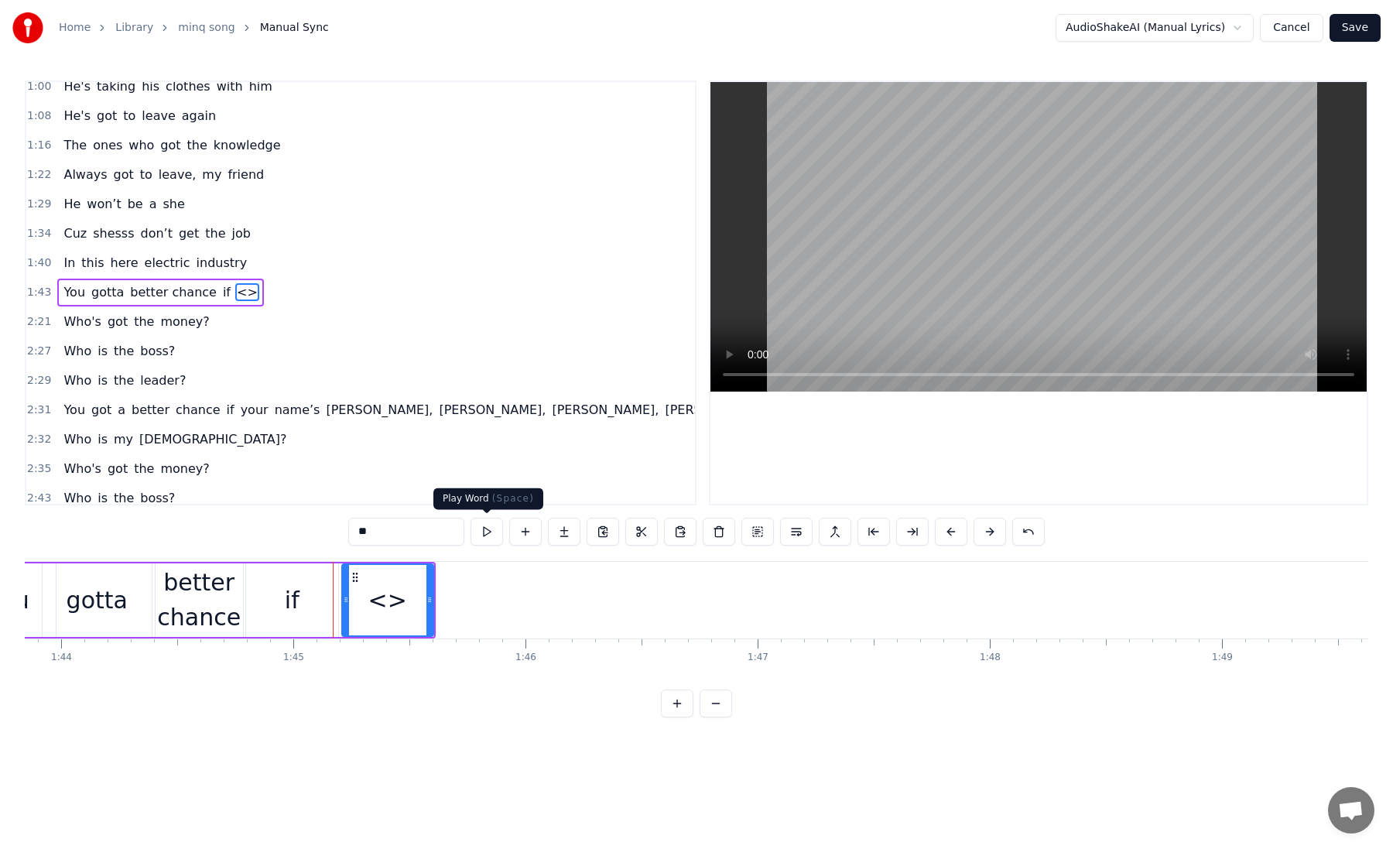
click at [482, 540] on button at bounding box center [486, 532] width 32 height 28
click at [383, 535] on input "**" at bounding box center [406, 532] width 116 height 28
type input "******"
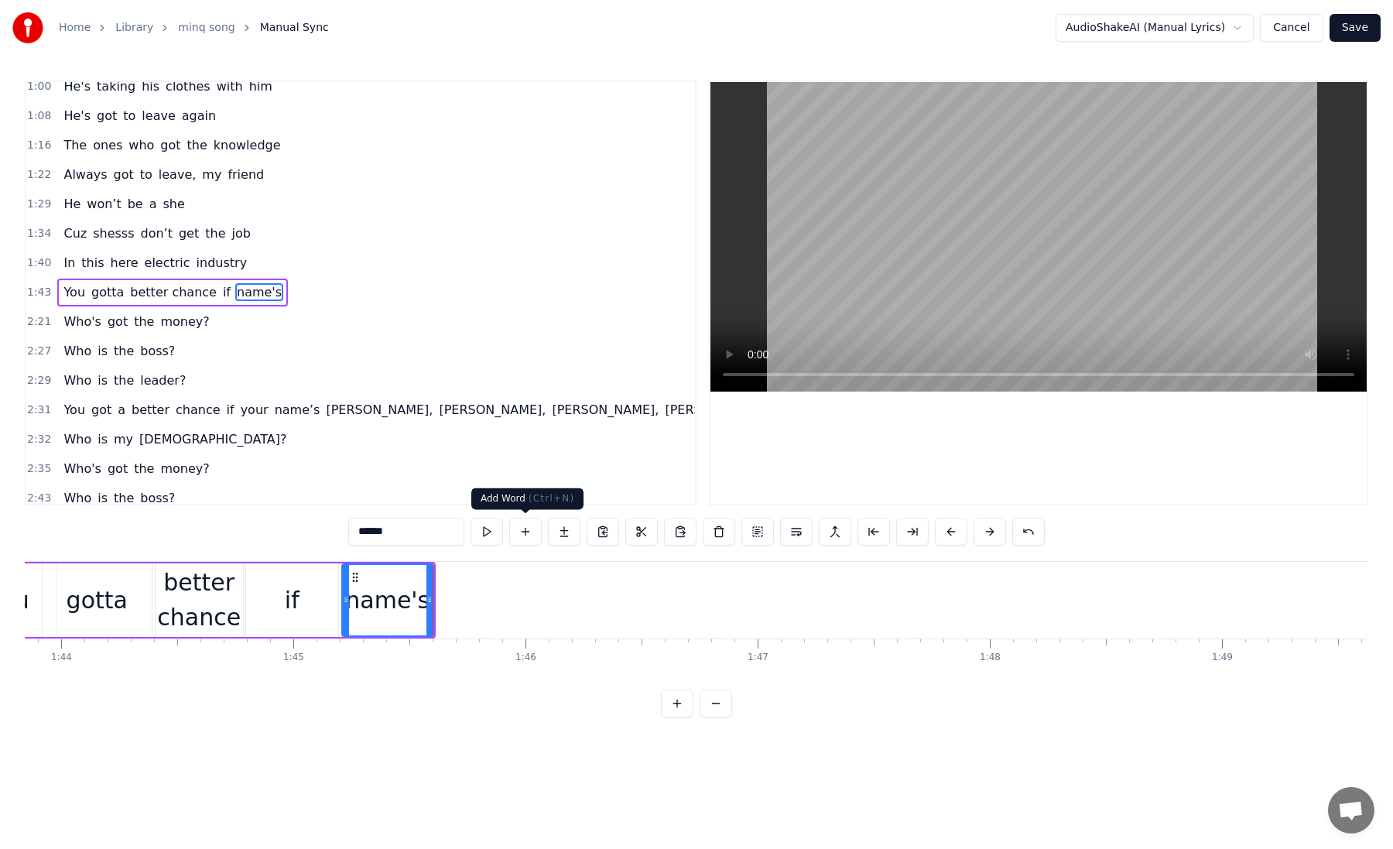
click at [525, 535] on button at bounding box center [525, 532] width 32 height 28
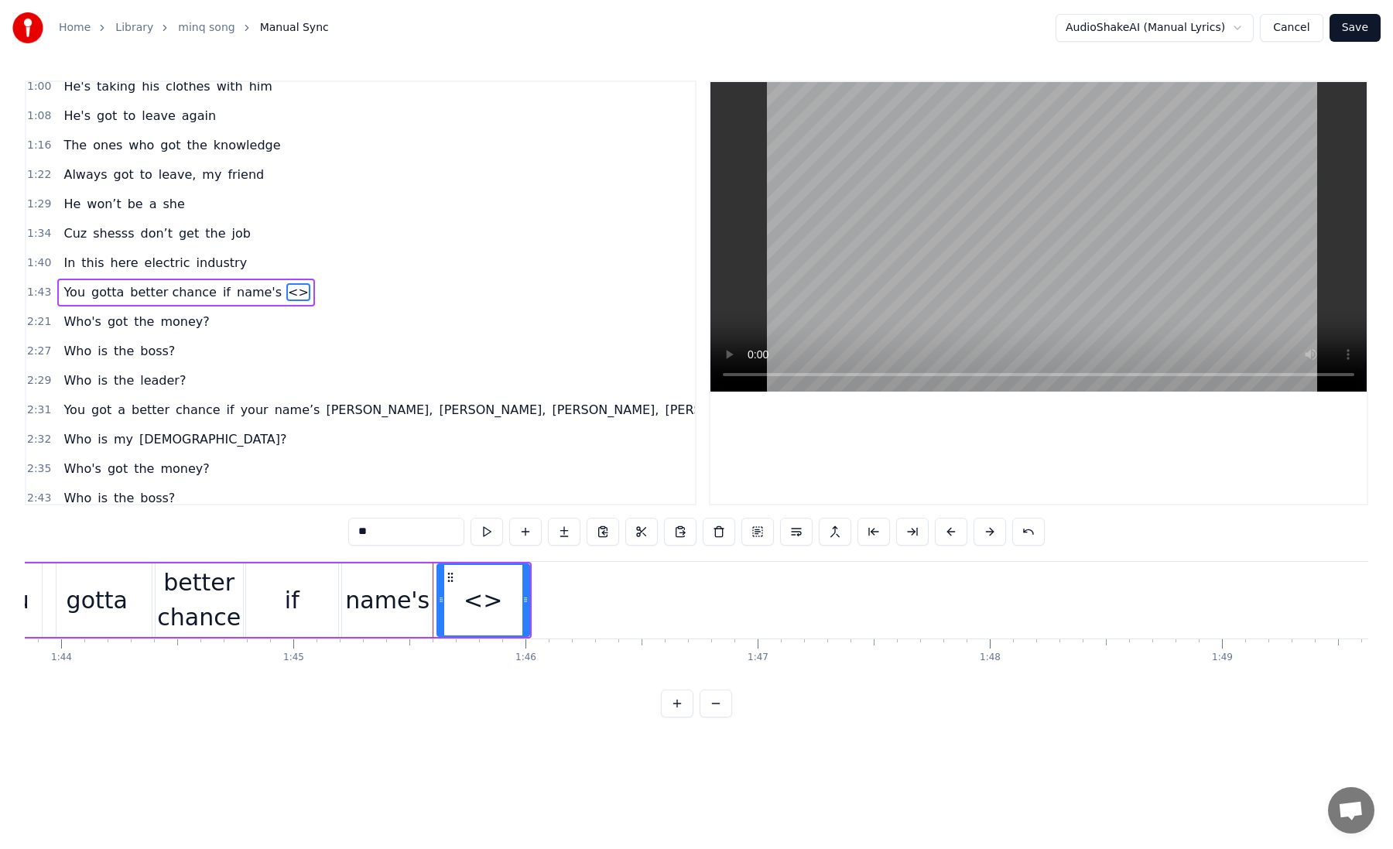
drag, startPoint x: 489, startPoint y: 604, endPoint x: 522, endPoint y: 600, distance: 33.5
click at [526, 604] on div "<>" at bounding box center [483, 600] width 91 height 70
click at [484, 535] on button at bounding box center [486, 532] width 32 height 28
drag, startPoint x: 449, startPoint y: 575, endPoint x: 525, endPoint y: 573, distance: 75.8
click at [525, 573] on icon at bounding box center [524, 577] width 12 height 12
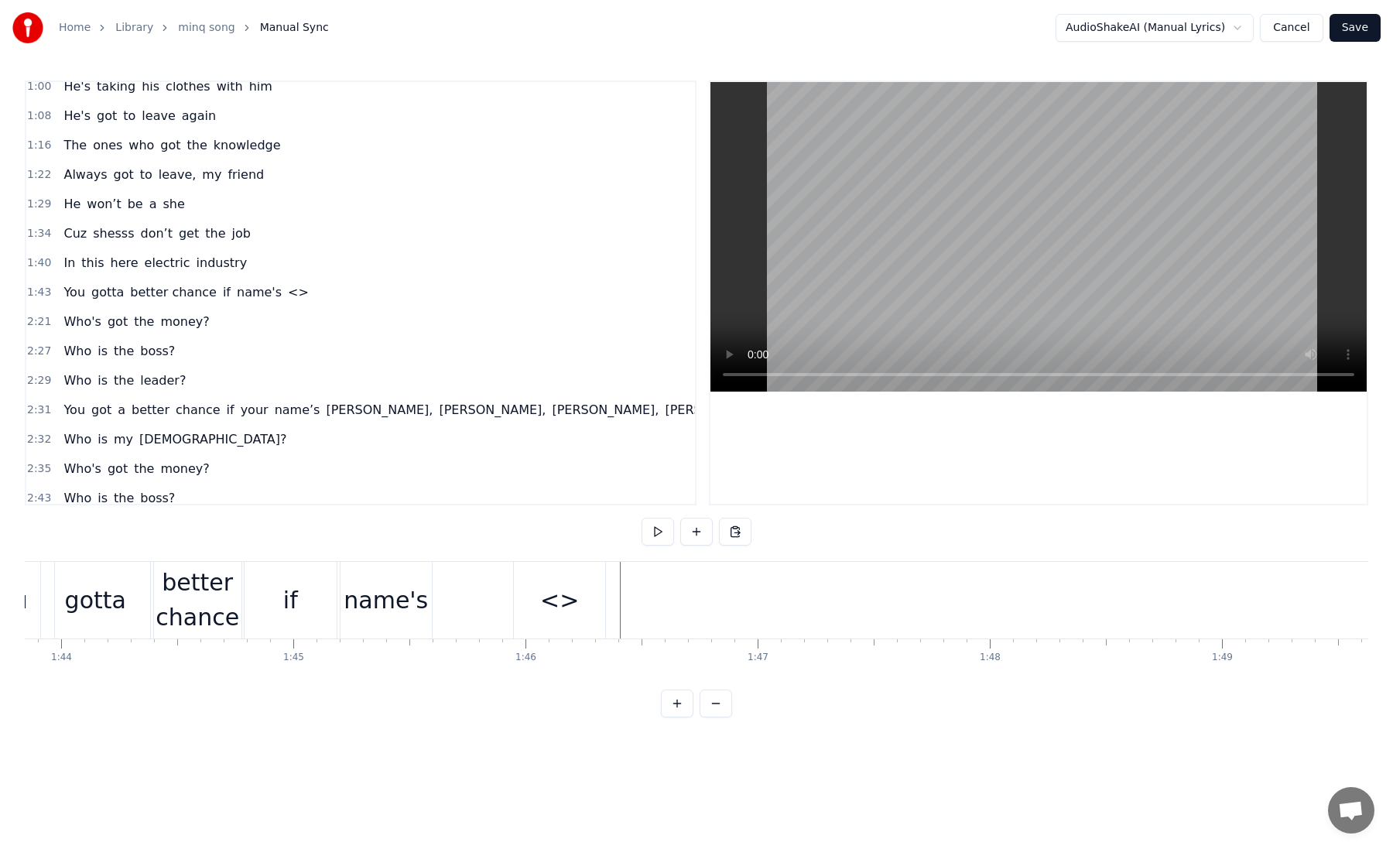
click at [604, 598] on div "<>" at bounding box center [560, 600] width 94 height 77
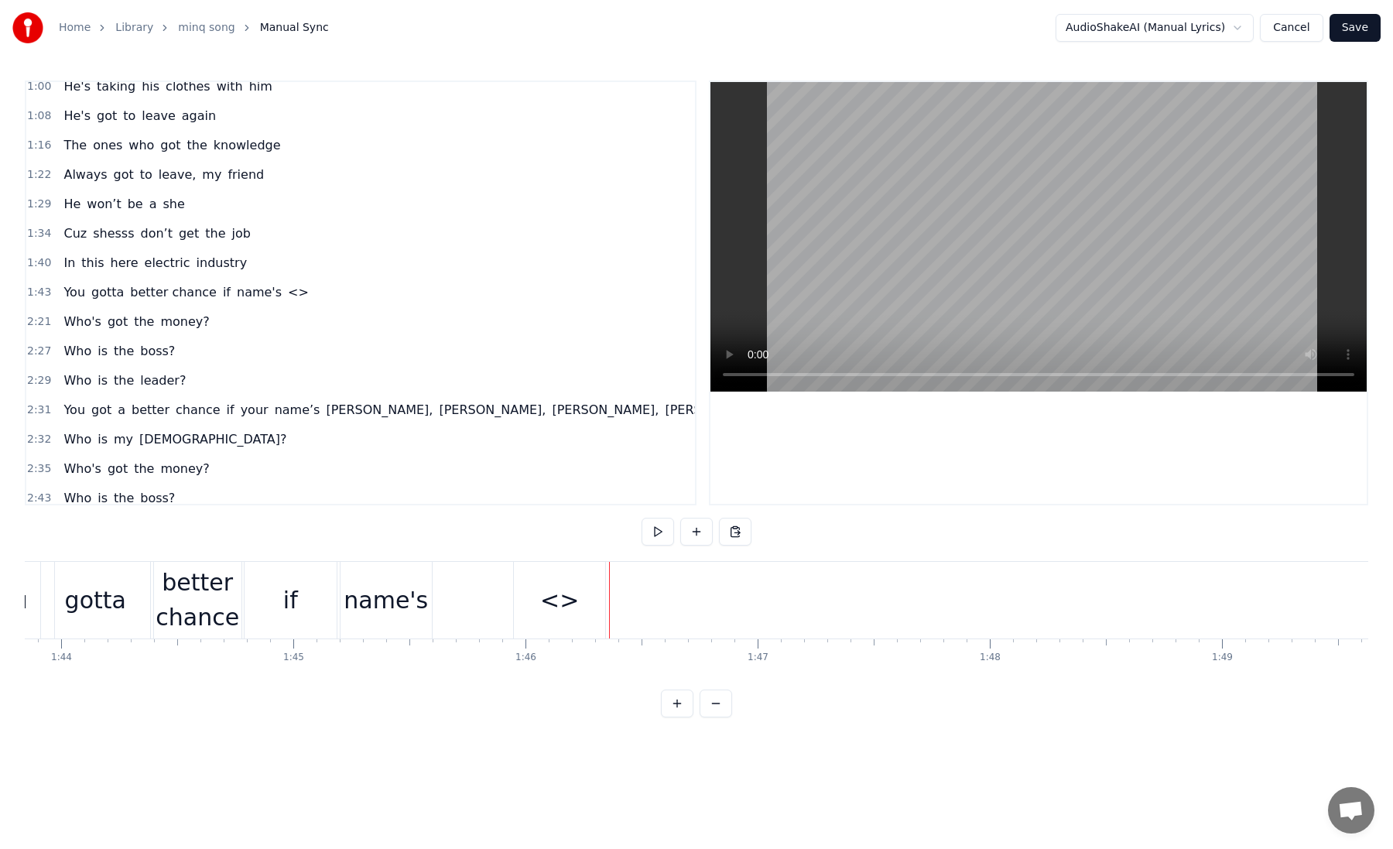
click at [597, 599] on div "<>" at bounding box center [560, 600] width 92 height 77
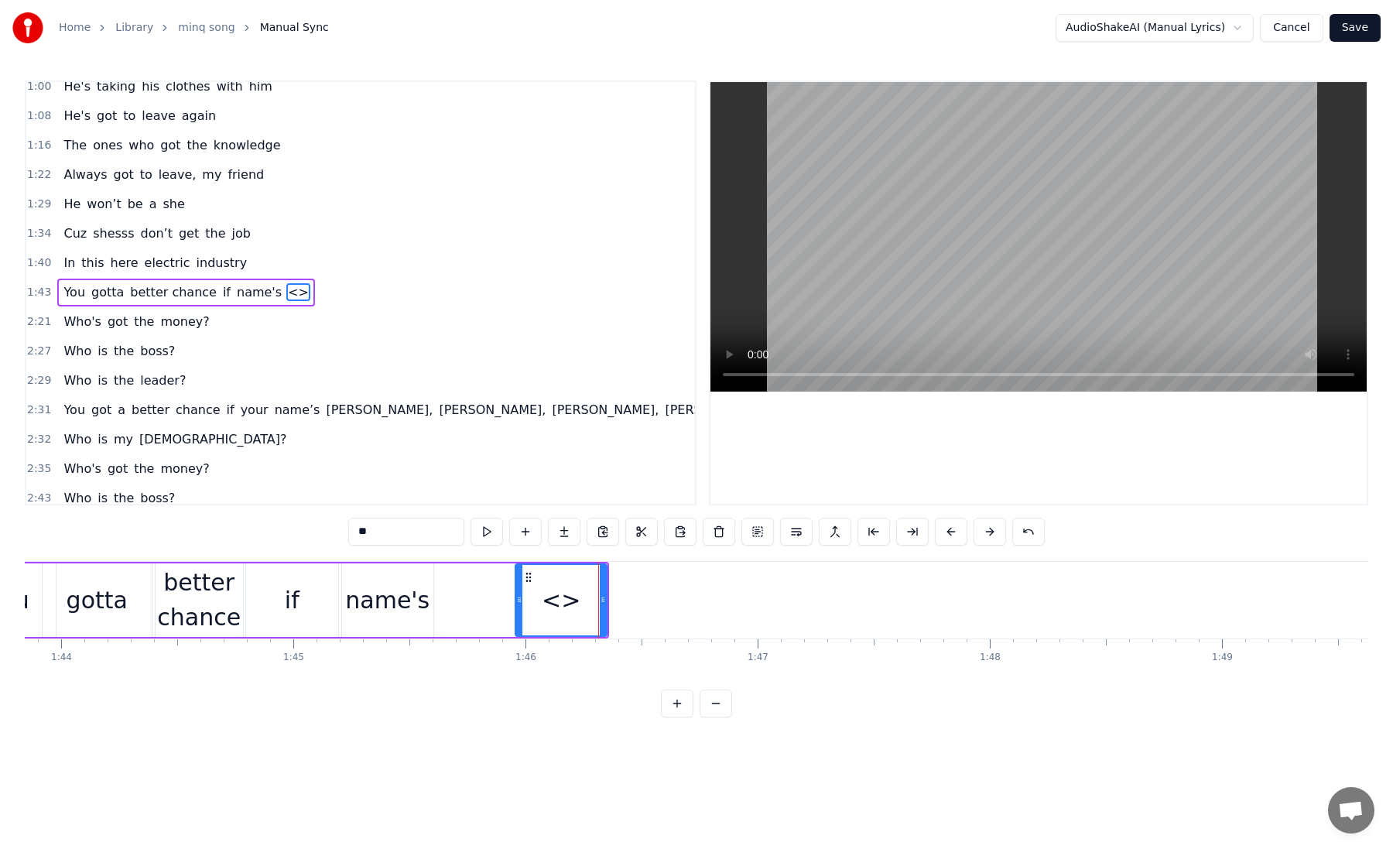
click at [388, 523] on input "**" at bounding box center [406, 532] width 116 height 28
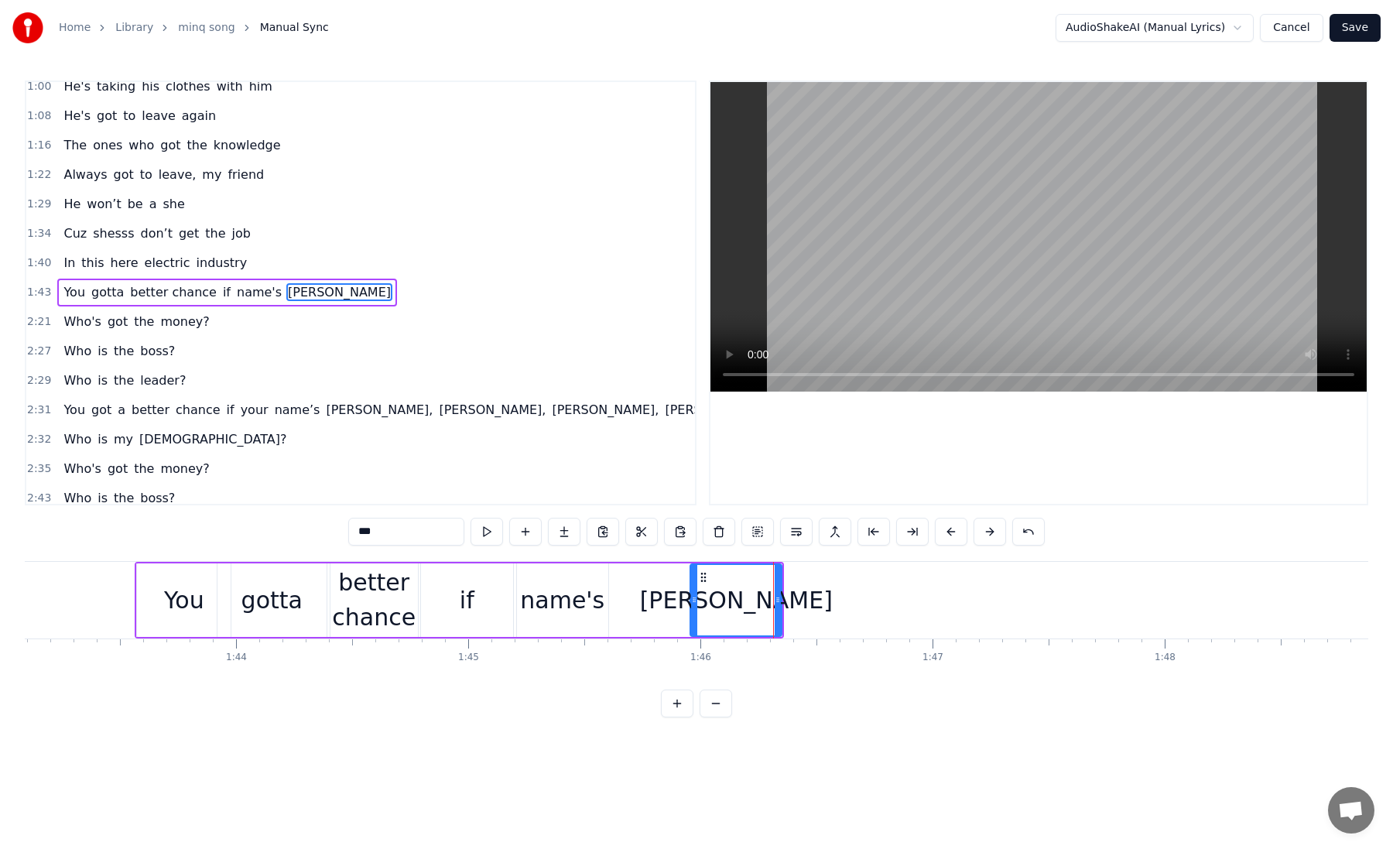
scroll to position [0, 23905]
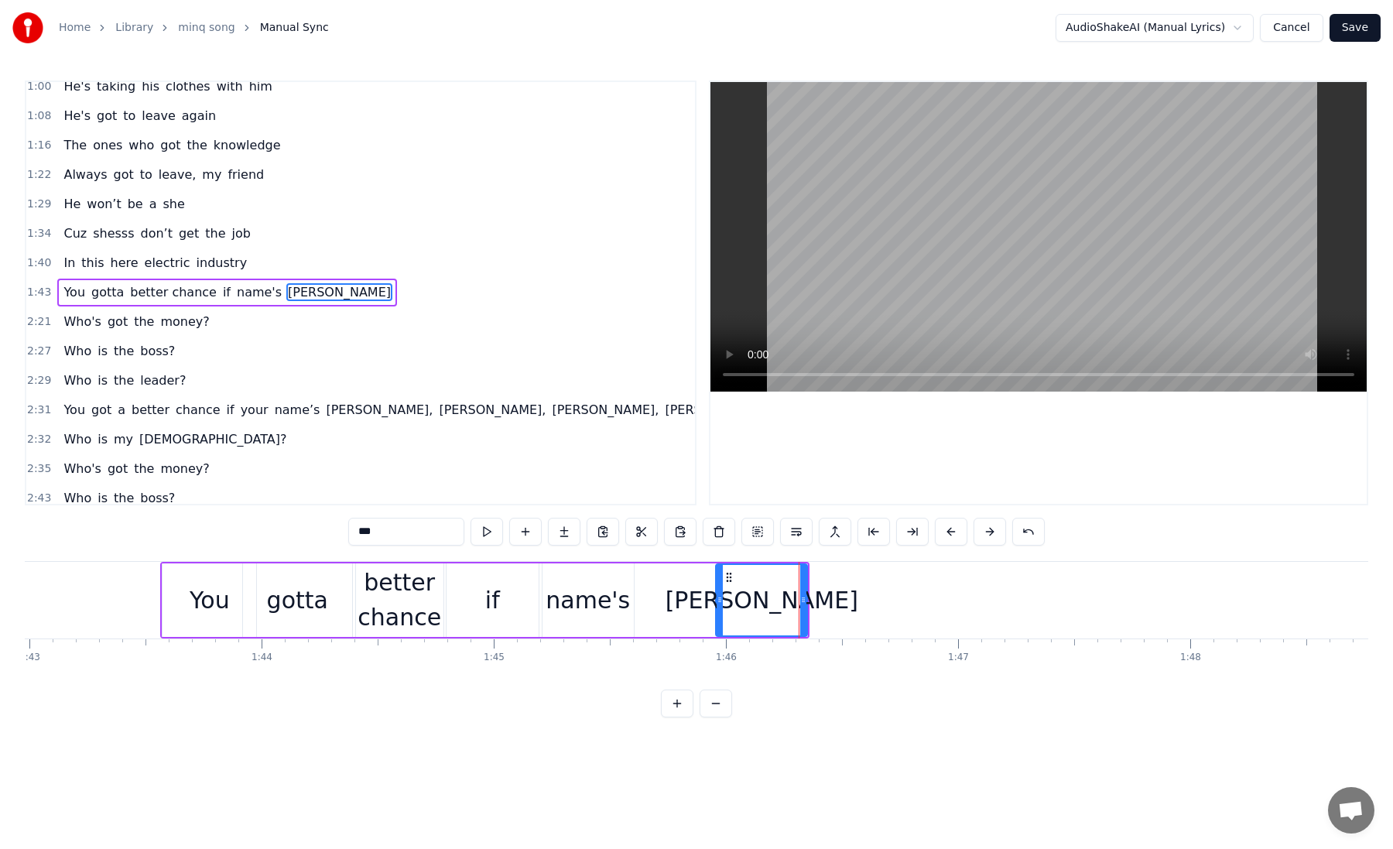
click at [173, 614] on div "You" at bounding box center [209, 600] width 94 height 74
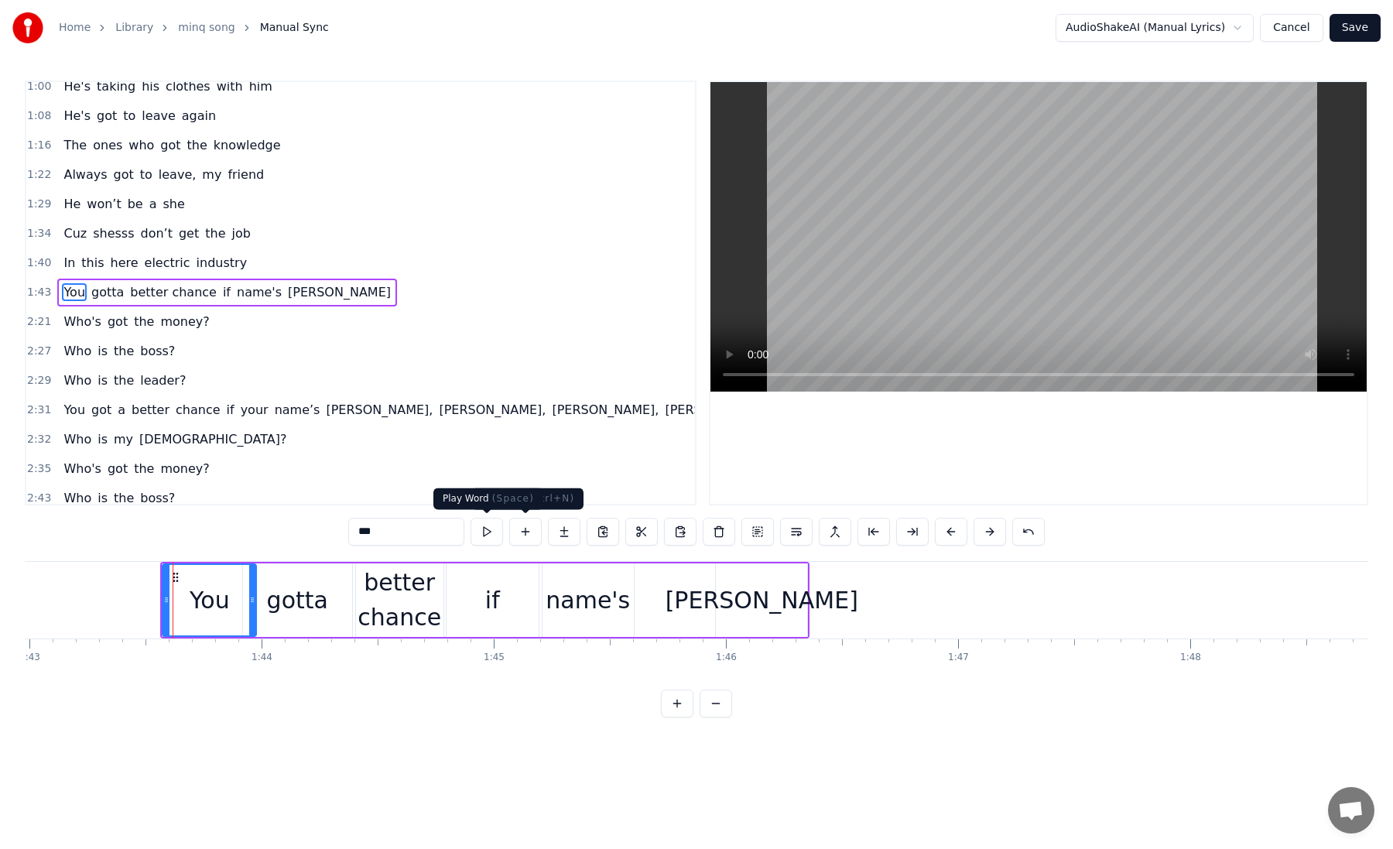
click at [488, 535] on button at bounding box center [486, 532] width 32 height 28
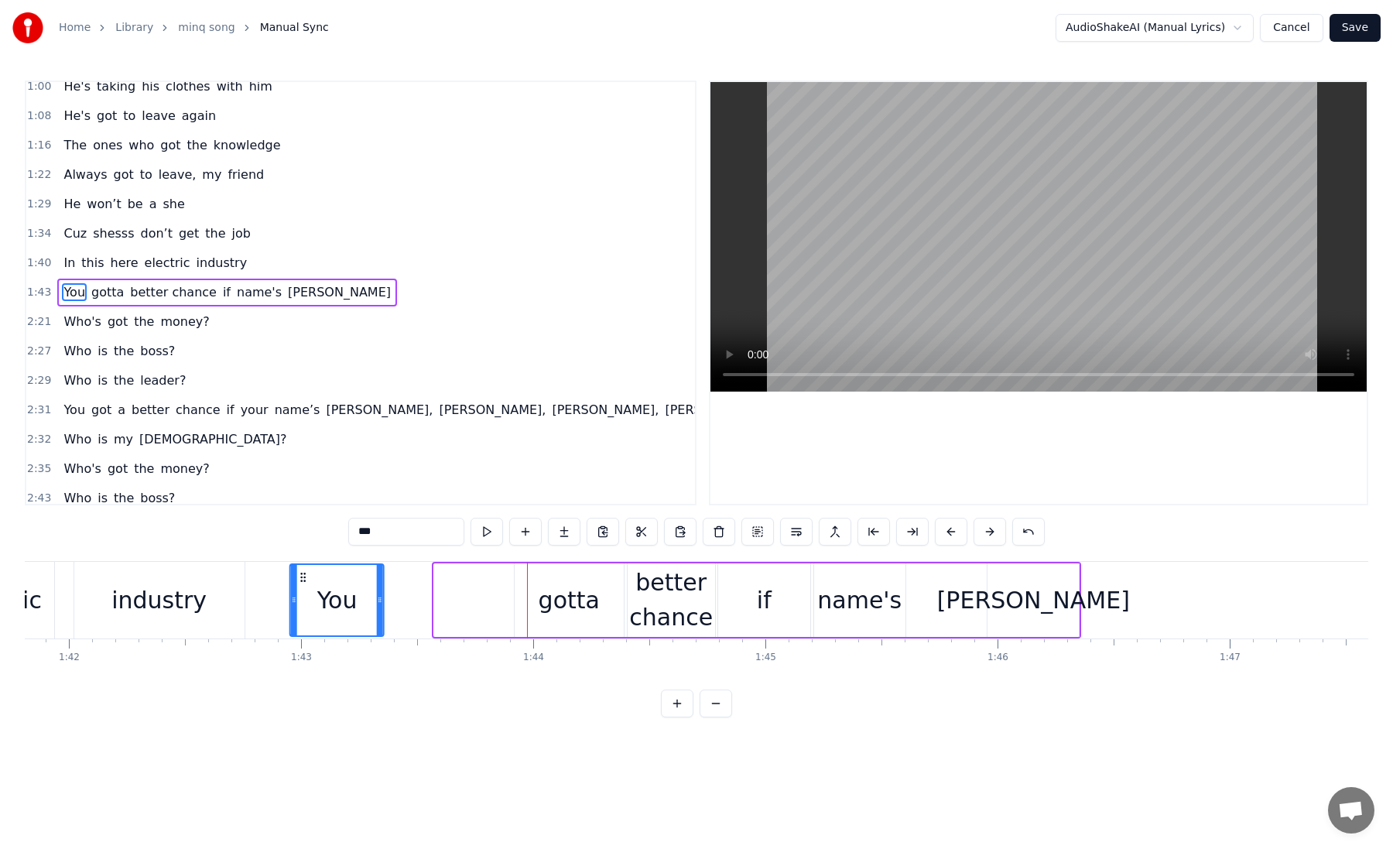
scroll to position [0, 23632]
drag, startPoint x: 176, startPoint y: 573, endPoint x: 428, endPoint y: 583, distance: 252.5
click at [428, 583] on div "You" at bounding box center [458, 600] width 92 height 70
click at [565, 610] on div "gotta" at bounding box center [569, 600] width 61 height 35
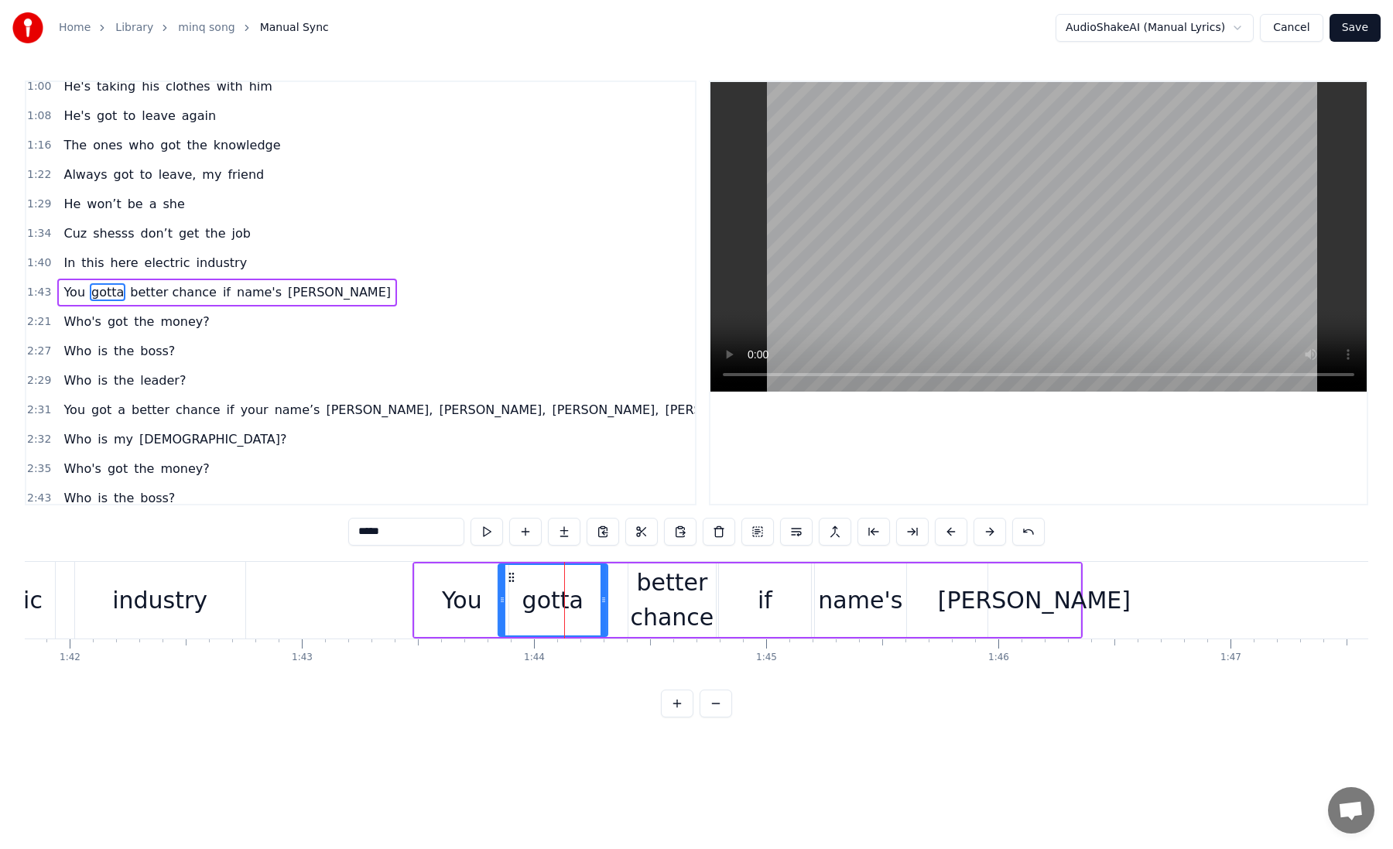
drag, startPoint x: 525, startPoint y: 571, endPoint x: 508, endPoint y: 573, distance: 17.1
click at [508, 573] on icon at bounding box center [511, 577] width 12 height 12
click at [444, 592] on div "You" at bounding box center [462, 600] width 40 height 35
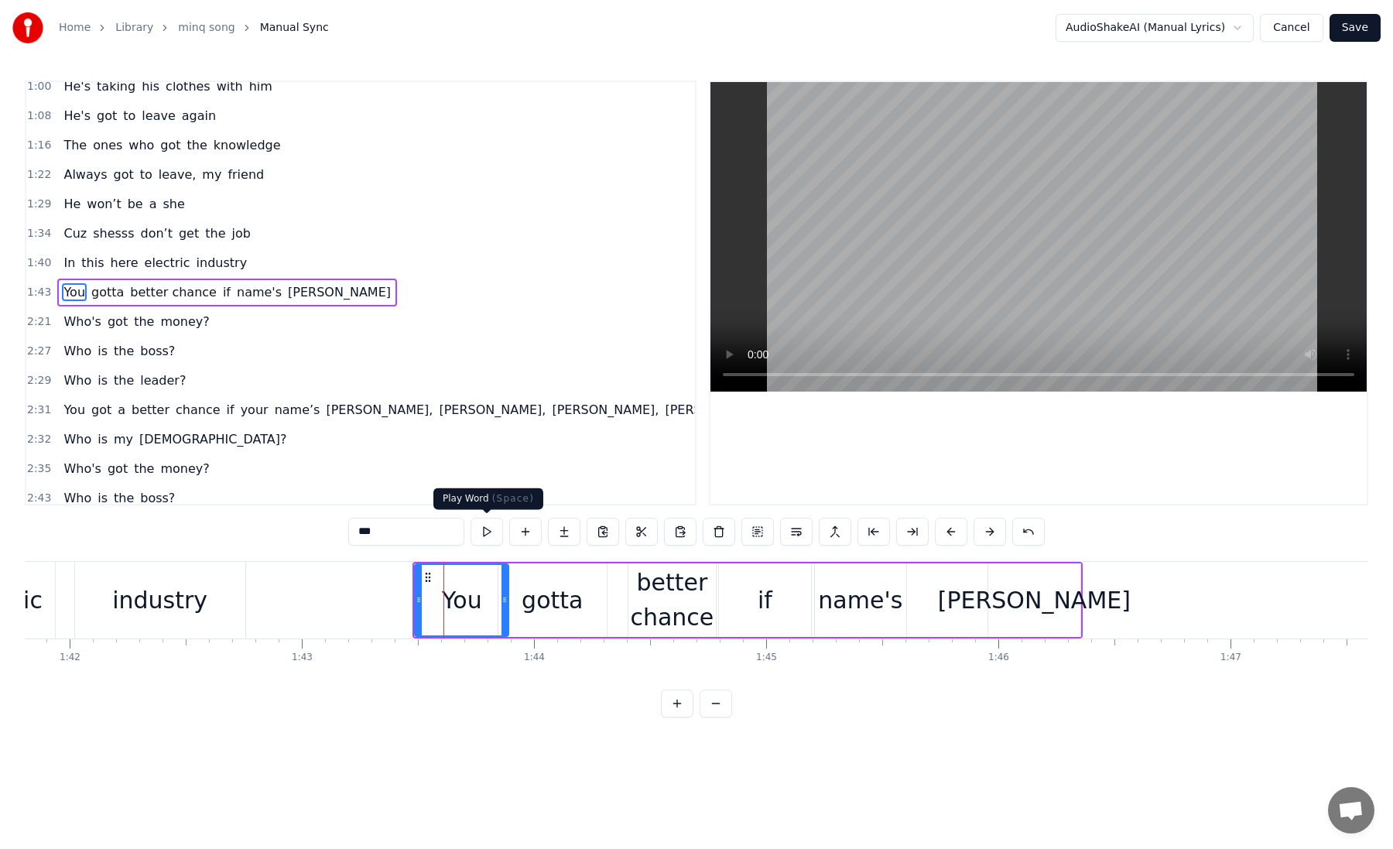
click at [493, 524] on button at bounding box center [486, 532] width 32 height 28
click at [516, 569] on div "gotta" at bounding box center [552, 600] width 109 height 74
click at [493, 539] on button at bounding box center [486, 532] width 32 height 28
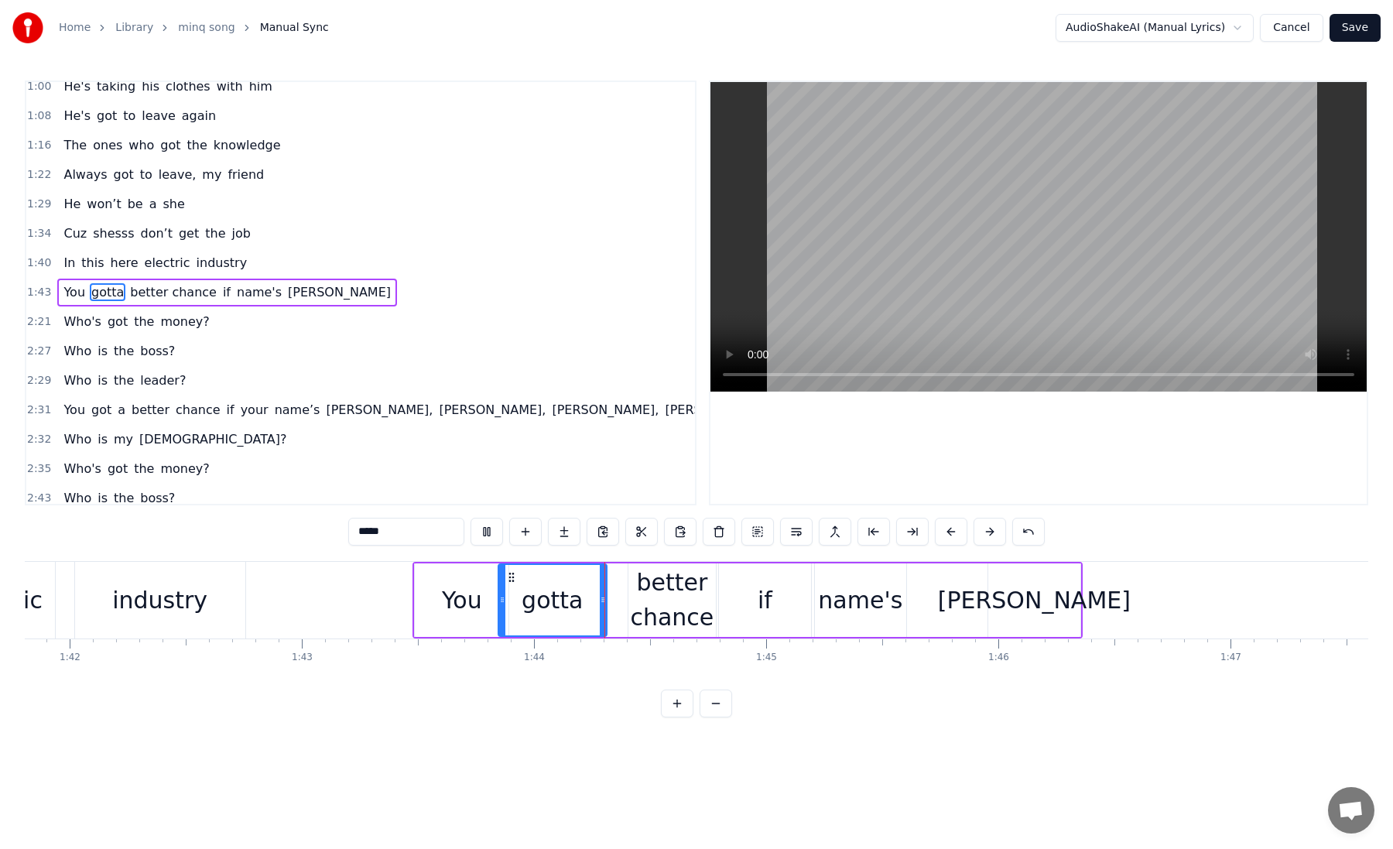
click at [493, 539] on button at bounding box center [486, 532] width 32 height 28
click at [658, 582] on div "better chance" at bounding box center [672, 600] width 88 height 70
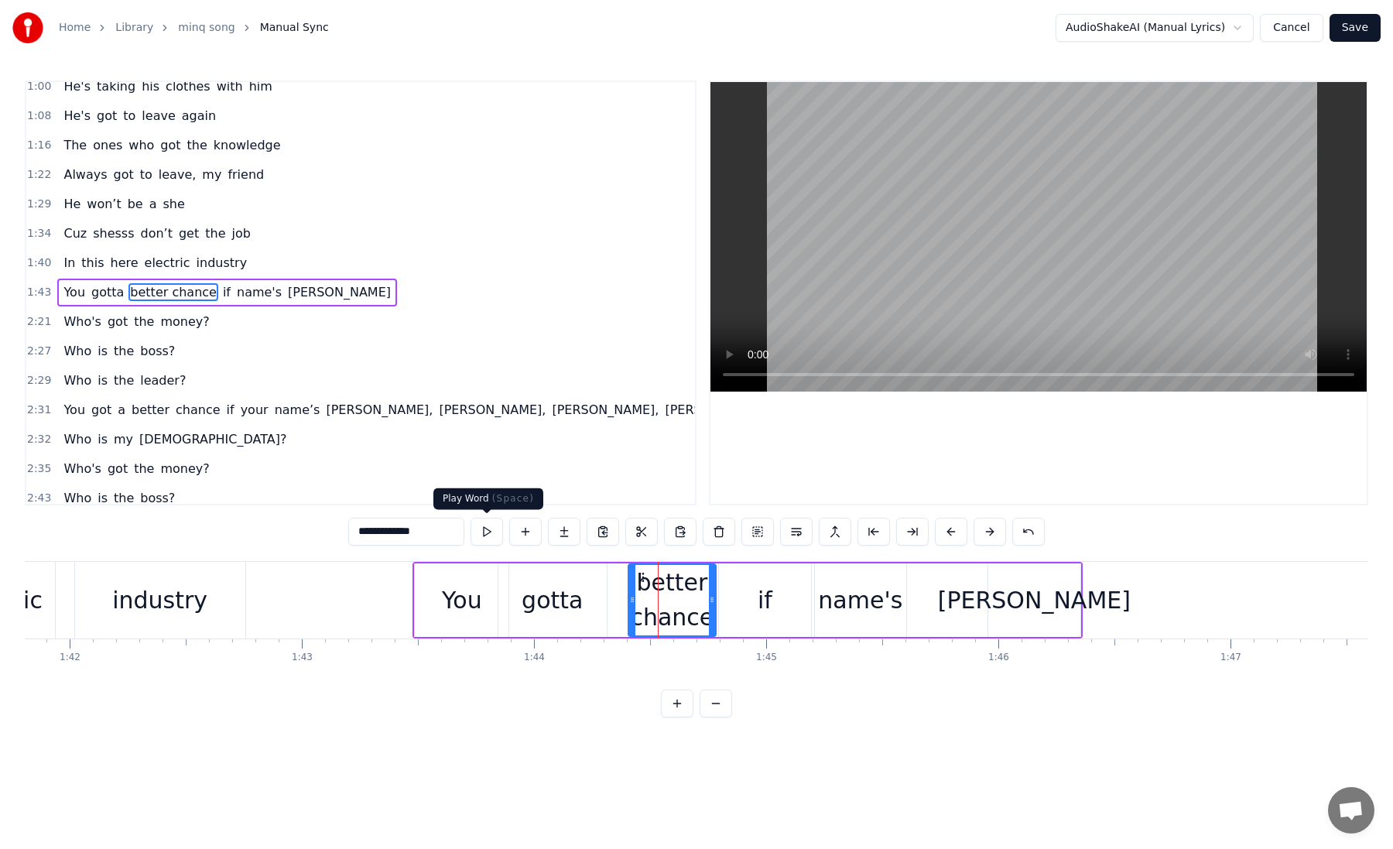
click at [494, 522] on button at bounding box center [486, 532] width 32 height 28
drag, startPoint x: 626, startPoint y: 597, endPoint x: 588, endPoint y: 597, distance: 37.9
click at [588, 597] on icon at bounding box center [590, 599] width 6 height 12
click at [532, 594] on div "gotta" at bounding box center [552, 600] width 61 height 35
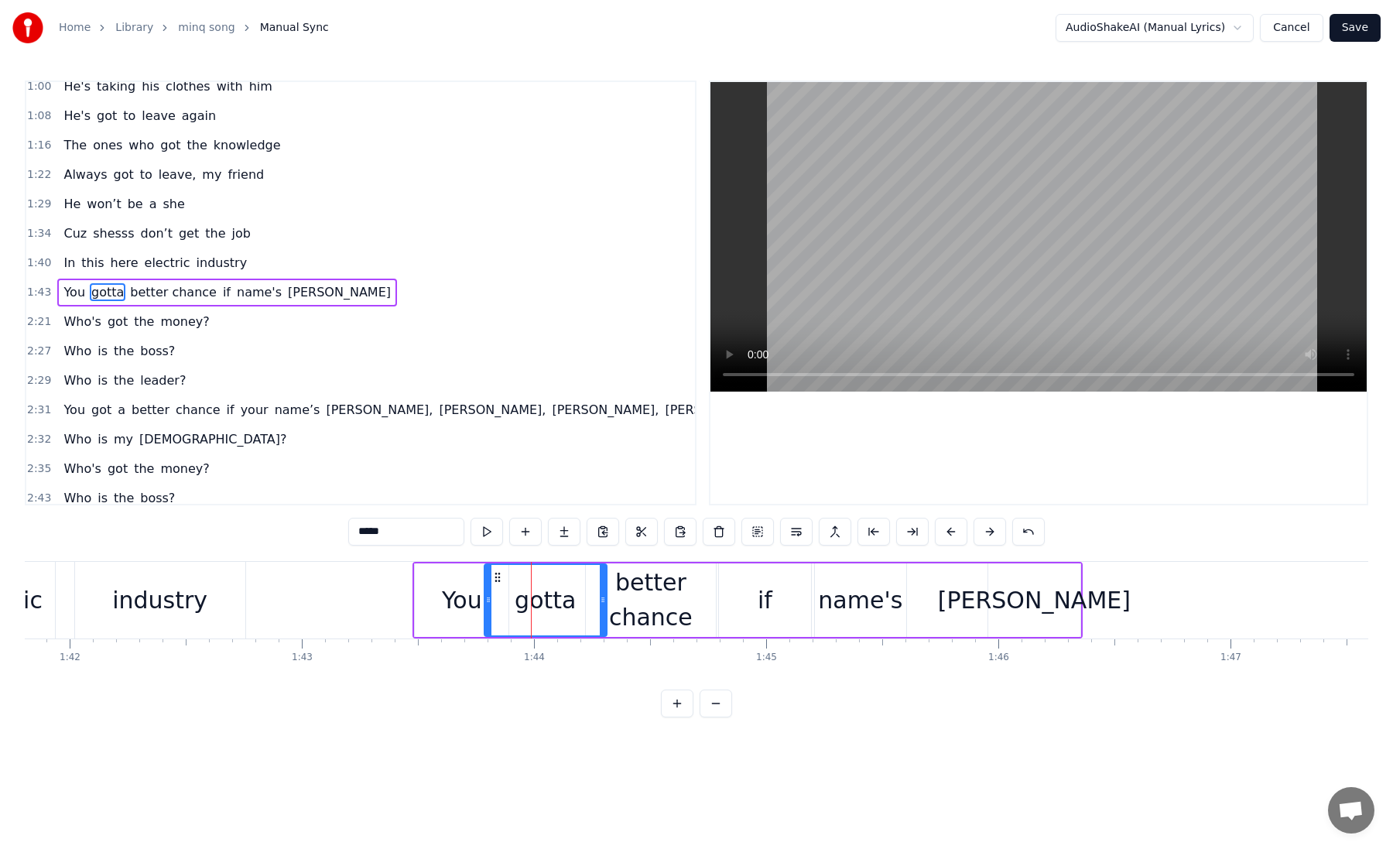
drag, startPoint x: 500, startPoint y: 599, endPoint x: 486, endPoint y: 599, distance: 13.9
click at [486, 599] on icon at bounding box center [488, 599] width 6 height 12
click at [459, 601] on div "You" at bounding box center [462, 600] width 40 height 35
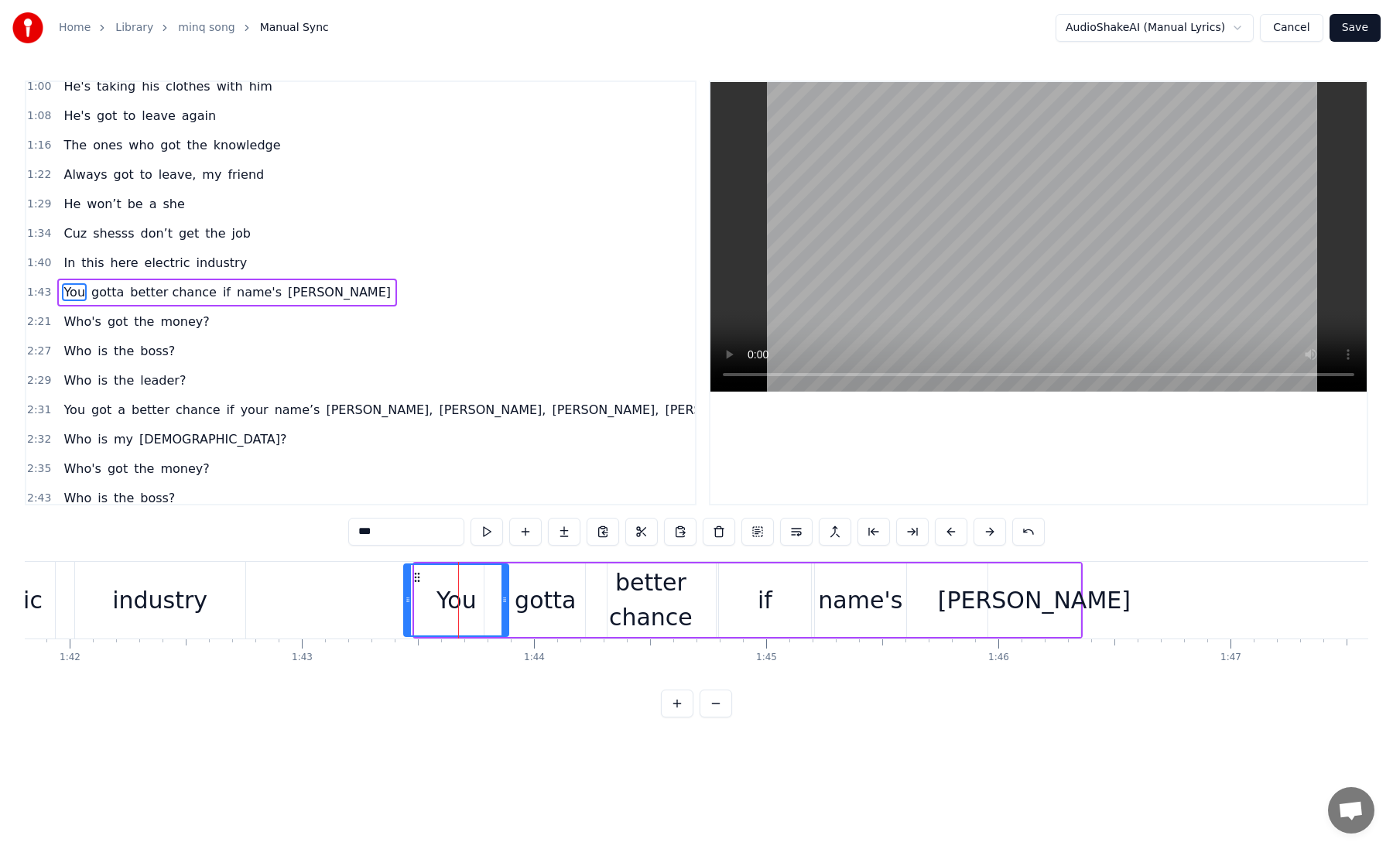
drag, startPoint x: 420, startPoint y: 598, endPoint x: 406, endPoint y: 598, distance: 13.9
click at [405, 598] on icon at bounding box center [408, 599] width 6 height 12
click at [488, 533] on button at bounding box center [486, 532] width 32 height 28
click at [535, 576] on div "gotta" at bounding box center [545, 600] width 123 height 74
type input "*****"
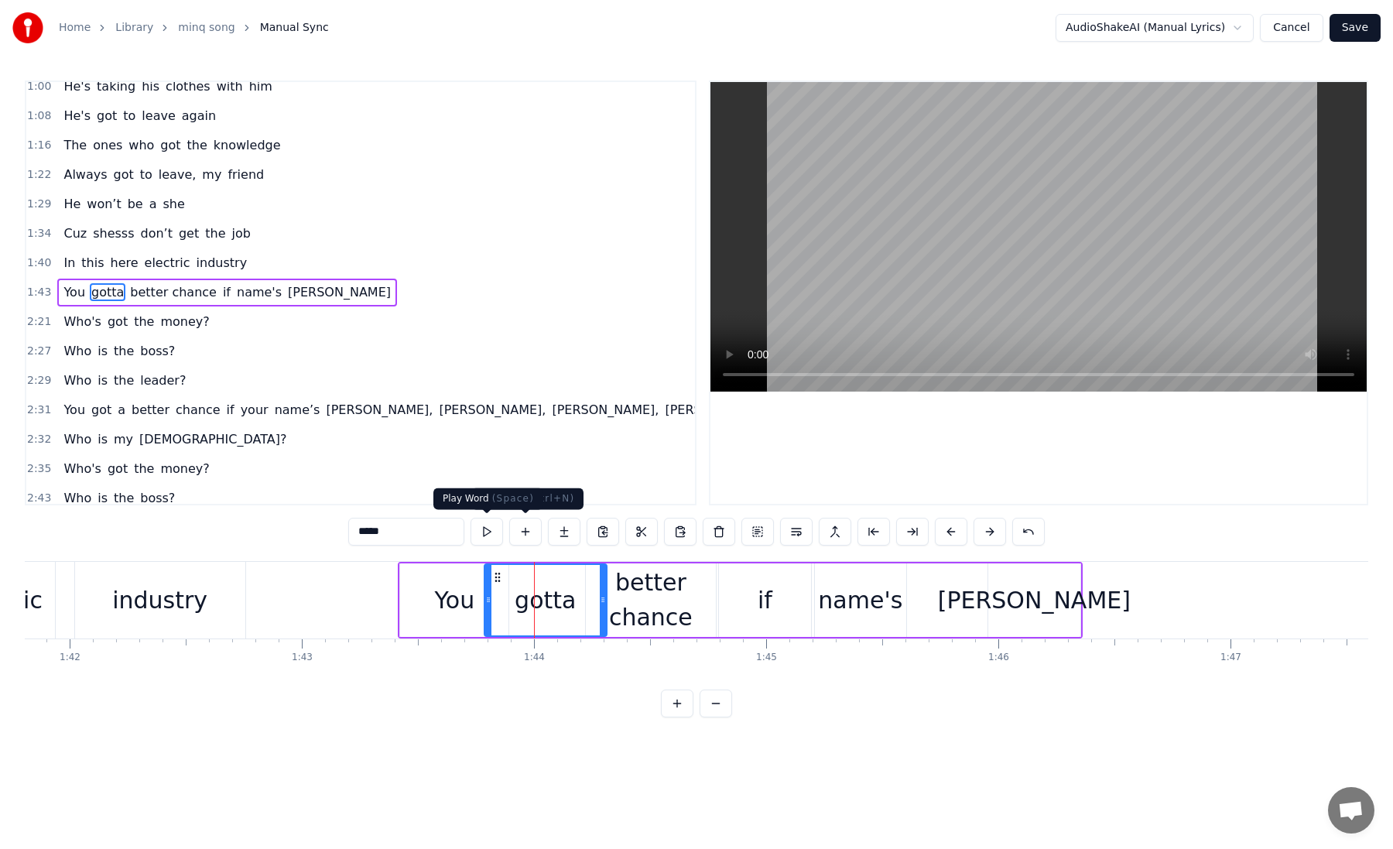
click at [495, 531] on button at bounding box center [486, 532] width 32 height 28
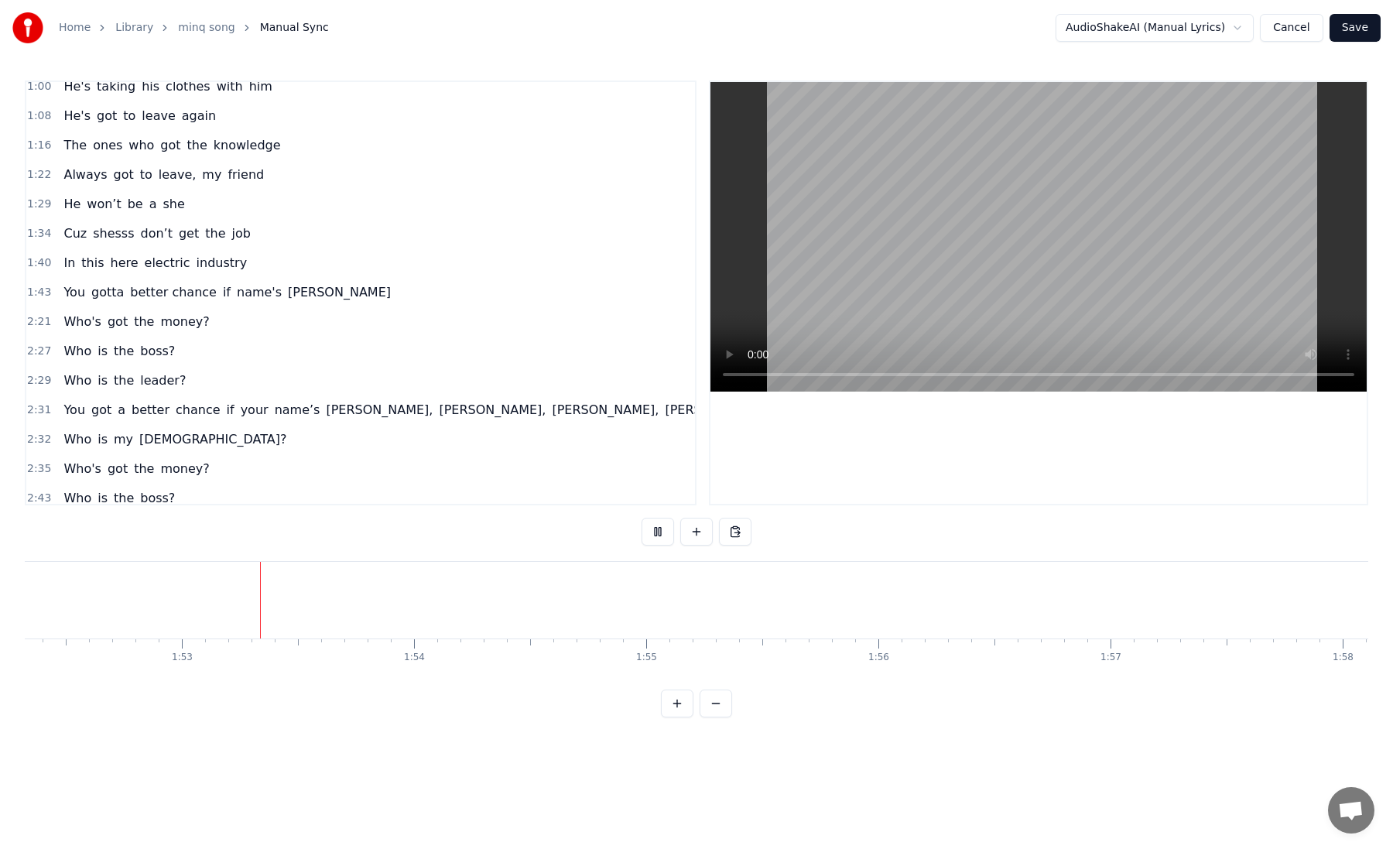
scroll to position [0, 26073]
click at [730, 703] on button at bounding box center [715, 703] width 32 height 28
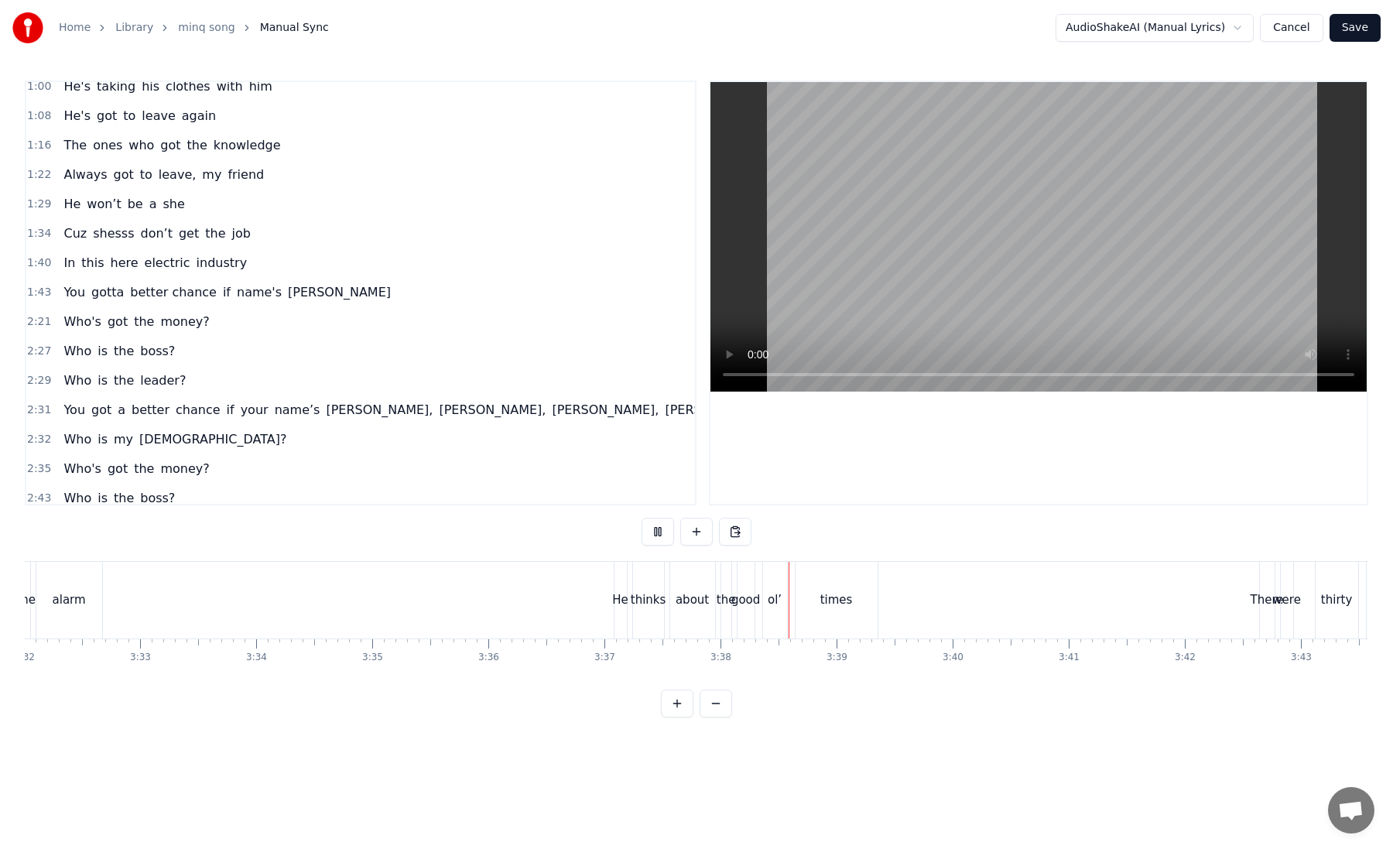
click at [1356, 31] on button "Save" at bounding box center [1354, 28] width 51 height 28
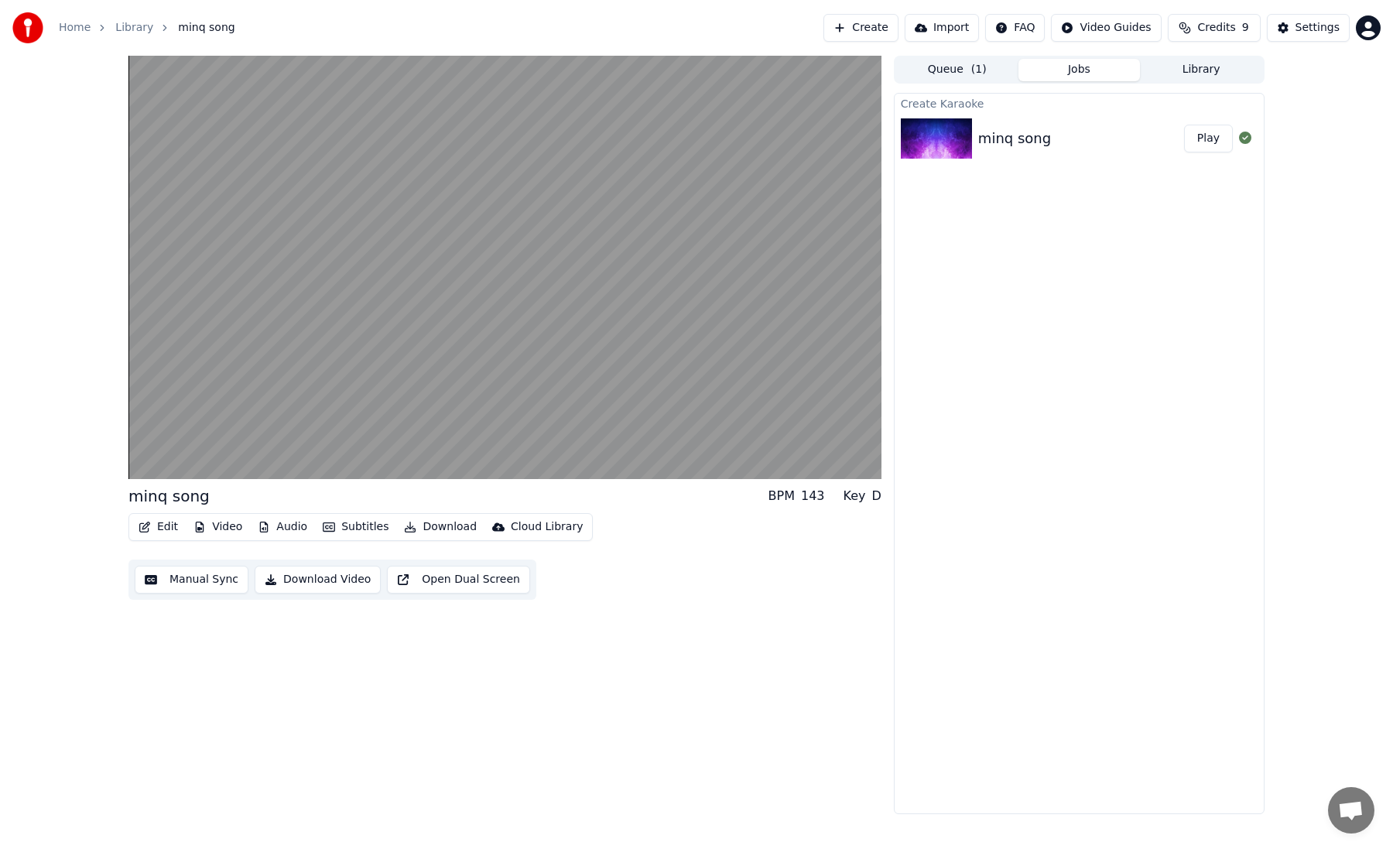
click at [206, 580] on button "Manual Sync" at bounding box center [192, 580] width 114 height 28
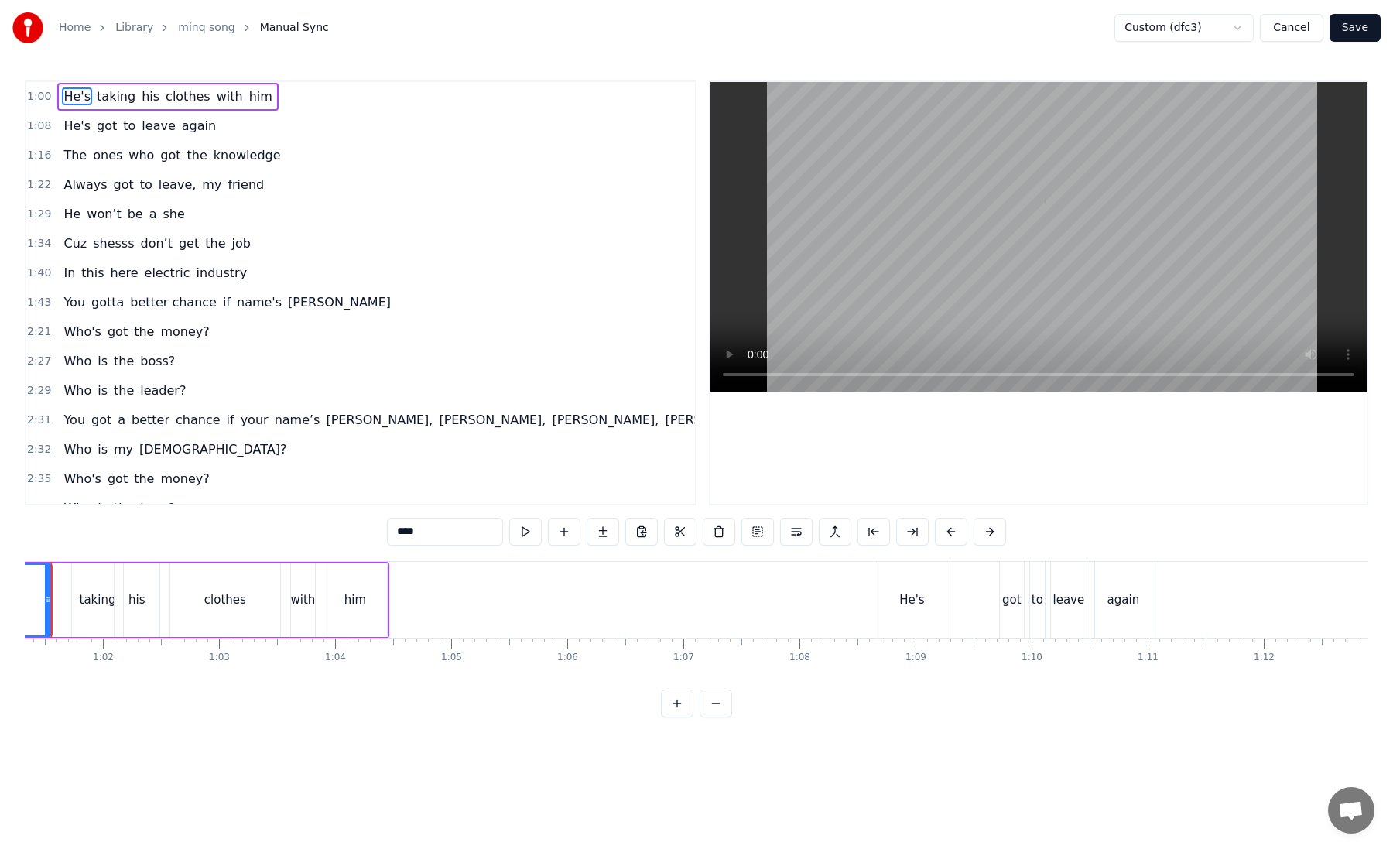
scroll to position [0, 7067]
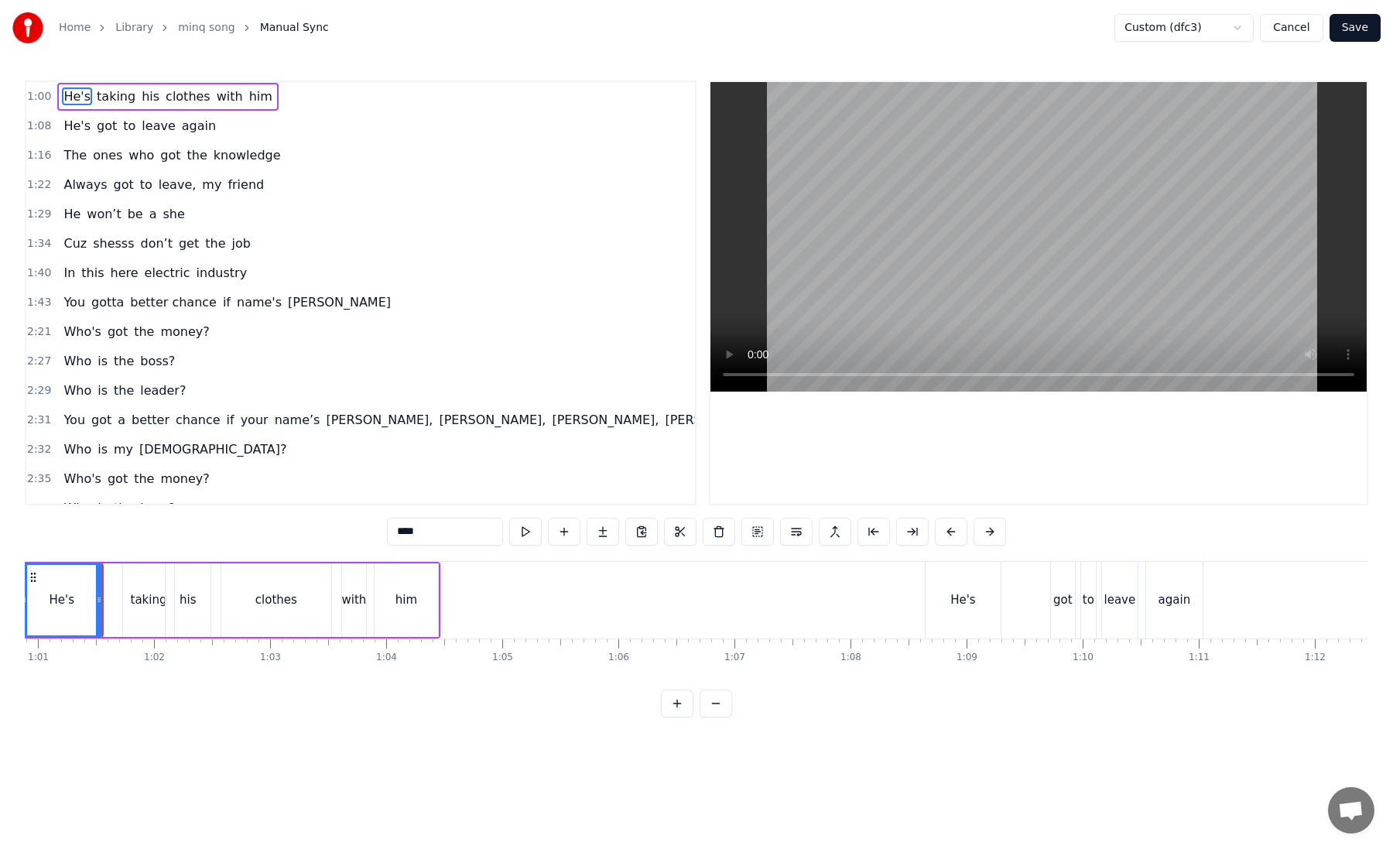
click at [1205, 36] on html "Home Library minq song Manual Sync Custom (dfc3) Cancel Save 1:00 He's taking h…" at bounding box center [696, 371] width 1393 height 742
click at [1195, 24] on html "Home Library minq song Manual Sync Custom (dfc3) Cancel Save 1:00 He's taking h…" at bounding box center [696, 371] width 1393 height 742
click at [1298, 26] on button "Cancel" at bounding box center [1291, 28] width 63 height 28
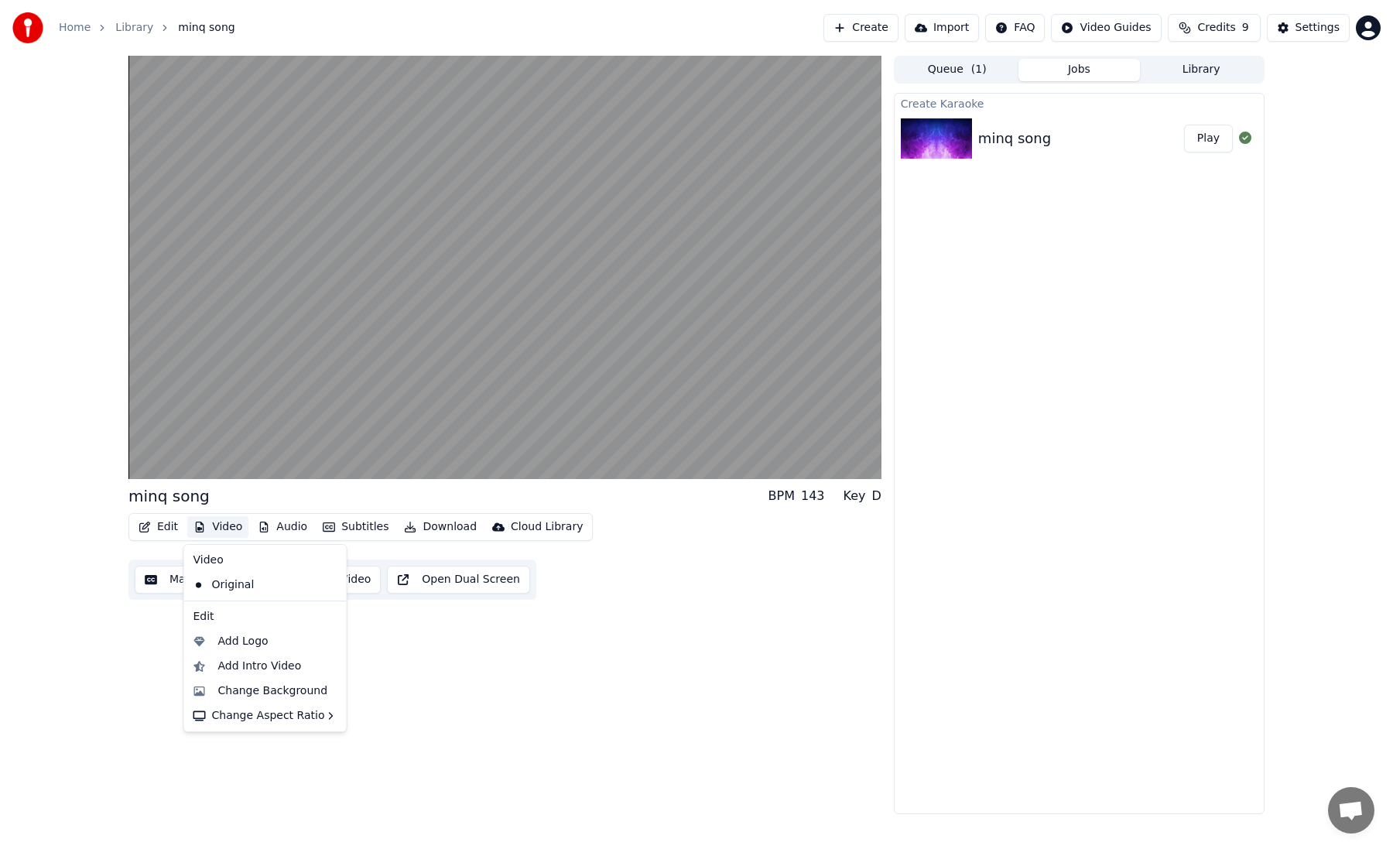
click at [223, 521] on button "Video" at bounding box center [217, 527] width 61 height 22
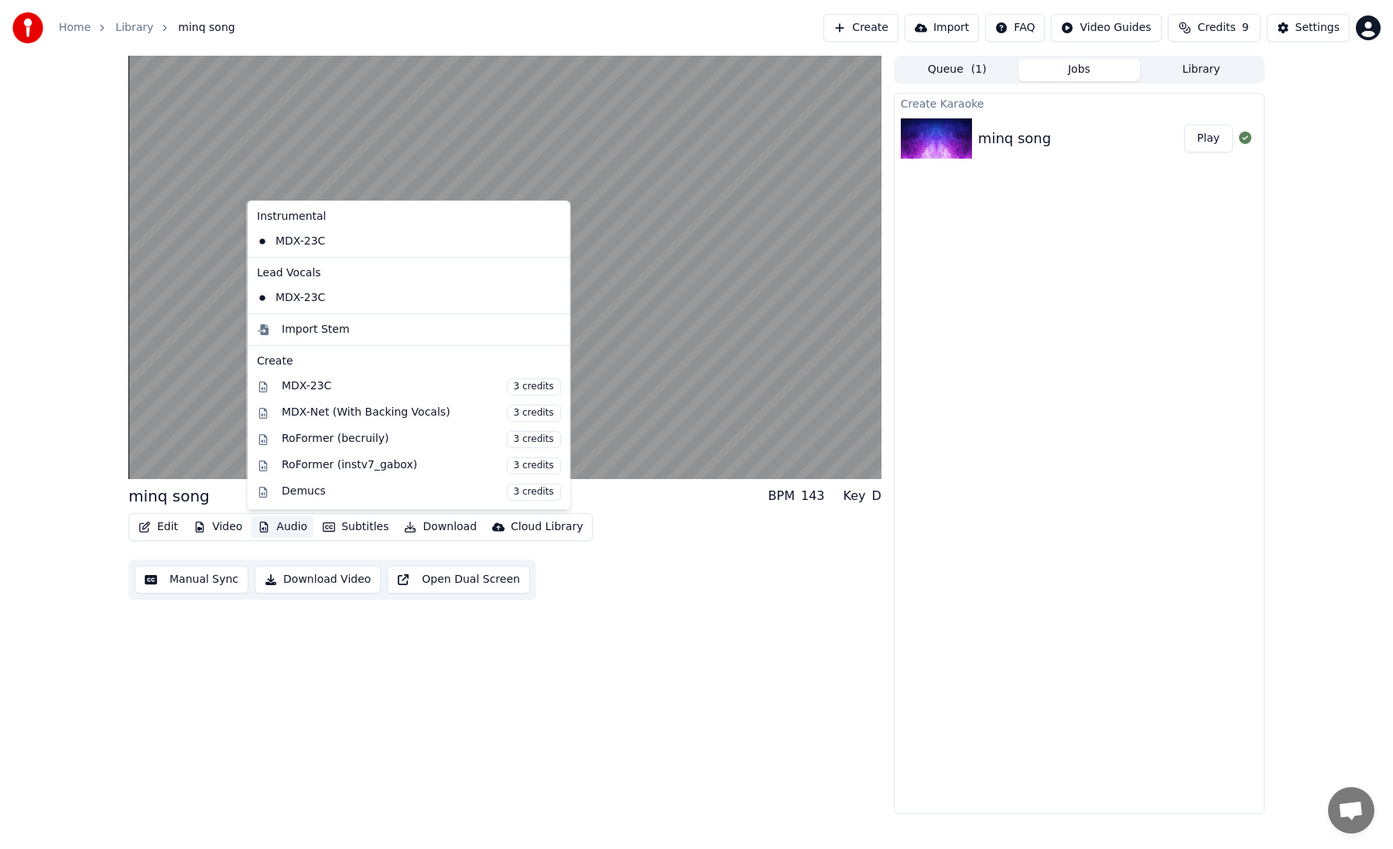
click at [271, 519] on button "Audio" at bounding box center [282, 527] width 62 height 22
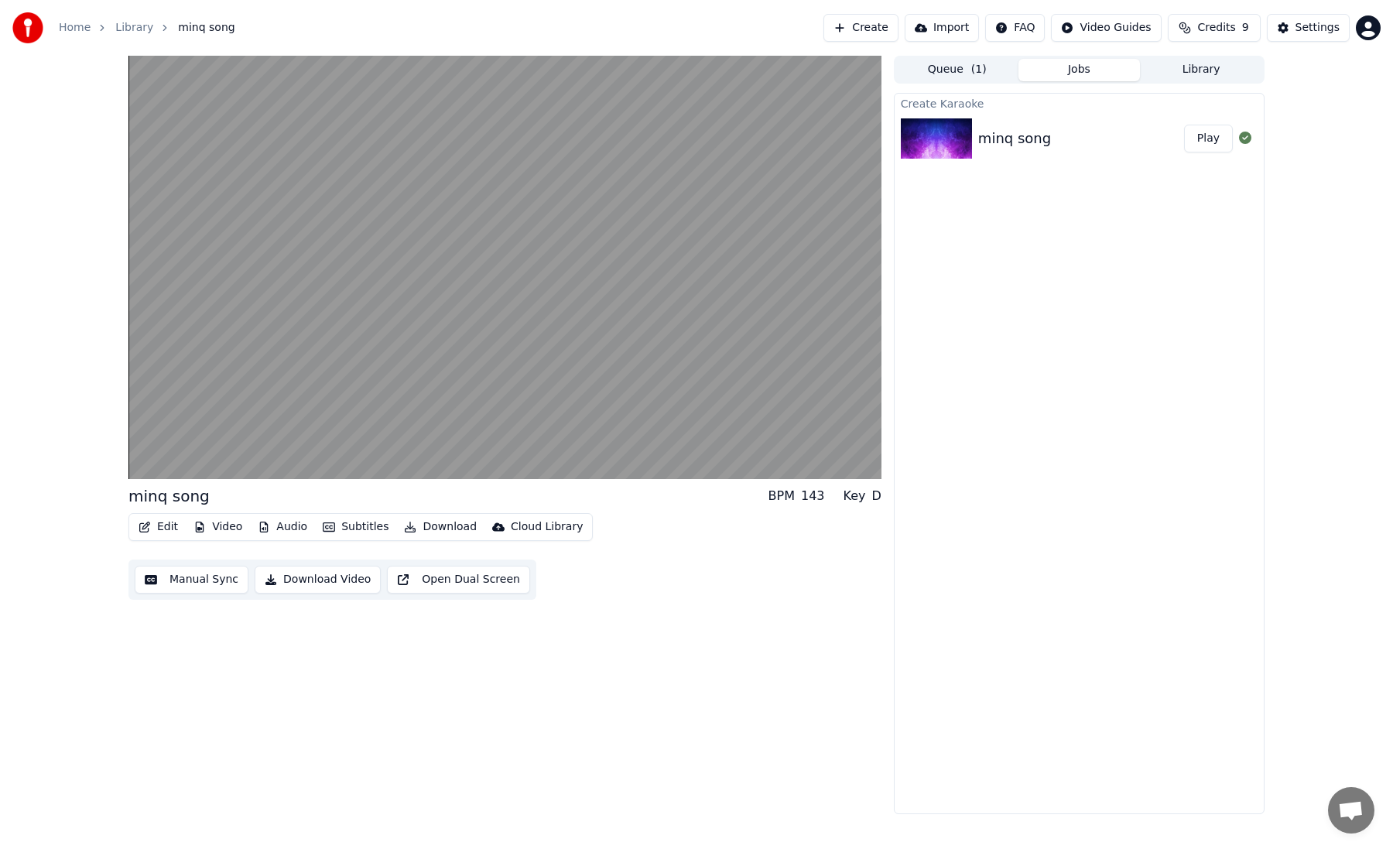
click at [332, 521] on button "Subtitles" at bounding box center [355, 527] width 78 height 22
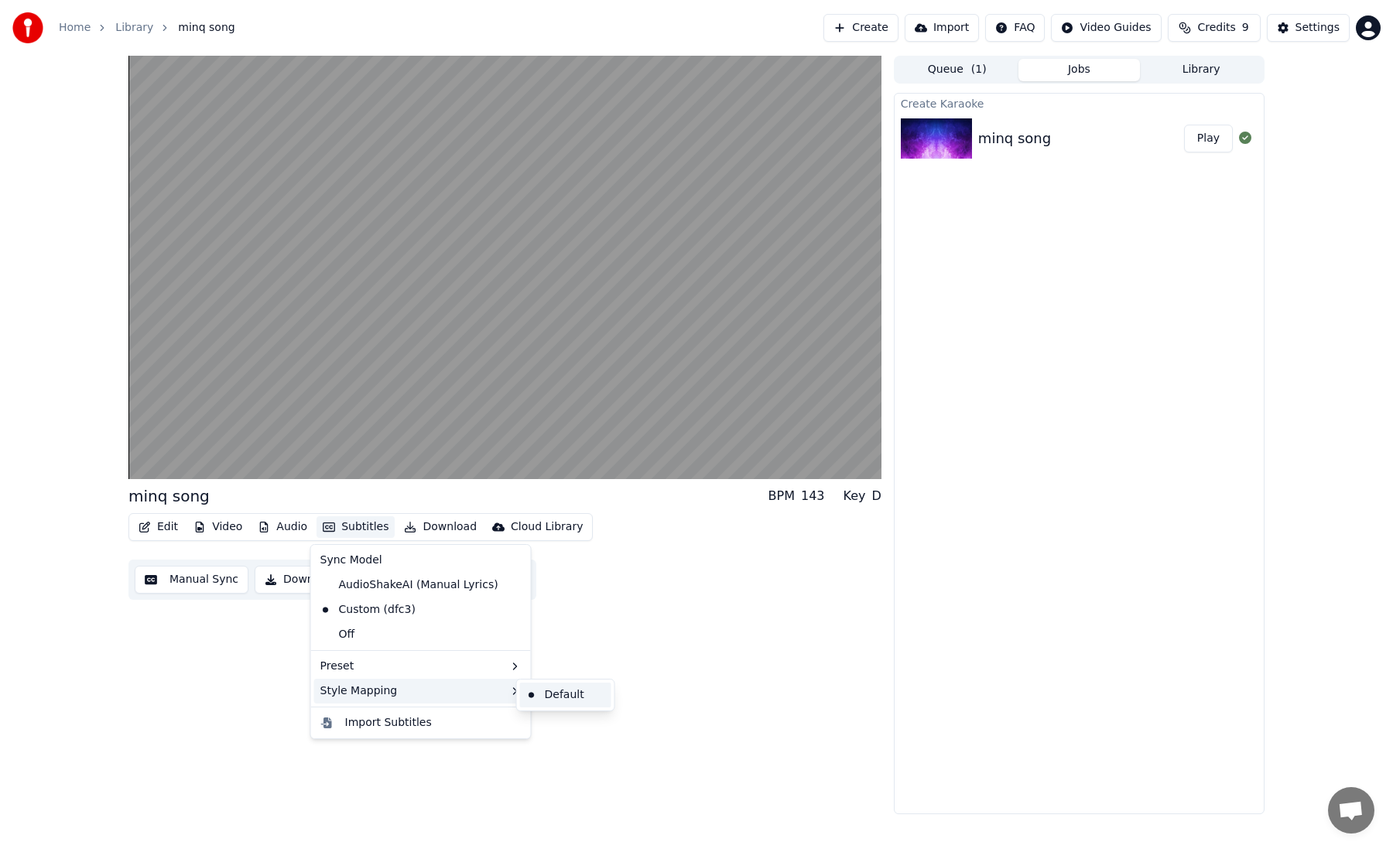
click at [558, 699] on div "Default" at bounding box center [565, 694] width 91 height 25
click at [364, 535] on button "Subtitles" at bounding box center [355, 527] width 78 height 22
click at [594, 695] on div "2 Lines - Dynamic (Horizontal)" at bounding box center [617, 694] width 195 height 25
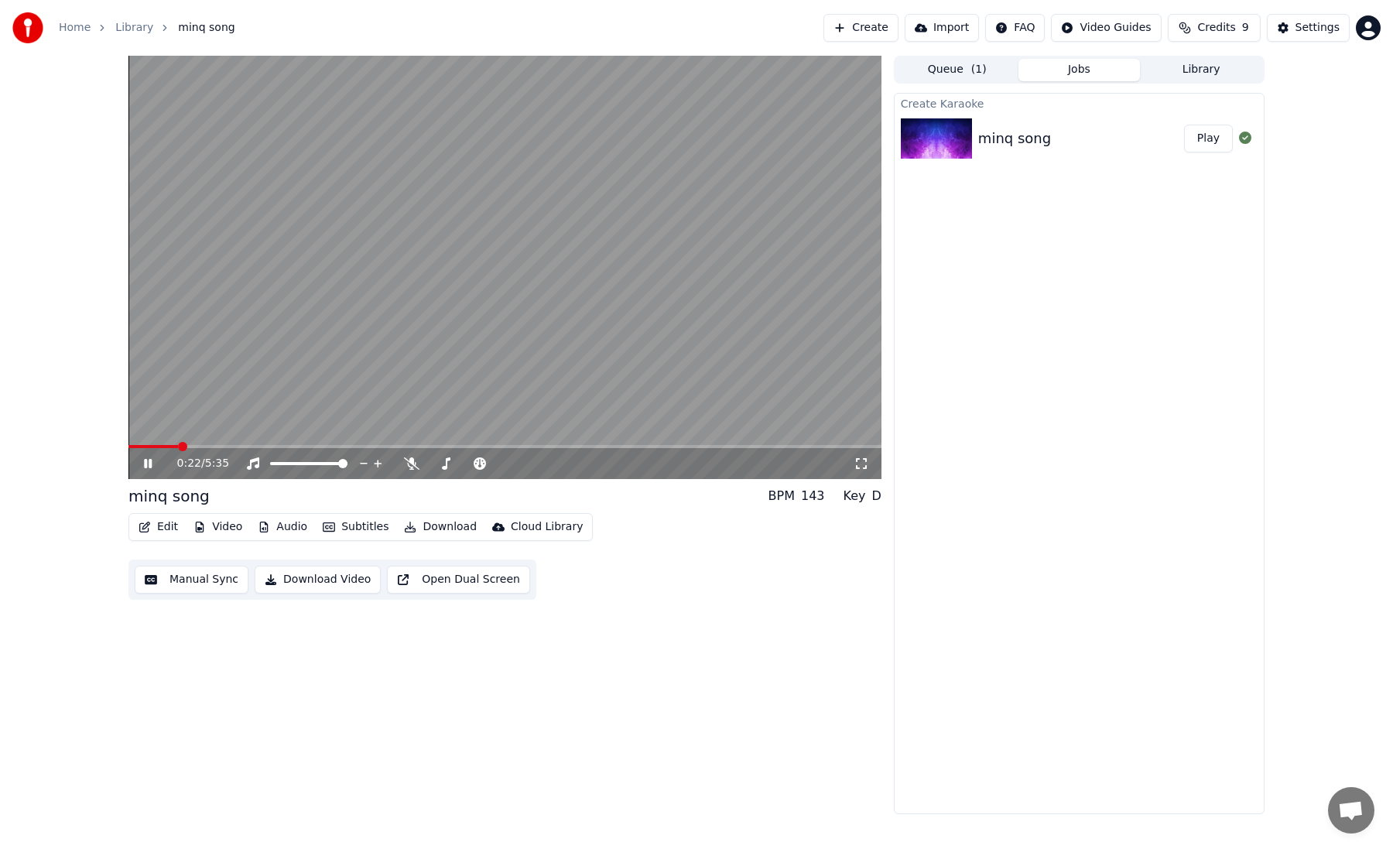
click at [247, 450] on div "0:22 / 5:35" at bounding box center [504, 463] width 753 height 31
click at [260, 443] on span at bounding box center [261, 446] width 9 height 9
click at [310, 446] on span at bounding box center [314, 446] width 9 height 9
click at [344, 446] on span at bounding box center [338, 446] width 9 height 9
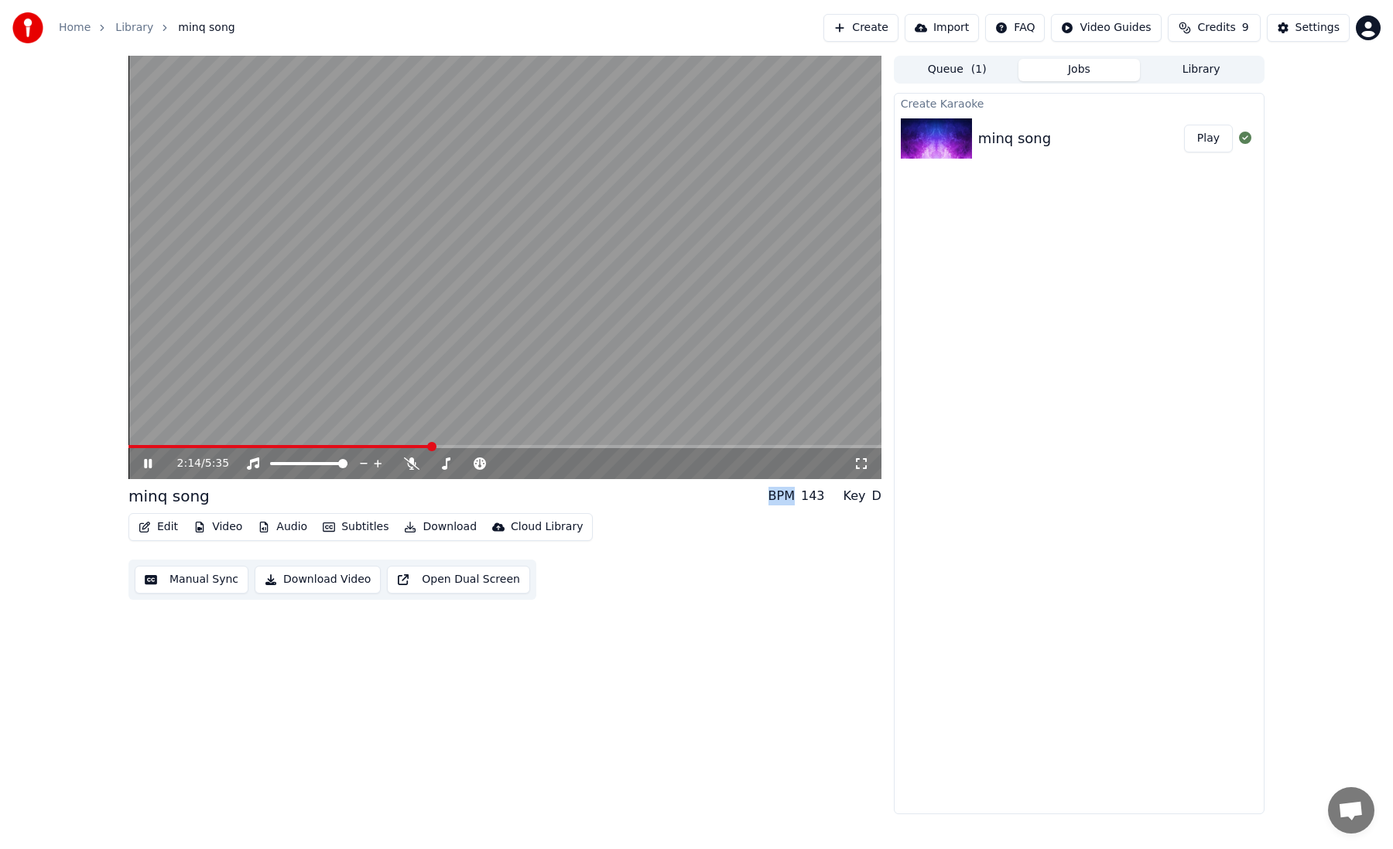
click at [355, 518] on button "Subtitles" at bounding box center [355, 527] width 78 height 22
click at [327, 498] on div "minq song BPM 143 Key D" at bounding box center [504, 496] width 753 height 22
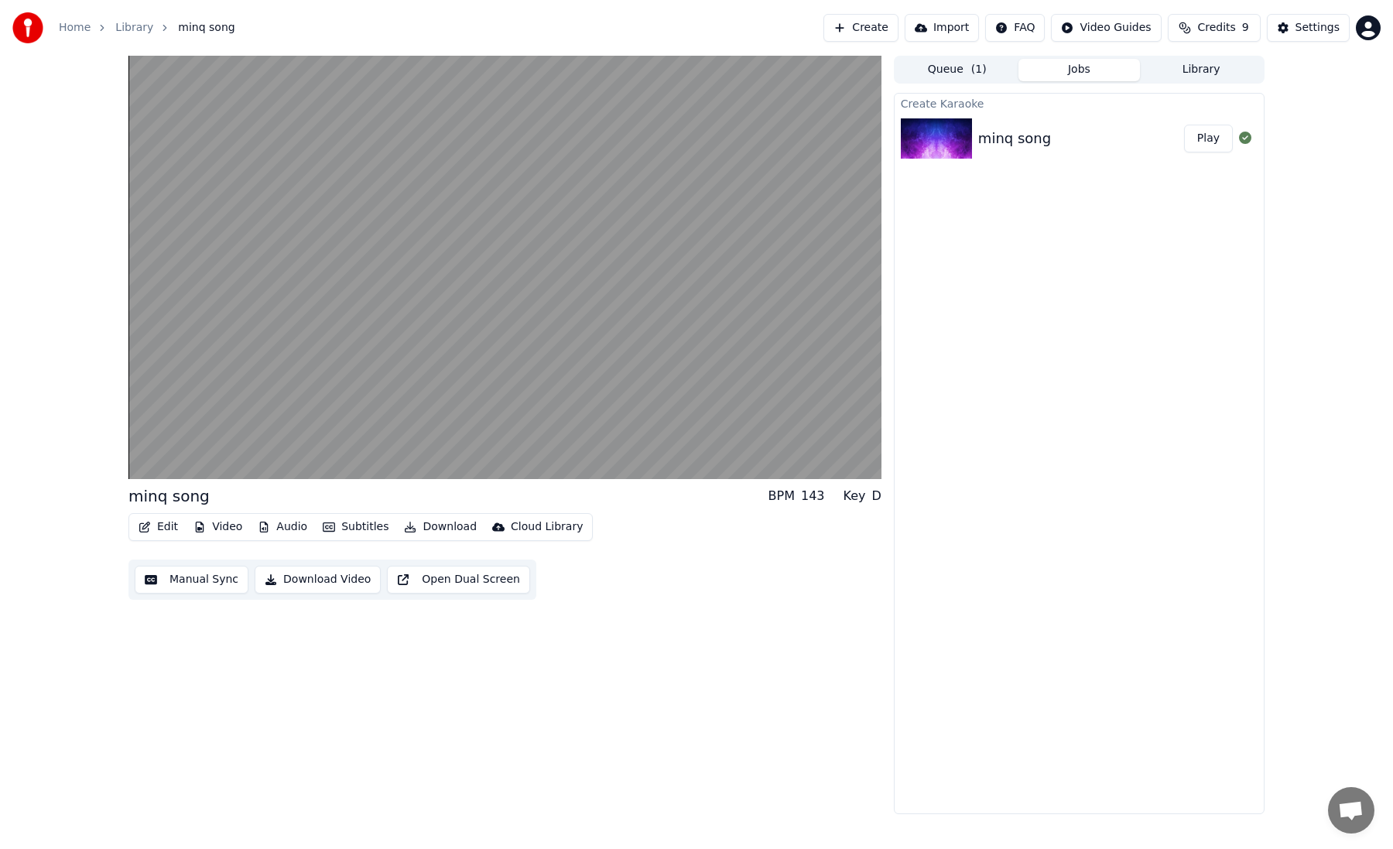
click at [197, 583] on button "Manual Sync" at bounding box center [192, 580] width 114 height 28
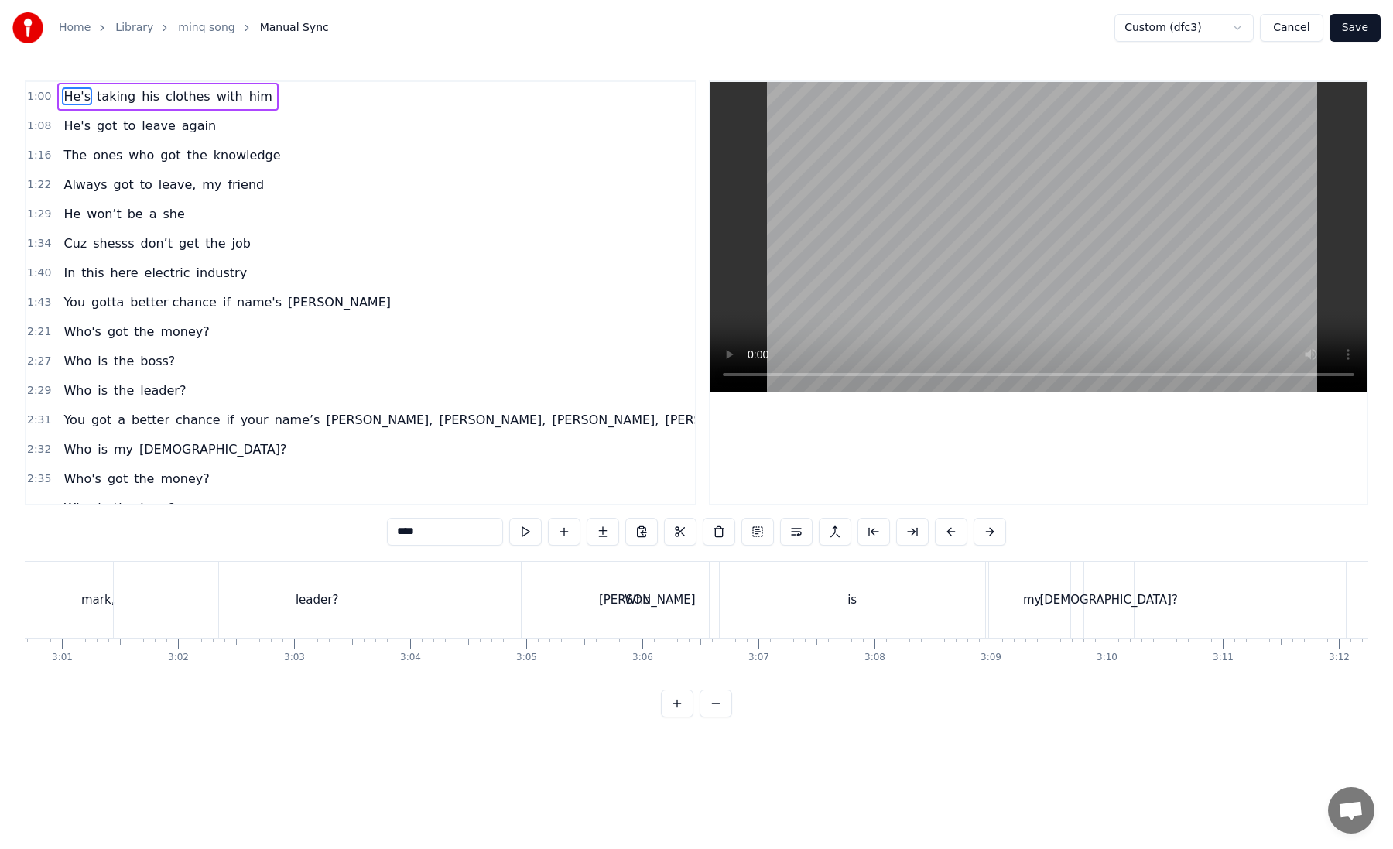
scroll to position [0, 21525]
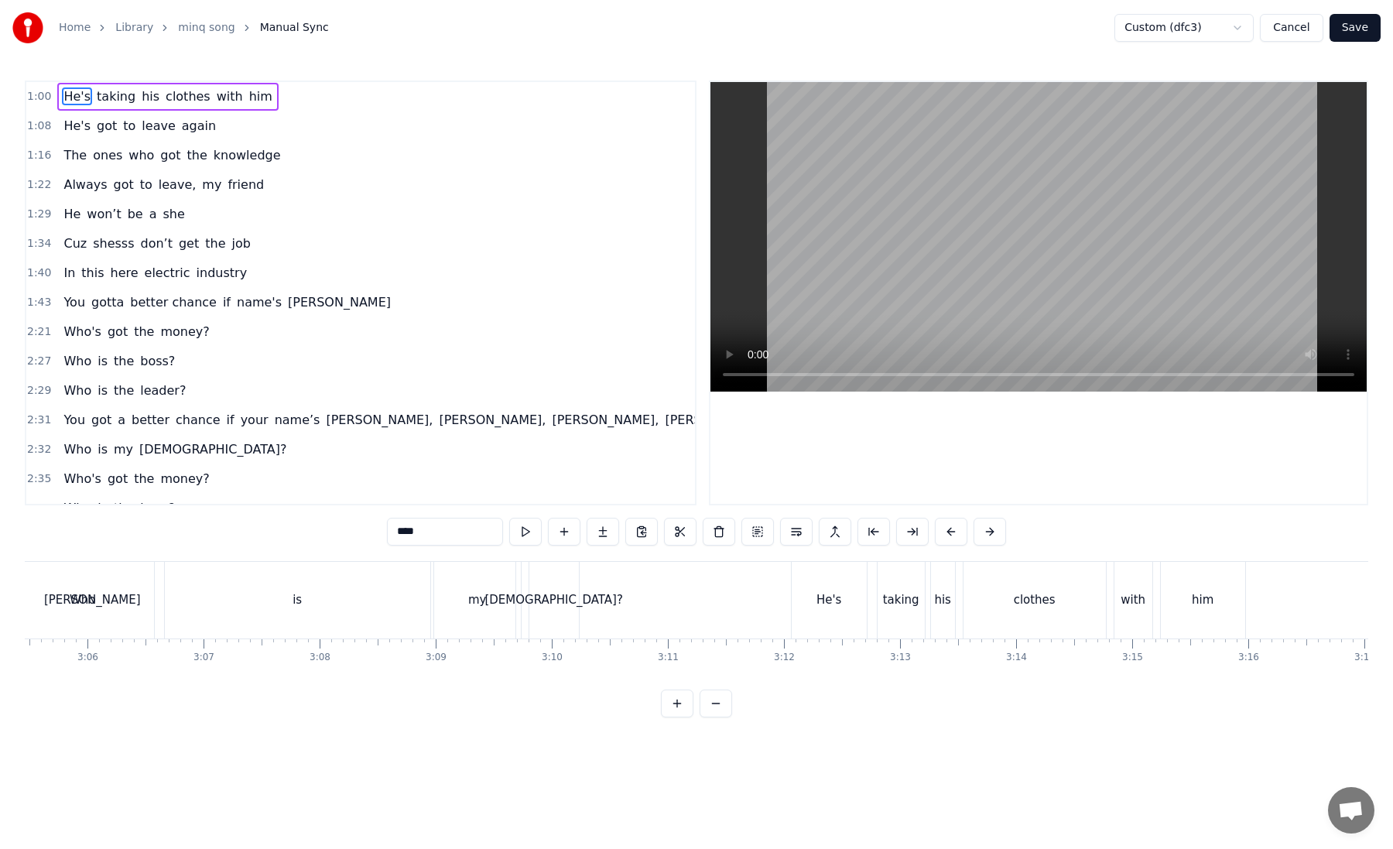
click at [843, 592] on div "He's" at bounding box center [829, 600] width 75 height 77
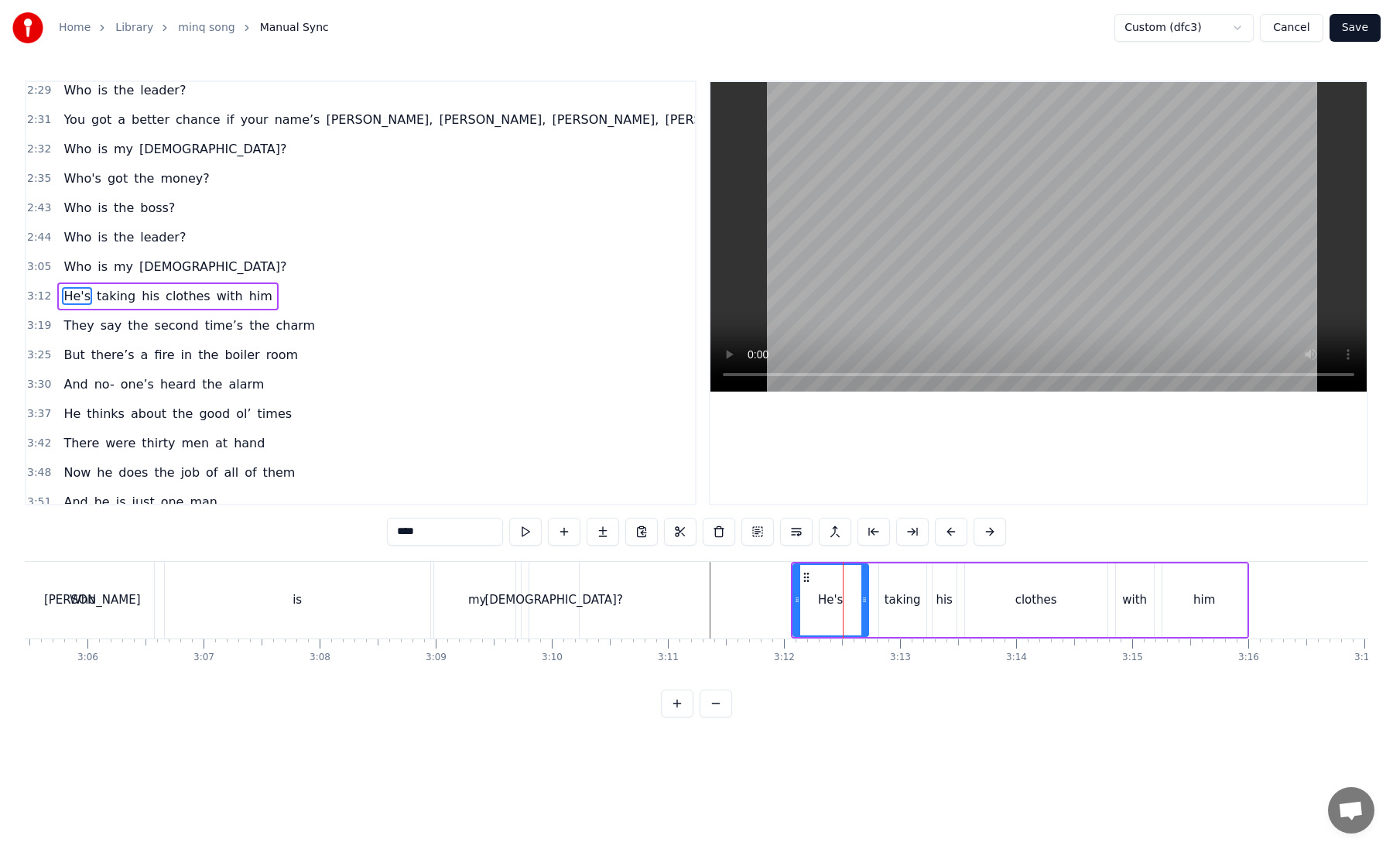
scroll to position [304, 0]
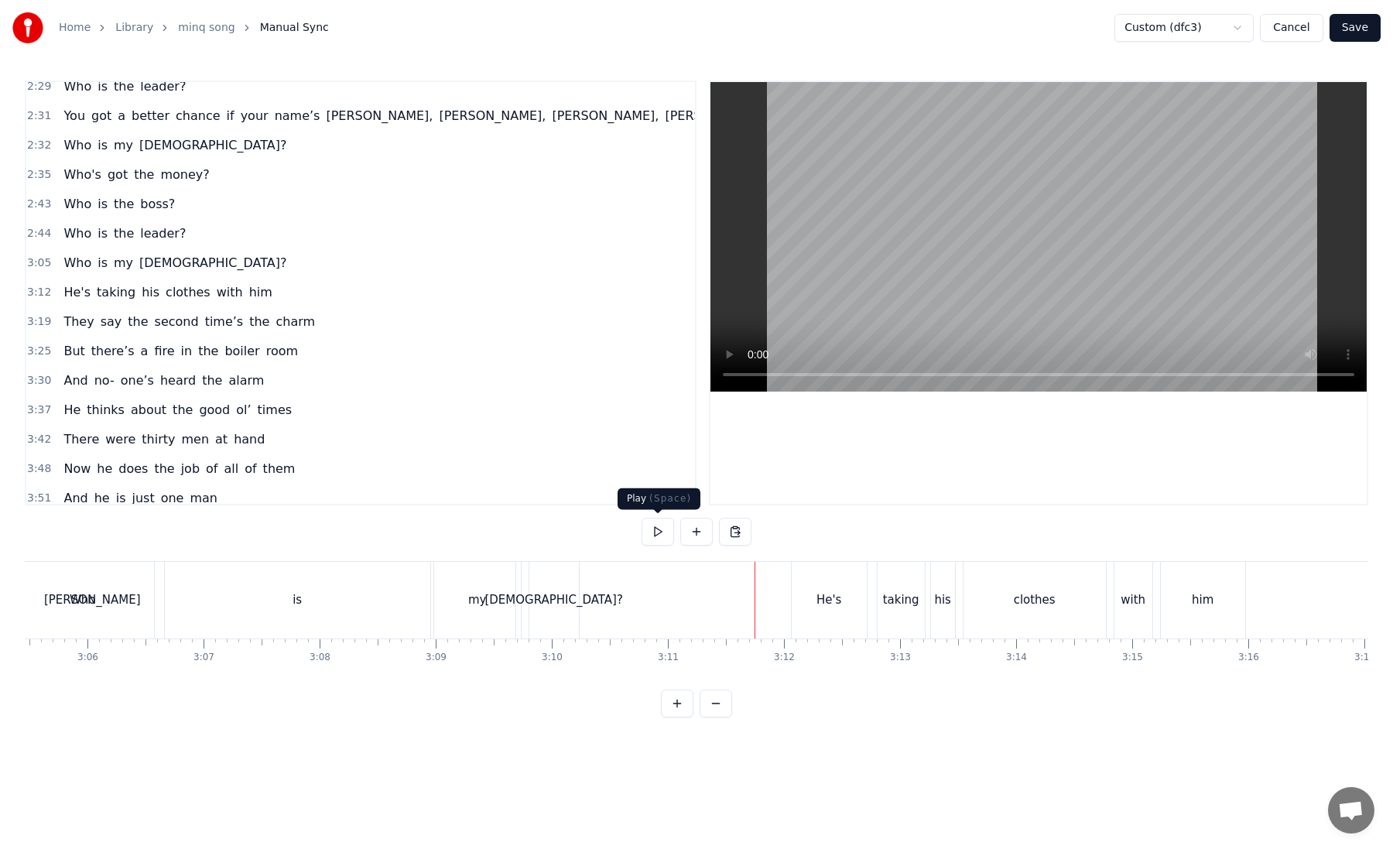
click at [662, 535] on button at bounding box center [657, 532] width 32 height 28
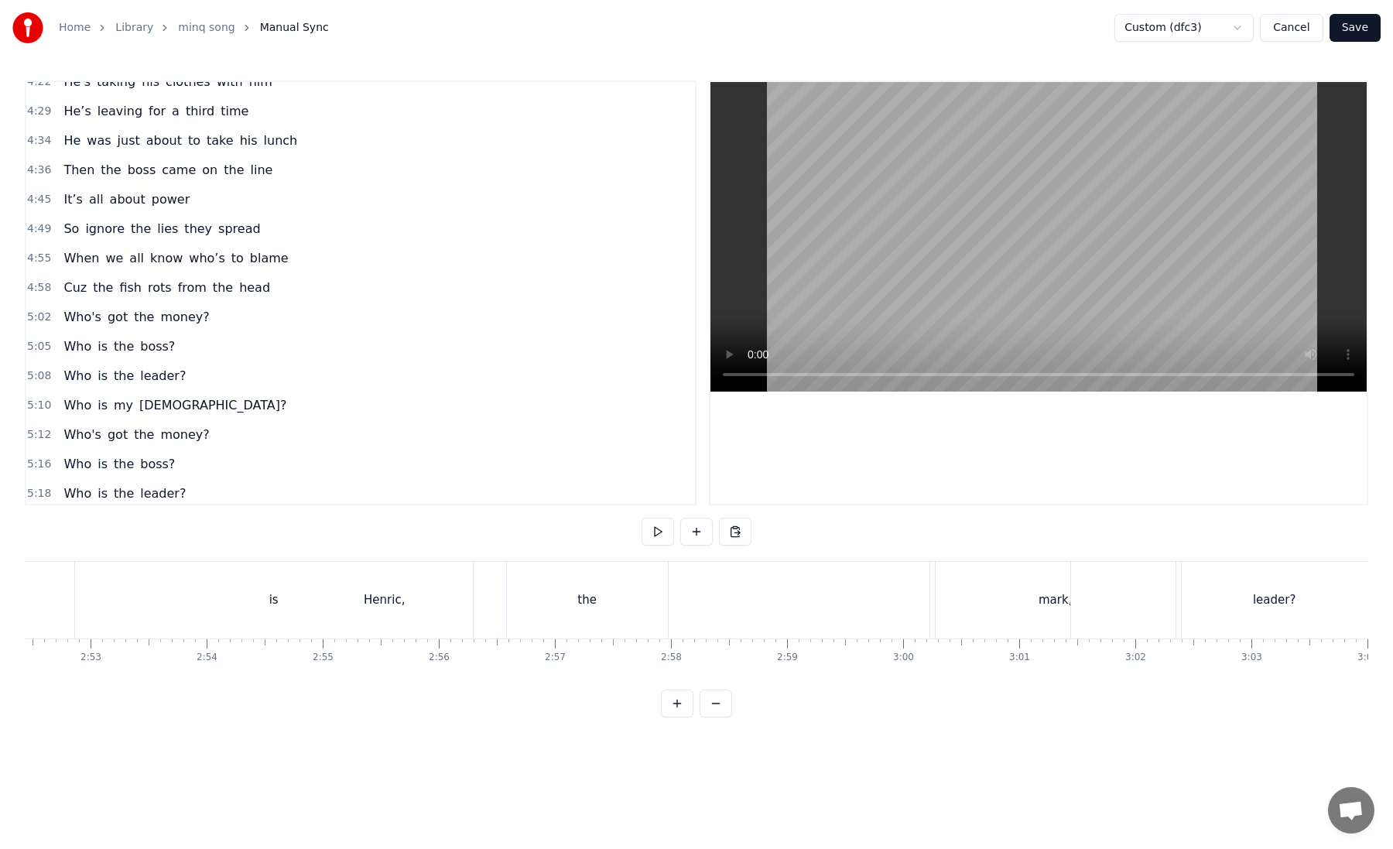
scroll to position [0, 20019]
click at [999, 539] on div "1:00 He's taking his clothes with him 1:08 He's got to leave again 1:16 The one…" at bounding box center [696, 398] width 1343 height 637
click at [990, 606] on div "Who is the leader?" at bounding box center [296, 600] width 2359 height 77
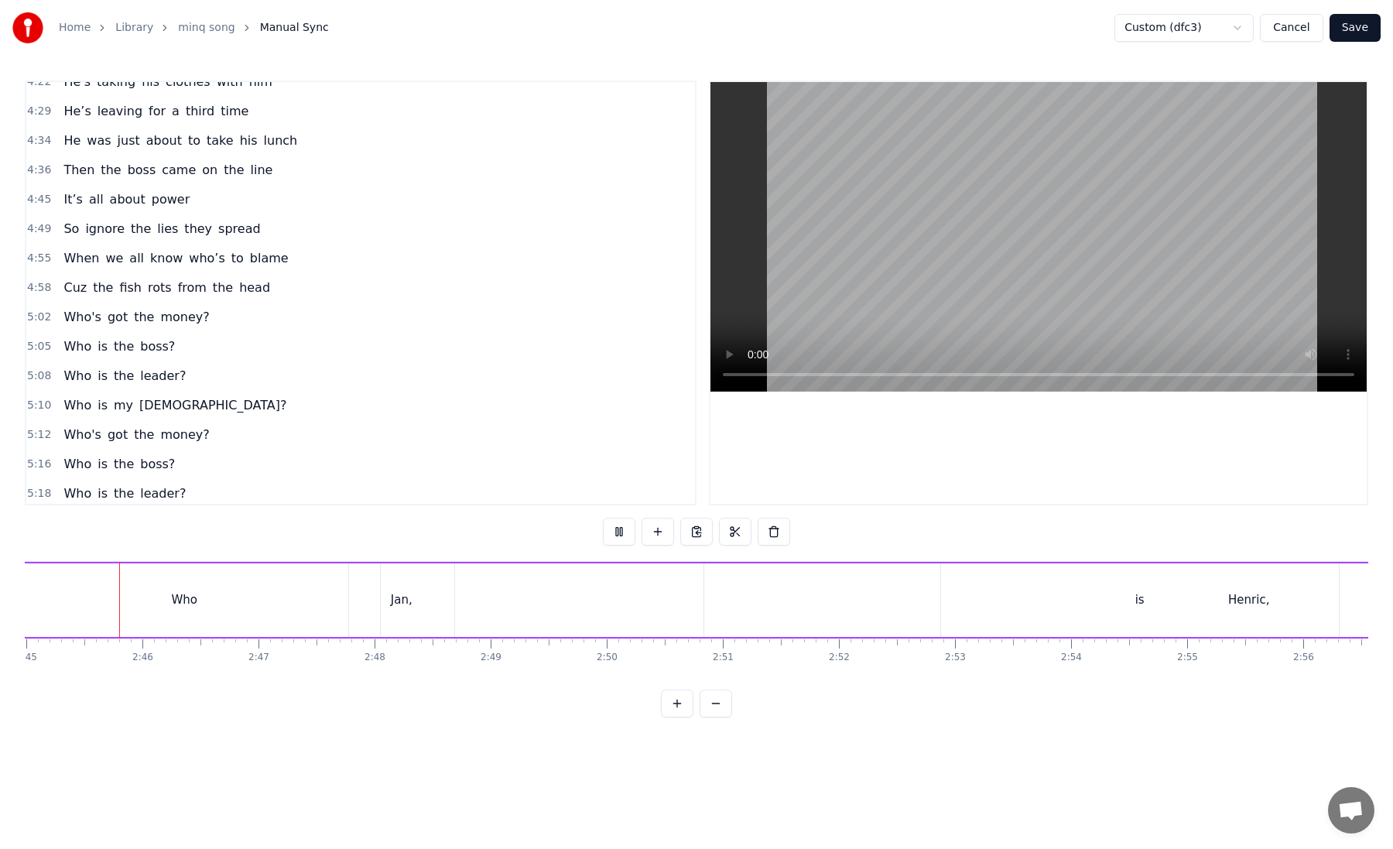
scroll to position [0, 19148]
